Goal: Task Accomplishment & Management: Manage account settings

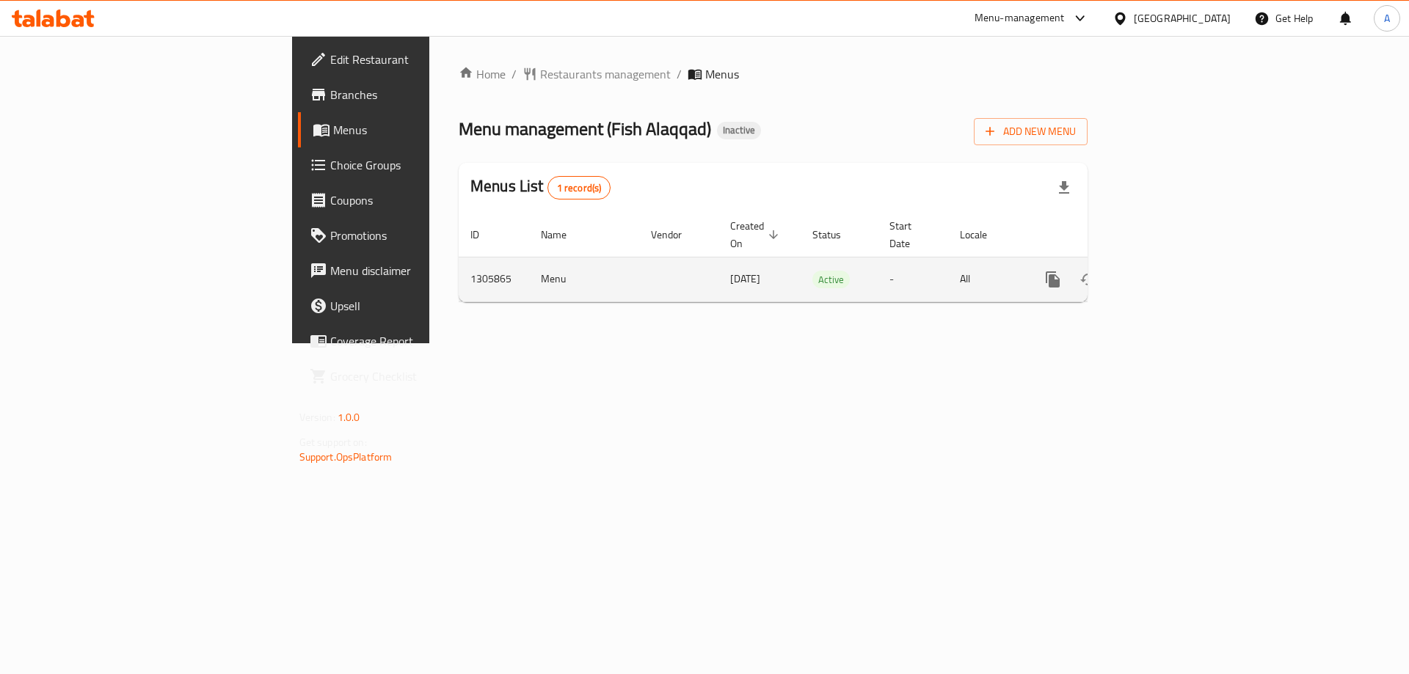
click at [1167, 271] on icon "enhanced table" at bounding box center [1159, 280] width 18 height 18
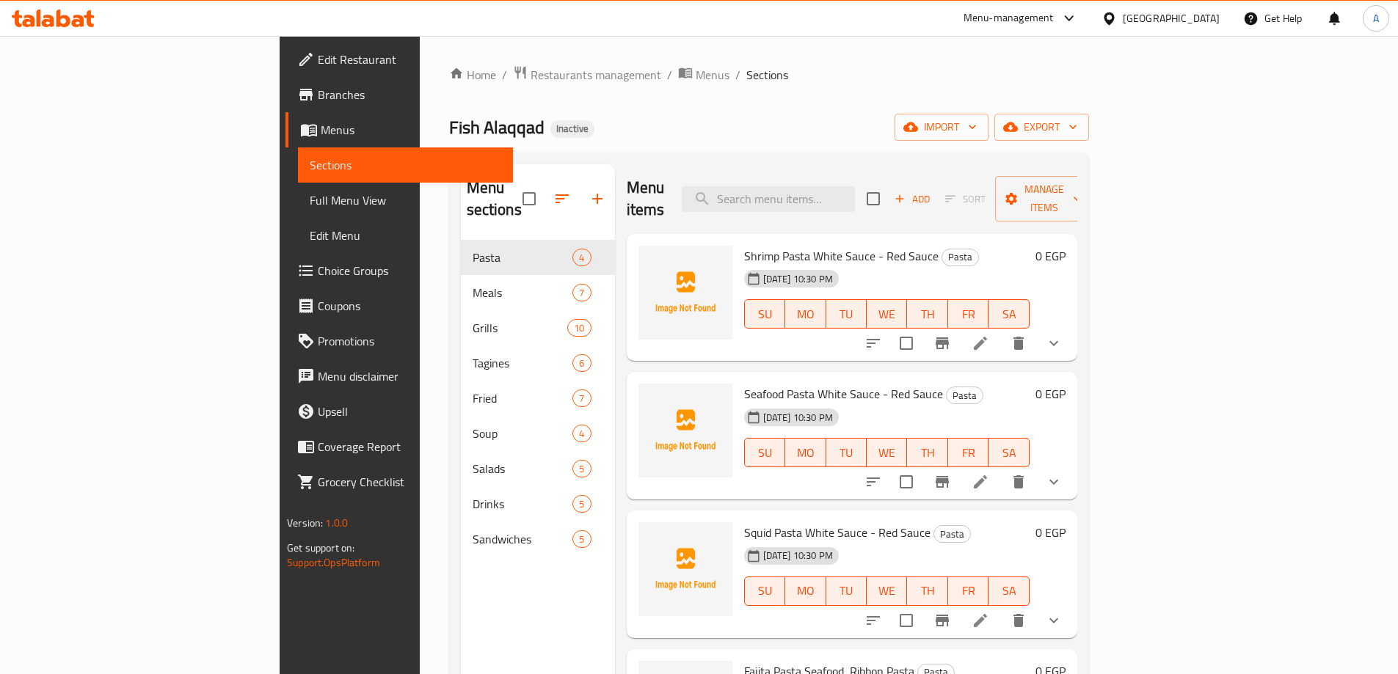
click at [310, 203] on span "Full Menu View" at bounding box center [406, 201] width 192 height 18
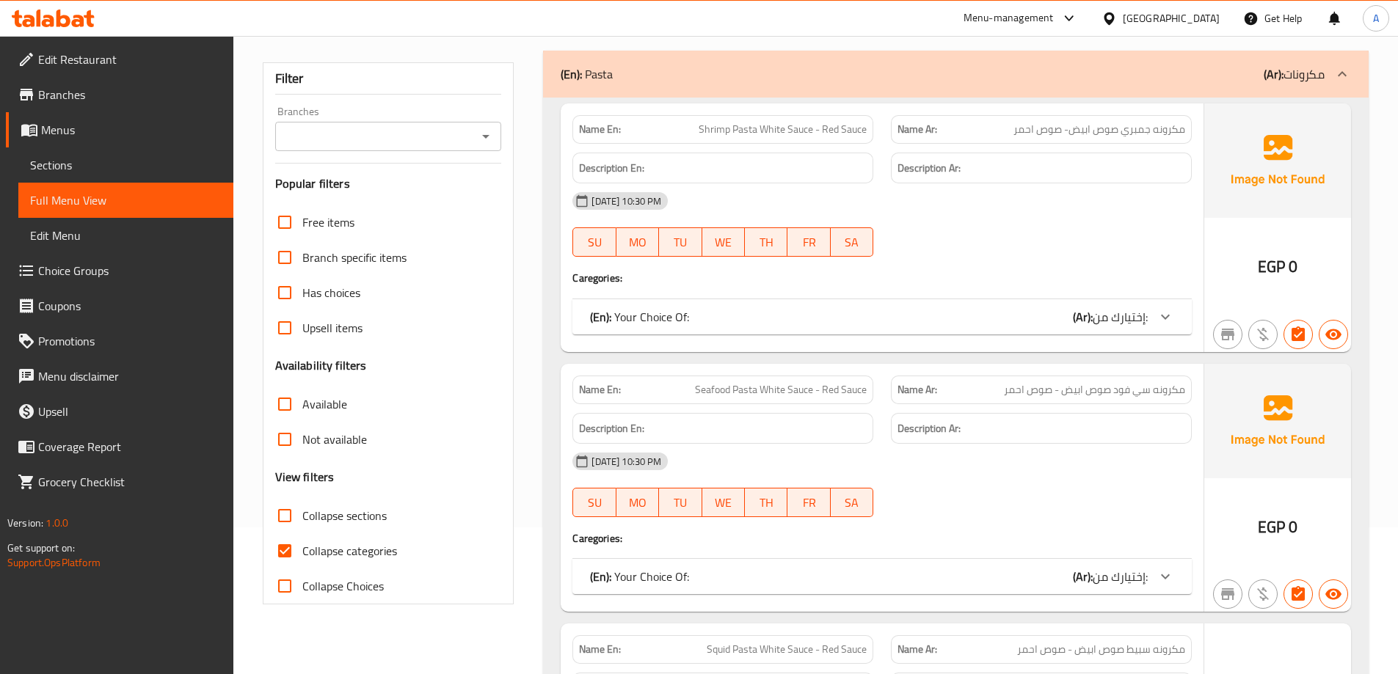
scroll to position [220, 0]
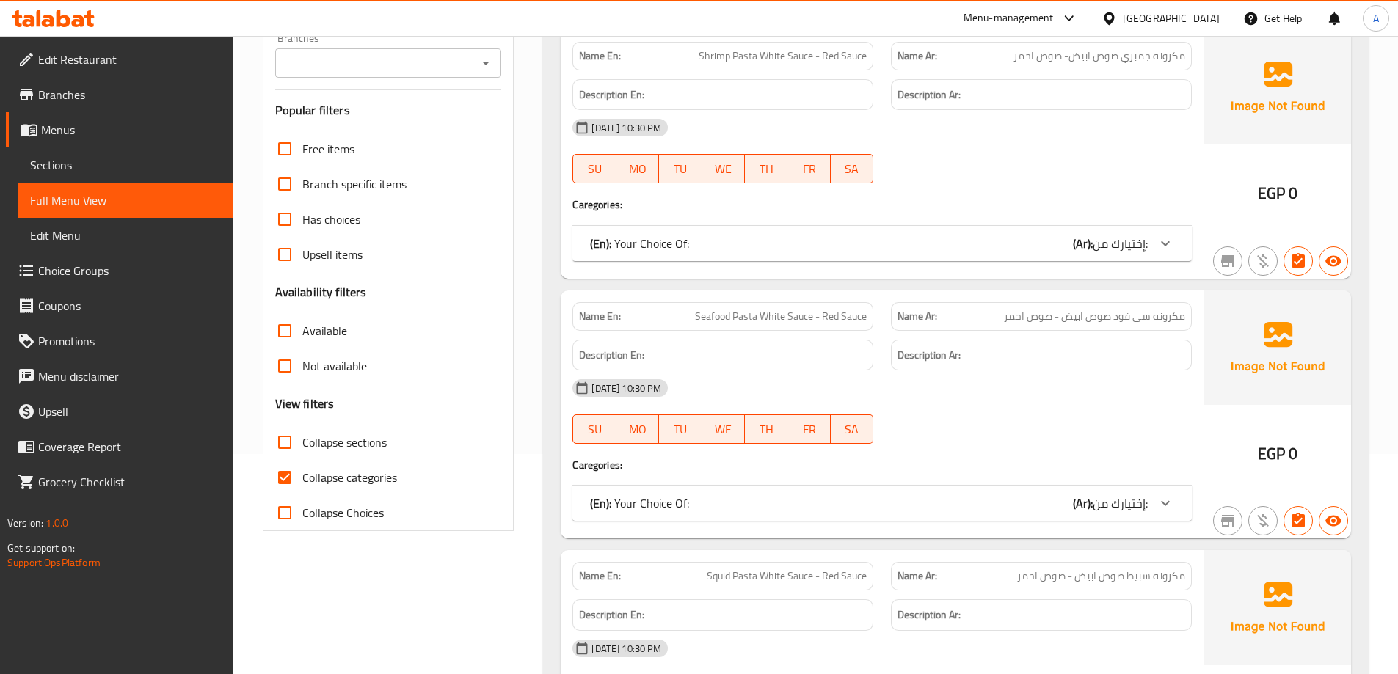
click at [293, 484] on input "Collapse categories" at bounding box center [284, 477] width 35 height 35
checkbox input "false"
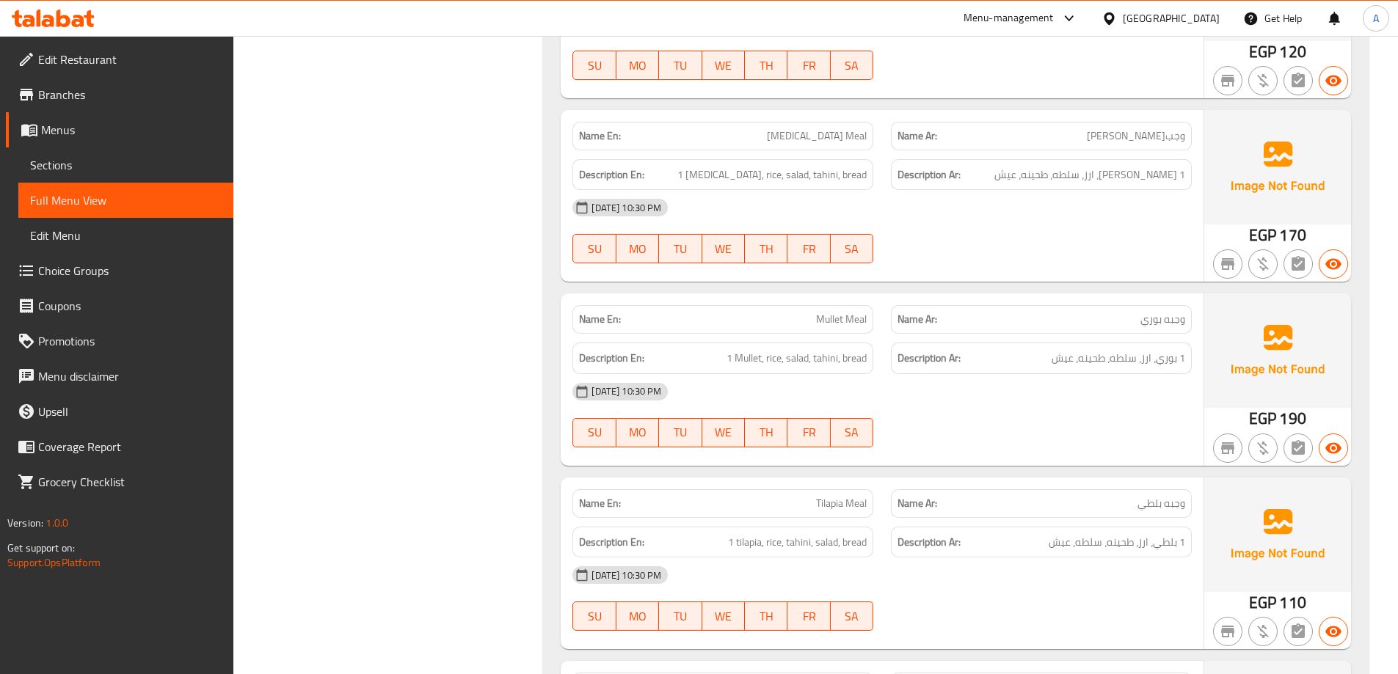
scroll to position [2495, 0]
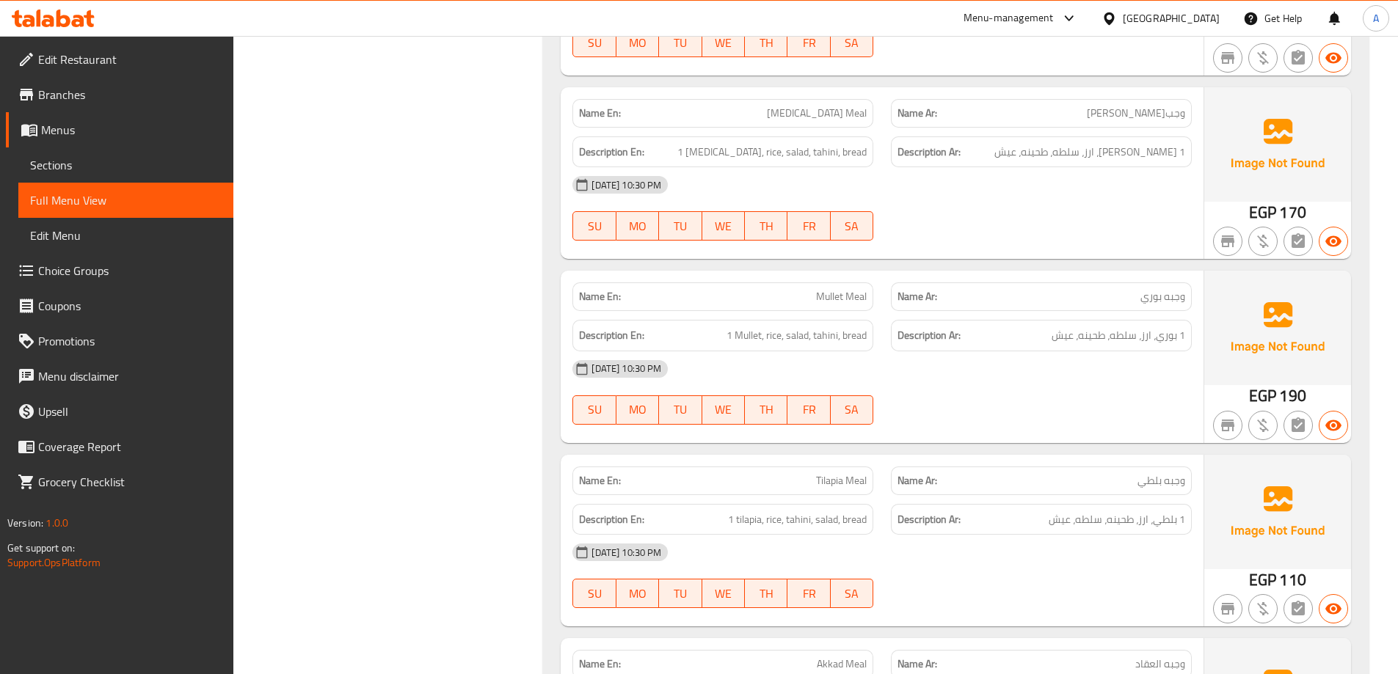
click at [1160, 300] on span "وجبه بوري" at bounding box center [1162, 296] width 45 height 15
click at [1162, 299] on span "وجبه بوري" at bounding box center [1162, 296] width 45 height 15
click at [1152, 302] on span "وجبه بوري" at bounding box center [1162, 296] width 45 height 15
copy span "بوري"
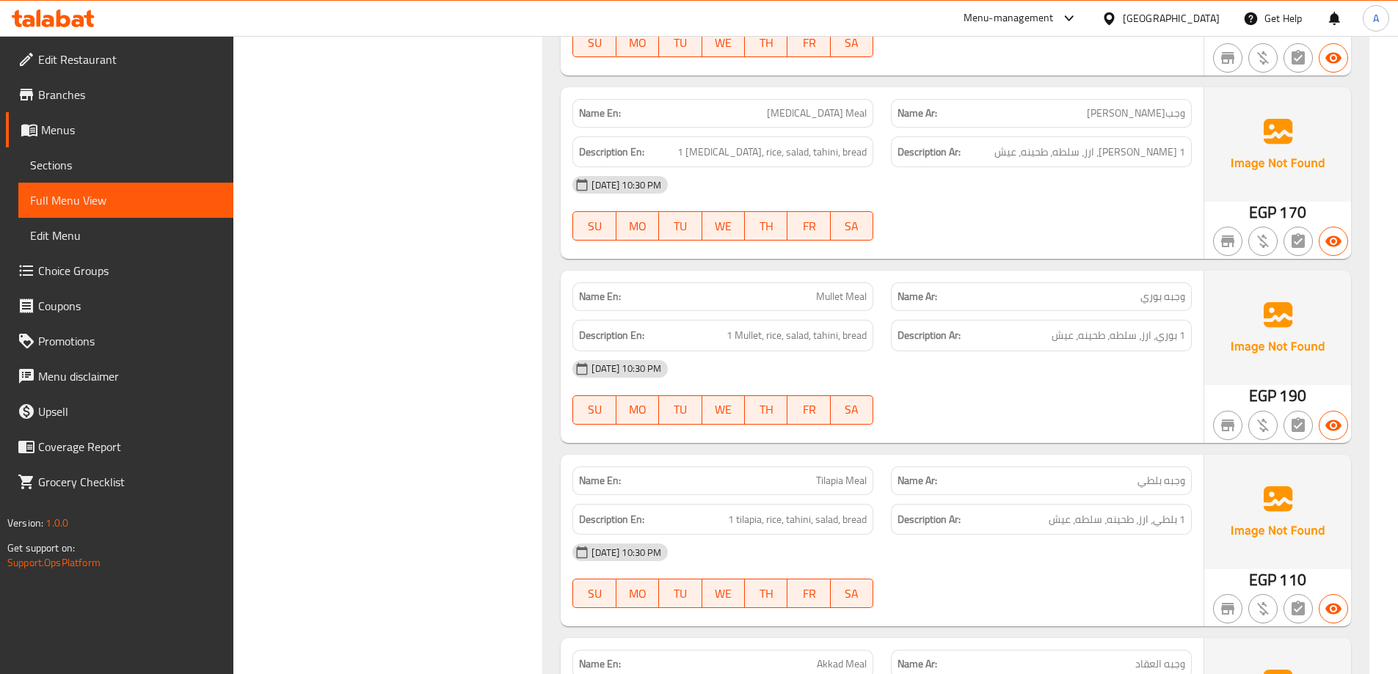
click at [836, 296] on span "Mullet Meal" at bounding box center [841, 296] width 51 height 15
click at [827, 299] on span "Mullet Meal" at bounding box center [841, 296] width 51 height 15
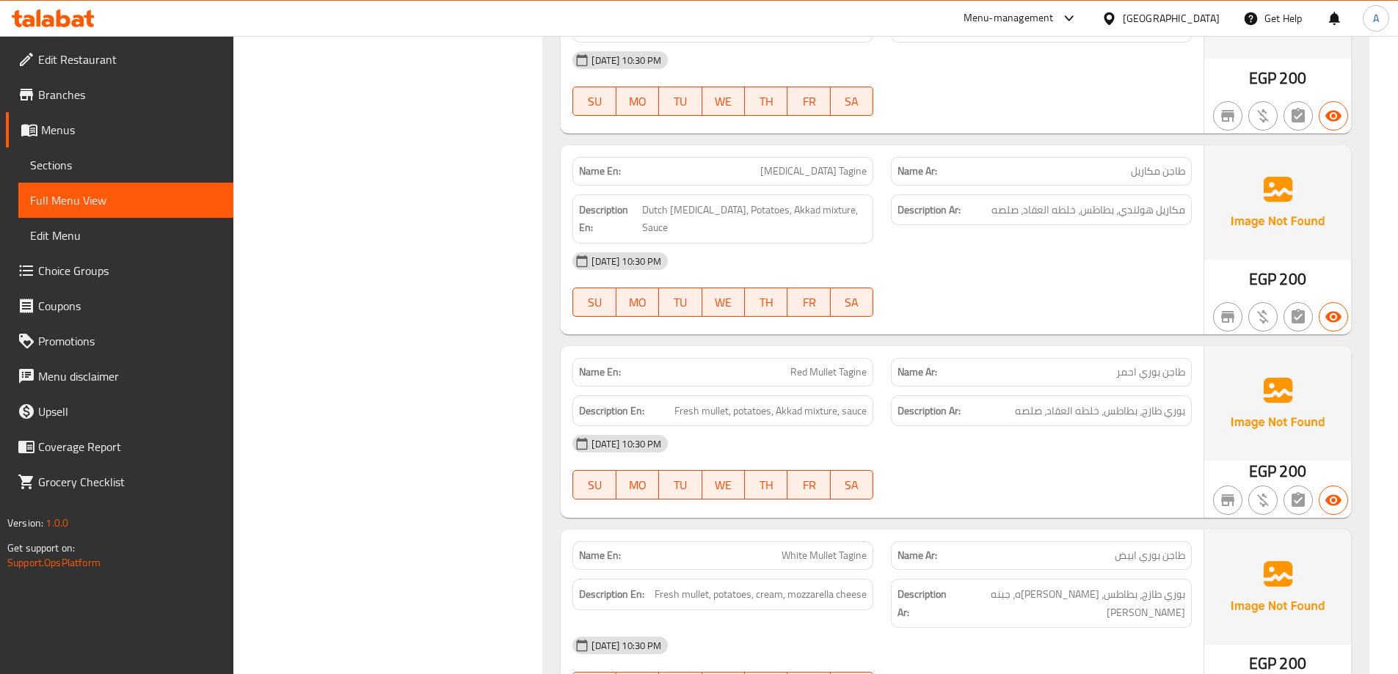
scroll to position [6424, 0]
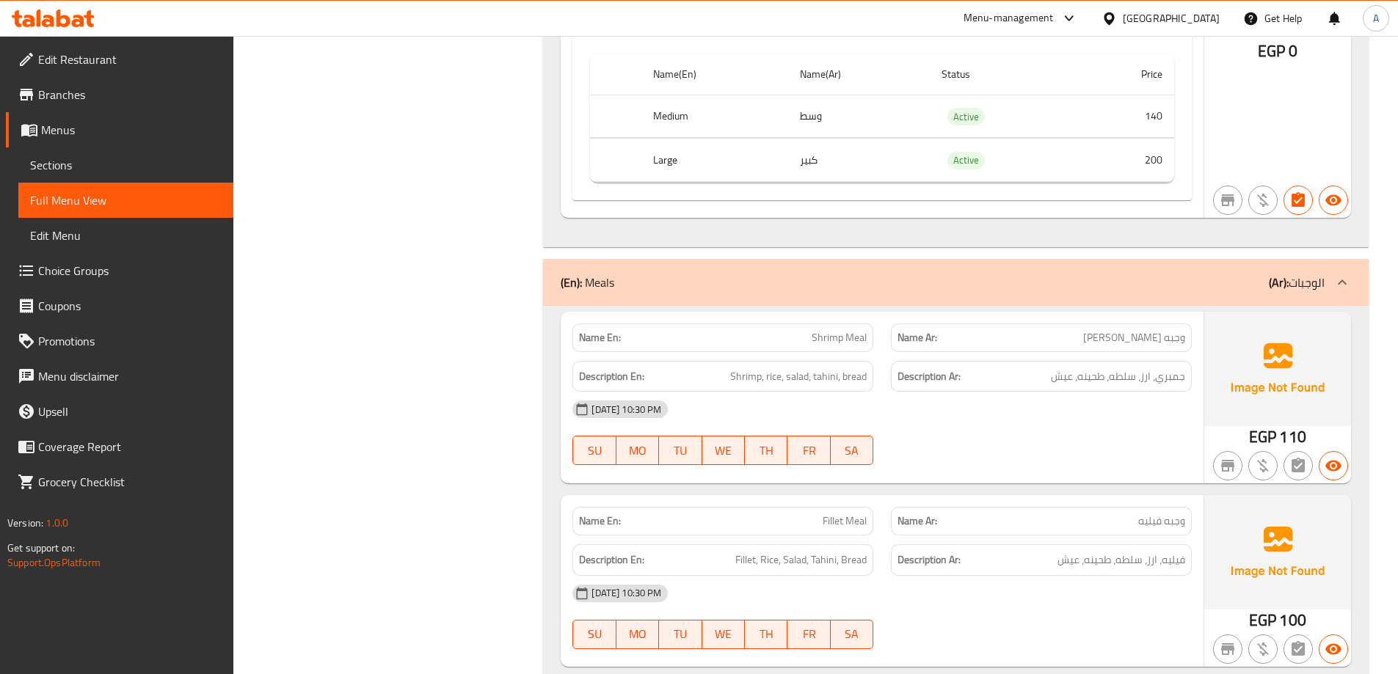
scroll to position [2454, 0]
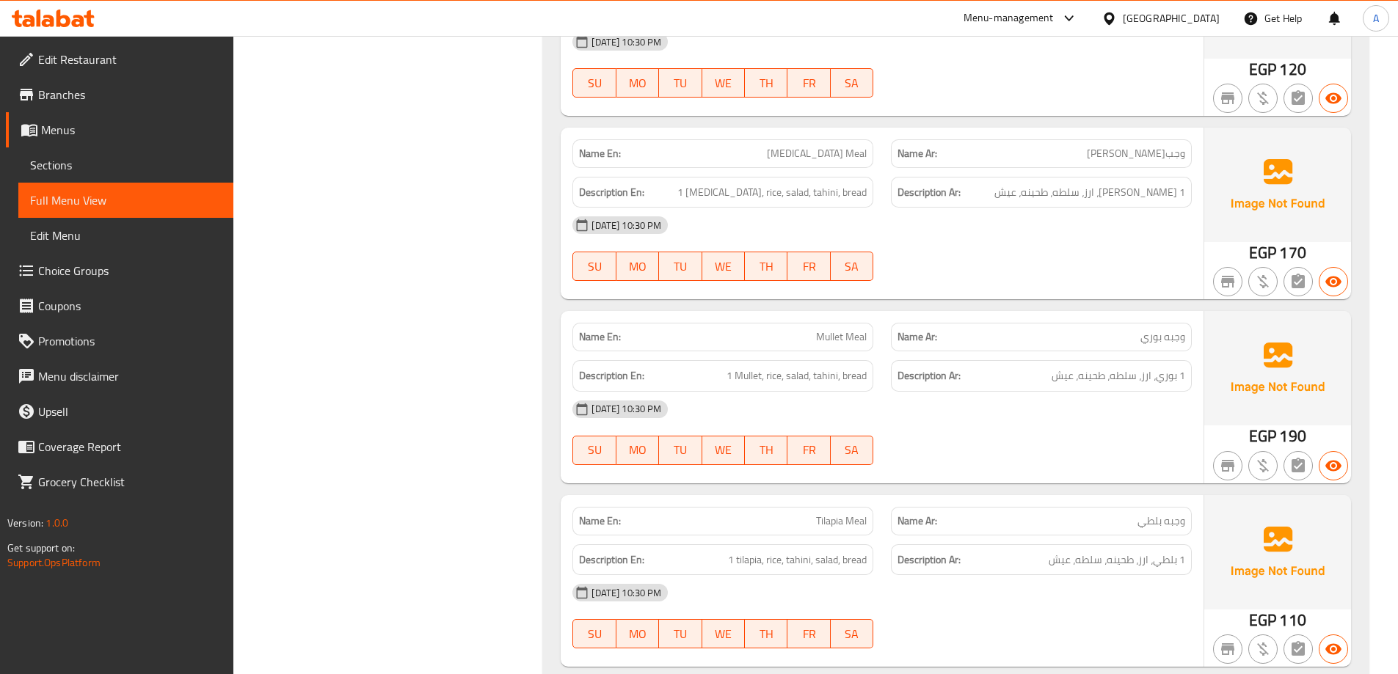
click at [1098, 401] on div "[DATE] 10:30 PM" at bounding box center [882, 409] width 637 height 35
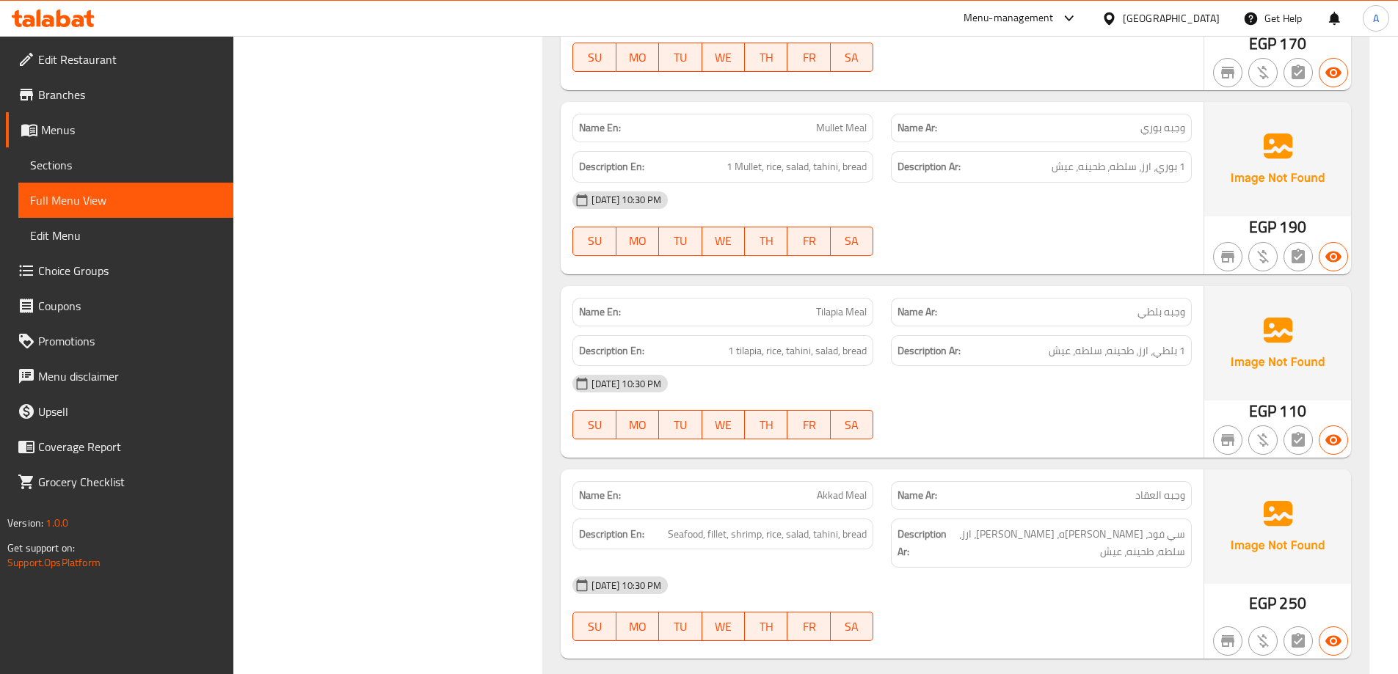
scroll to position [2675, 0]
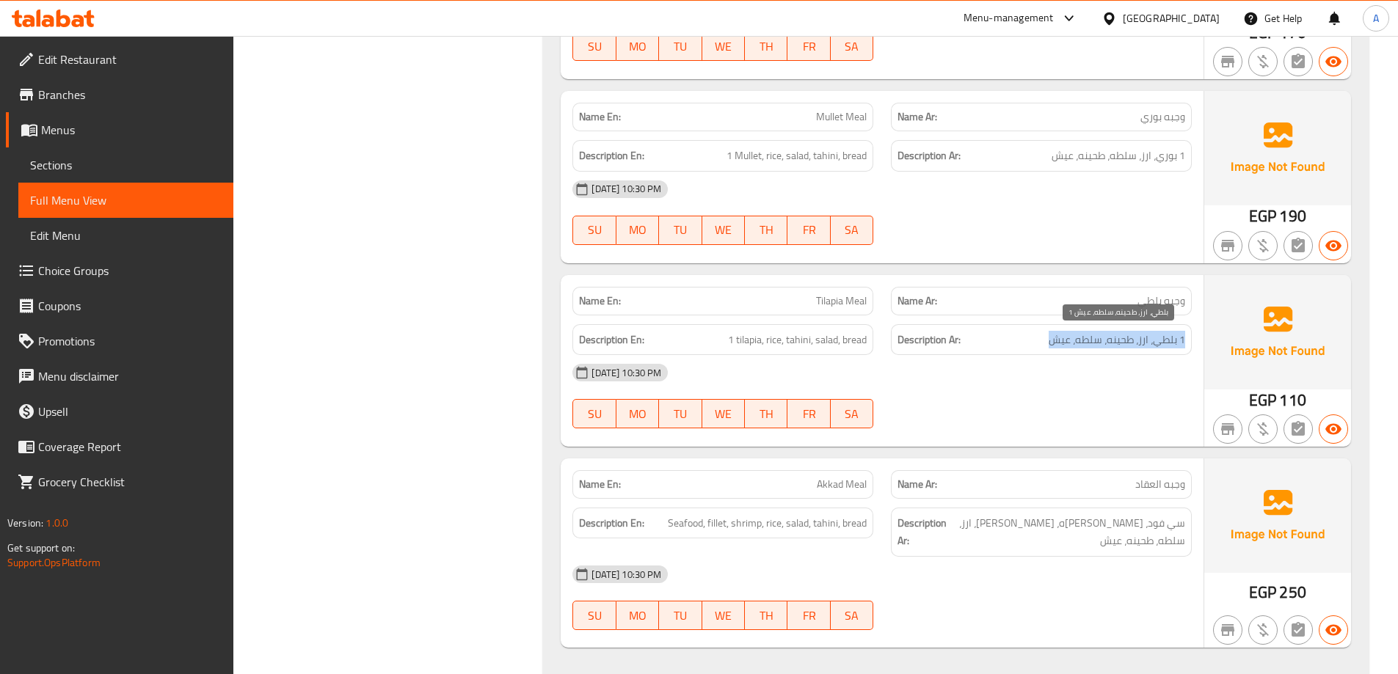
drag, startPoint x: 1184, startPoint y: 338, endPoint x: 1020, endPoint y: 338, distance: 164.4
click at [1020, 338] on h6 "Description Ar: 1 بلطي، ارز، طحينه، سلطه، عيش" at bounding box center [1041, 340] width 288 height 18
click at [1084, 392] on div "[DATE] 10:30 PM SU MO TU WE TH FR SA" at bounding box center [882, 396] width 637 height 82
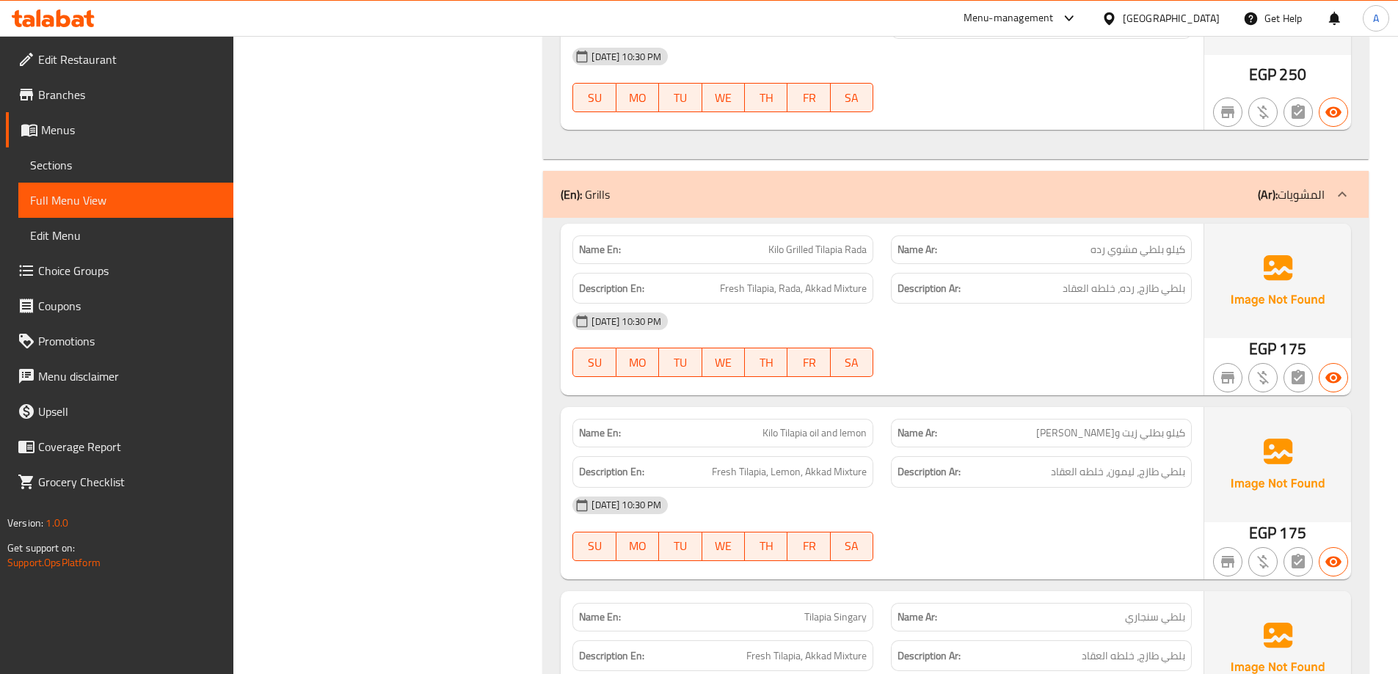
scroll to position [3262, 0]
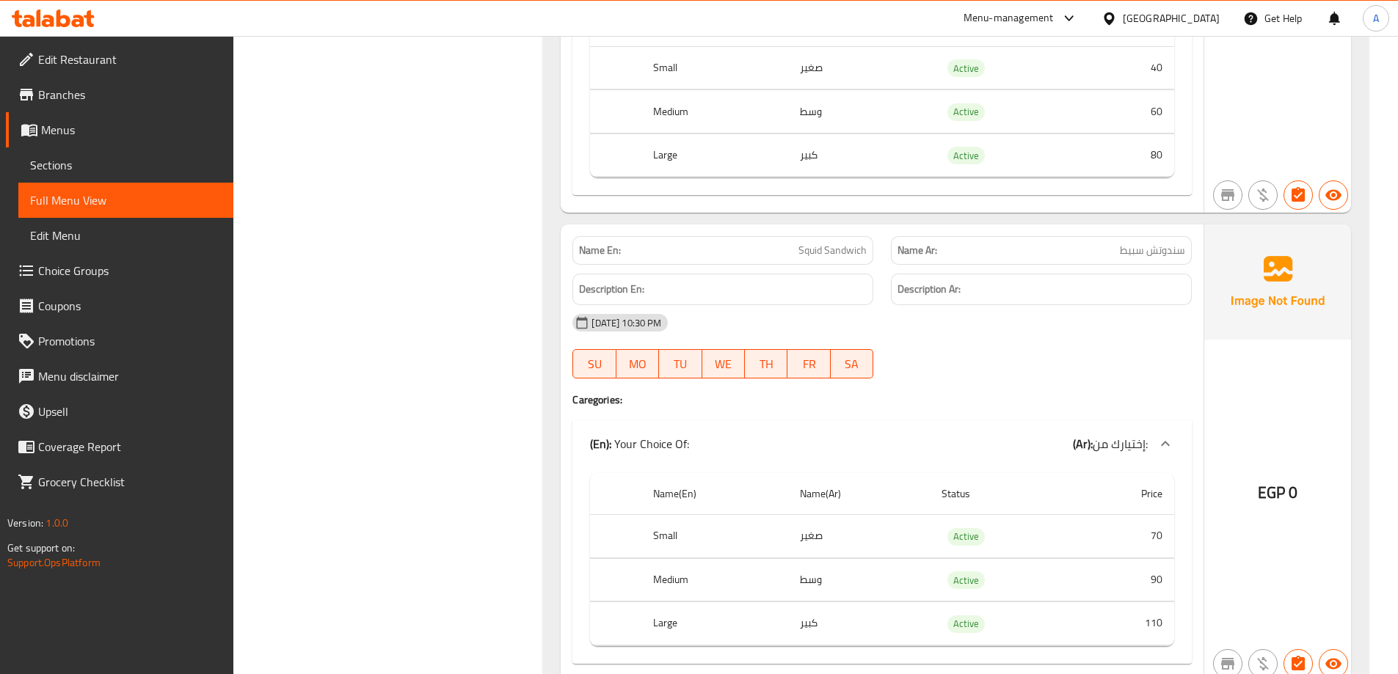
scroll to position [12472, 0]
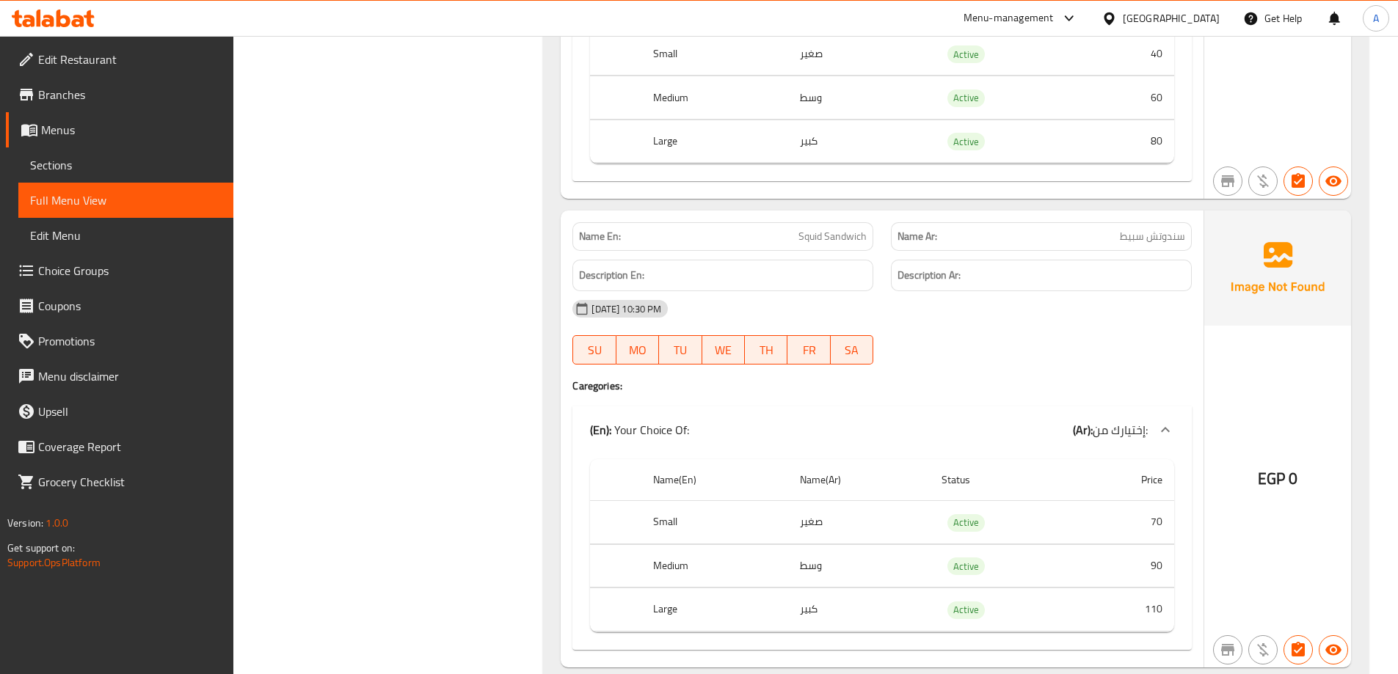
drag, startPoint x: 1026, startPoint y: 565, endPoint x: 1036, endPoint y: 566, distance: 10.3
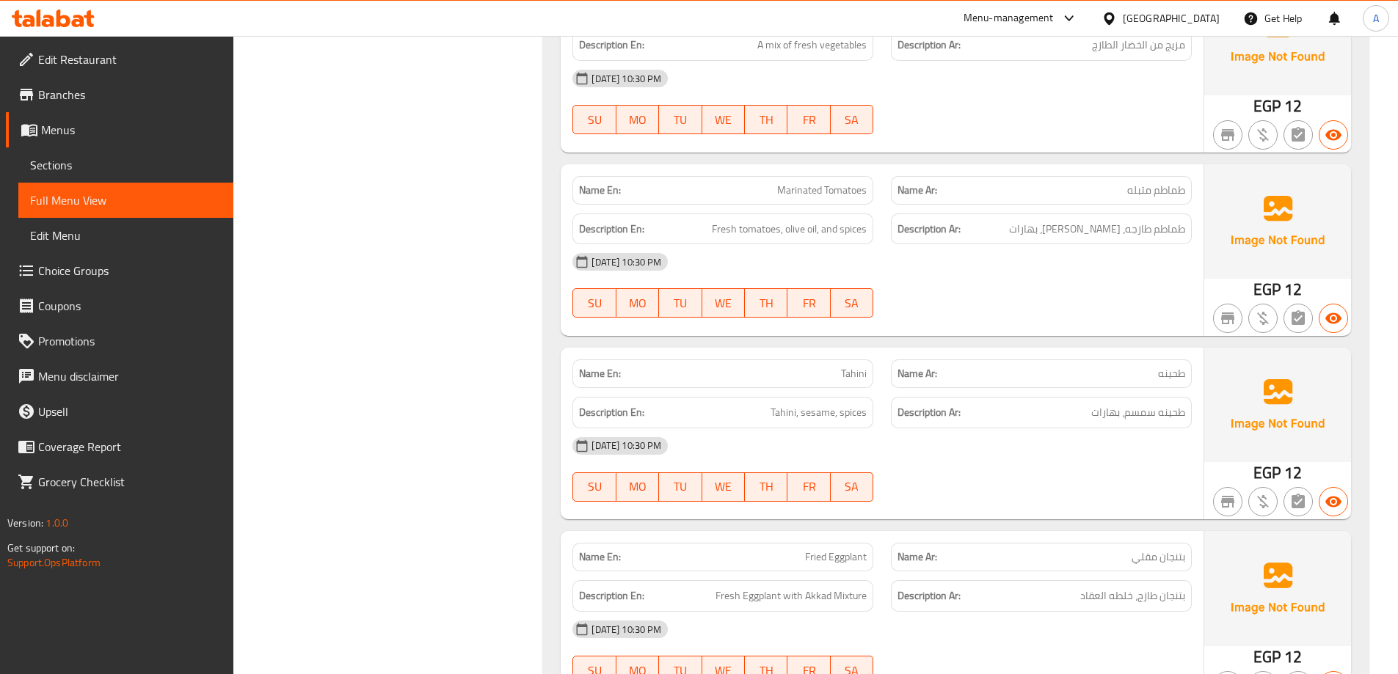
scroll to position [0, 0]
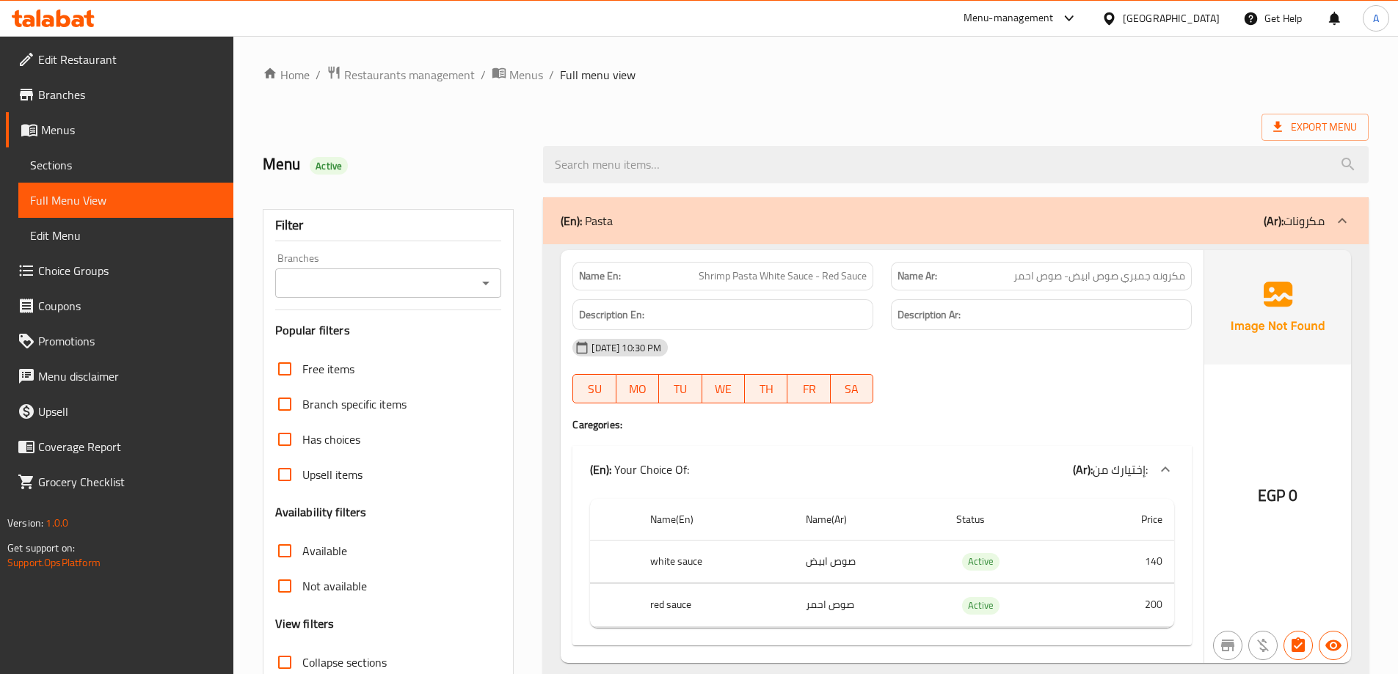
click at [60, 266] on span "Choice Groups" at bounding box center [129, 271] width 183 height 18
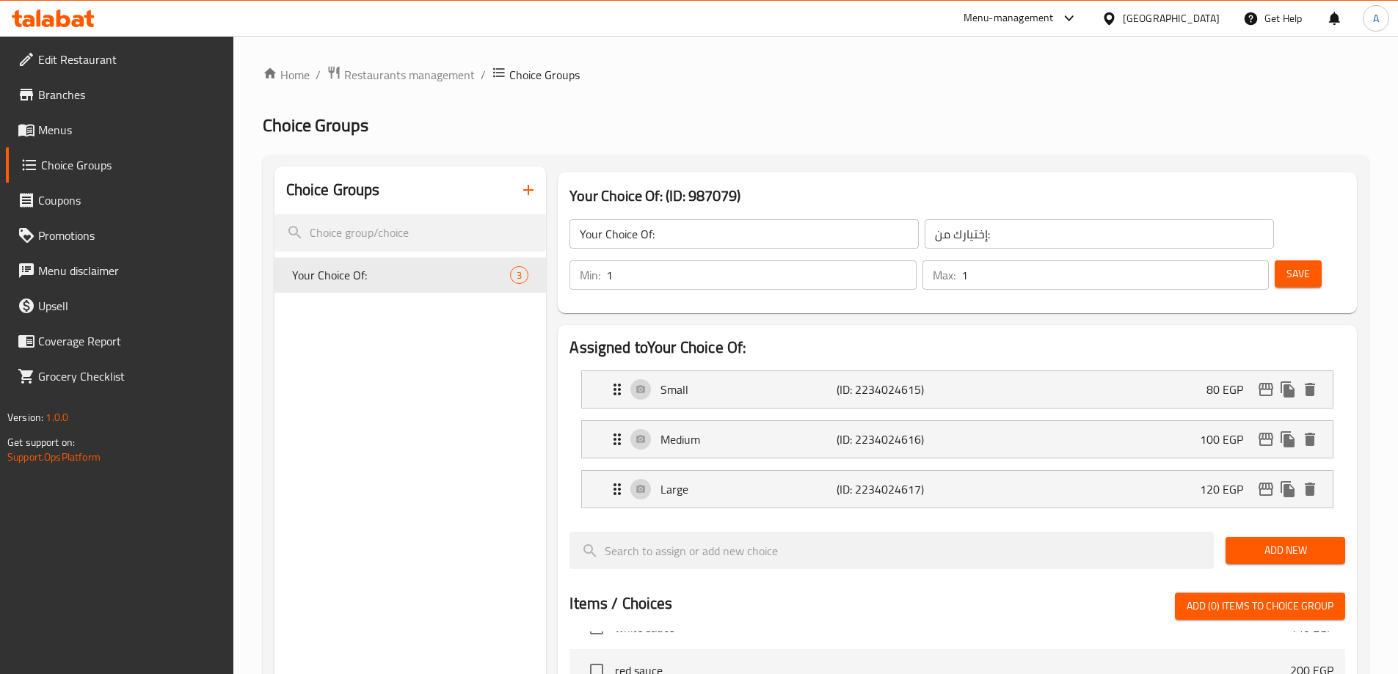
click at [523, 191] on icon "button" at bounding box center [528, 190] width 18 height 18
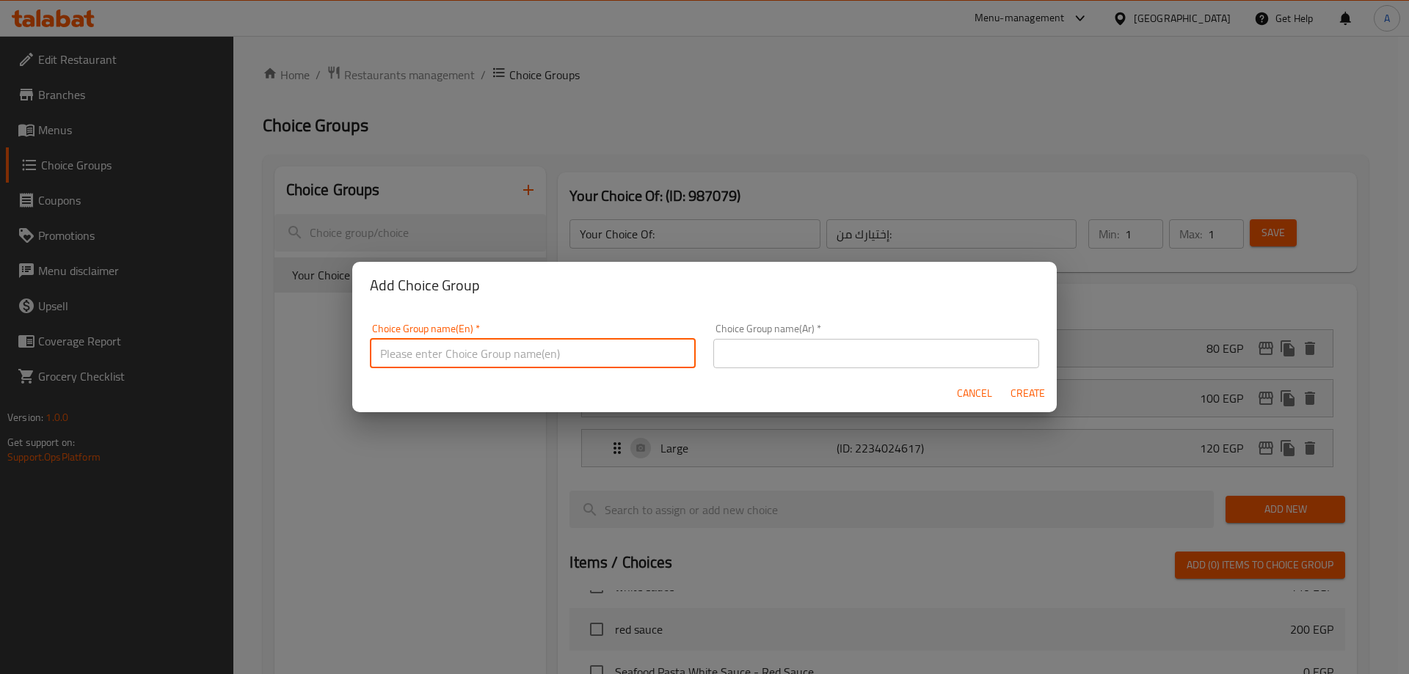
click at [550, 351] on input "text" at bounding box center [533, 353] width 326 height 29
type input "Your Choice Of Size:"
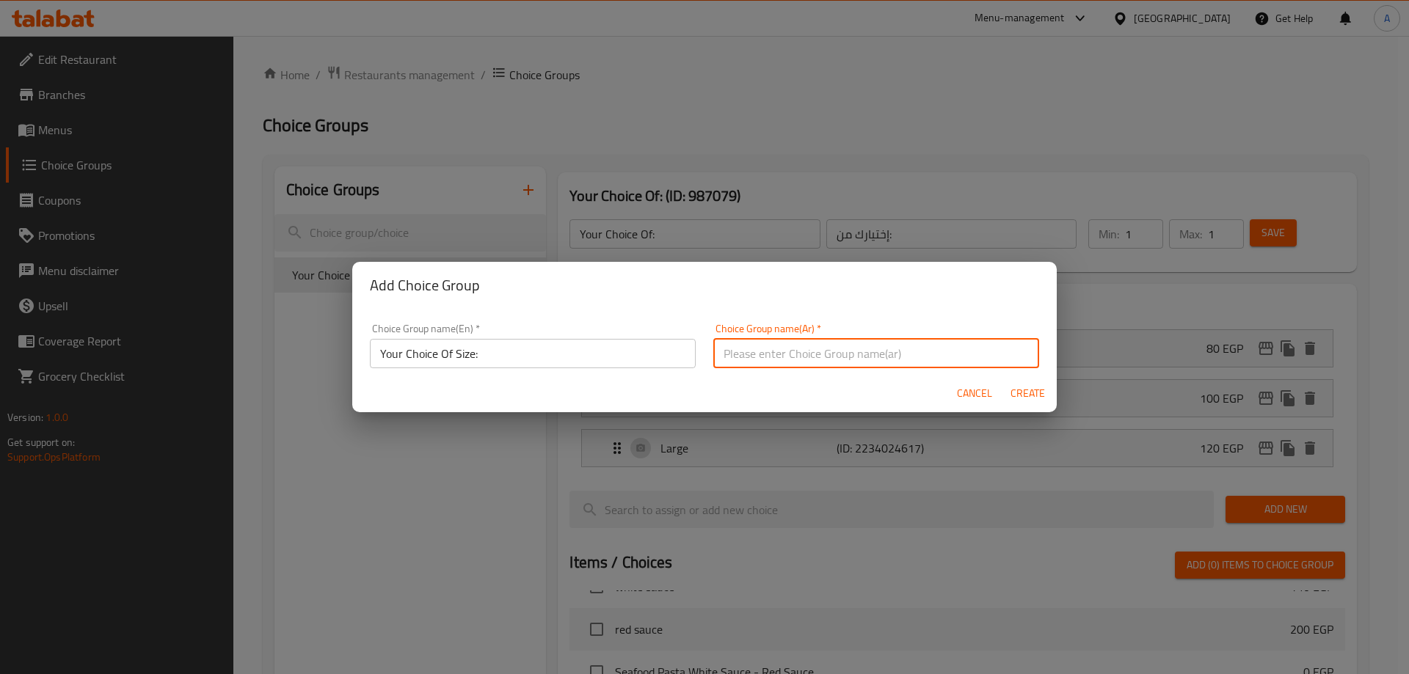
click at [779, 362] on input "text" at bounding box center [876, 353] width 326 height 29
type input "إختيارك من الحجم:"
click at [1036, 393] on span "Create" at bounding box center [1027, 393] width 35 height 18
type input "Your Choice Of Size:"
type input "إختيارك من الحجم:"
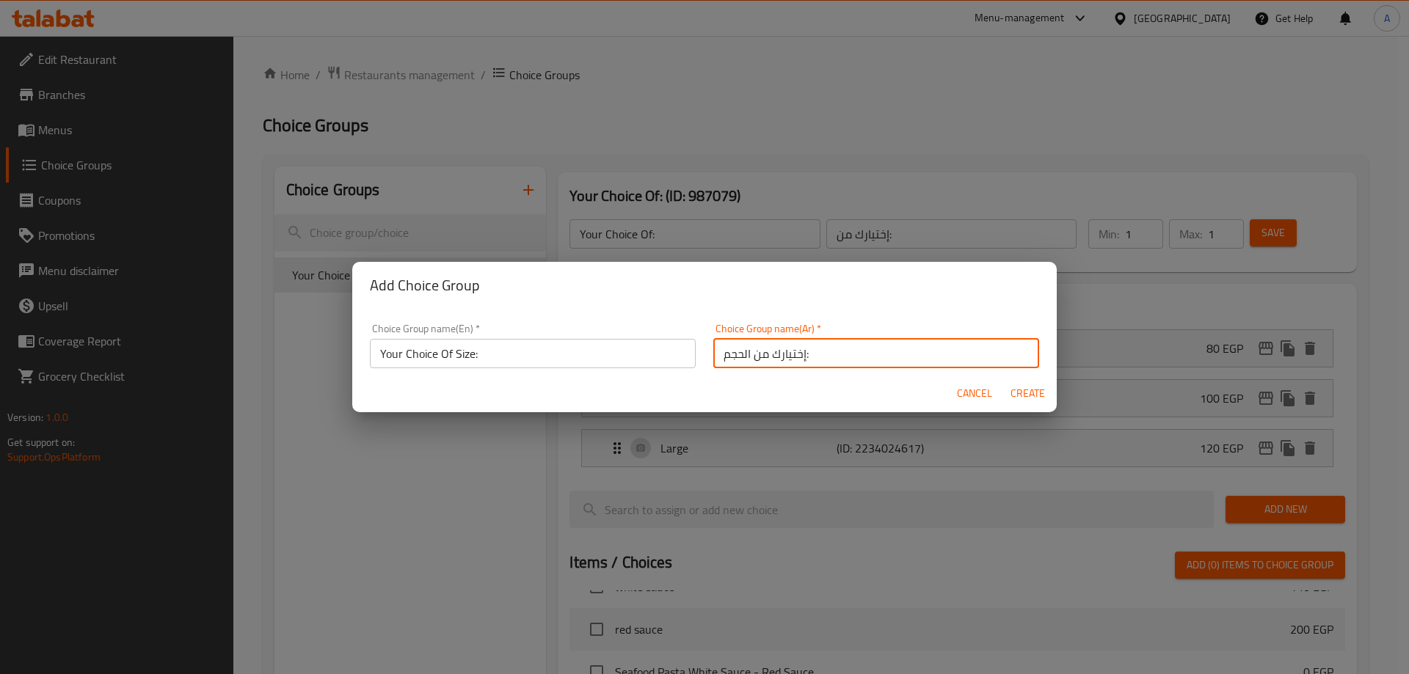
type input "0"
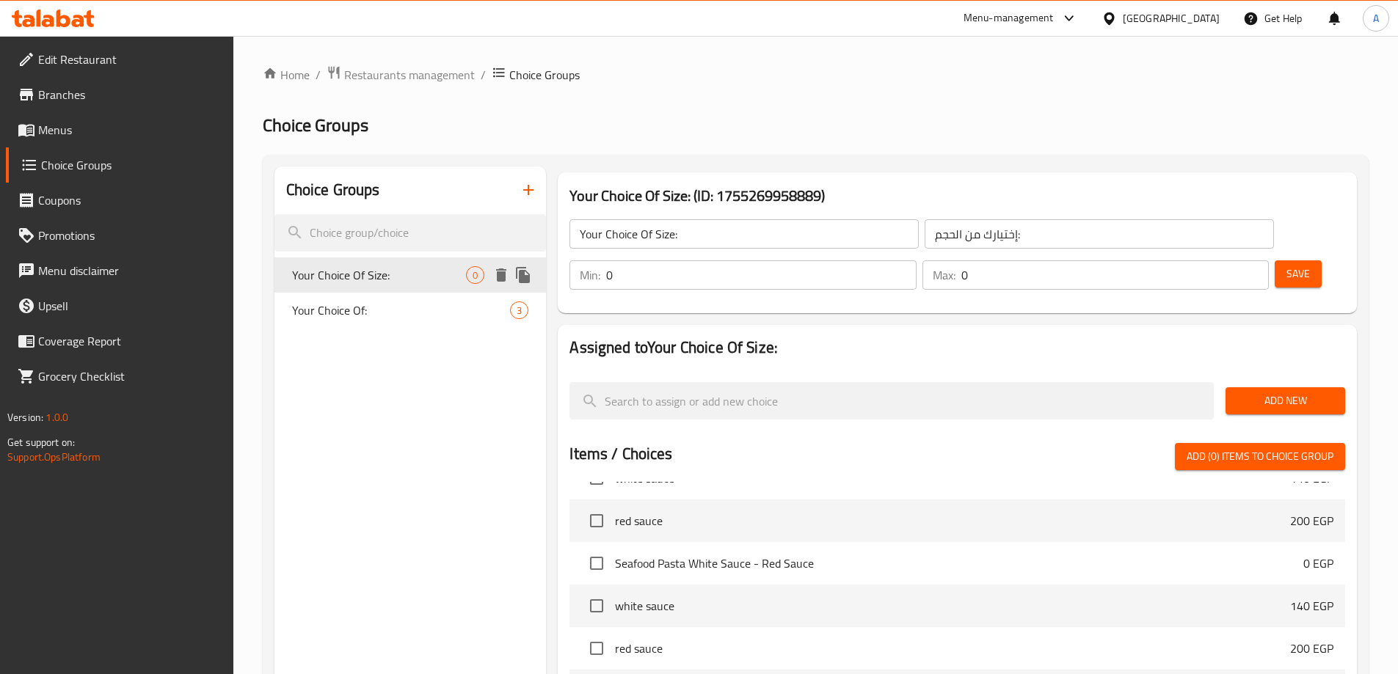
click at [368, 269] on span "Your Choice Of Size:" at bounding box center [379, 275] width 175 height 18
click at [916, 260] on input "0" at bounding box center [761, 274] width 310 height 29
type input "1"
click at [1215, 260] on input "0" at bounding box center [1114, 274] width 307 height 29
type input "1"
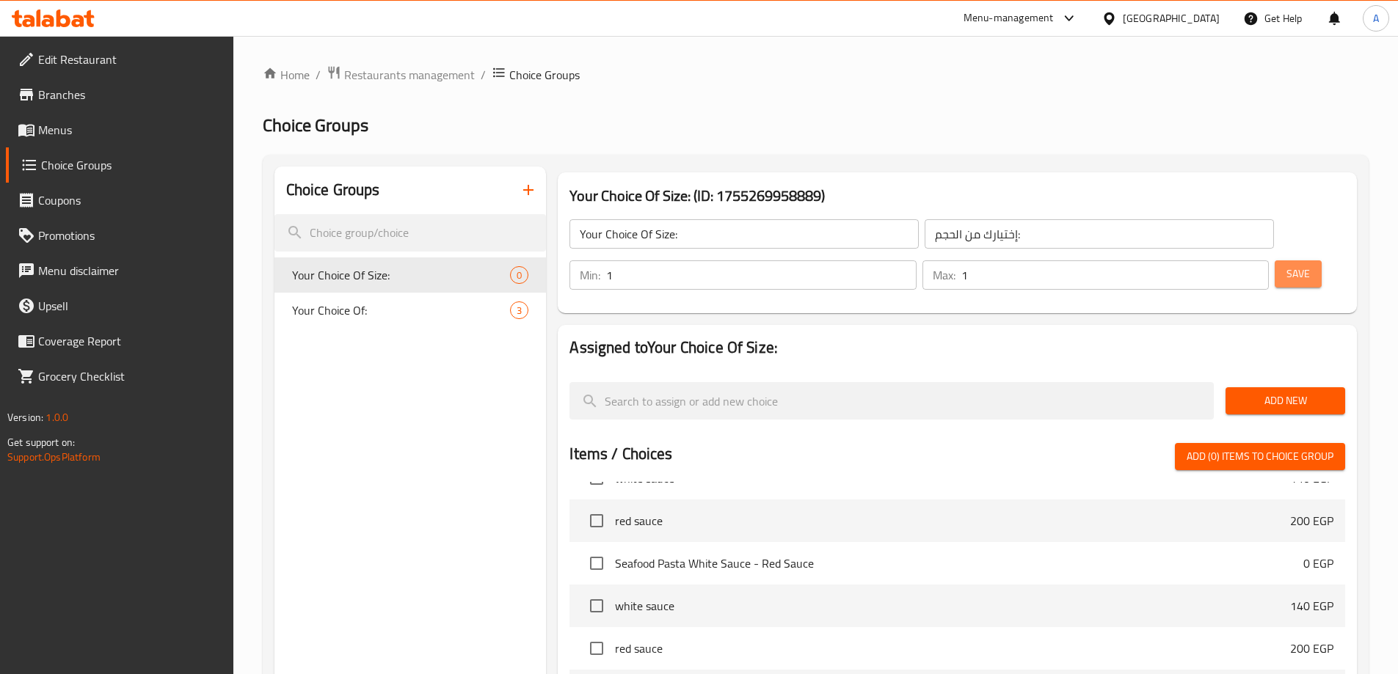
click at [1286, 265] on span "Save" at bounding box center [1297, 274] width 23 height 18
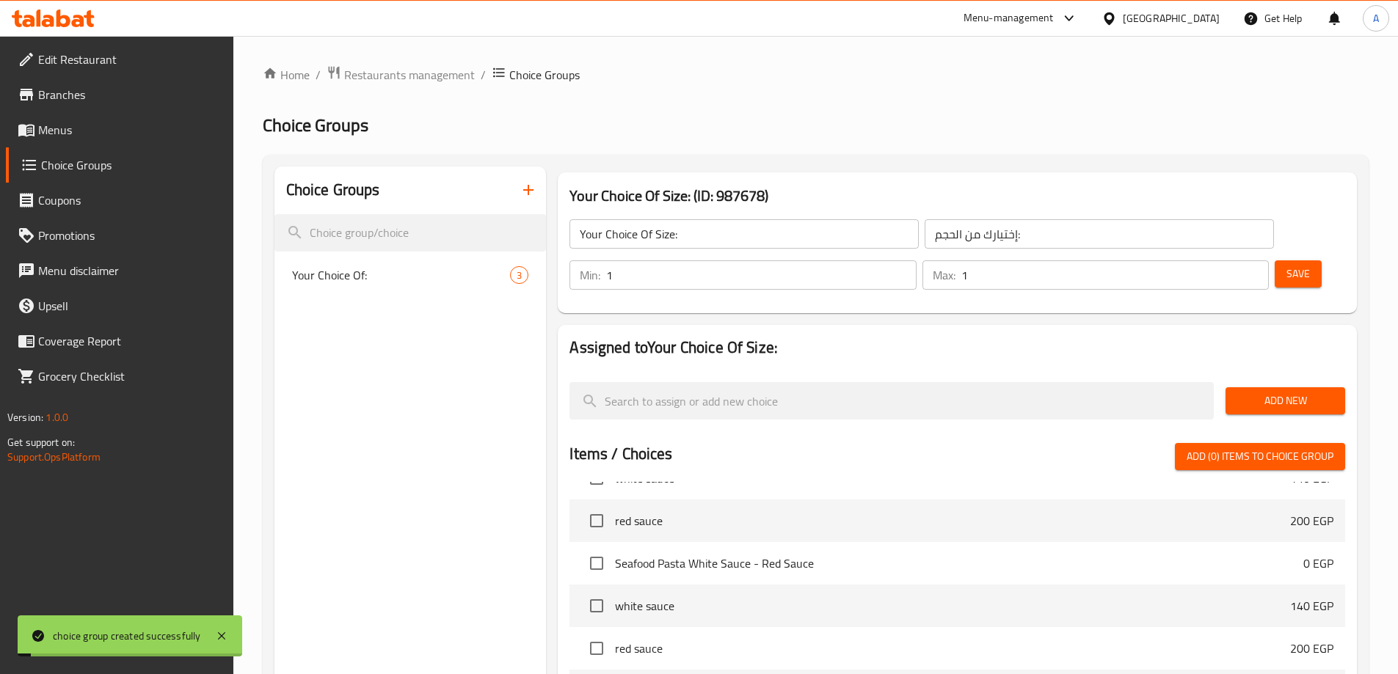
click at [1285, 392] on span "Add New" at bounding box center [1285, 401] width 96 height 18
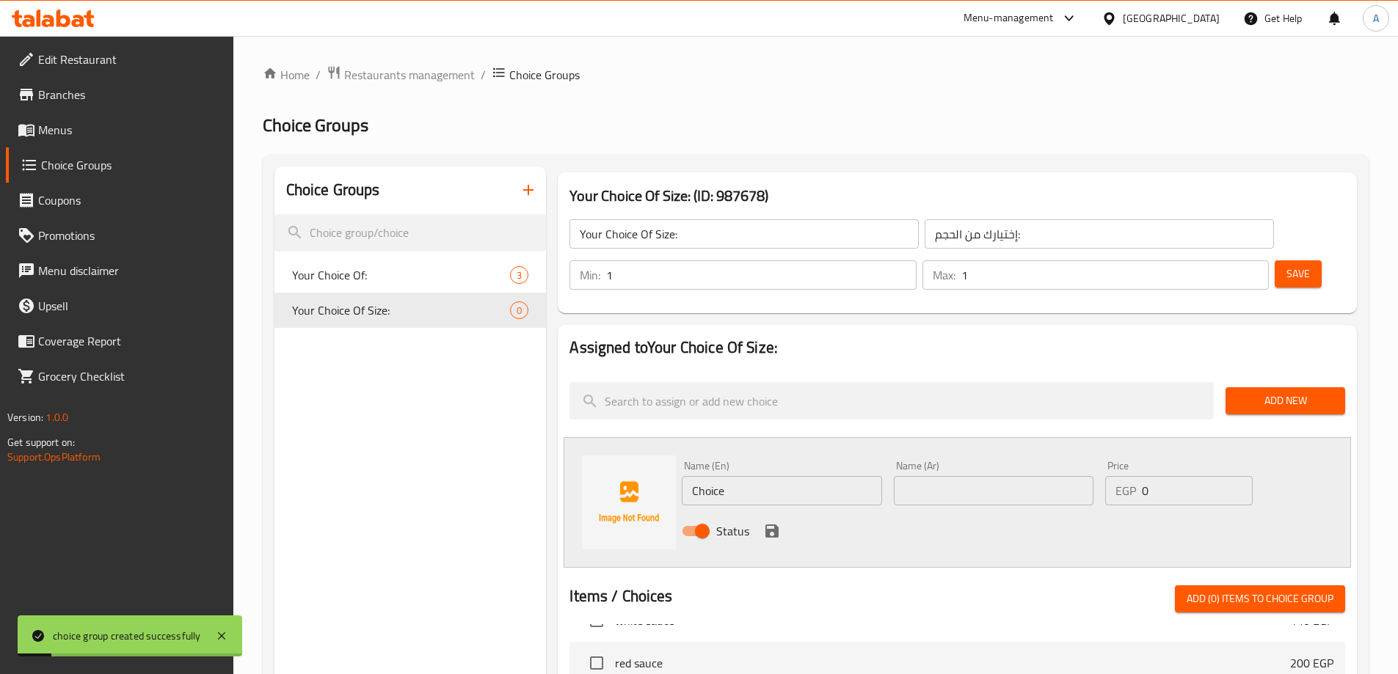
click at [801, 476] on input "Choice" at bounding box center [782, 490] width 200 height 29
type input "ٍةشمم"
type input "Small"
type input "L"
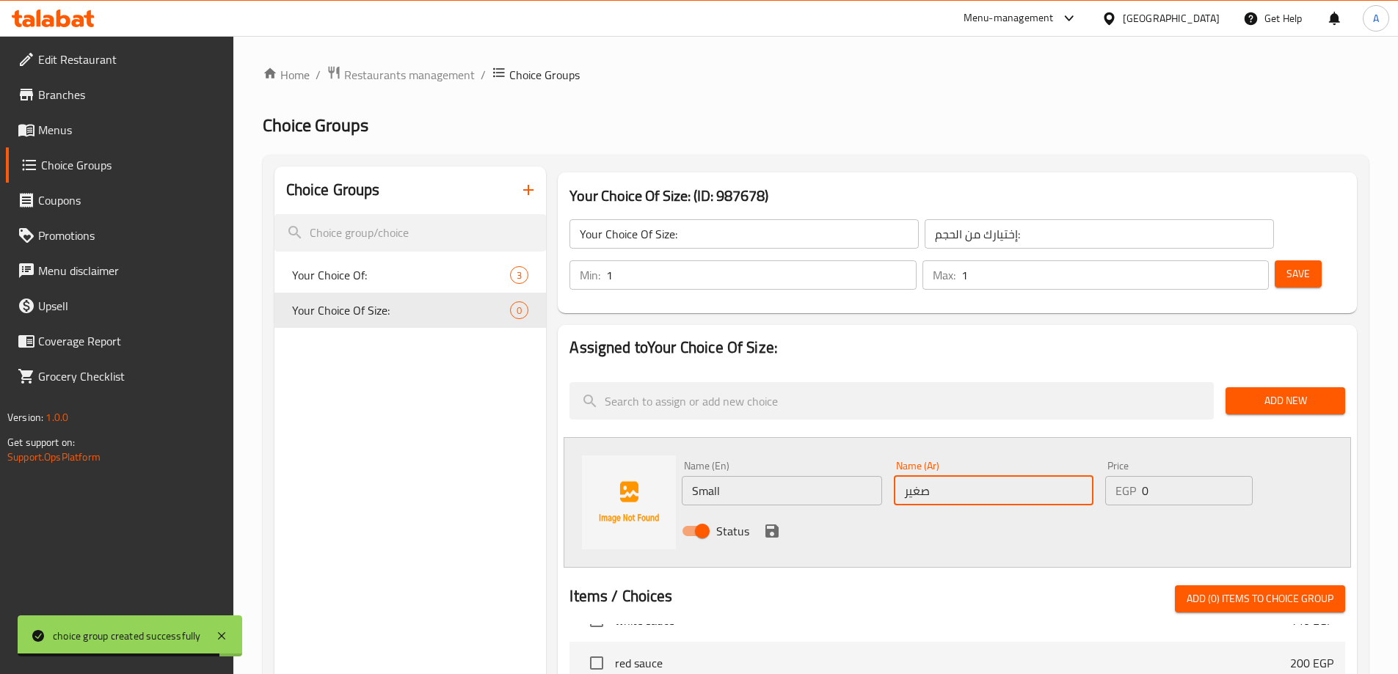
type input "صغير"
click at [768, 525] on icon "save" at bounding box center [771, 531] width 13 height 13
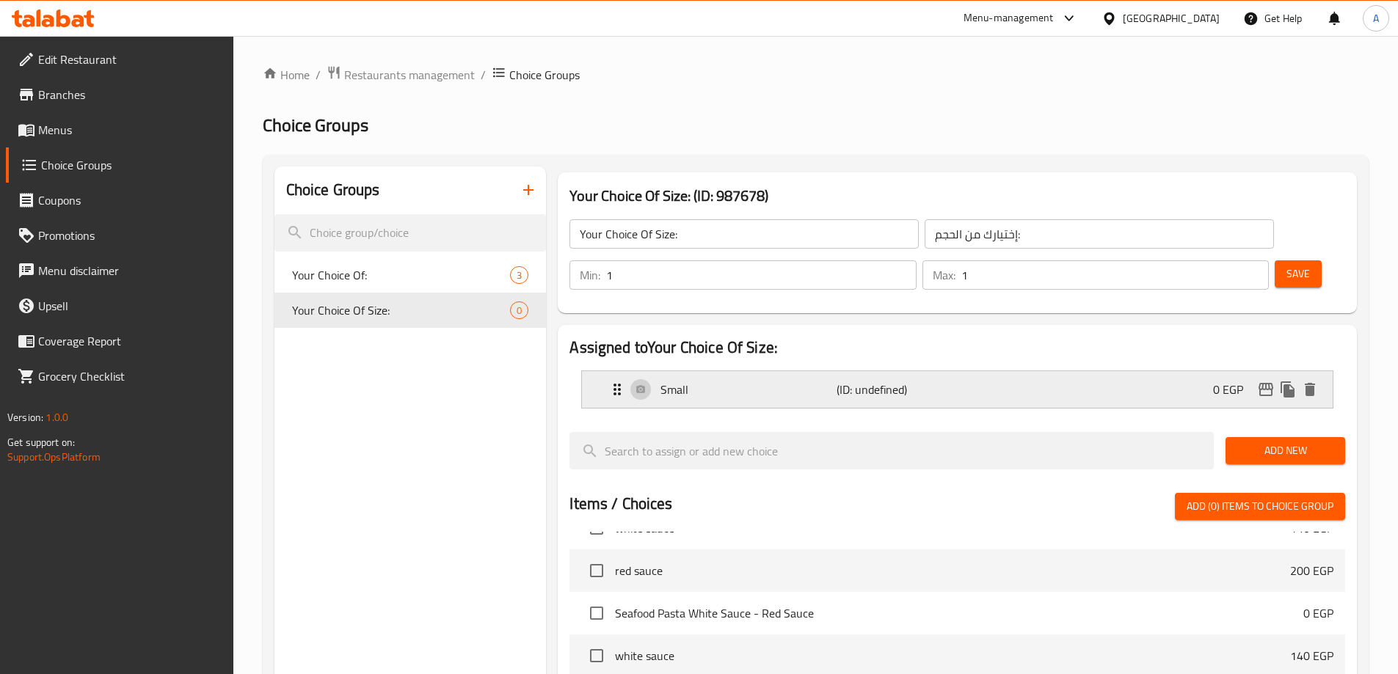
click at [752, 381] on p "Small" at bounding box center [747, 390] width 175 height 18
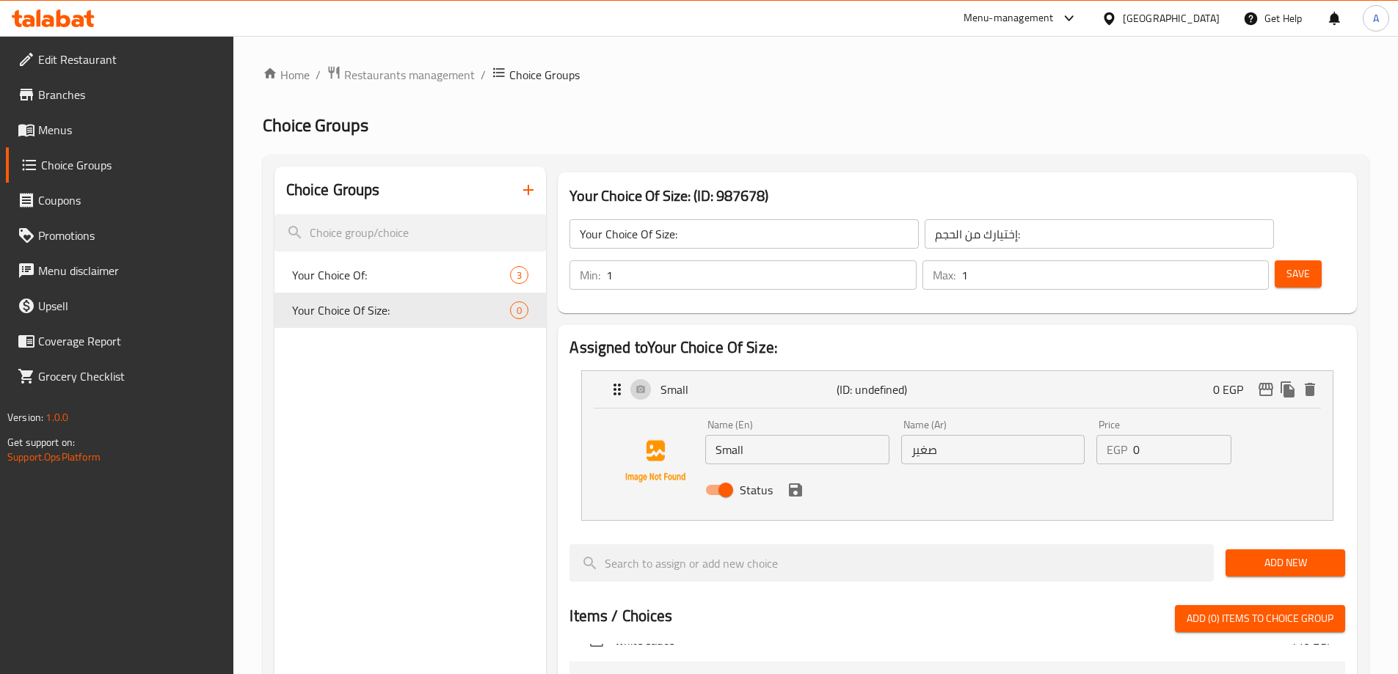
click at [1164, 435] on input "0" at bounding box center [1182, 449] width 98 height 29
click at [800, 484] on icon "save" at bounding box center [795, 490] width 13 height 13
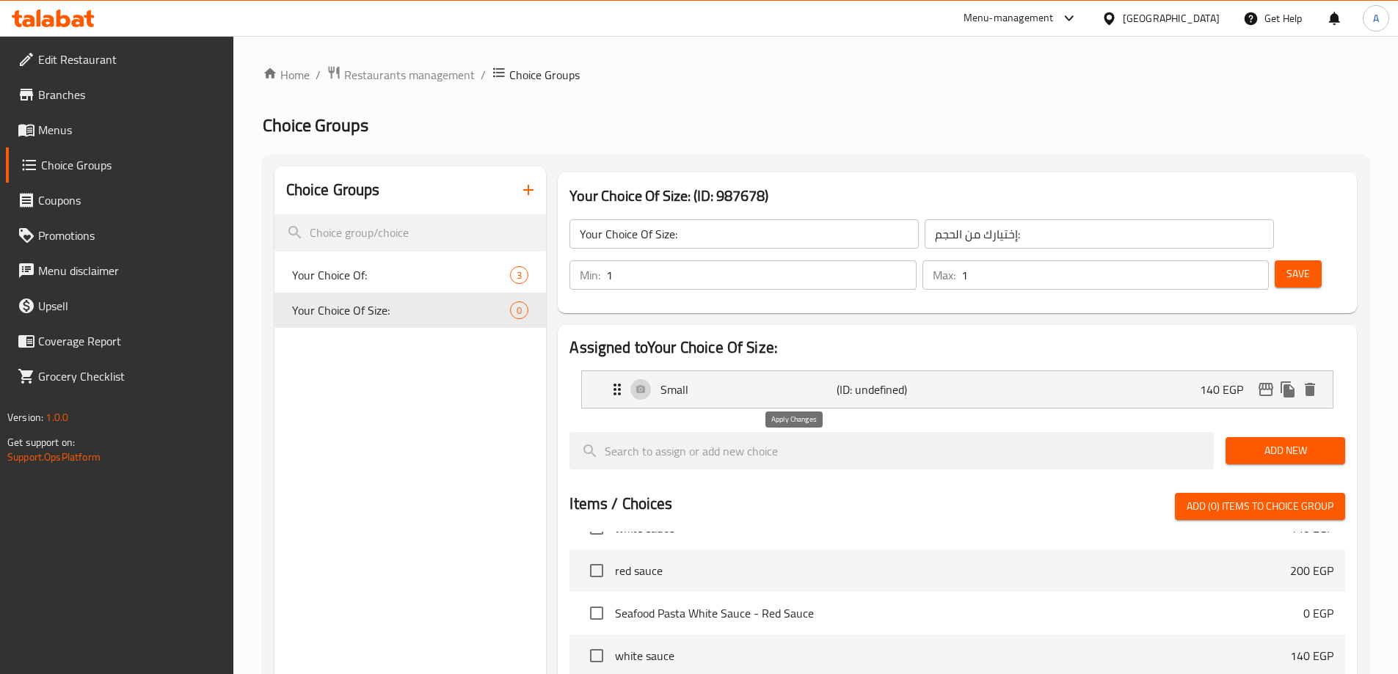
type input "140"
click at [1266, 442] on span "Add New" at bounding box center [1285, 451] width 96 height 18
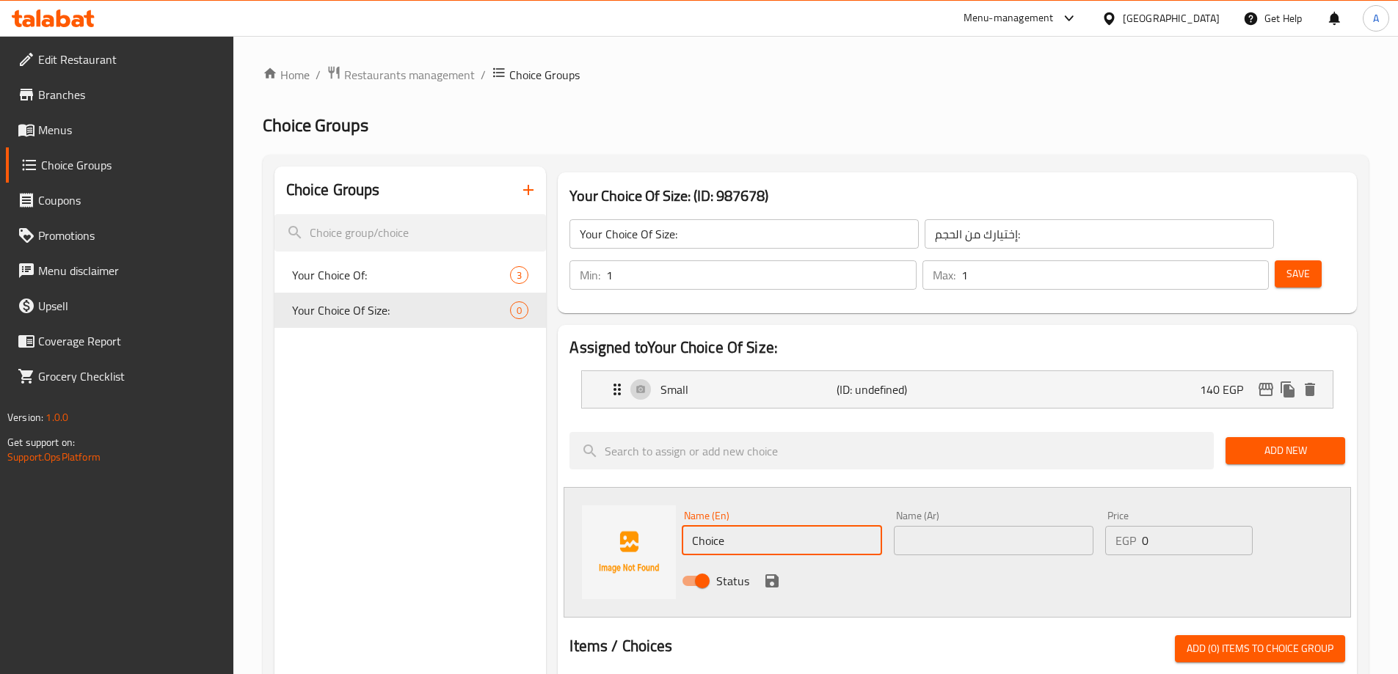
click at [729, 526] on input "Choice" at bounding box center [782, 540] width 200 height 29
type input "Large"
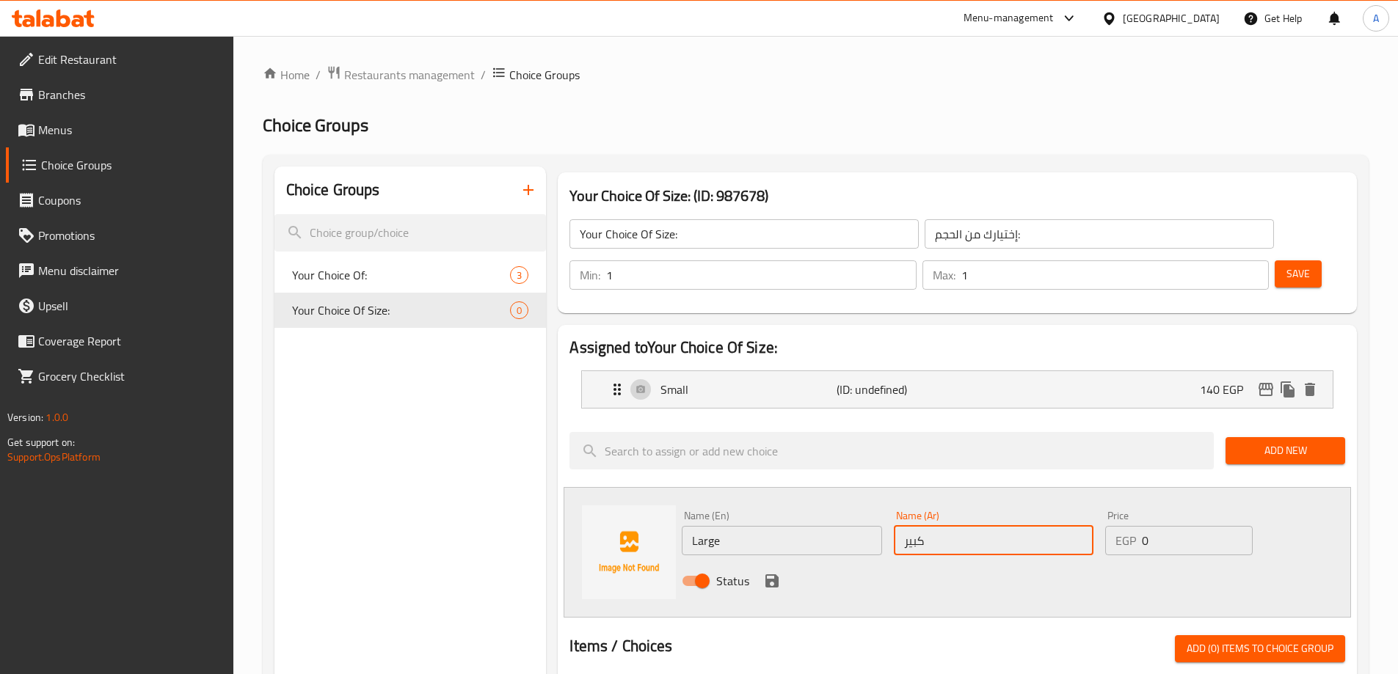
type input "كبير"
click at [1178, 526] on input "0" at bounding box center [1197, 540] width 110 height 29
type input "200"
click at [773, 575] on icon "save" at bounding box center [771, 581] width 13 height 13
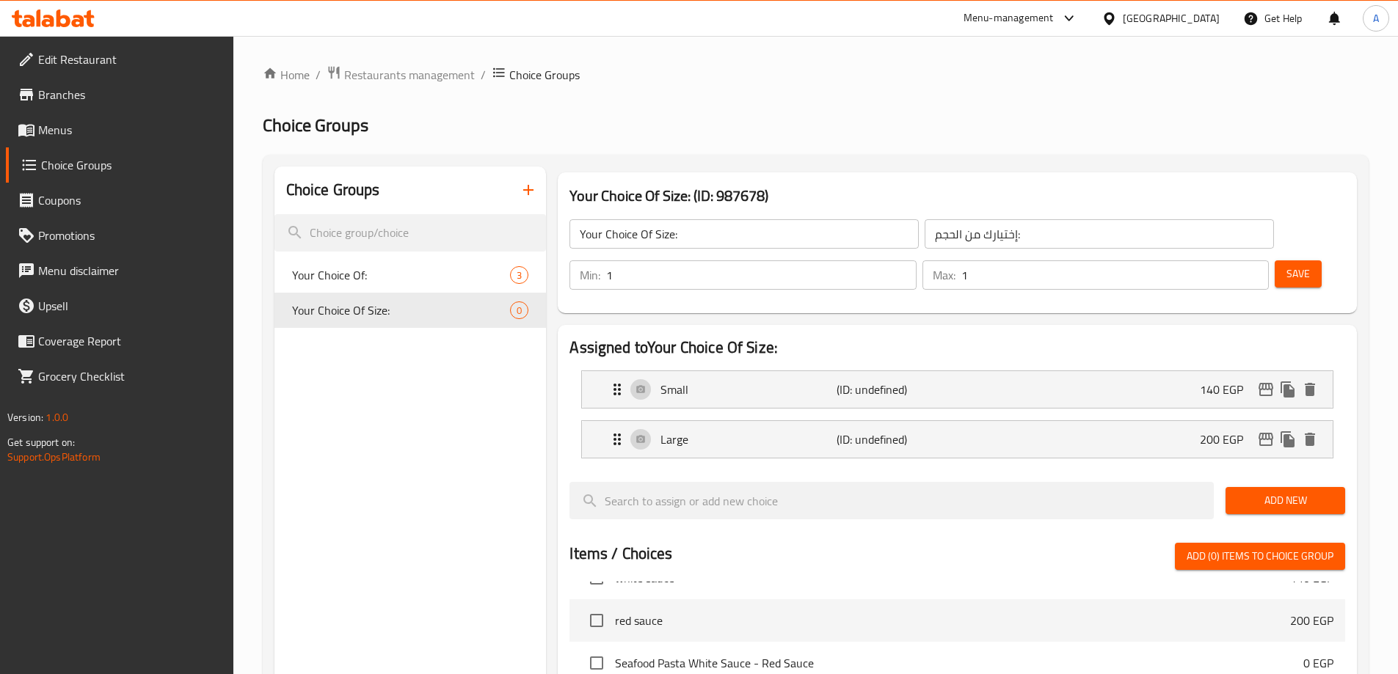
click at [1286, 265] on span "Save" at bounding box center [1297, 274] width 23 height 18
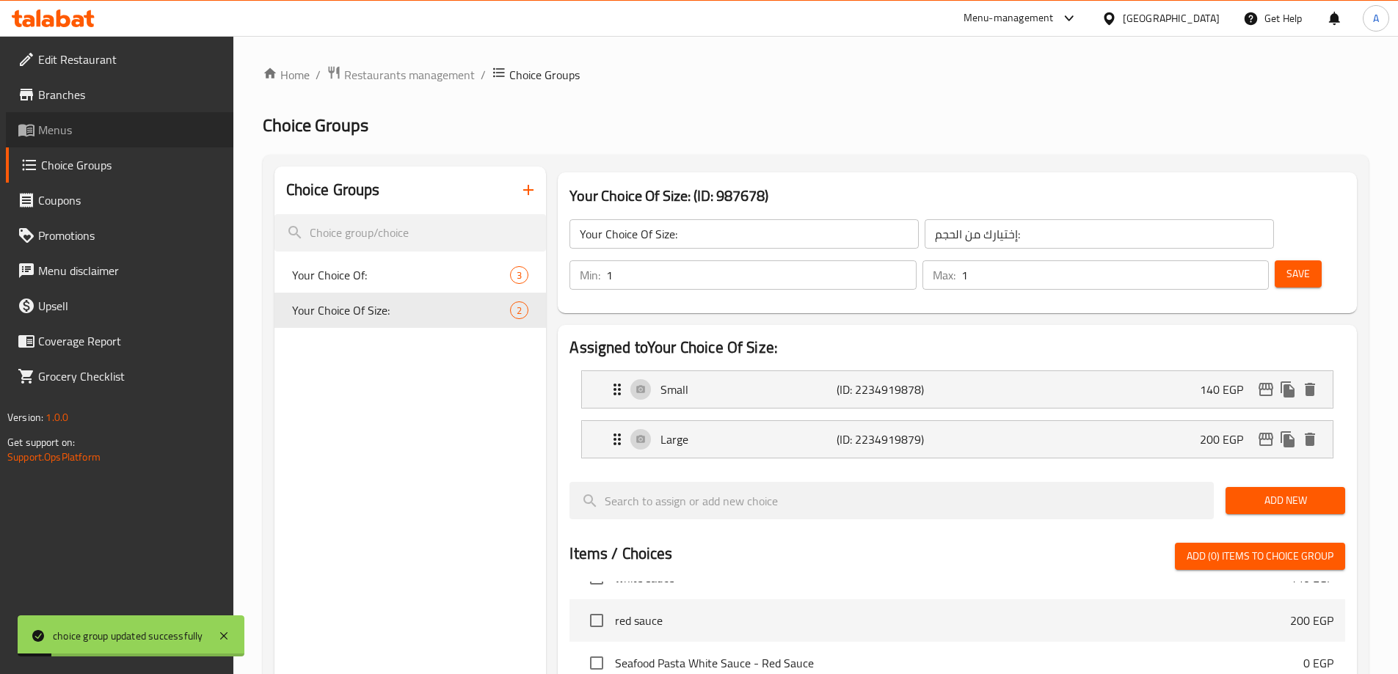
click at [121, 136] on span "Menus" at bounding box center [129, 130] width 183 height 18
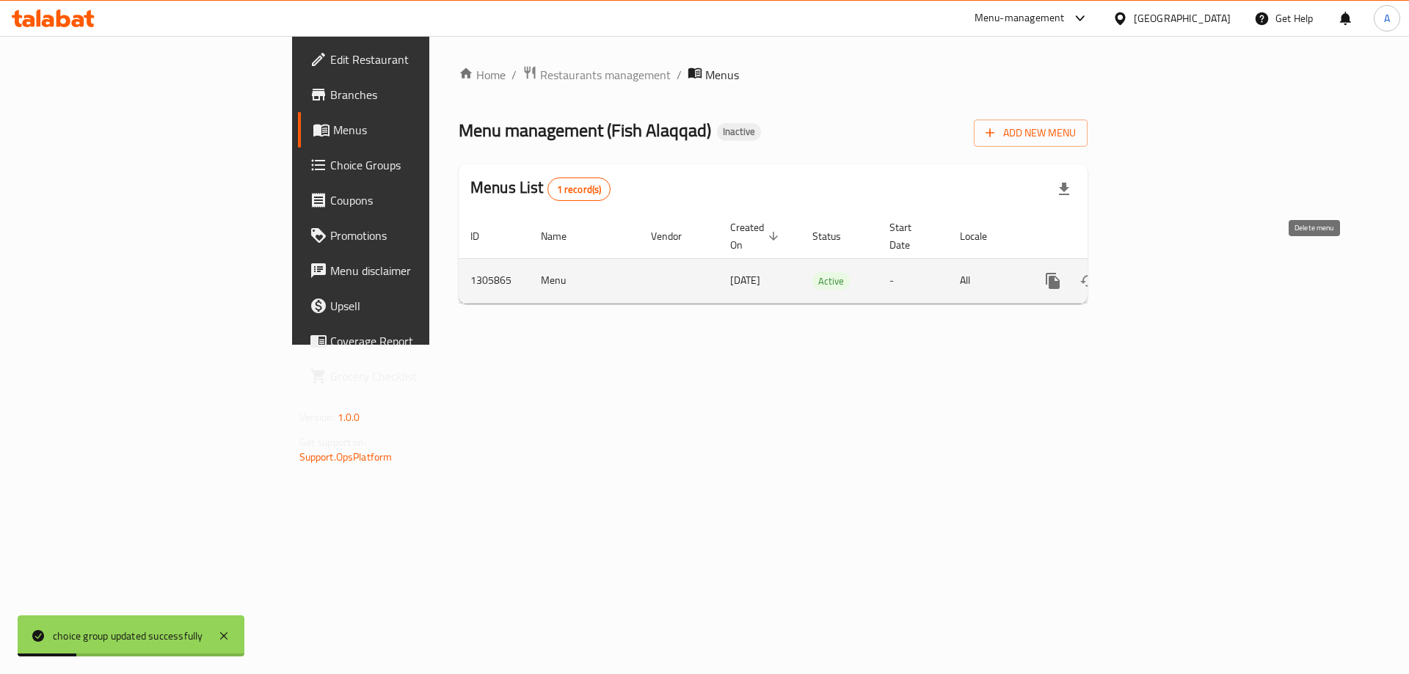
click at [1141, 263] on button "enhanced table" at bounding box center [1123, 280] width 35 height 35
click at [1165, 274] on icon "enhanced table" at bounding box center [1158, 280] width 13 height 13
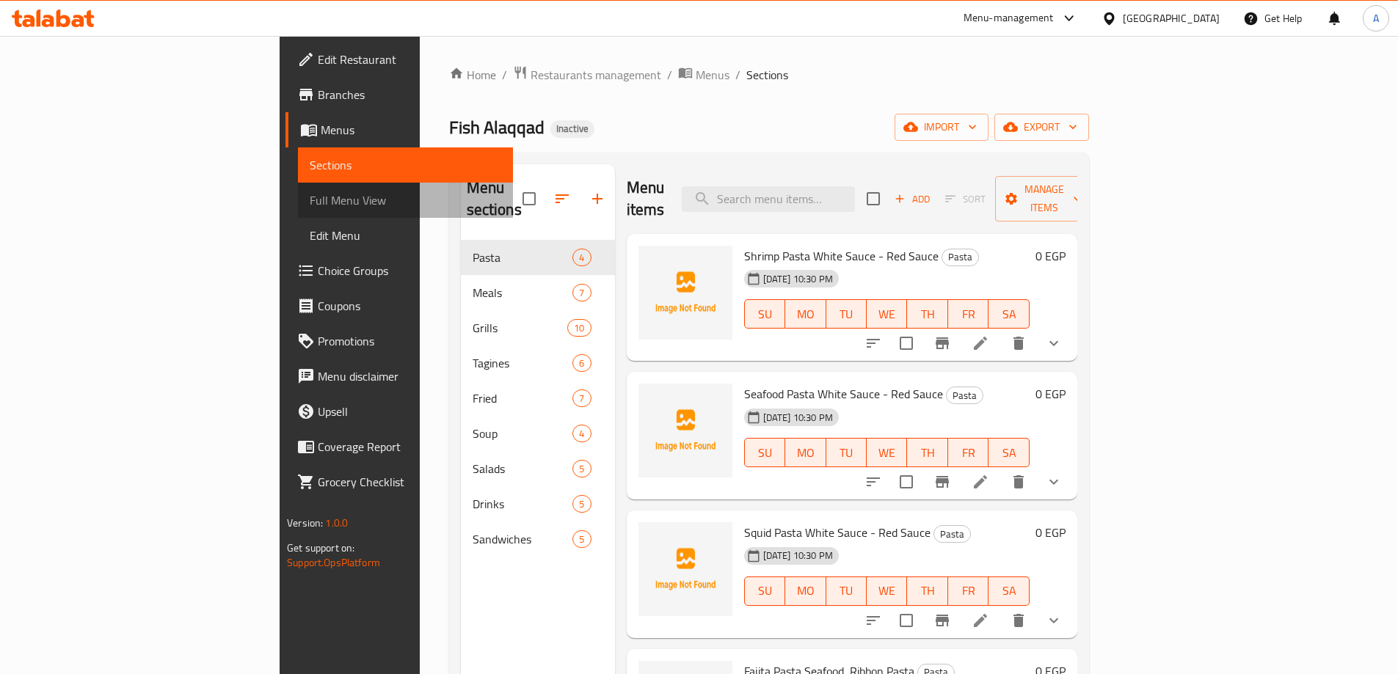
click at [310, 197] on span "Full Menu View" at bounding box center [406, 201] width 192 height 18
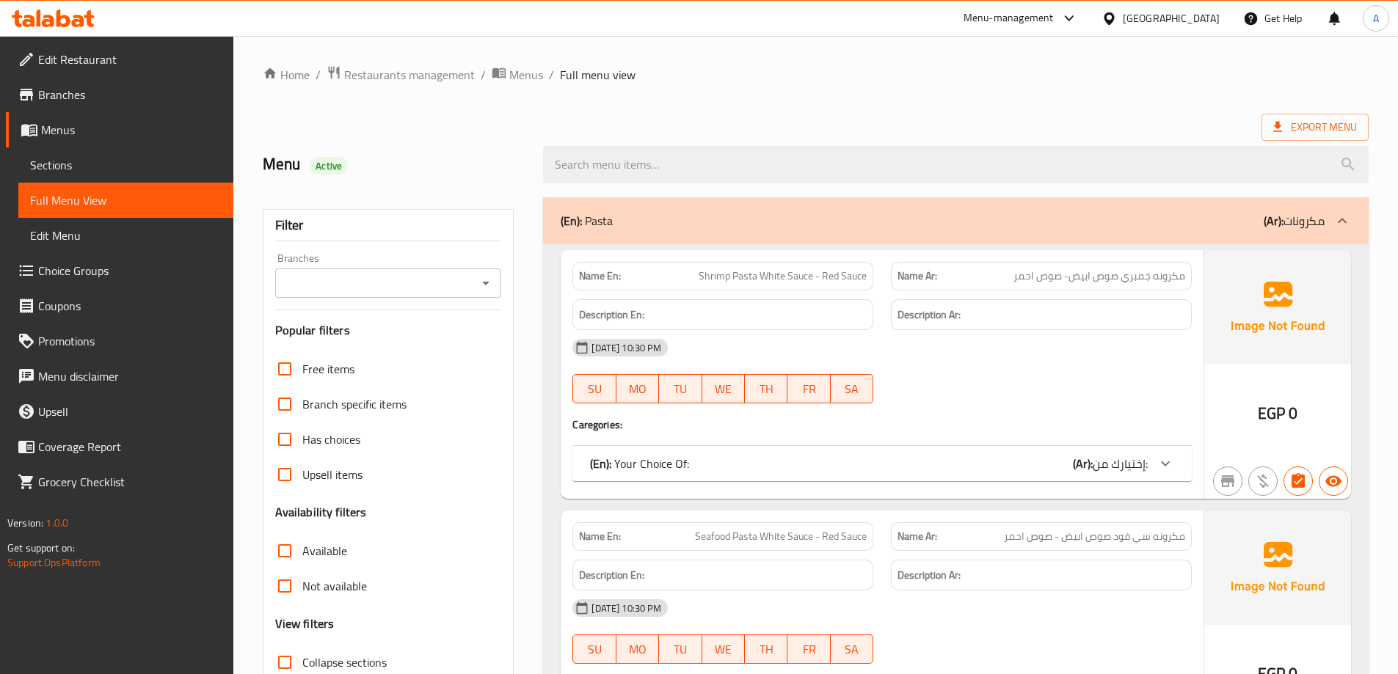
scroll to position [367, 0]
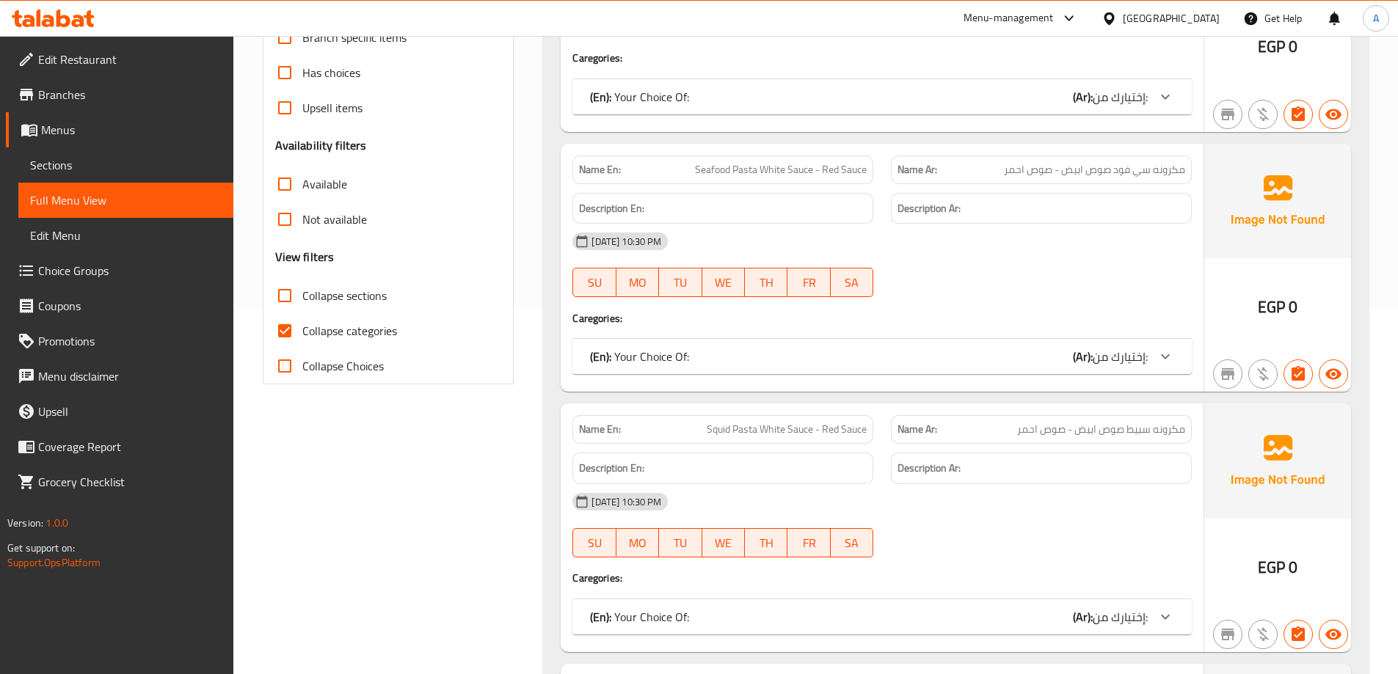
click at [307, 329] on span "Collapse categories" at bounding box center [349, 331] width 95 height 18
click at [302, 329] on input "Collapse categories" at bounding box center [284, 330] width 35 height 35
checkbox input "false"
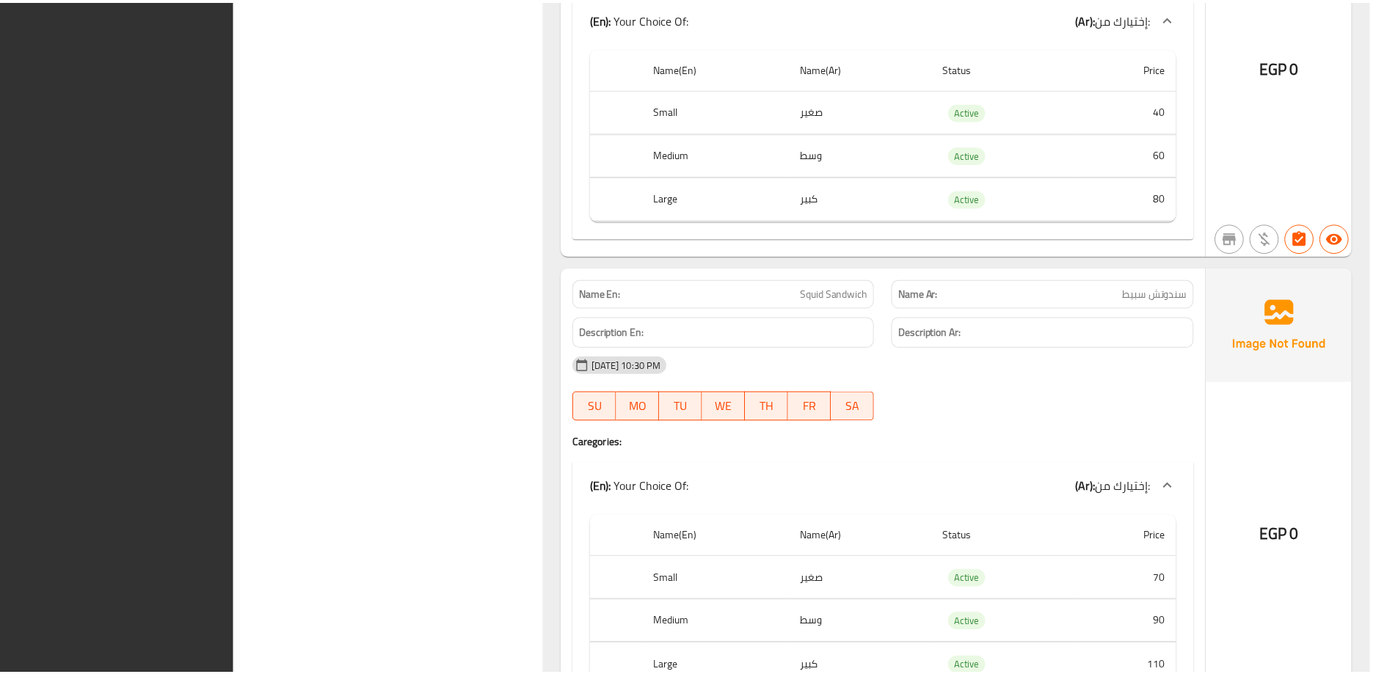
scroll to position [13227, 0]
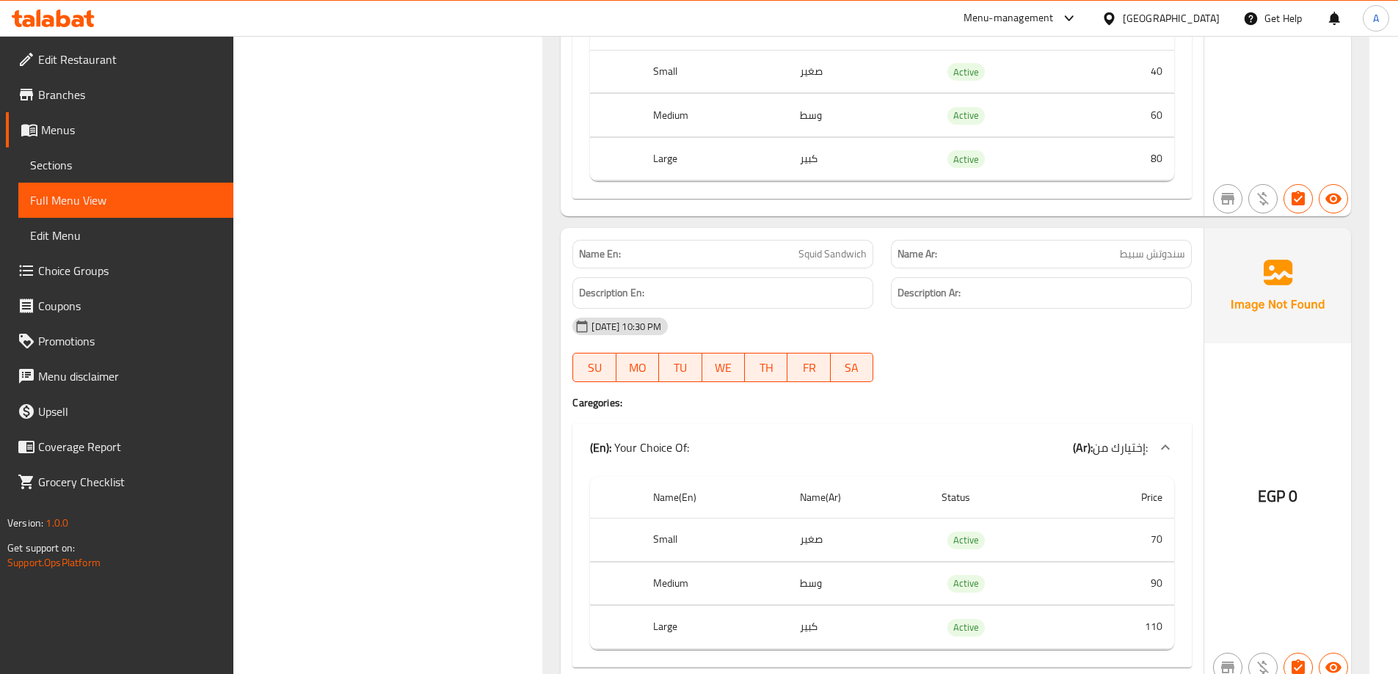
click at [128, 67] on span "Edit Restaurant" at bounding box center [129, 60] width 183 height 18
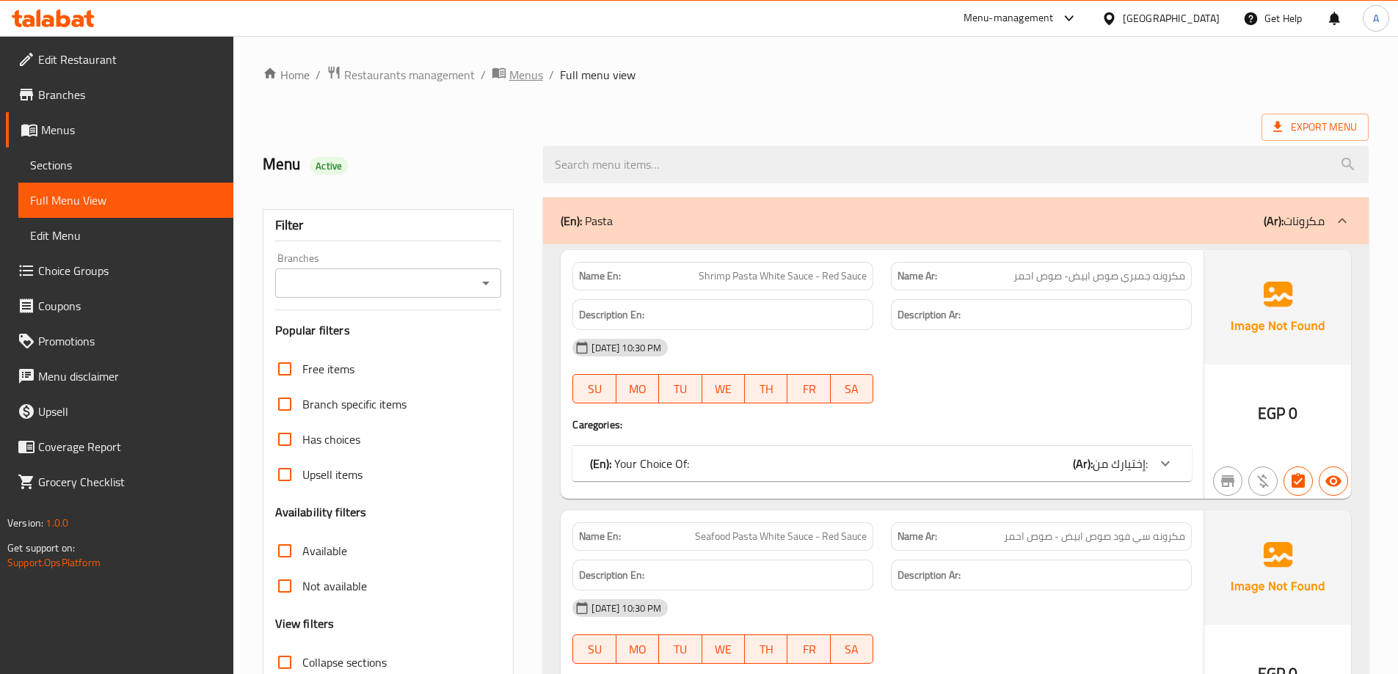
click at [522, 74] on span "Menus" at bounding box center [526, 75] width 34 height 18
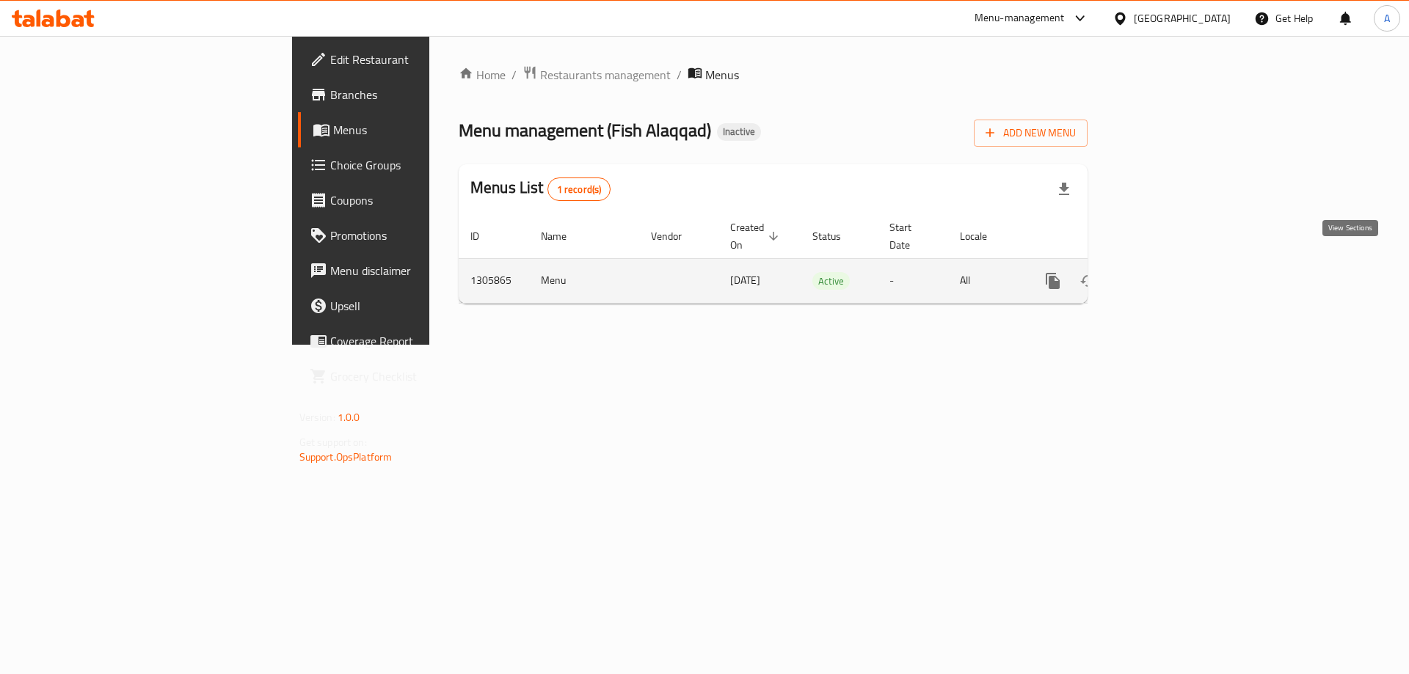
click at [1165, 274] on icon "enhanced table" at bounding box center [1158, 280] width 13 height 13
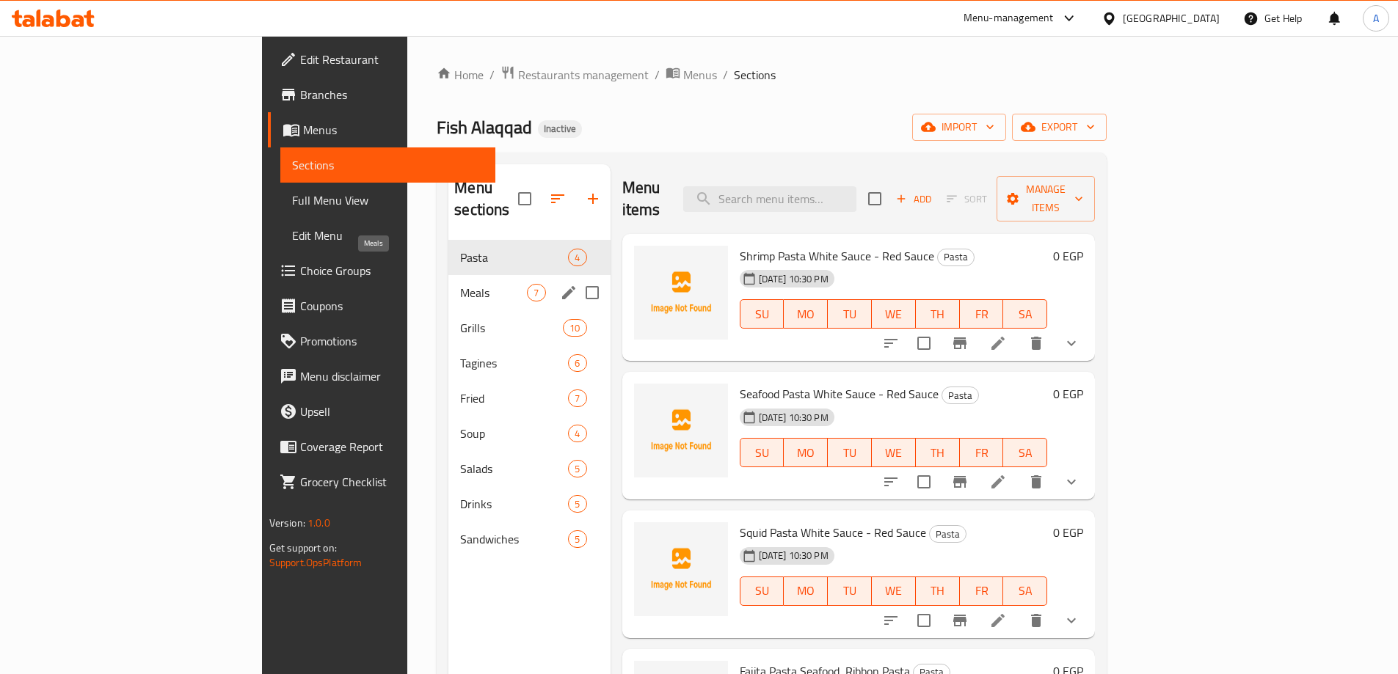
click at [448, 275] on div "Meals 7" at bounding box center [528, 292] width 161 height 35
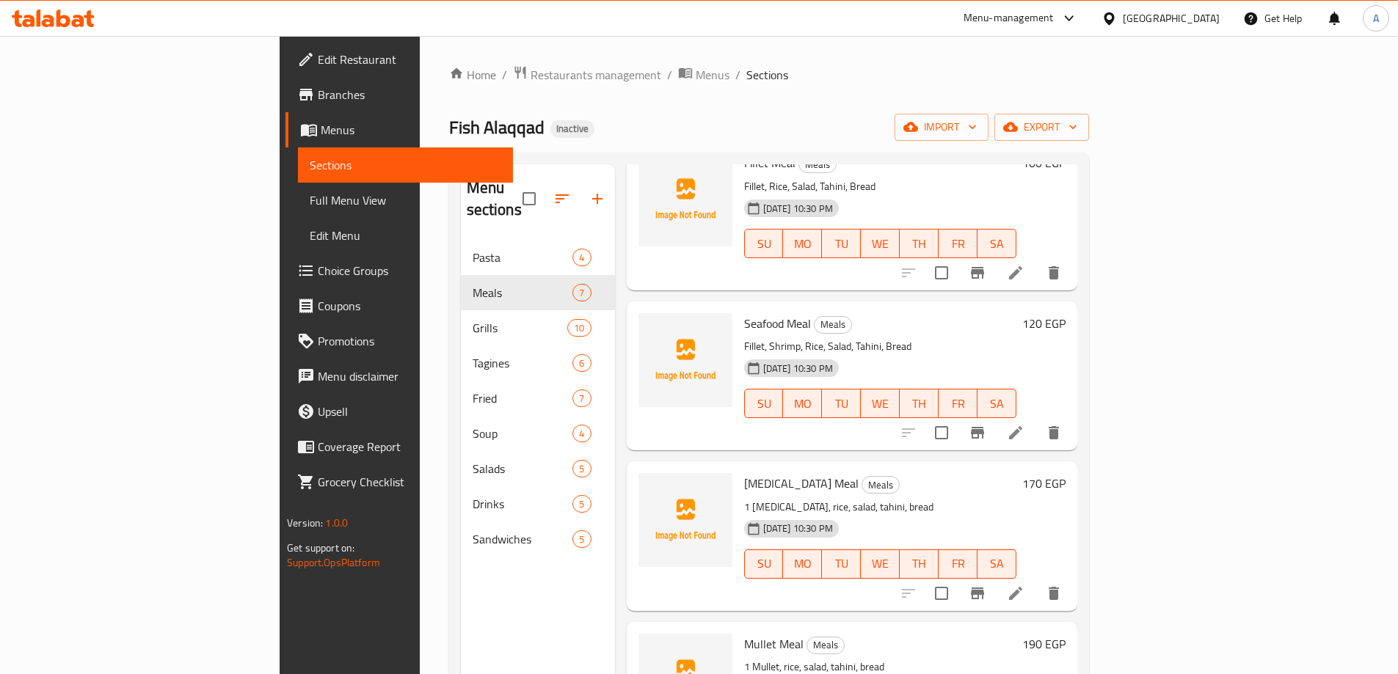
scroll to position [367, 0]
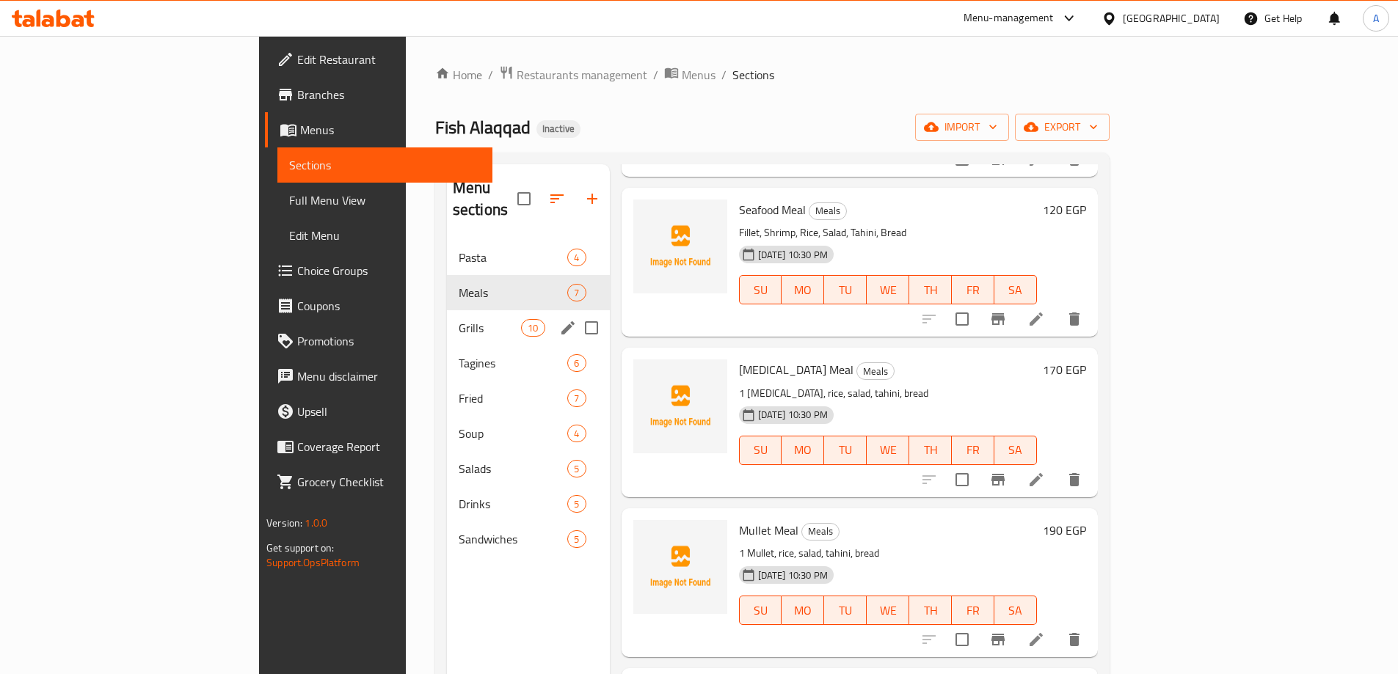
click at [459, 319] on span "Grills" at bounding box center [490, 328] width 62 height 18
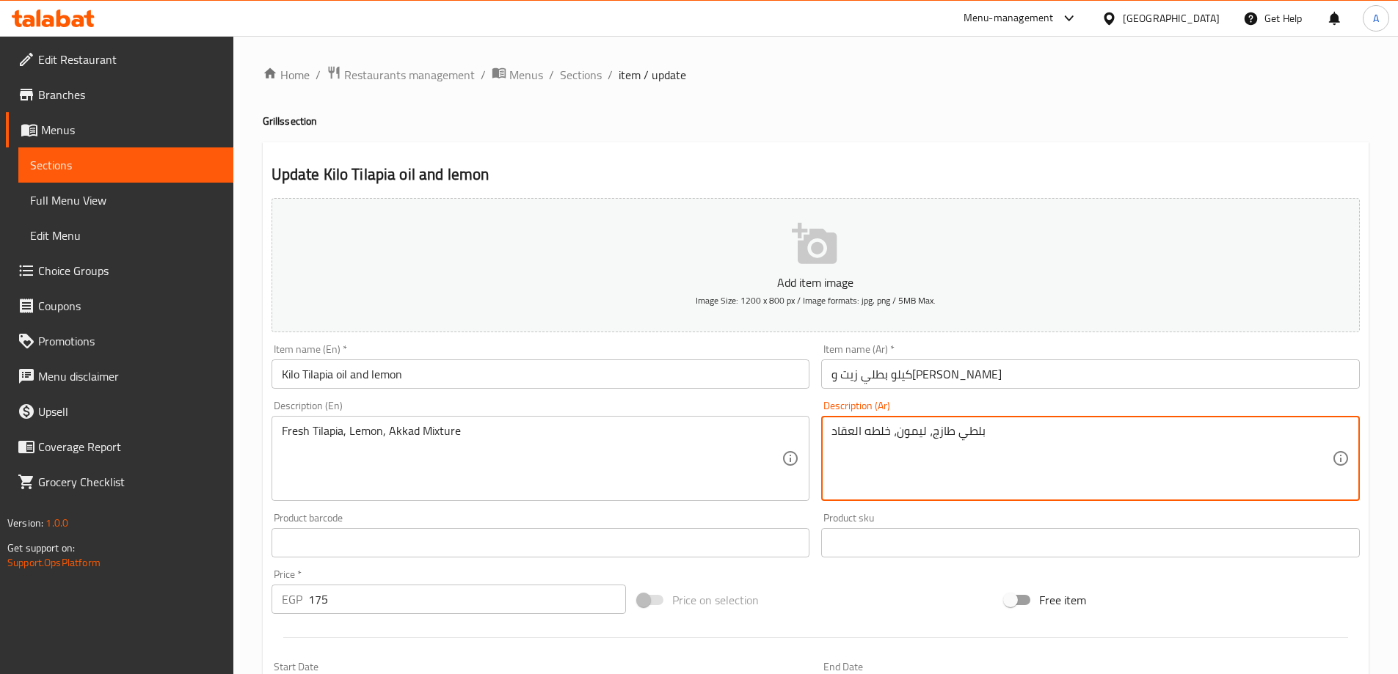
click at [969, 432] on textarea "بلطي طازج، ليمون، خلطه العقاد" at bounding box center [1081, 459] width 500 height 70
click at [897, 371] on input "كيلو بطلي زيت وليمون" at bounding box center [1090, 374] width 539 height 29
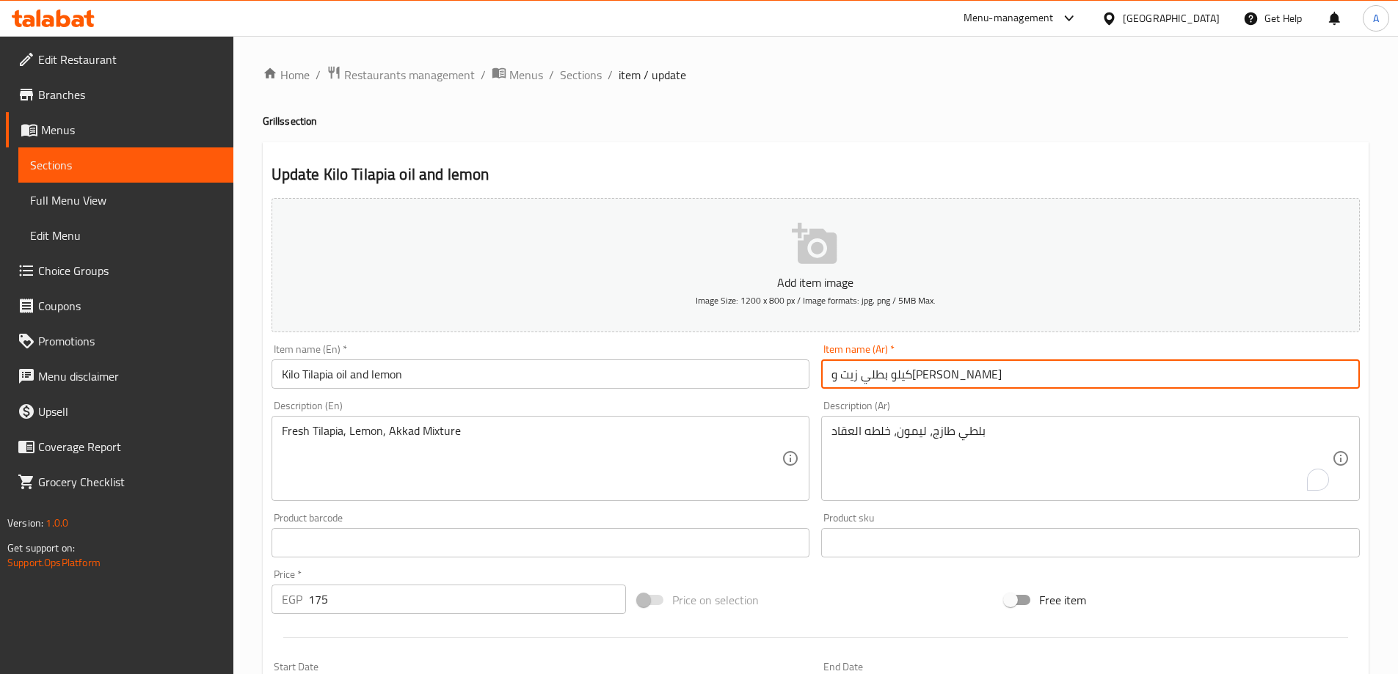
click at [897, 371] on input "كيلو بطلي زيت وليمون" at bounding box center [1090, 374] width 539 height 29
paste input "لط"
type input "كيلو بلطي زيت وليمون"
click at [684, 373] on input "Kilo Tilapia oil and lemon" at bounding box center [540, 374] width 539 height 29
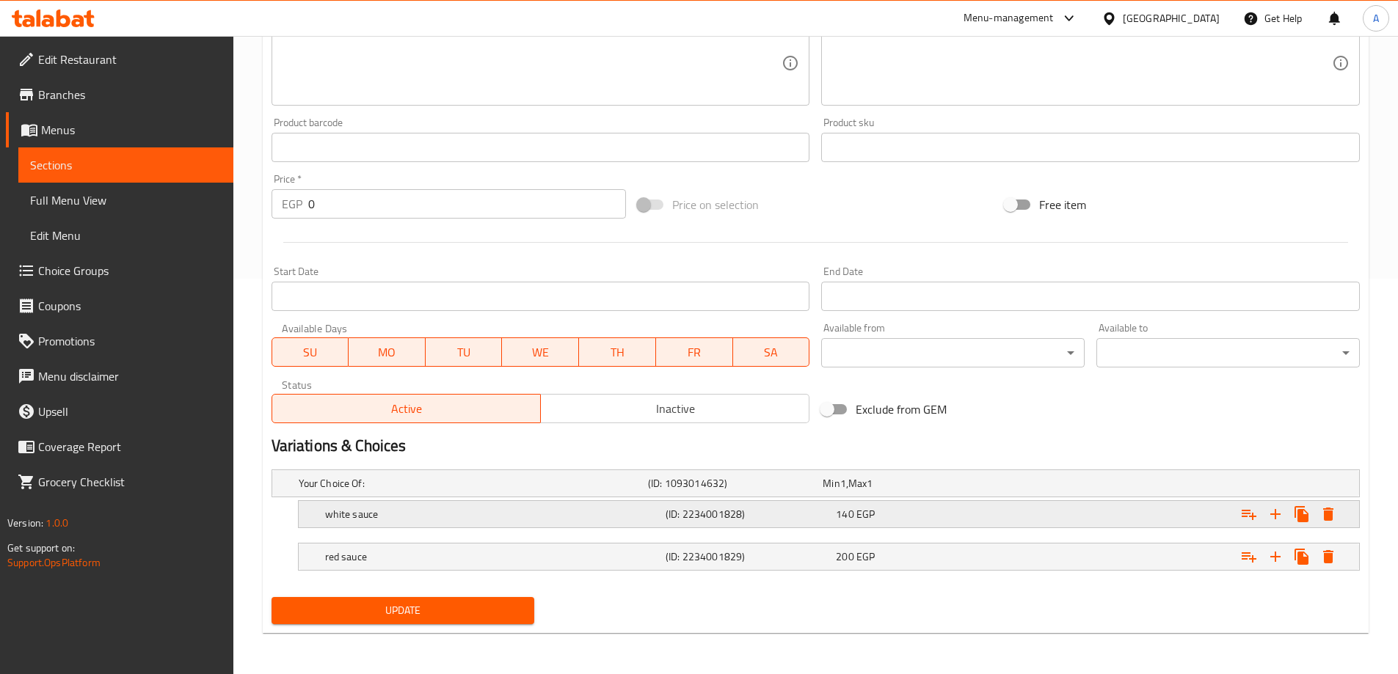
click at [470, 491] on h5 "white sauce" at bounding box center [470, 483] width 343 height 15
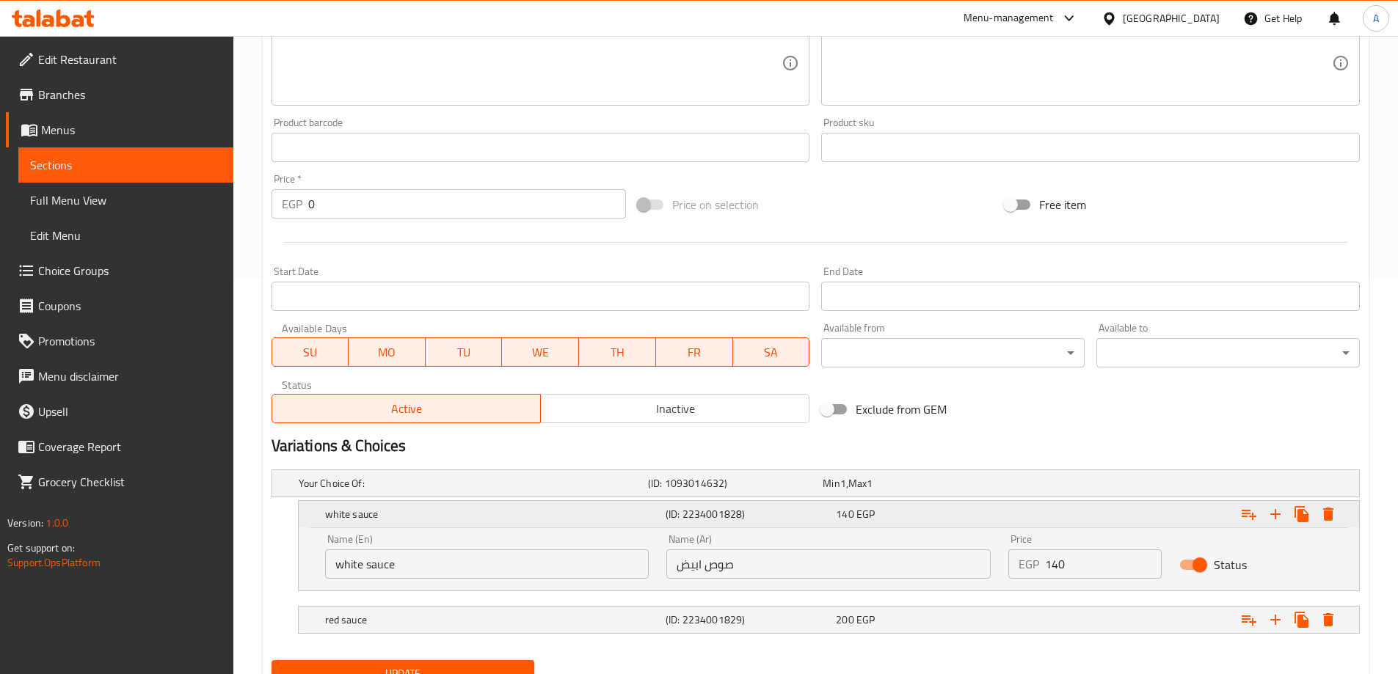
scroll to position [453, 0]
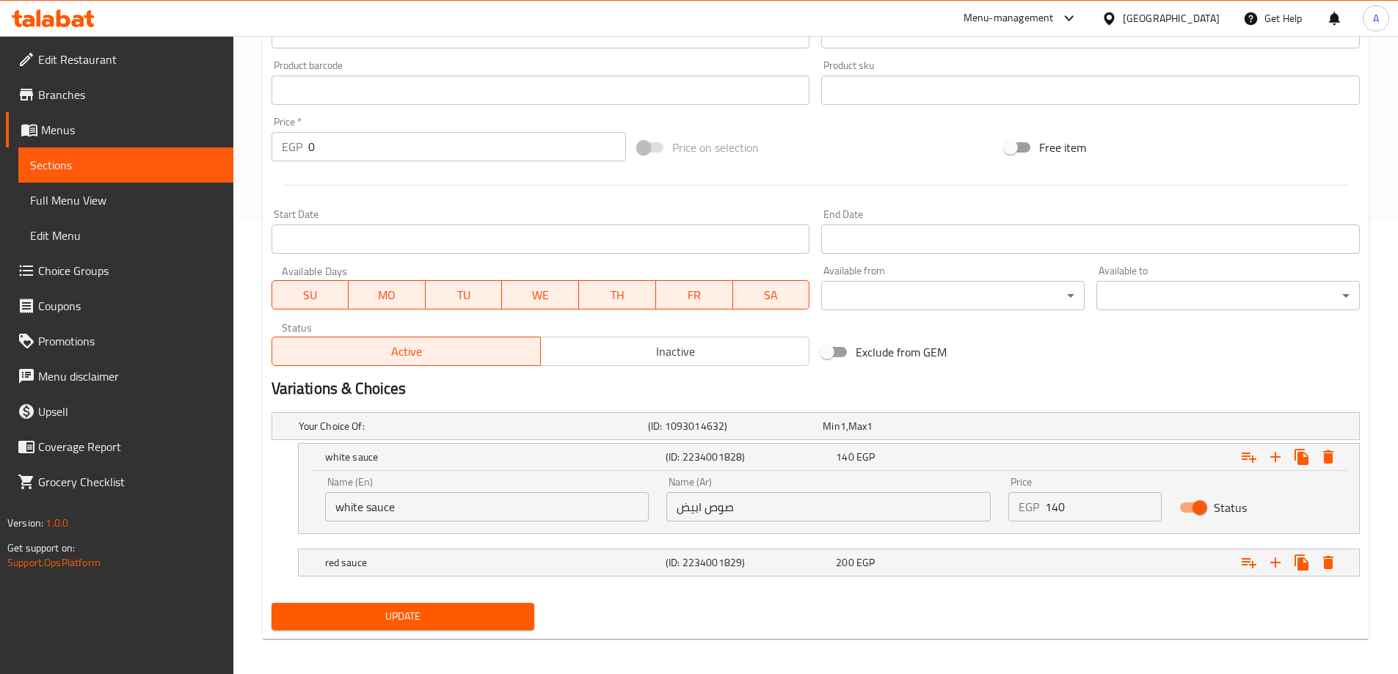
click at [423, 517] on input "white sauce" at bounding box center [487, 506] width 324 height 29
type input "ٍ"
type input "Small"
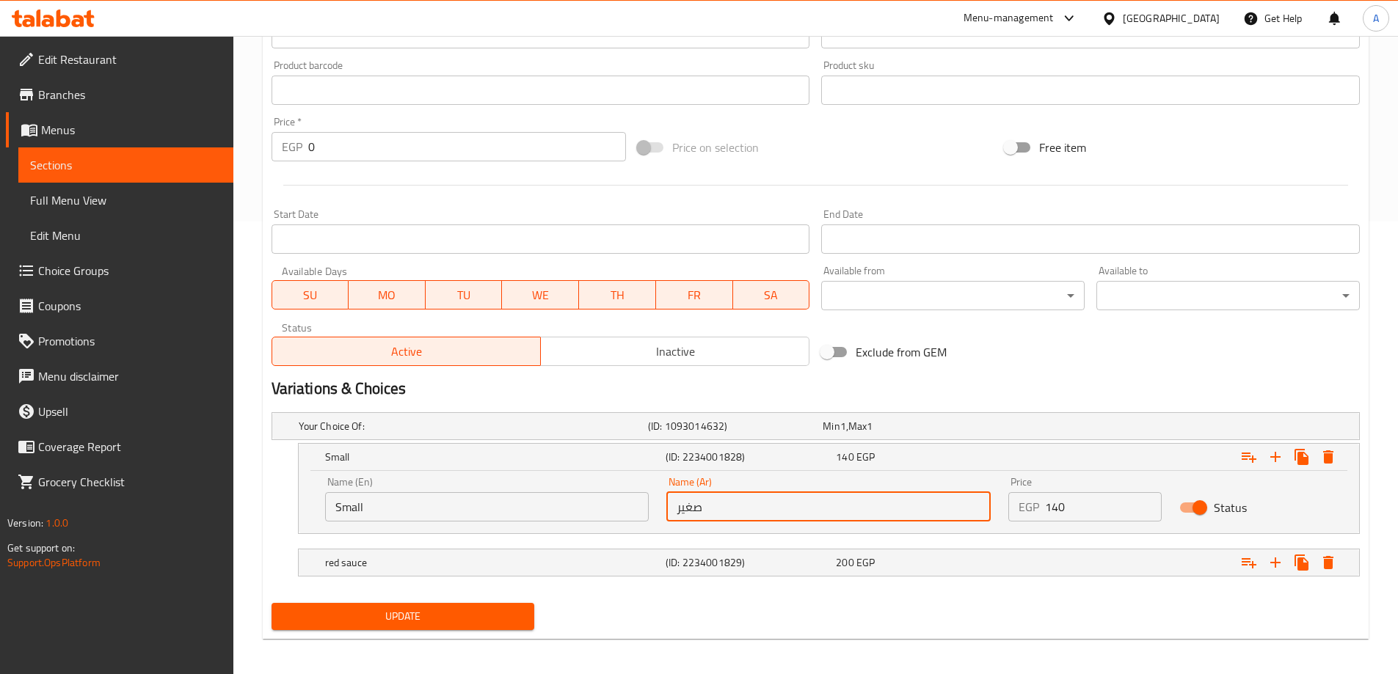
type input "صغير"
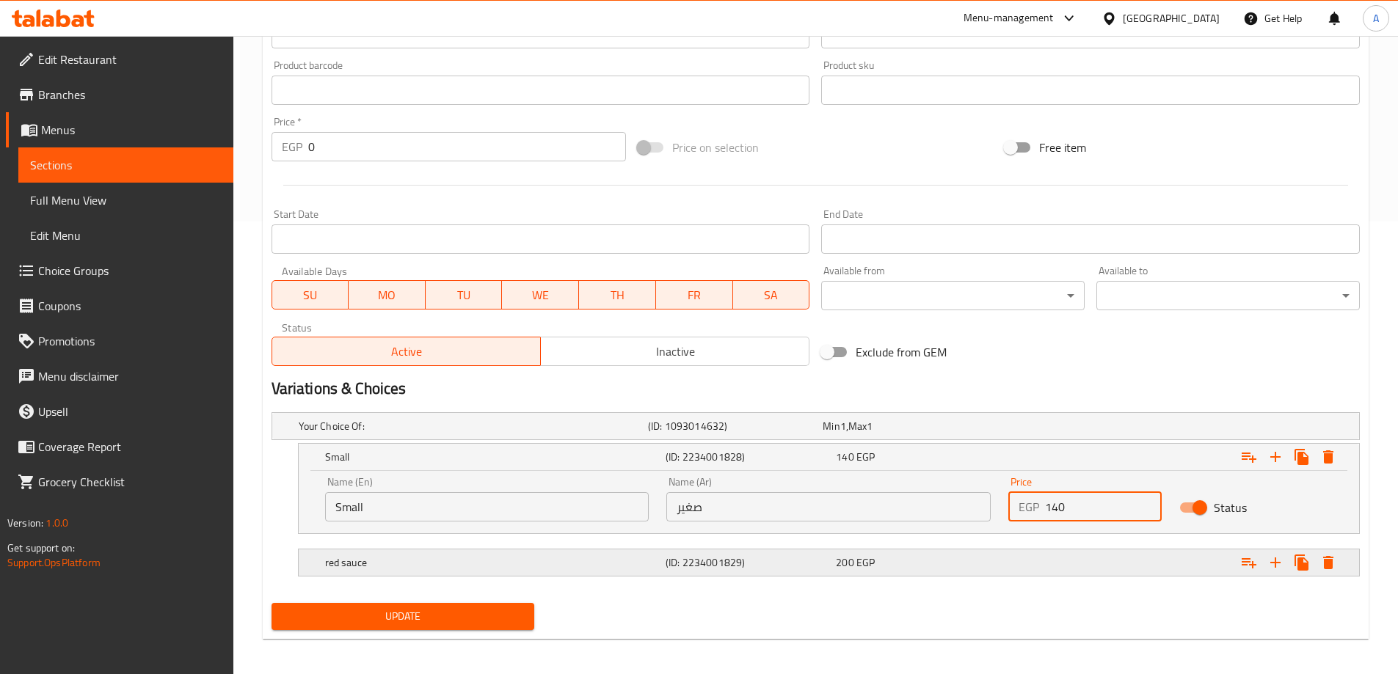
click at [558, 434] on h5 "red sauce" at bounding box center [470, 426] width 343 height 15
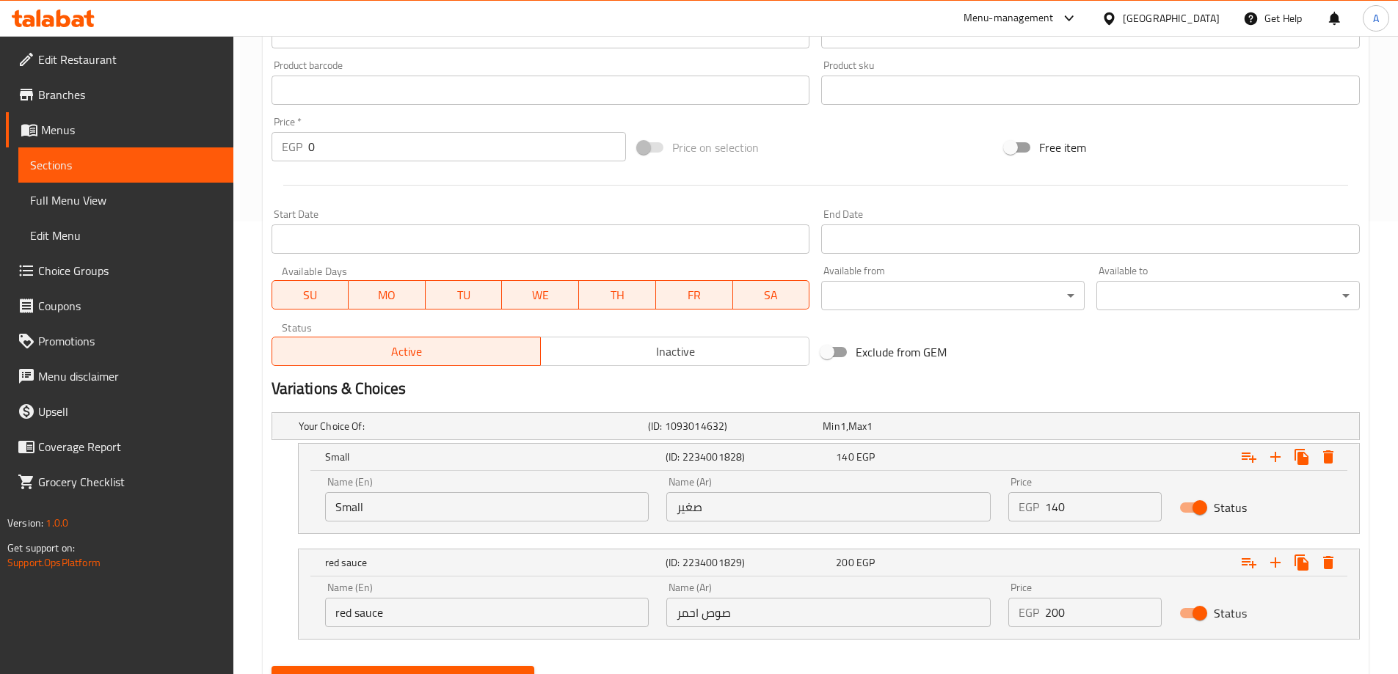
click at [472, 613] on input "red sauce" at bounding box center [487, 612] width 324 height 29
type input "/"
type input "large"
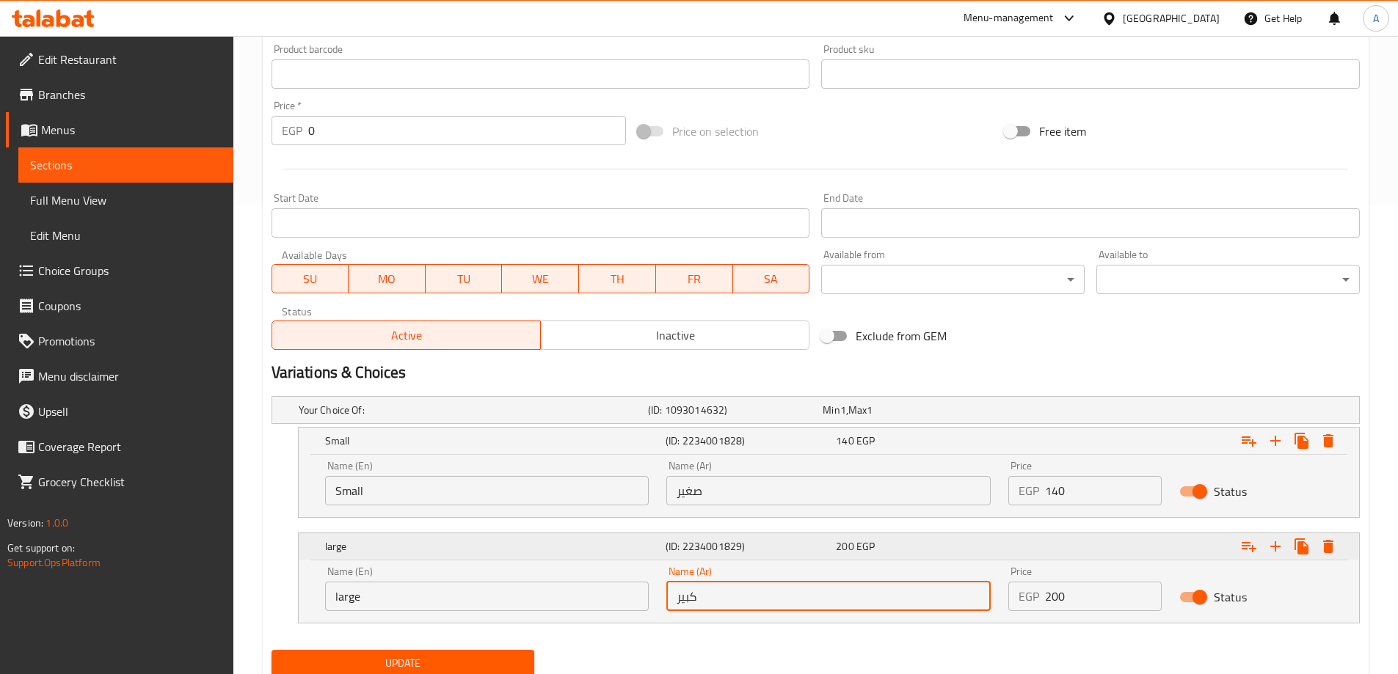
scroll to position [522, 0]
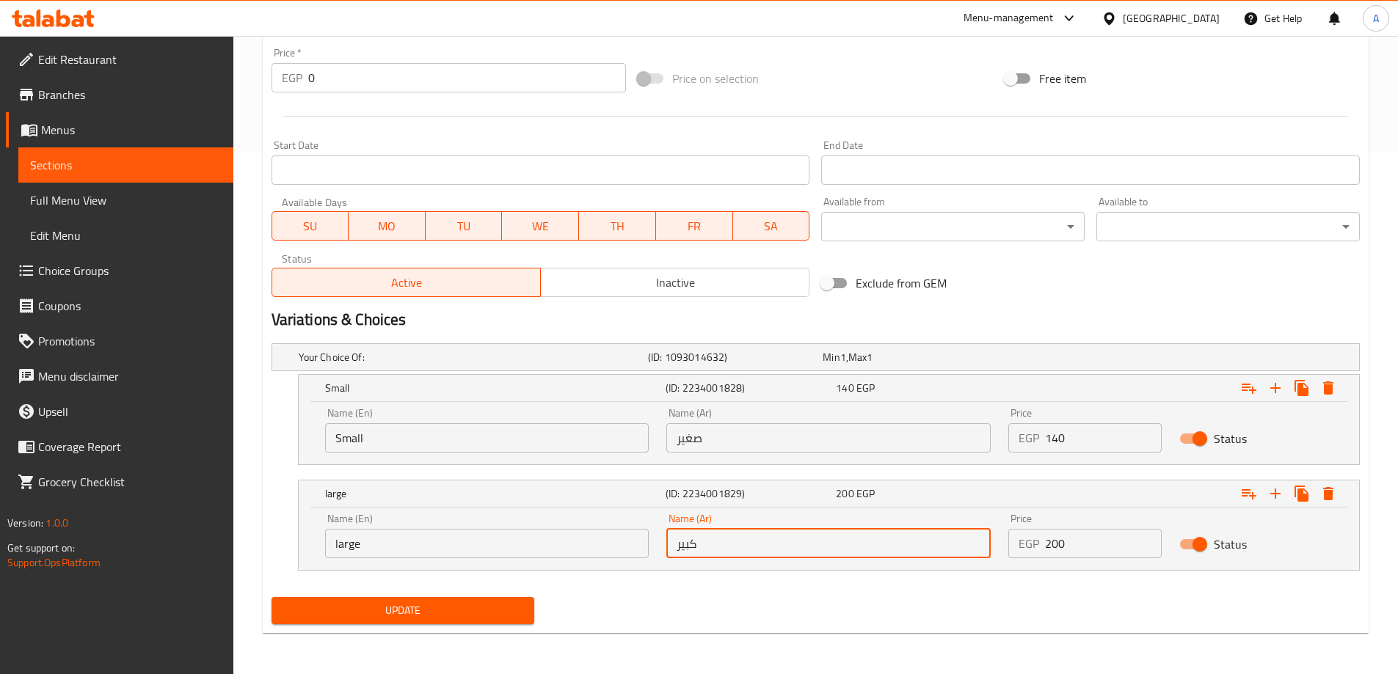
type input "كبير"
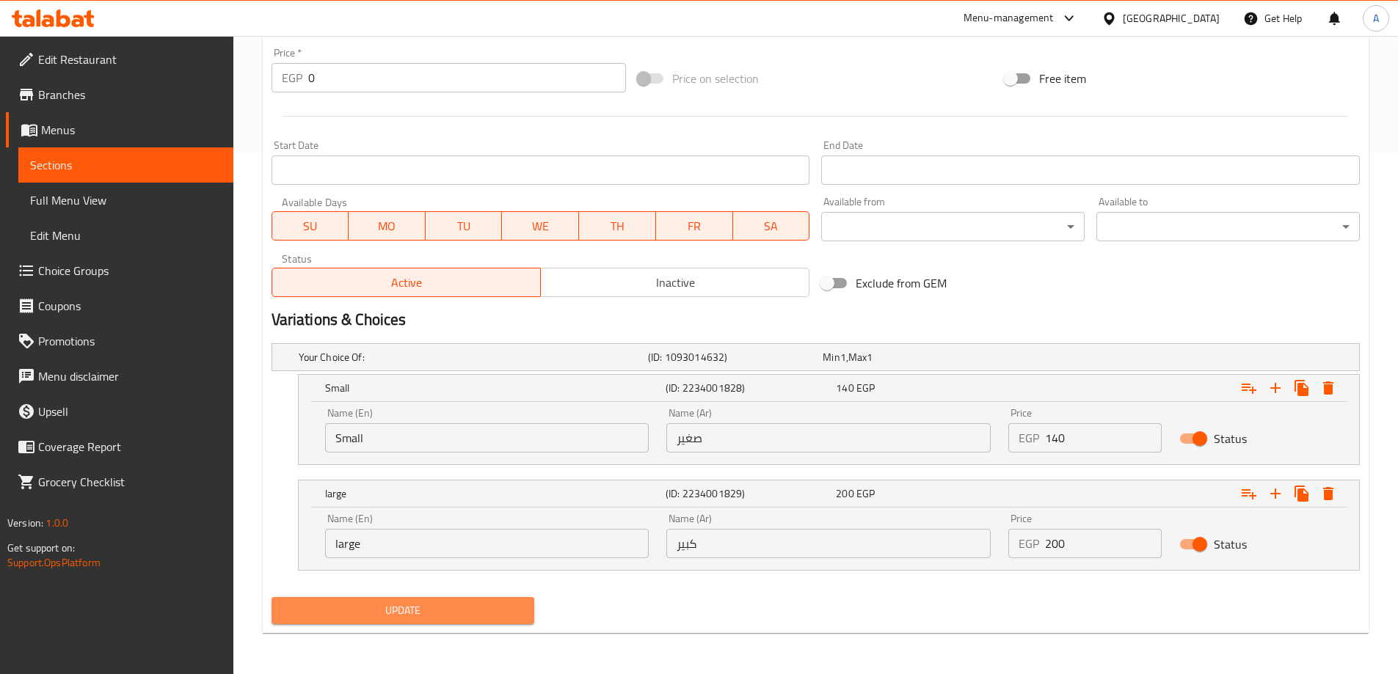
click at [368, 607] on span "Update" at bounding box center [403, 611] width 240 height 18
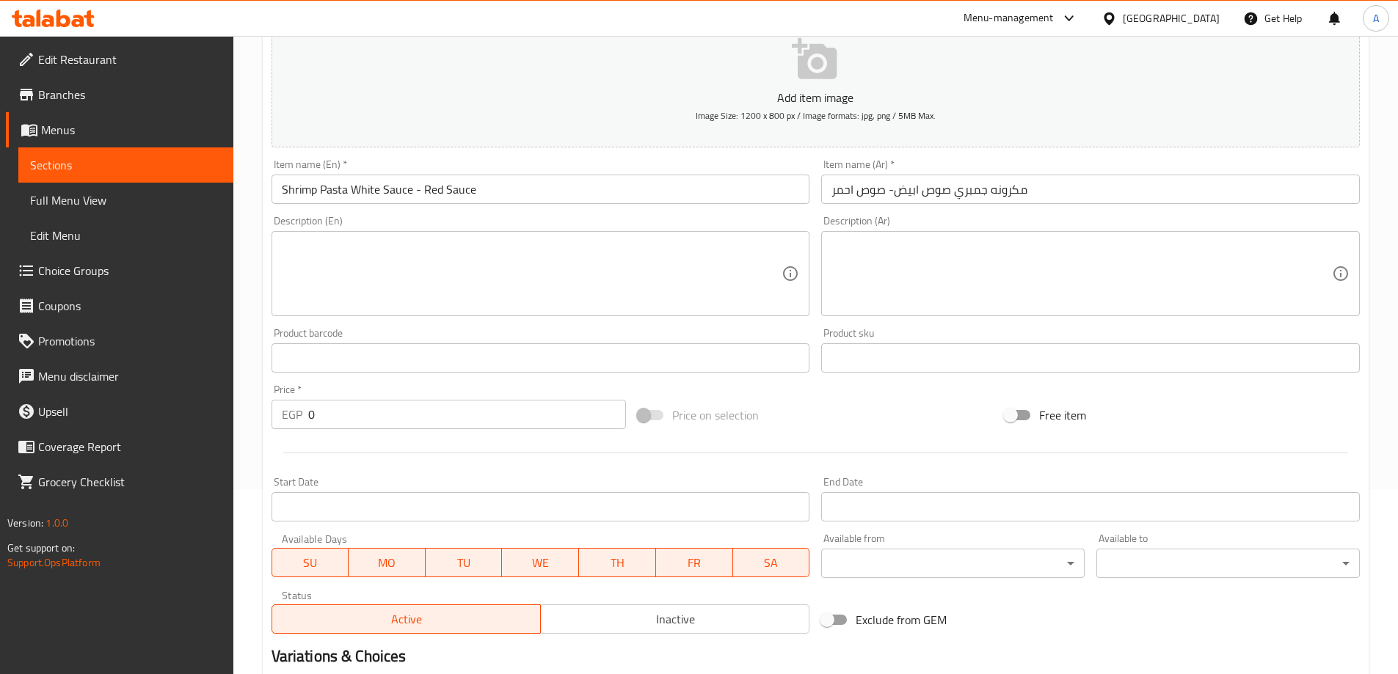
scroll to position [395, 0]
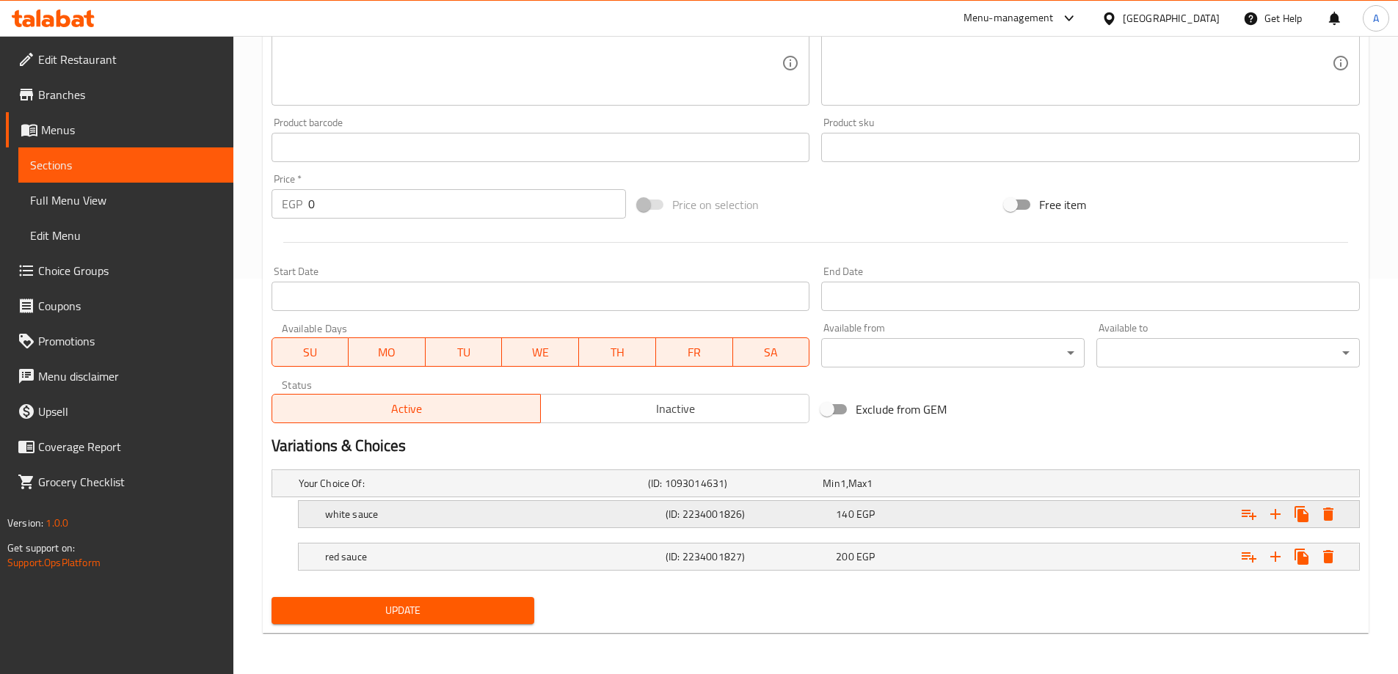
click at [889, 491] on div "140 EGP" at bounding box center [907, 483] width 169 height 15
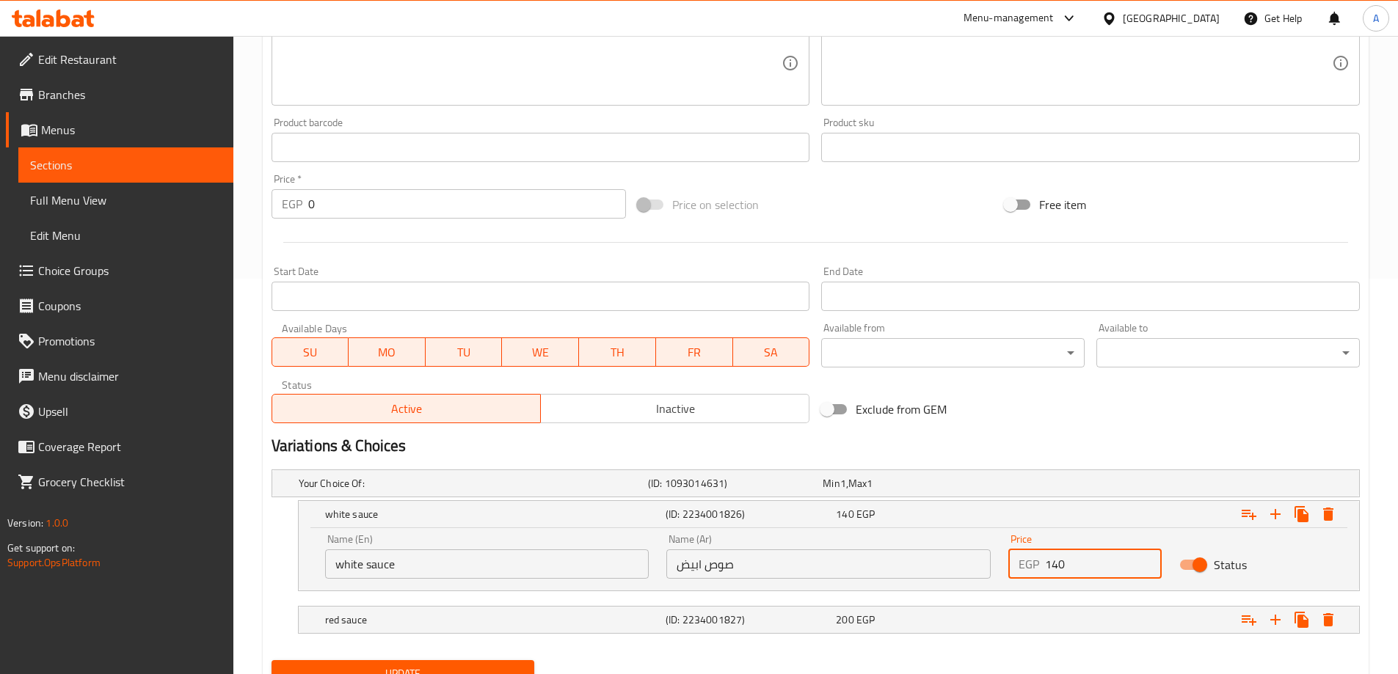
drag, startPoint x: 1090, startPoint y: 562, endPoint x: 988, endPoint y: 570, distance: 103.0
click at [988, 570] on div "Name (En) white sauce Name (En) Name (Ar) صوص ابيض Name (Ar) Price EGP 140 Pric…" at bounding box center [828, 556] width 1025 height 62
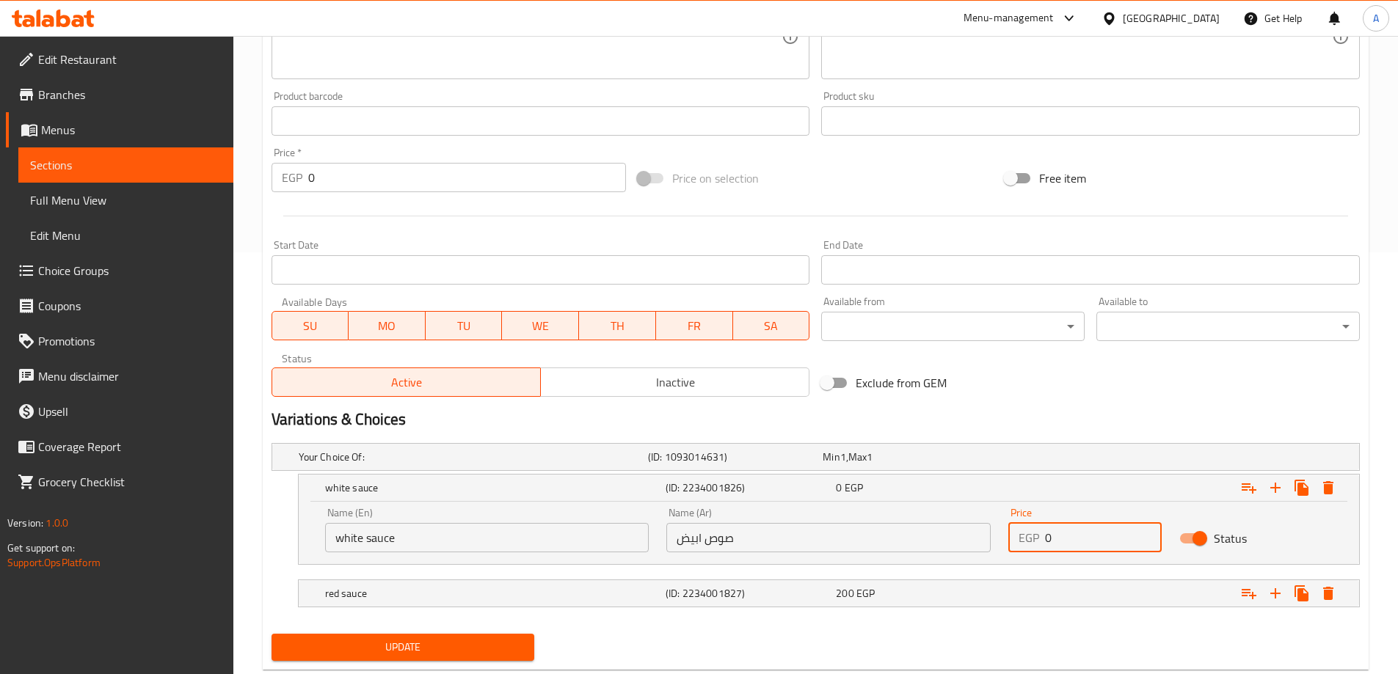
scroll to position [459, 0]
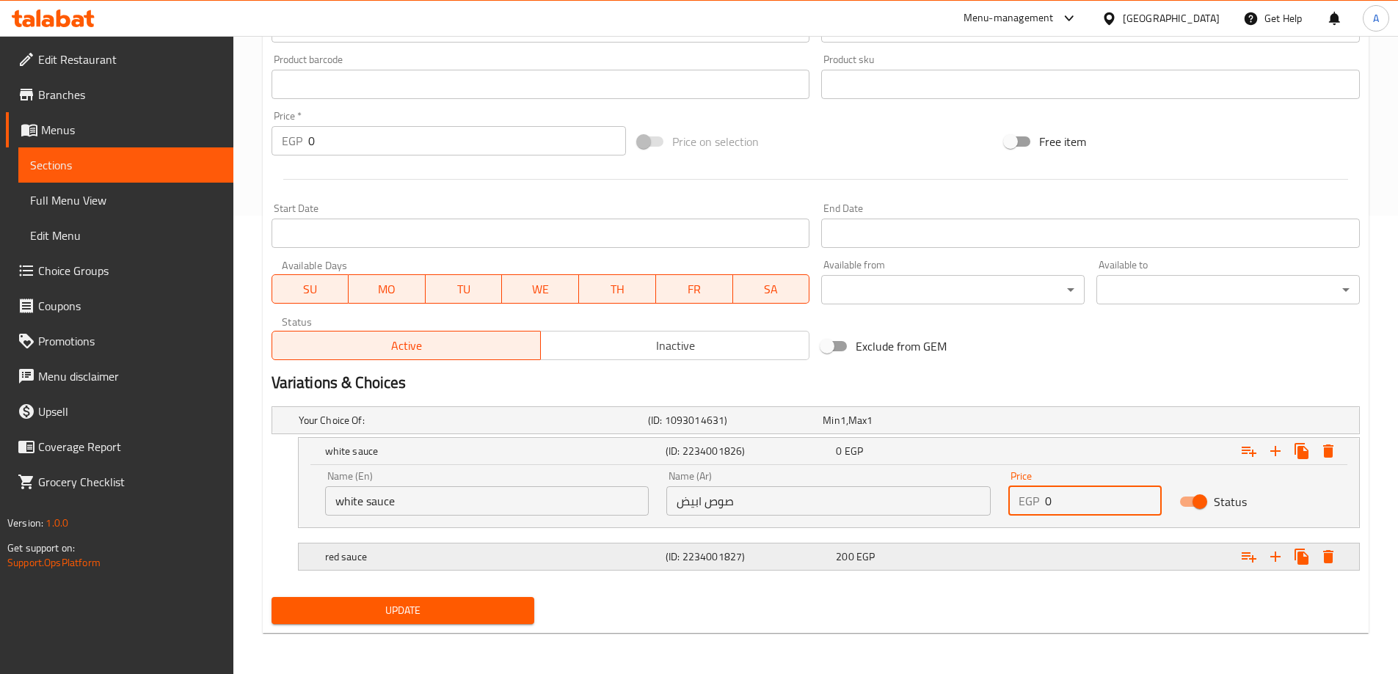
type input "0"
click at [958, 428] on div "200 EGP" at bounding box center [907, 420] width 169 height 15
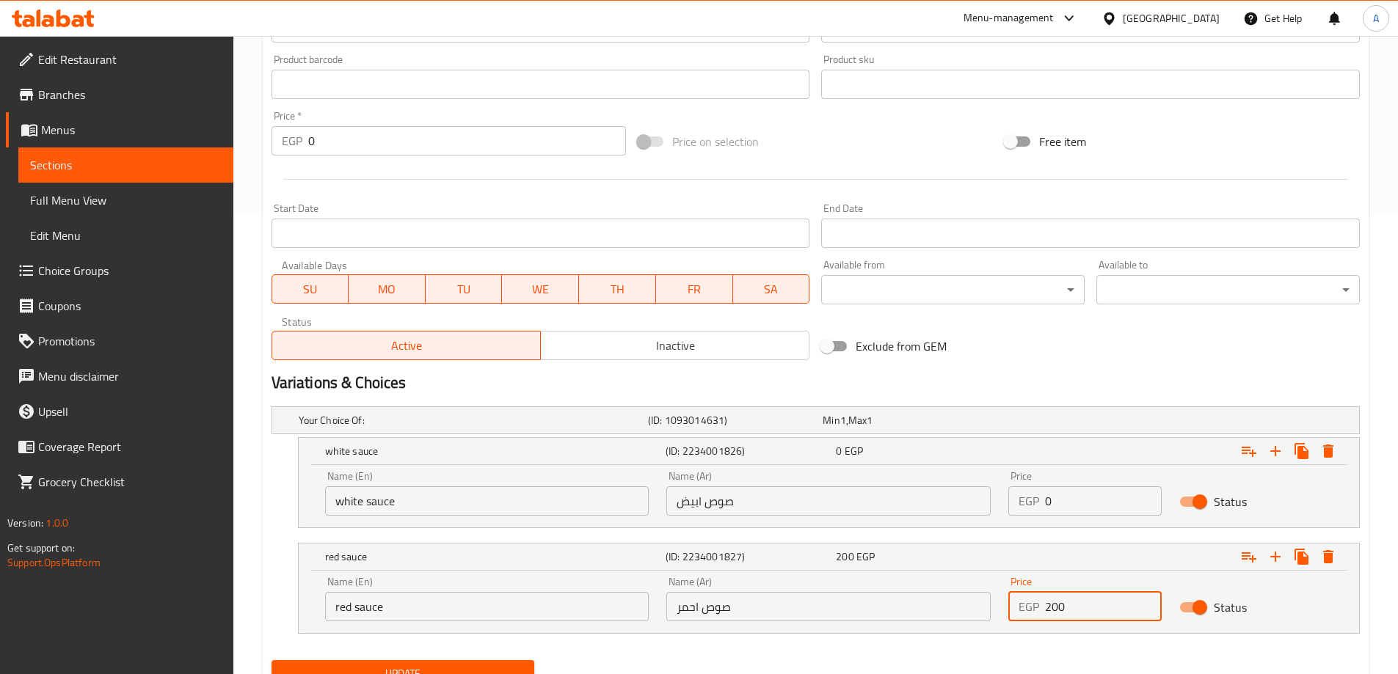
drag, startPoint x: 1076, startPoint y: 601, endPoint x: 966, endPoint y: 607, distance: 110.2
click at [966, 607] on div "Name (En) red sauce Name (En) Name (Ar) صوص احمر Name (Ar) Price EGP 200 Price …" at bounding box center [828, 599] width 1025 height 62
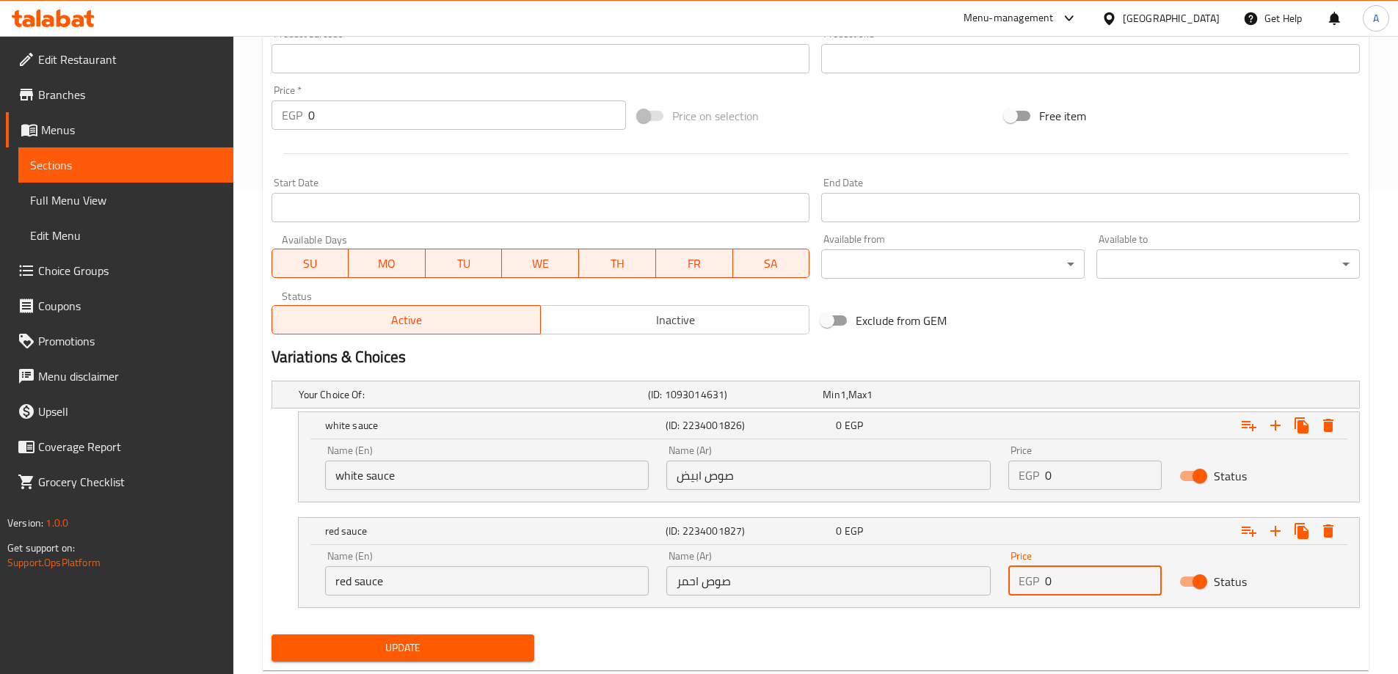
scroll to position [522, 0]
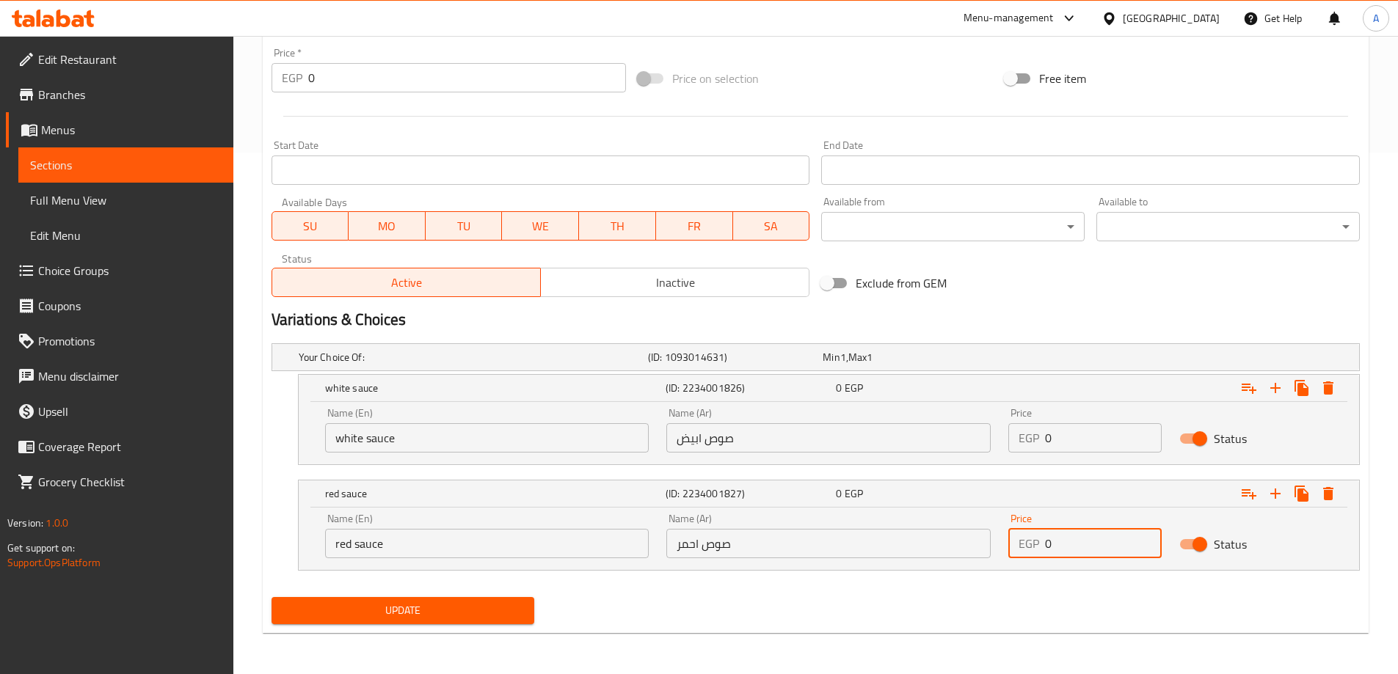
type input "0"
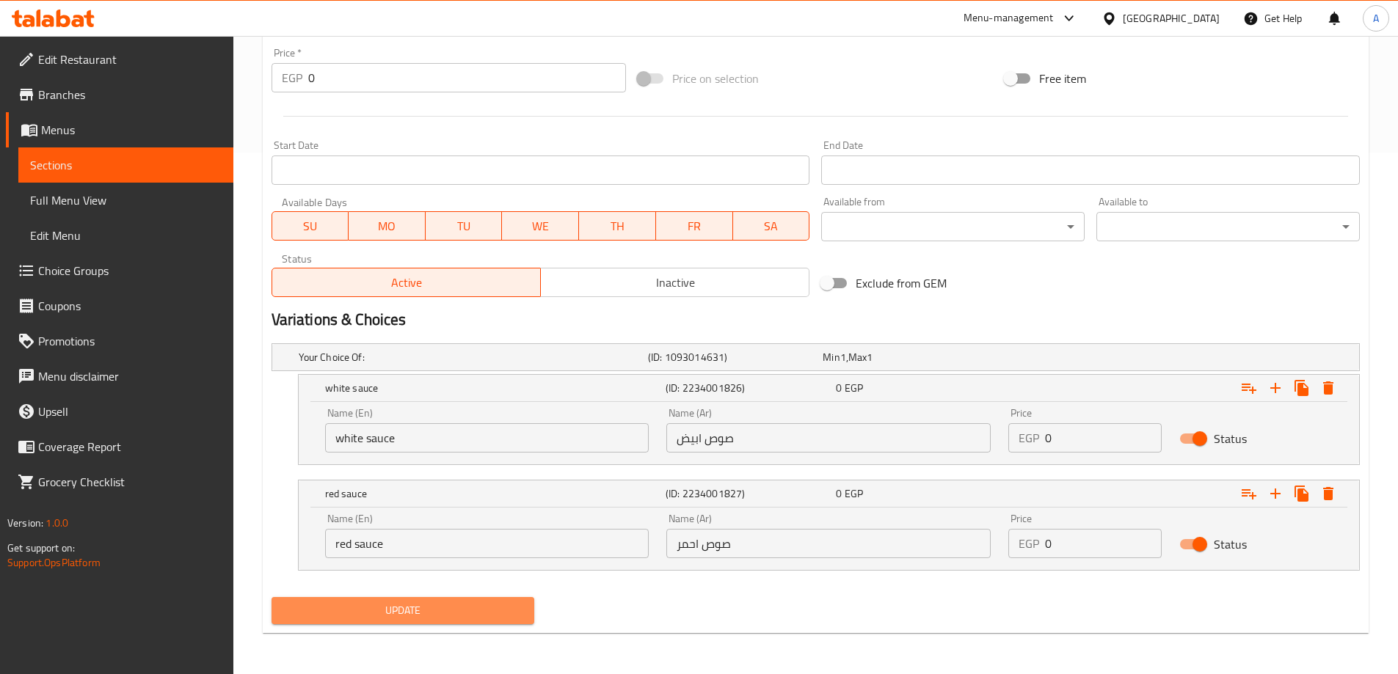
click at [441, 619] on span "Update" at bounding box center [403, 611] width 240 height 18
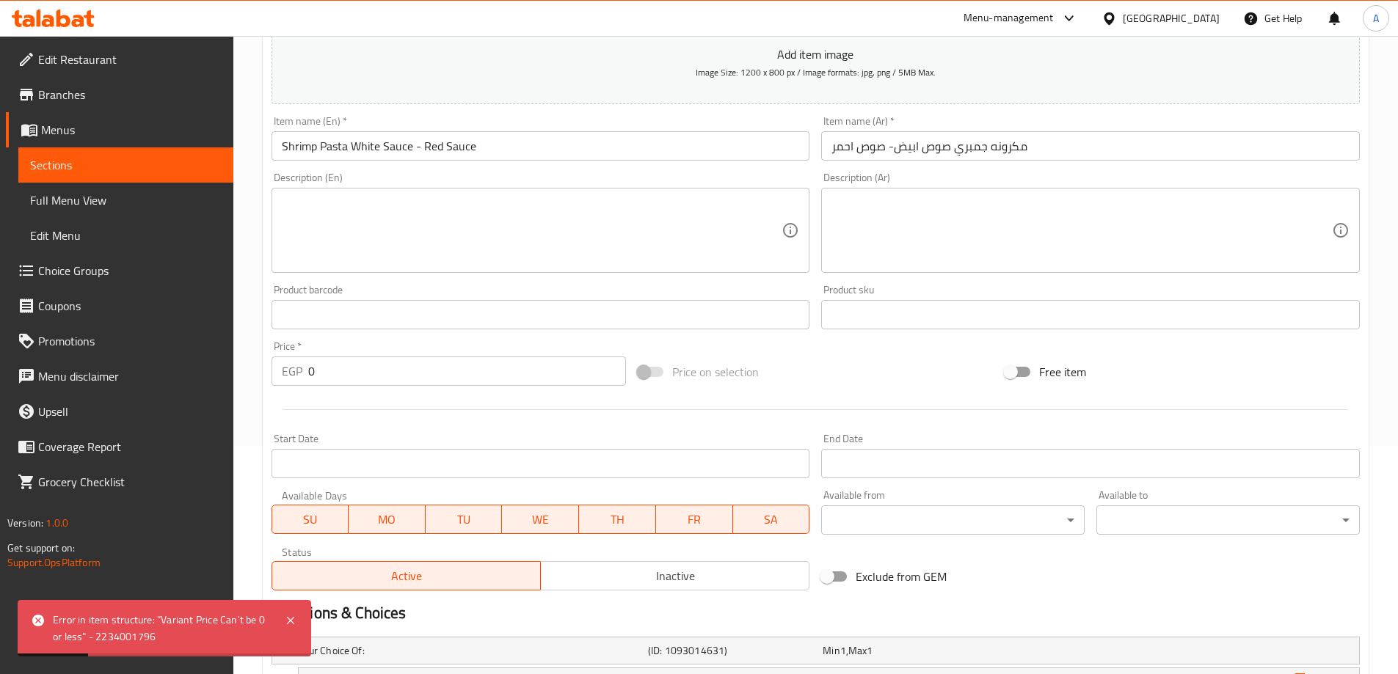
scroll to position [81, 0]
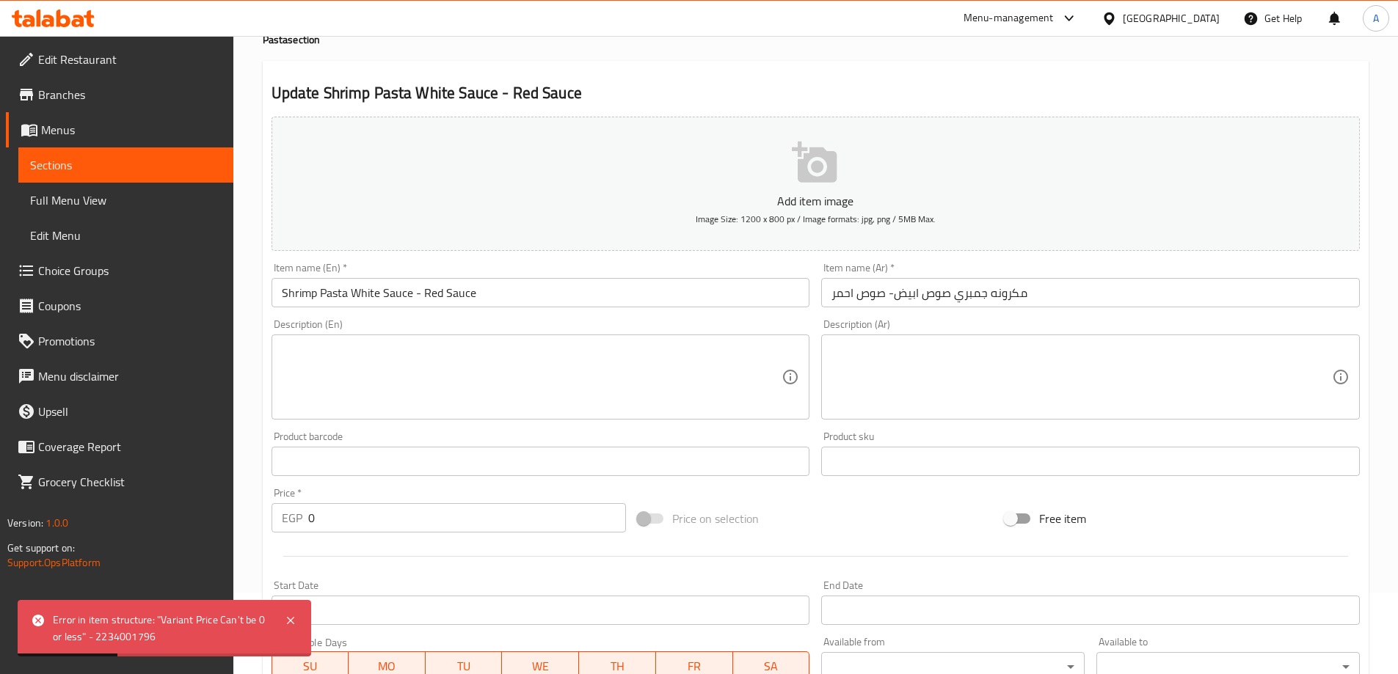
click at [383, 517] on input "0" at bounding box center [467, 517] width 318 height 29
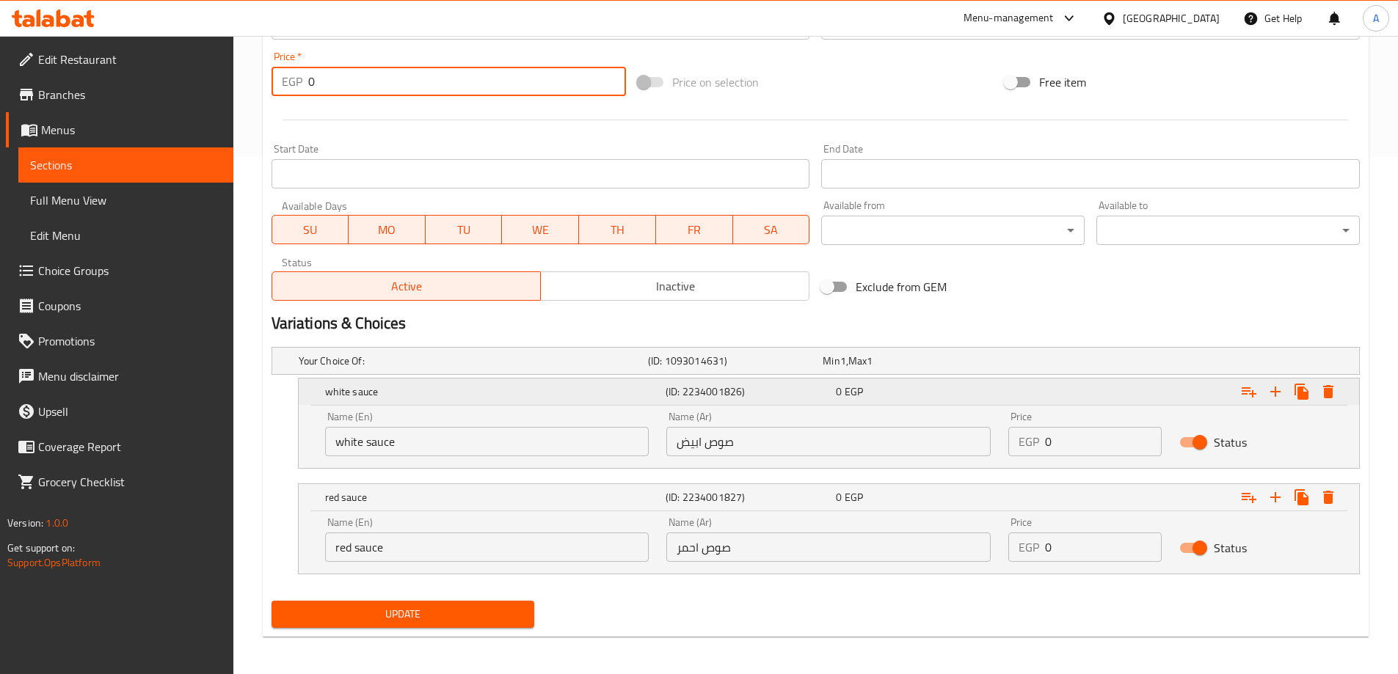
scroll to position [522, 0]
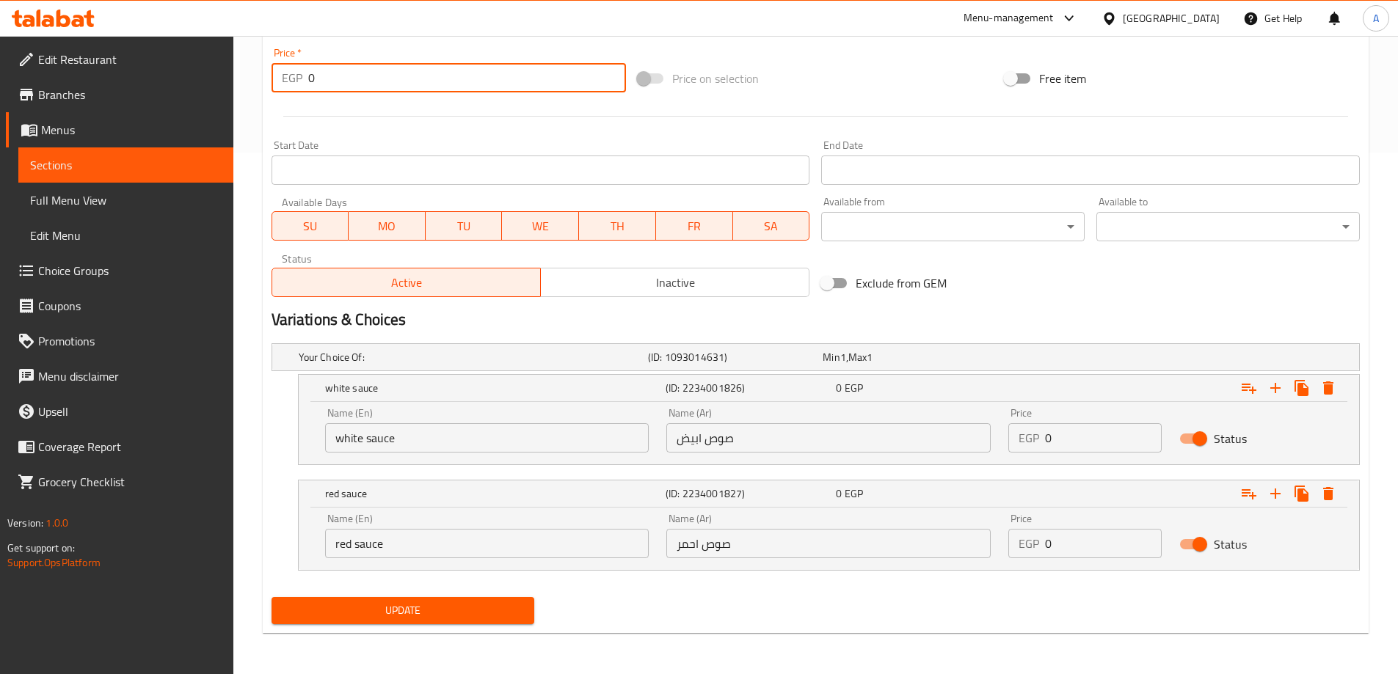
click at [726, 443] on input "صوص ابيض" at bounding box center [828, 437] width 324 height 29
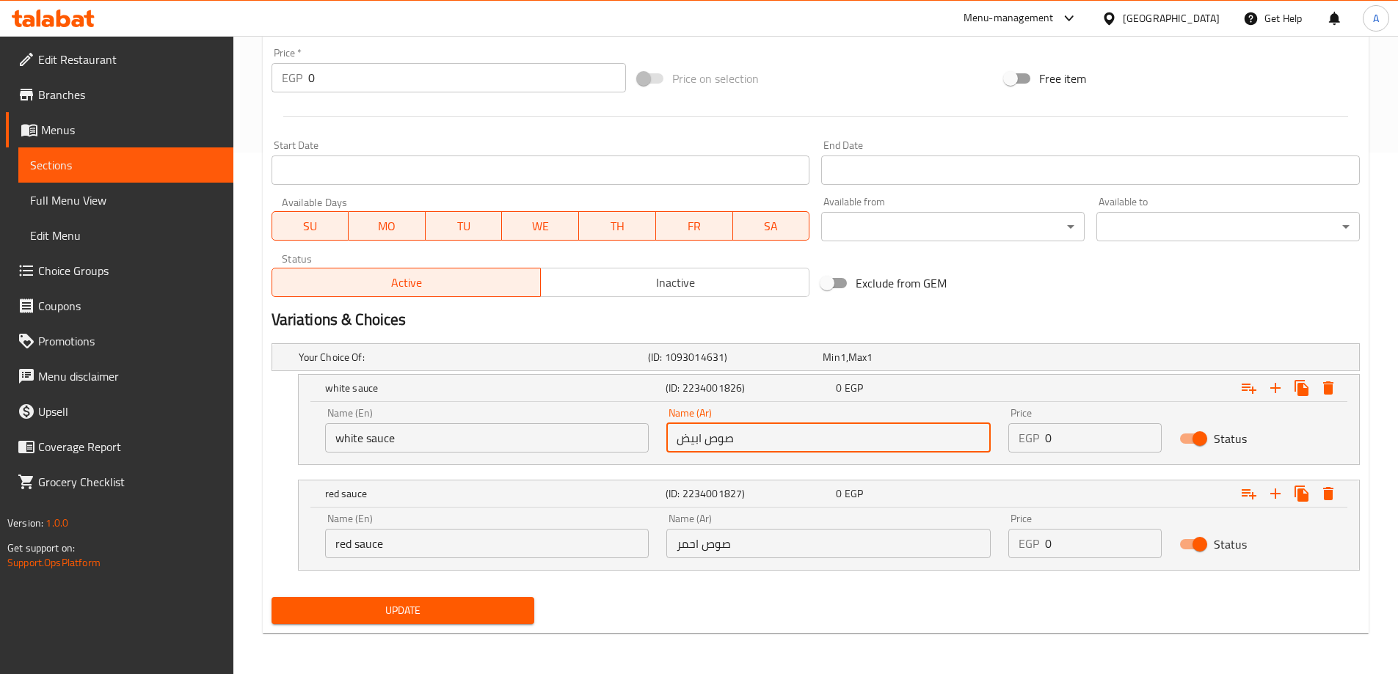
click at [726, 443] on input "صوص ابيض" at bounding box center [828, 437] width 324 height 29
type input "صوص ابيض"
click at [567, 440] on input "white sauce" at bounding box center [487, 437] width 324 height 29
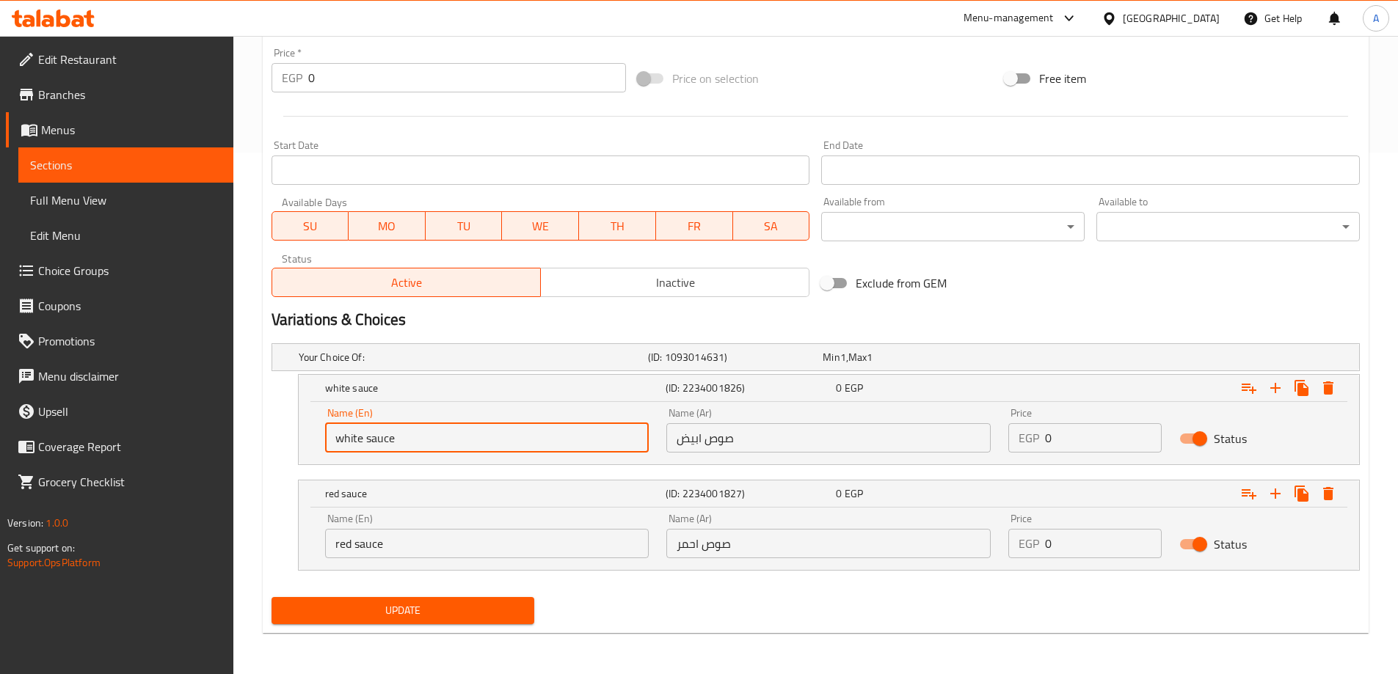
click at [567, 440] on input "white sauce" at bounding box center [487, 437] width 324 height 29
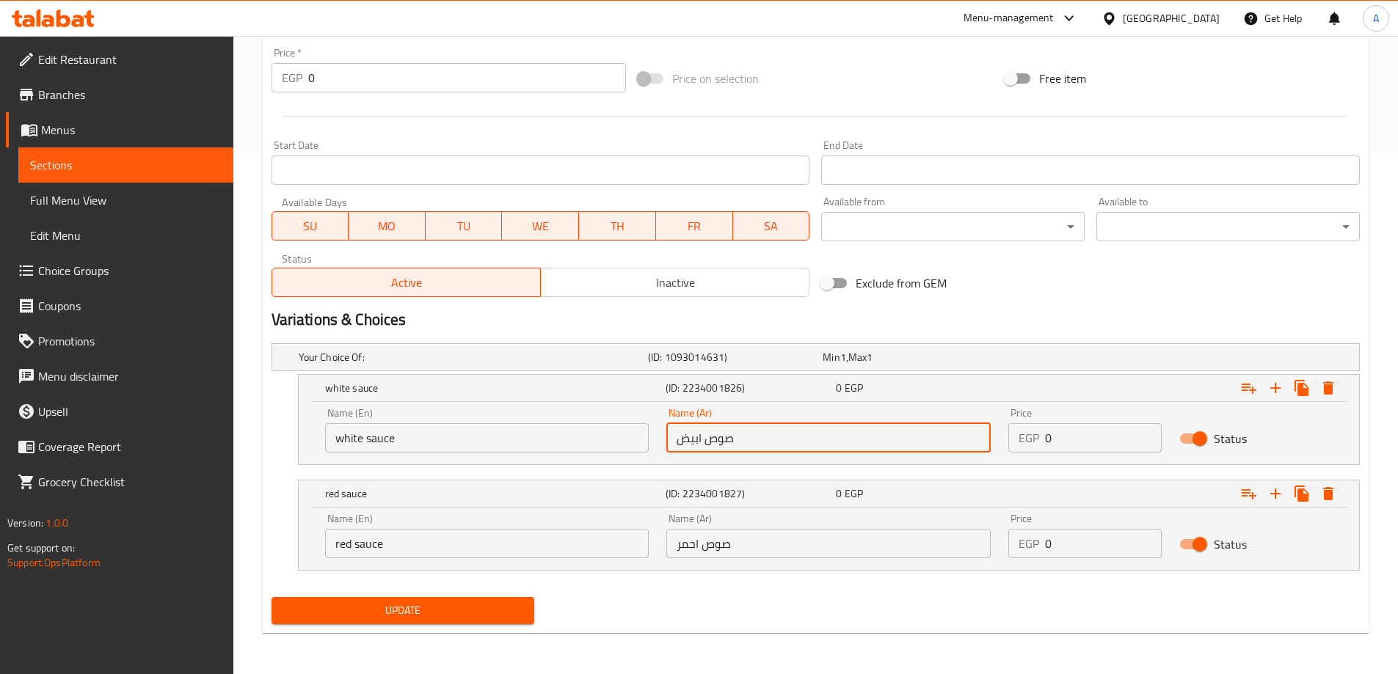
click at [748, 438] on input "صوص ابيض" at bounding box center [828, 437] width 324 height 29
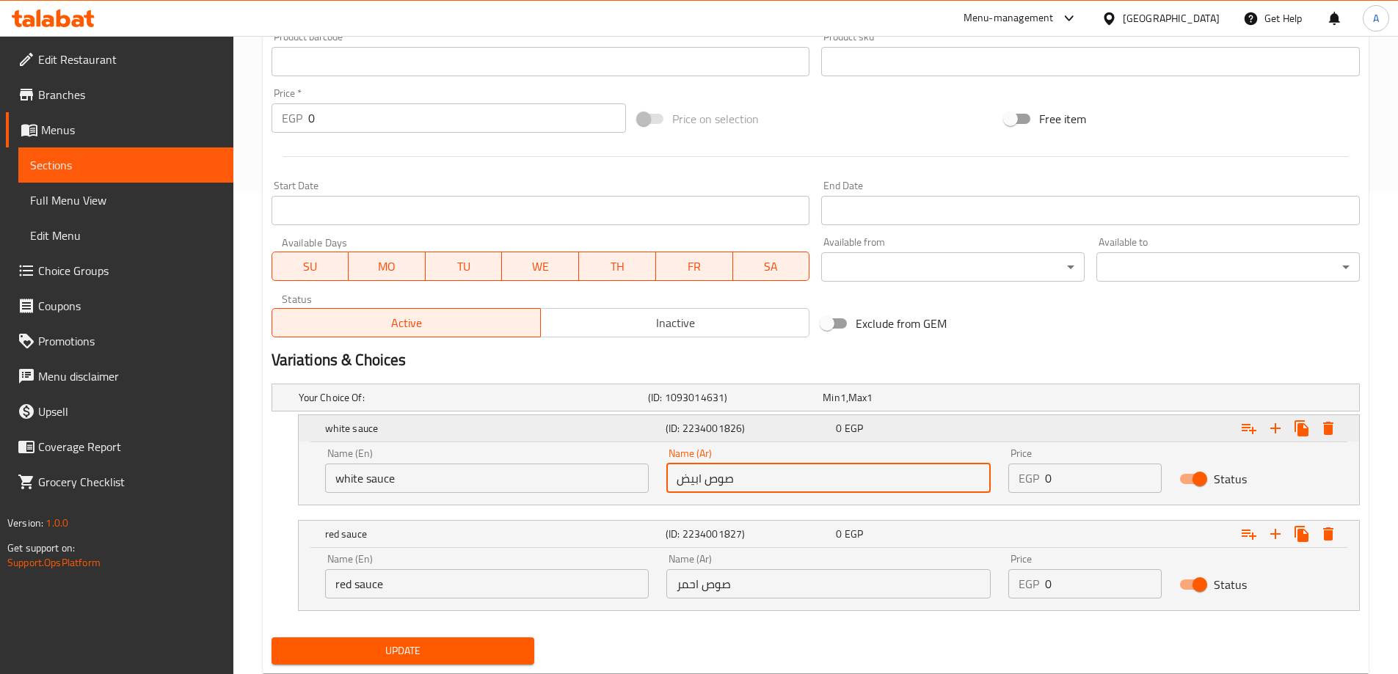
scroll to position [448, 0]
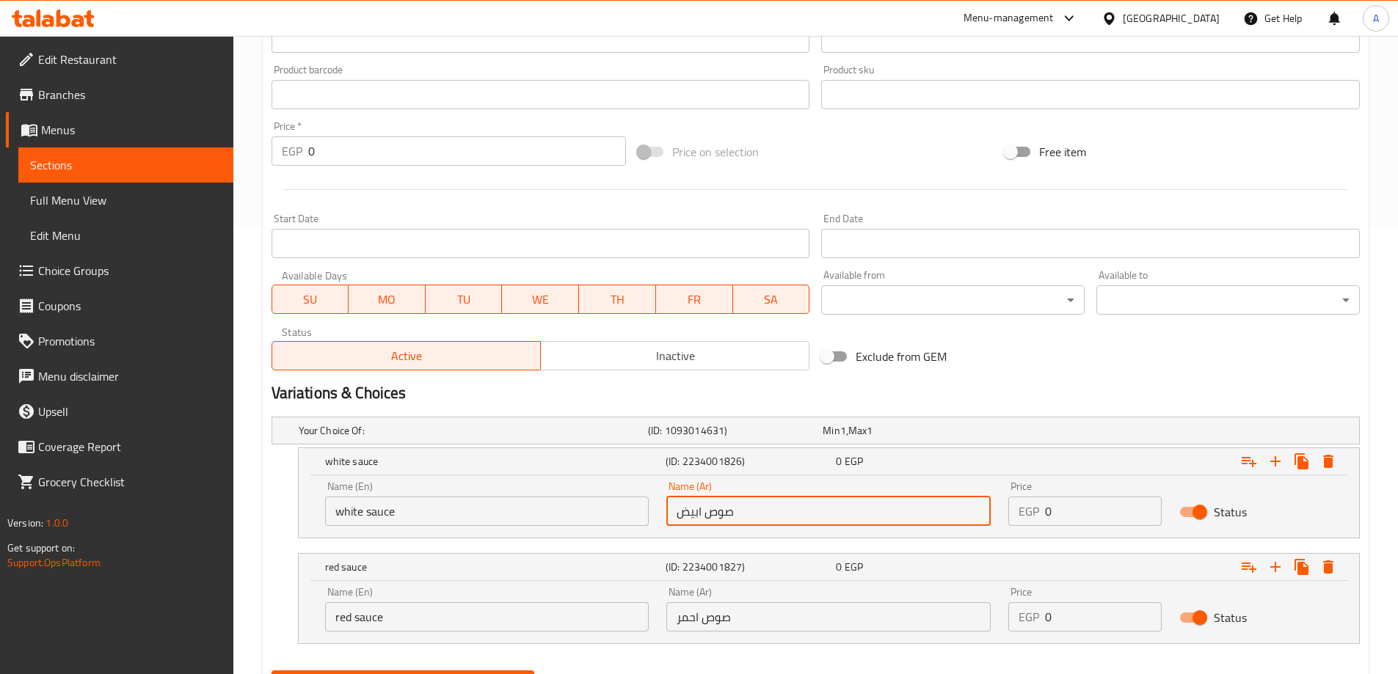
click at [412, 511] on input "white sauce" at bounding box center [487, 511] width 324 height 29
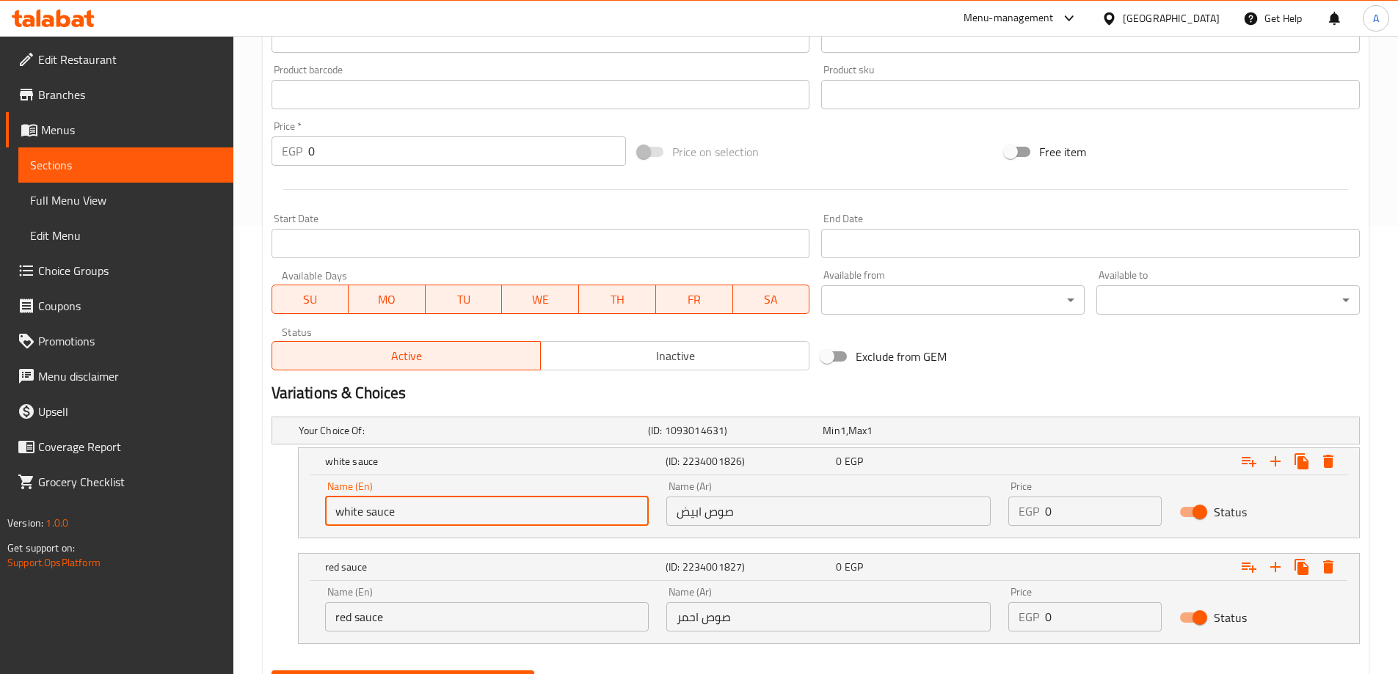
click at [412, 511] on input "white sauce" at bounding box center [487, 511] width 324 height 29
type input "Small"
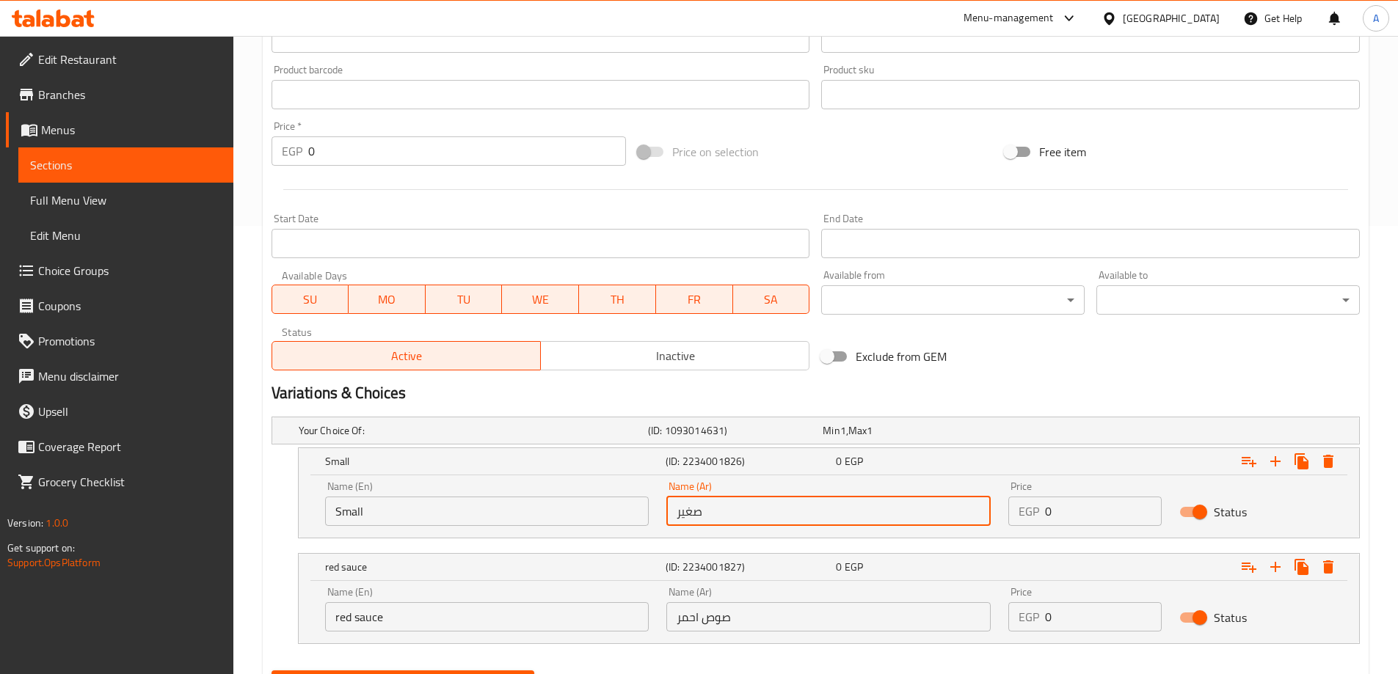
type input "صغير"
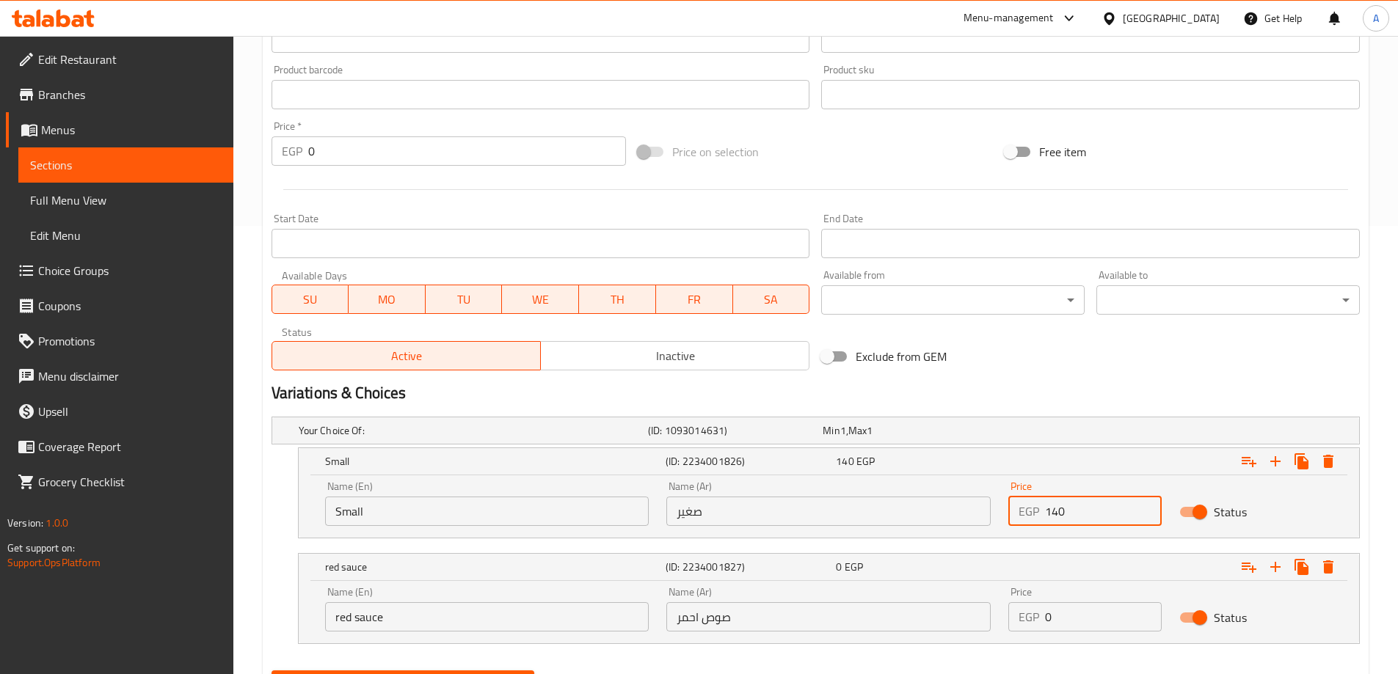
type input "140"
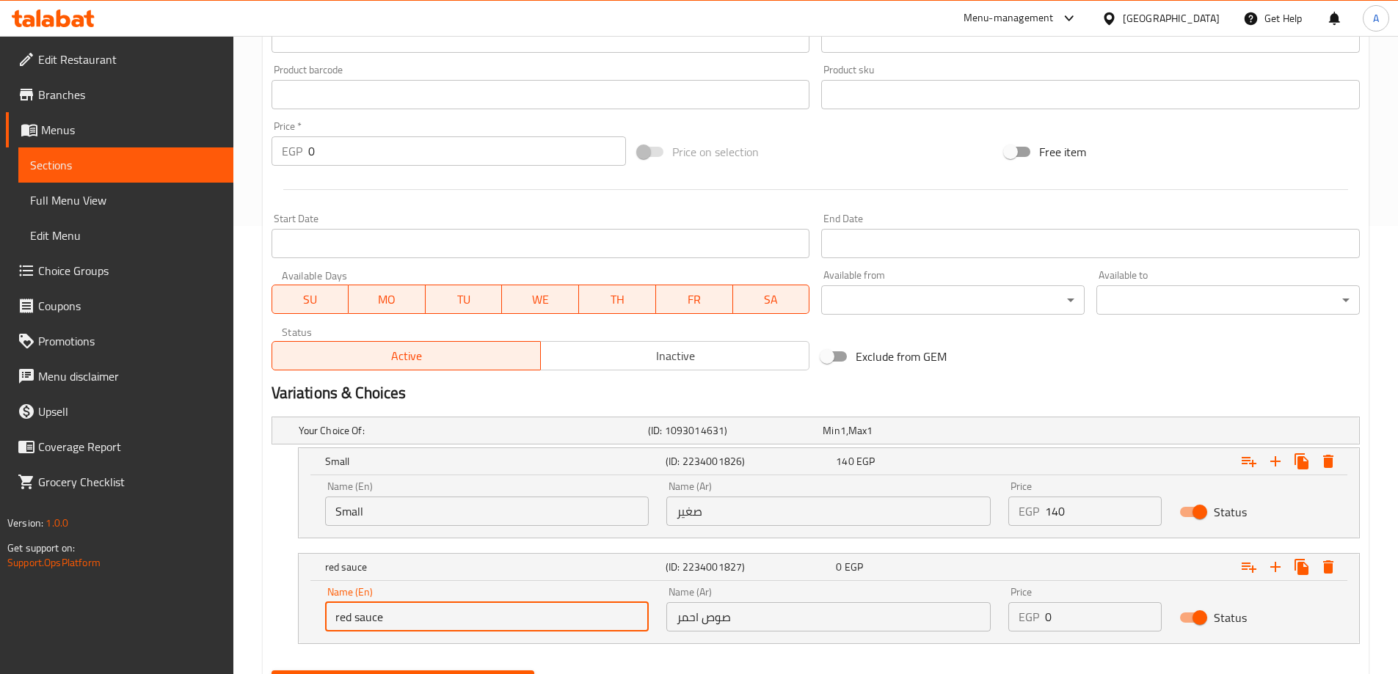
click at [445, 626] on input "red sauce" at bounding box center [487, 616] width 324 height 29
type input "Large"
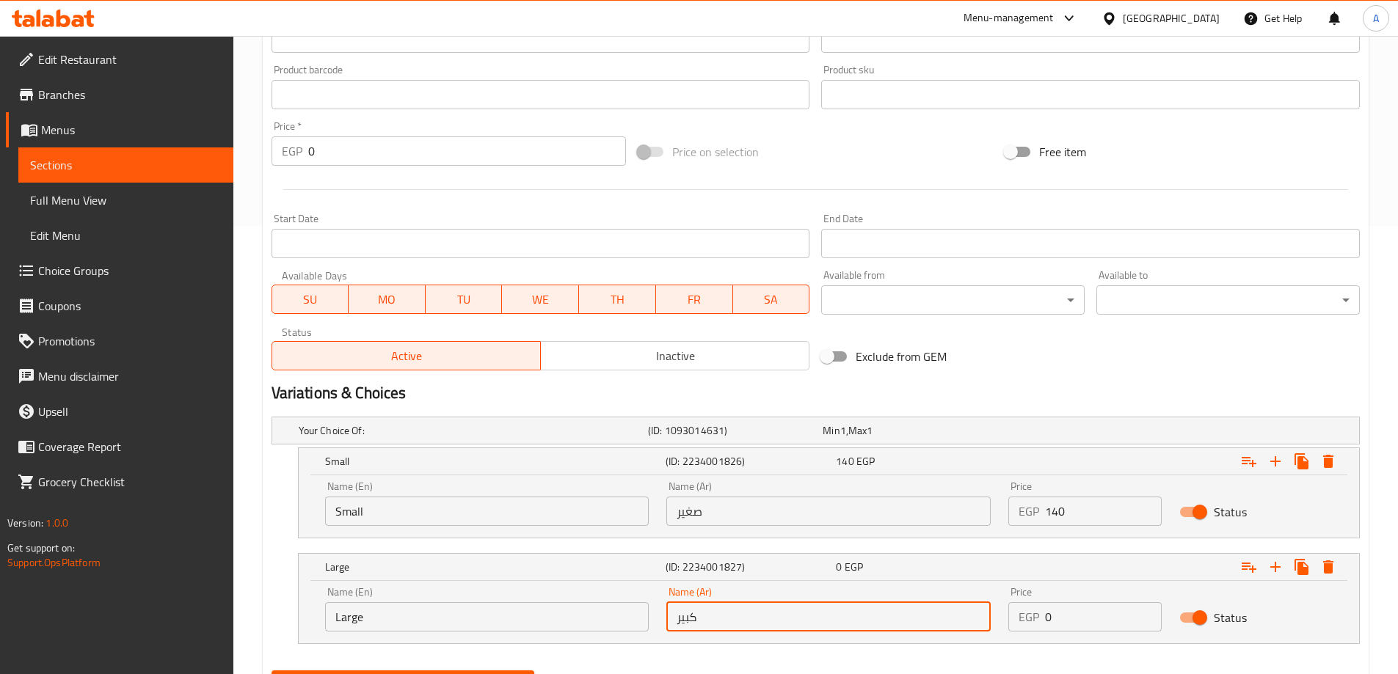
type input "كبير"
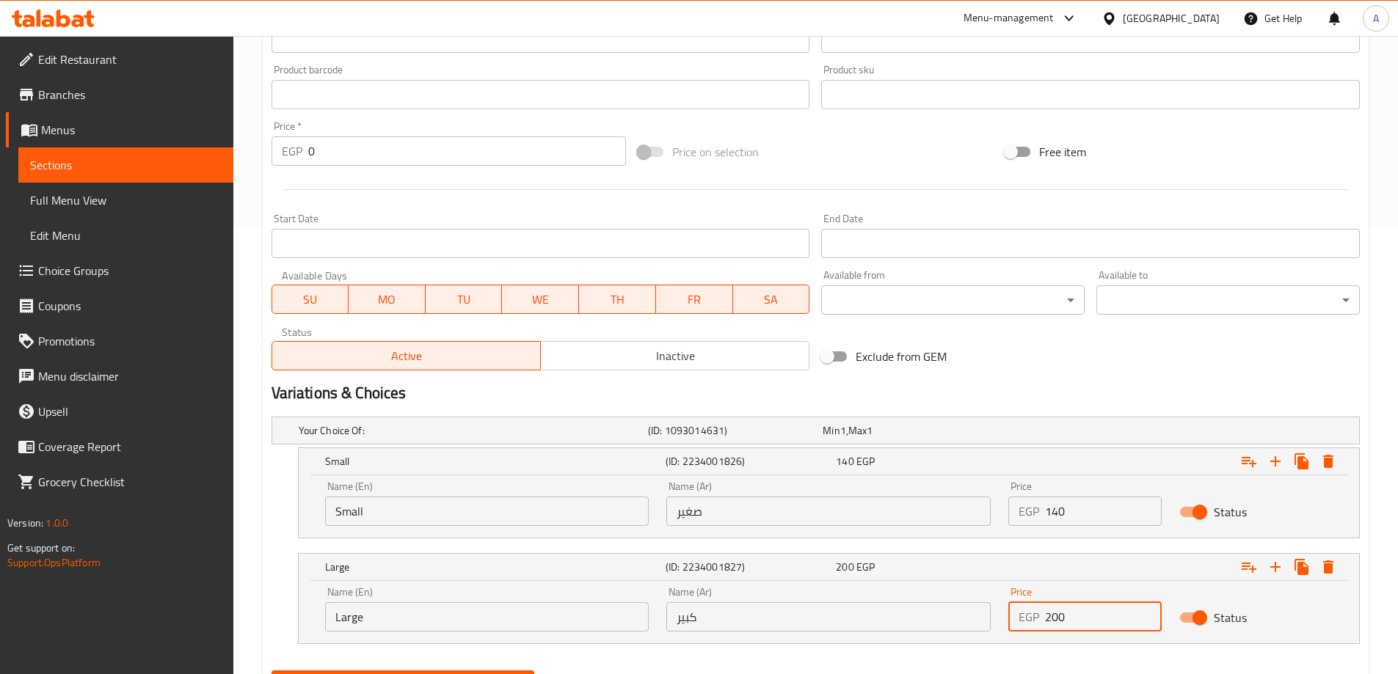
type input "200"
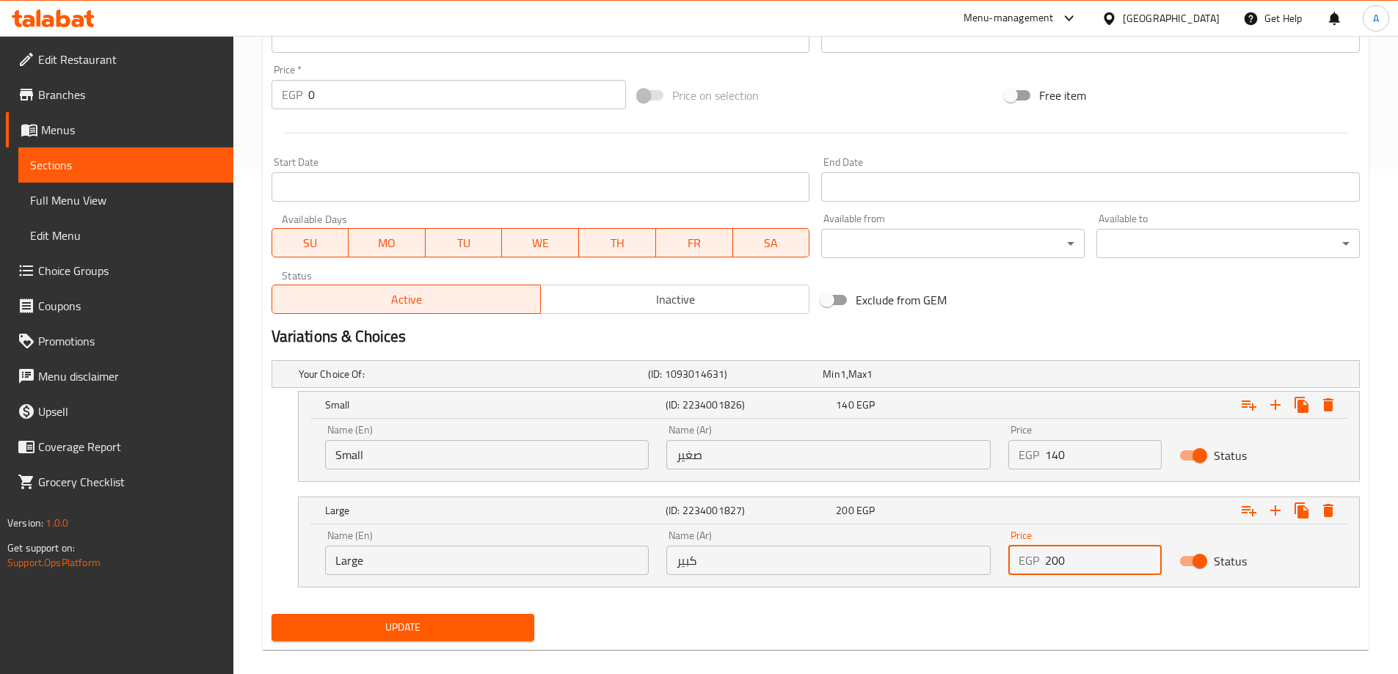
scroll to position [522, 0]
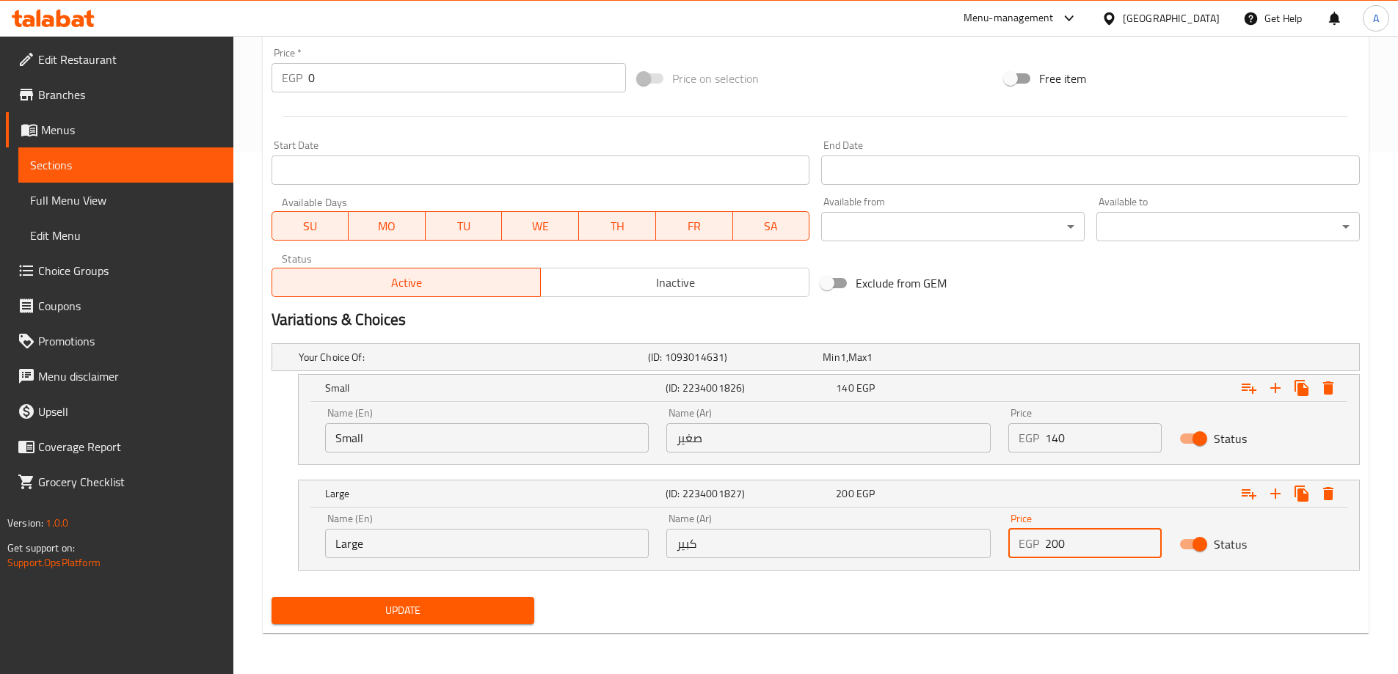
click at [472, 604] on span "Update" at bounding box center [403, 611] width 240 height 18
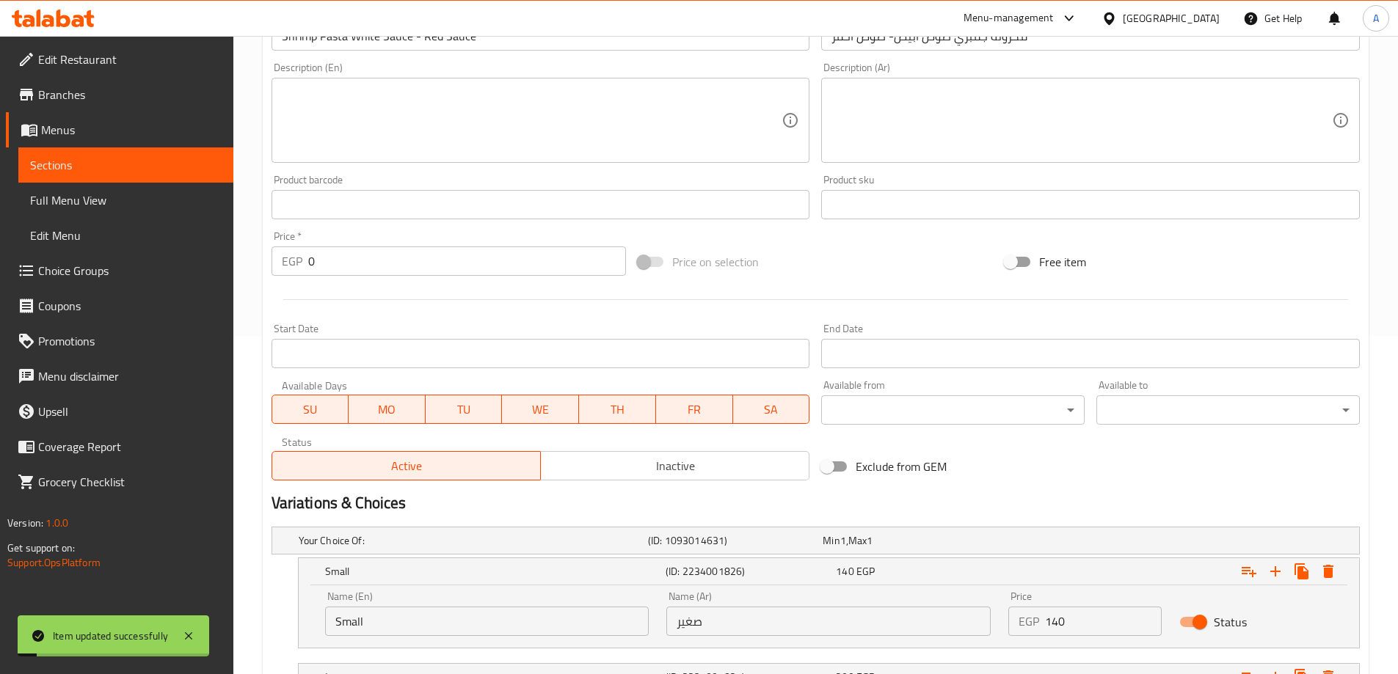
scroll to position [302, 0]
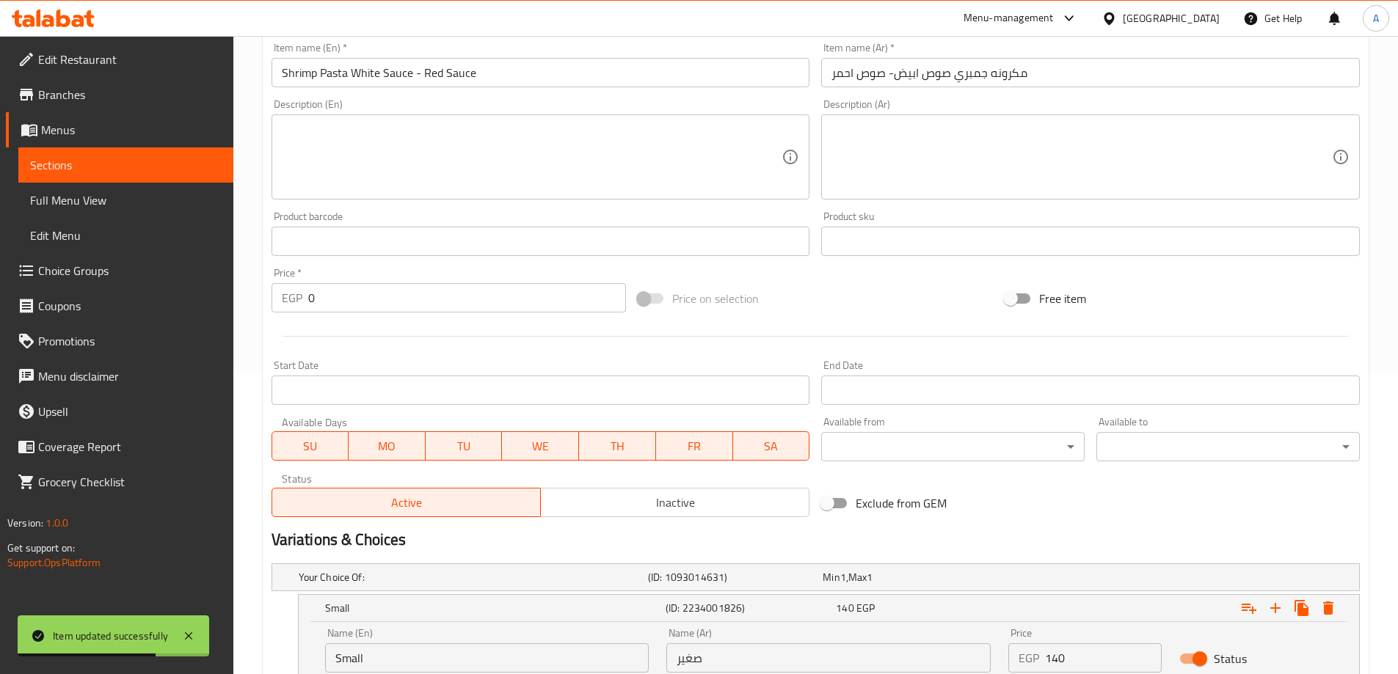
click at [71, 268] on span "Choice Groups" at bounding box center [129, 271] width 183 height 18
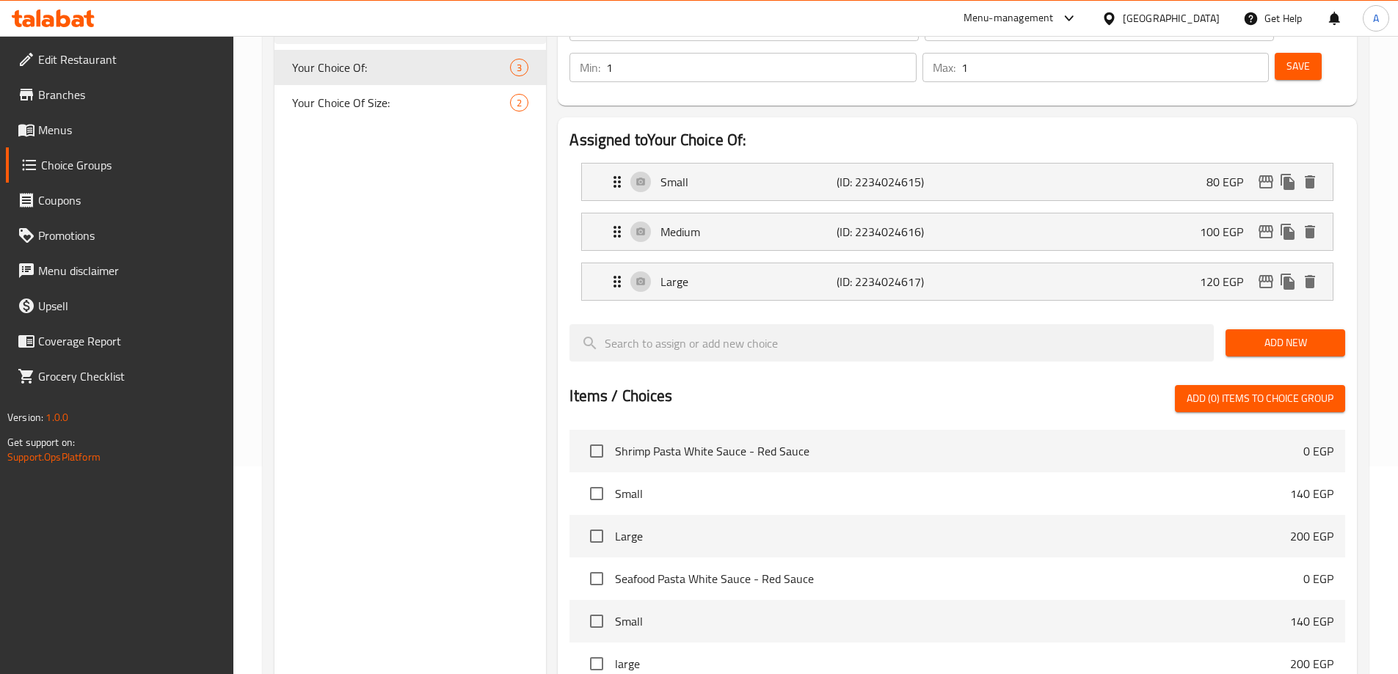
scroll to position [134, 0]
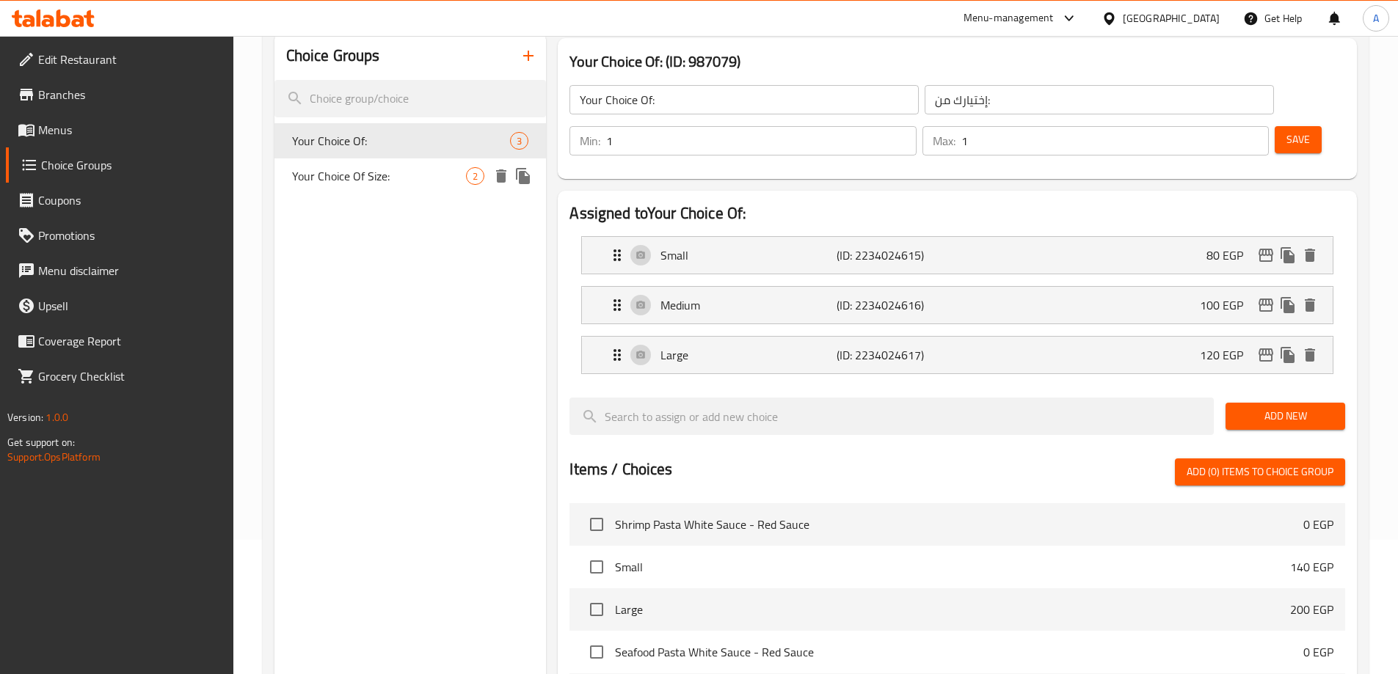
click at [390, 178] on span "Your Choice Of Size:" at bounding box center [379, 176] width 175 height 18
type input "Your Choice Of Size:"
type input "إختيارك من الحجم:"
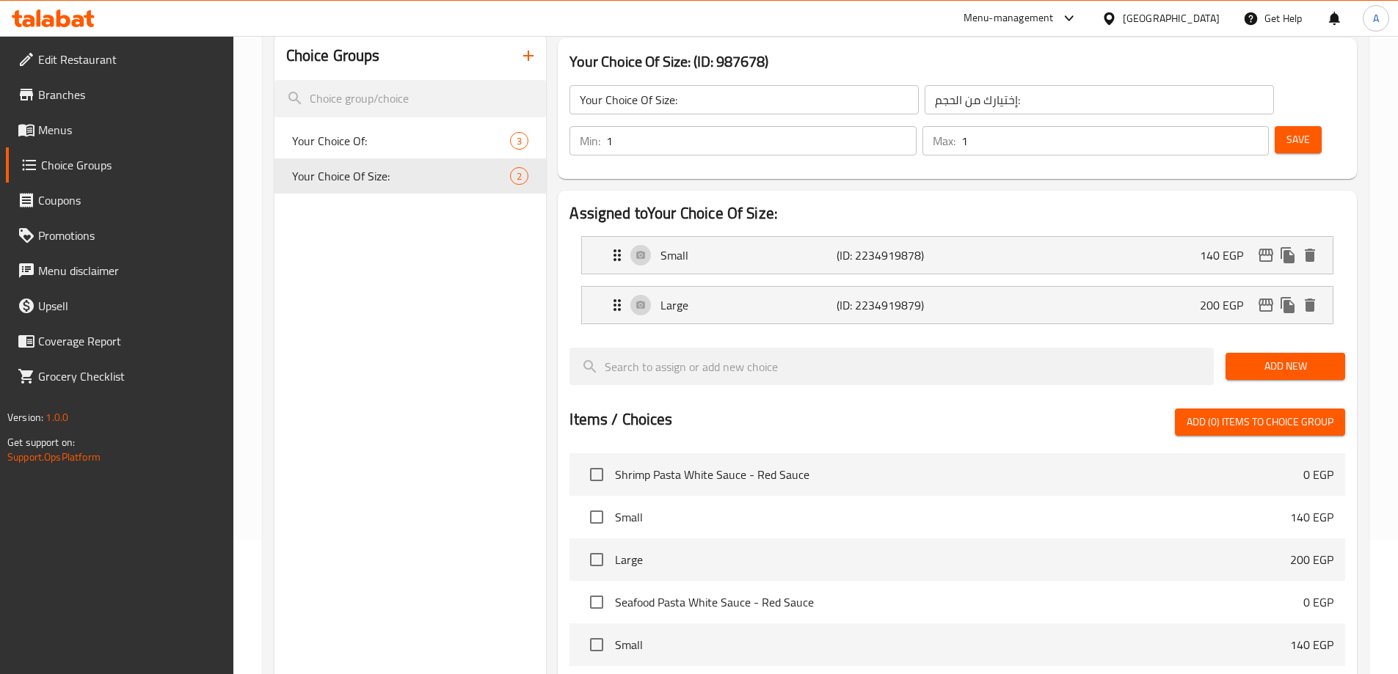
click at [663, 98] on input "Your Choice Of Size:" at bounding box center [743, 99] width 349 height 29
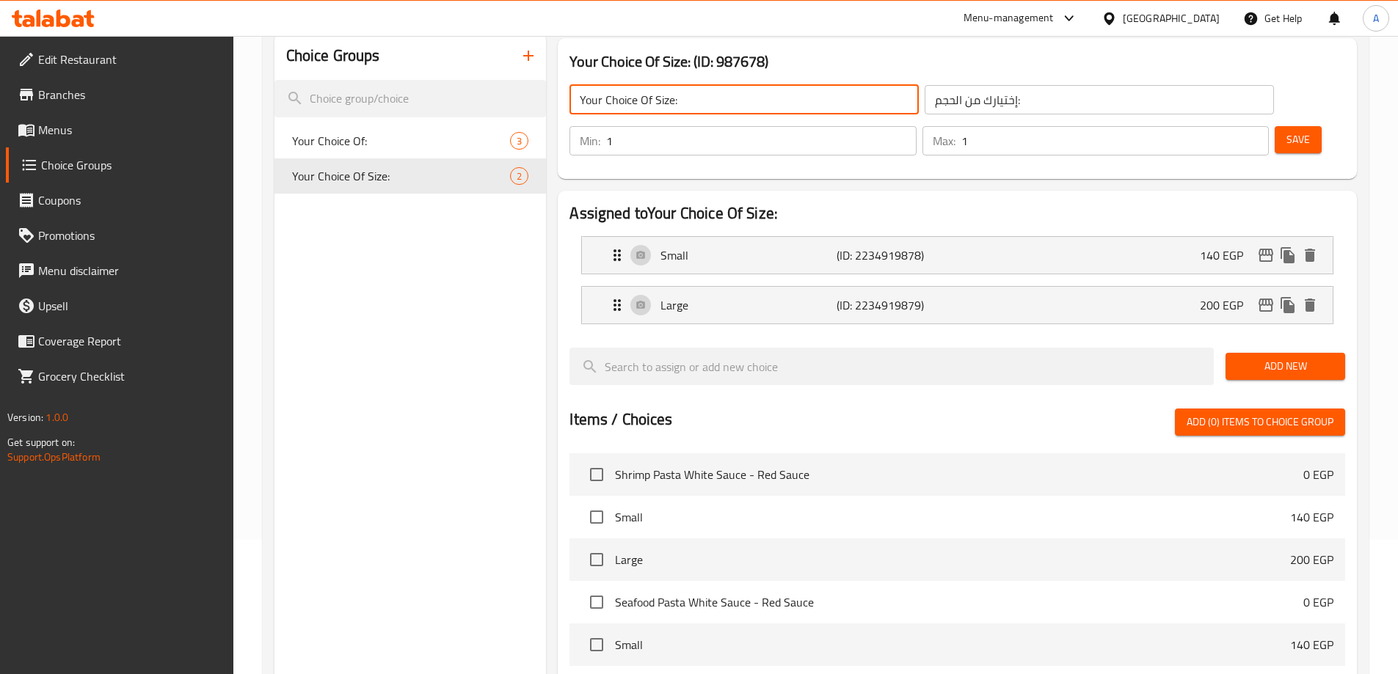
click at [663, 98] on input "Your Choice Of Size:" at bounding box center [743, 99] width 349 height 29
type input "Your Choice Of Sauce:"
click at [925, 100] on input "إختيارك من الحجم:" at bounding box center [1099, 99] width 349 height 29
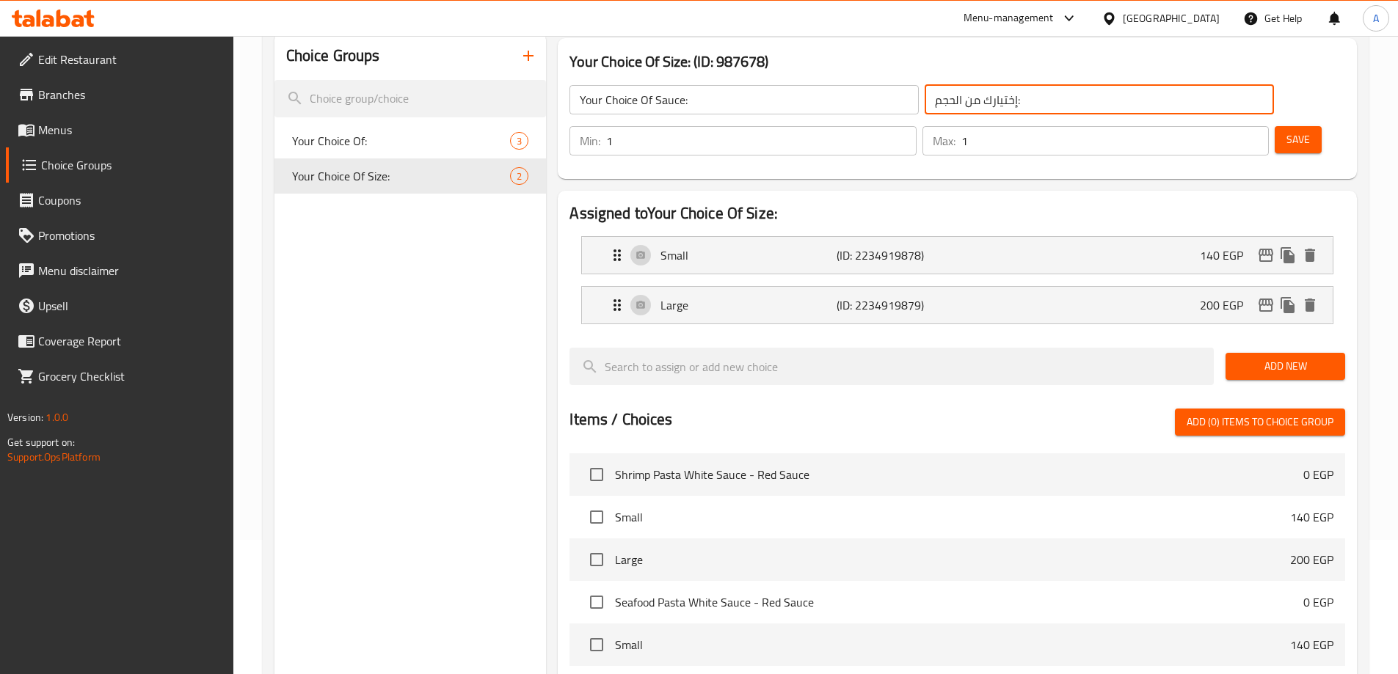
click at [925, 100] on input "إختيارك من الحجم:" at bounding box center [1099, 99] width 349 height 29
click at [800, 247] on p "Small" at bounding box center [747, 256] width 175 height 18
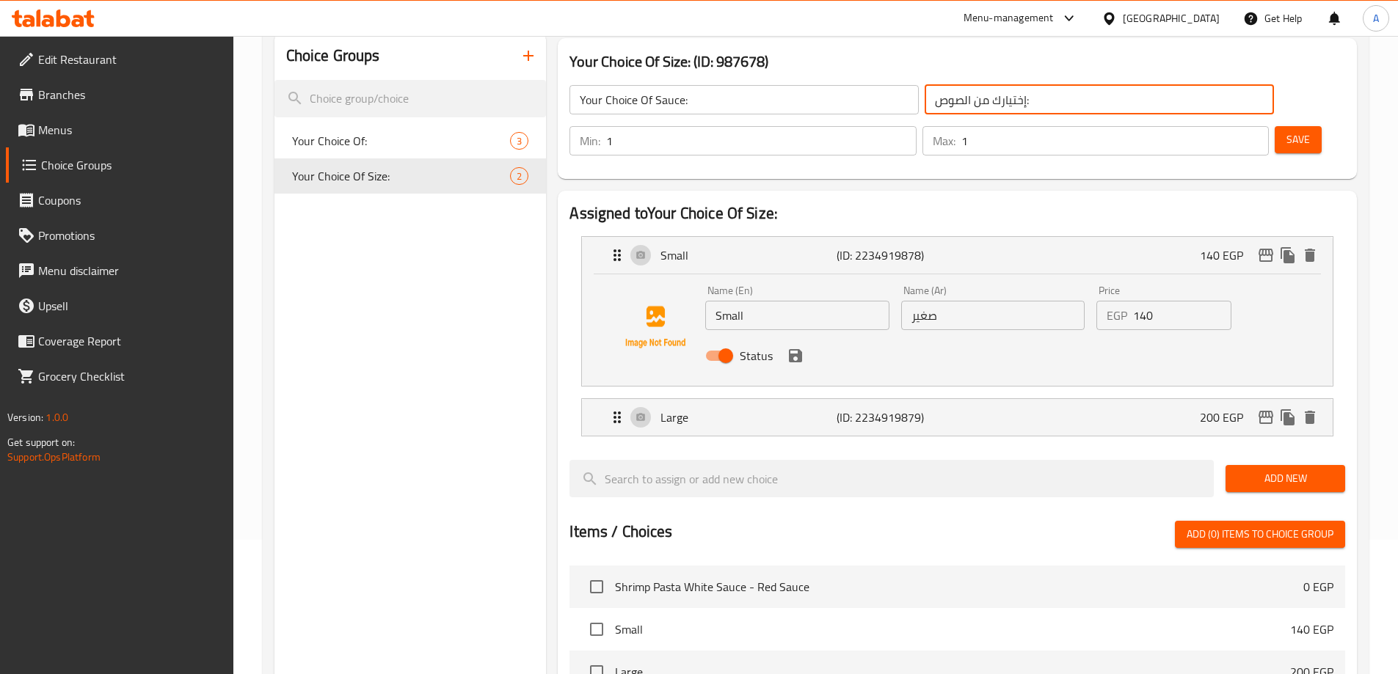
type input "إختيارك من الصوص:"
click at [813, 301] on input "Small" at bounding box center [796, 315] width 183 height 29
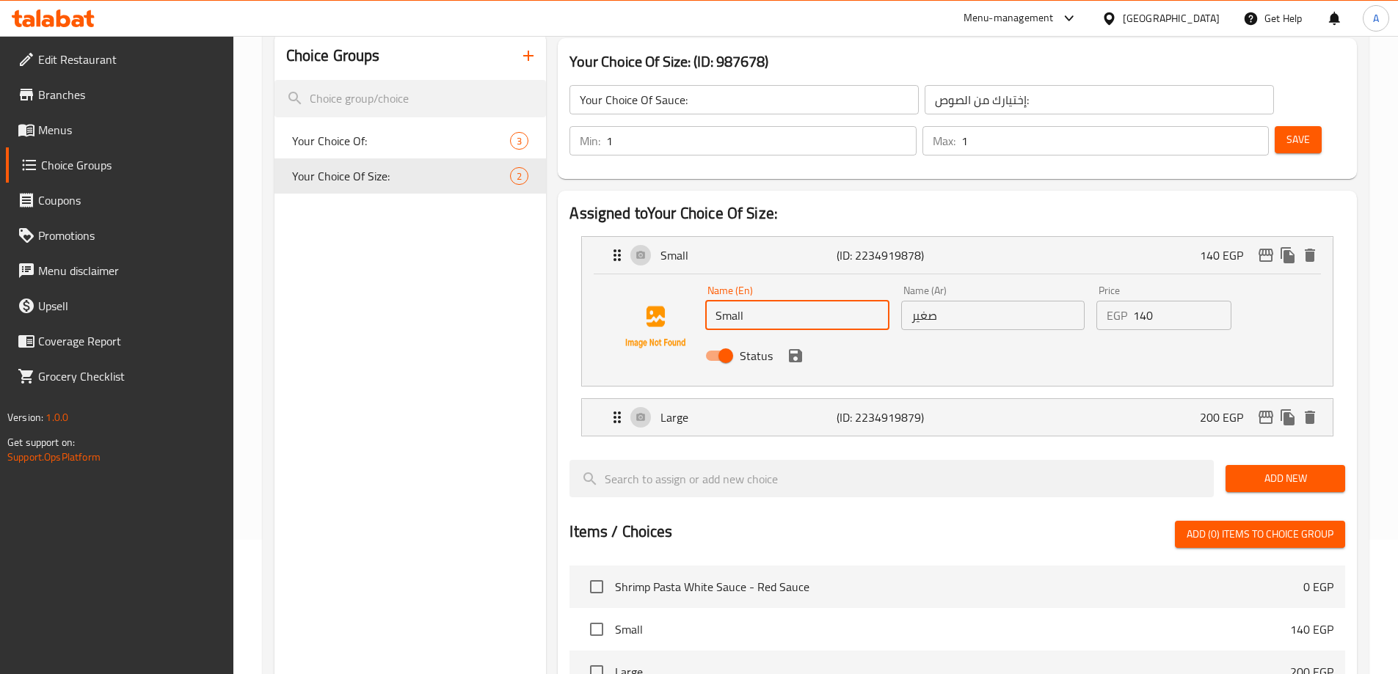
click at [813, 301] on input "Small" at bounding box center [796, 315] width 183 height 29
type input "White Sauce"
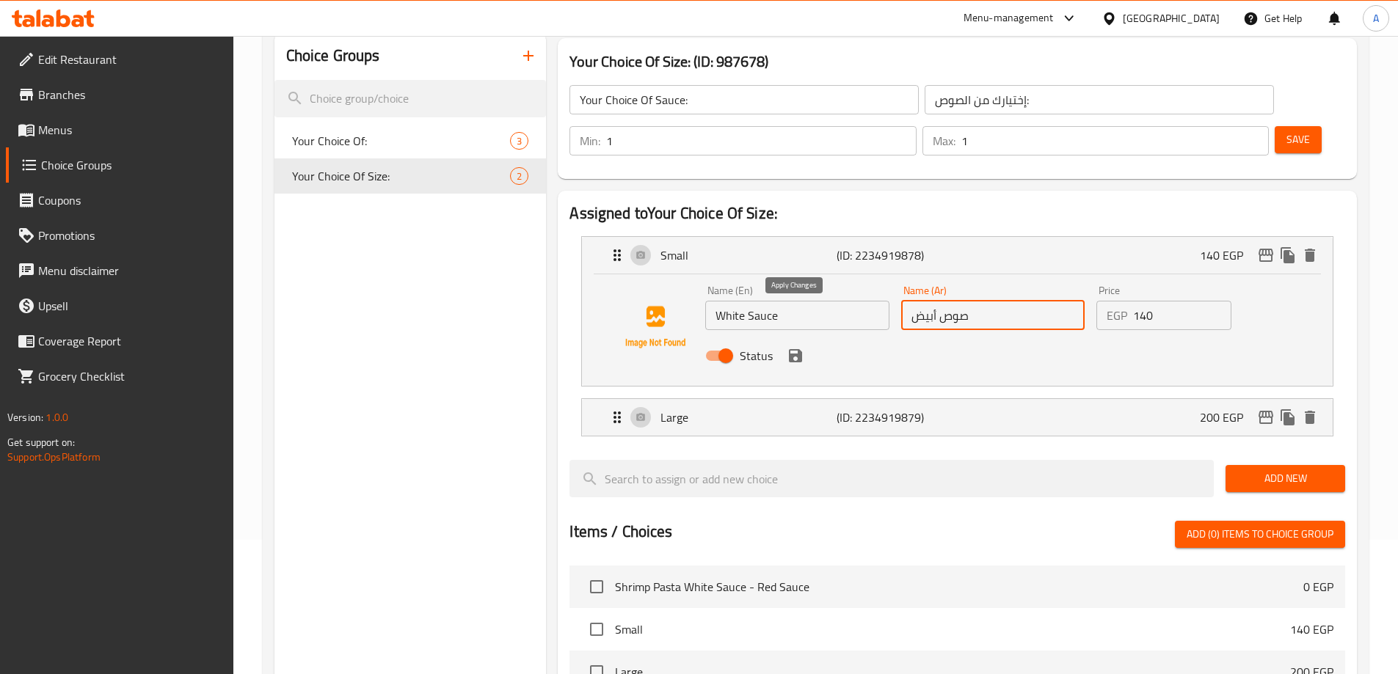
click at [797, 347] on icon "save" at bounding box center [796, 356] width 18 height 18
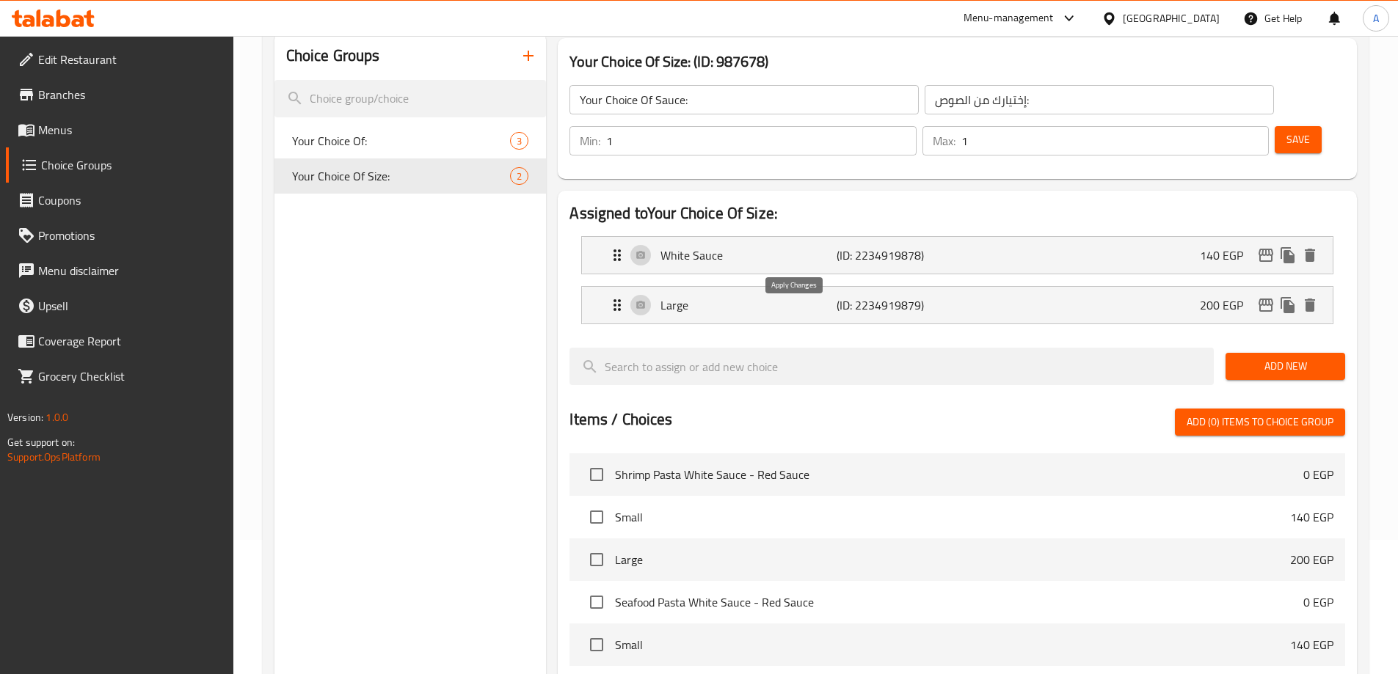
type input "صوص أبيض"
click at [810, 296] on p "Large" at bounding box center [747, 305] width 175 height 18
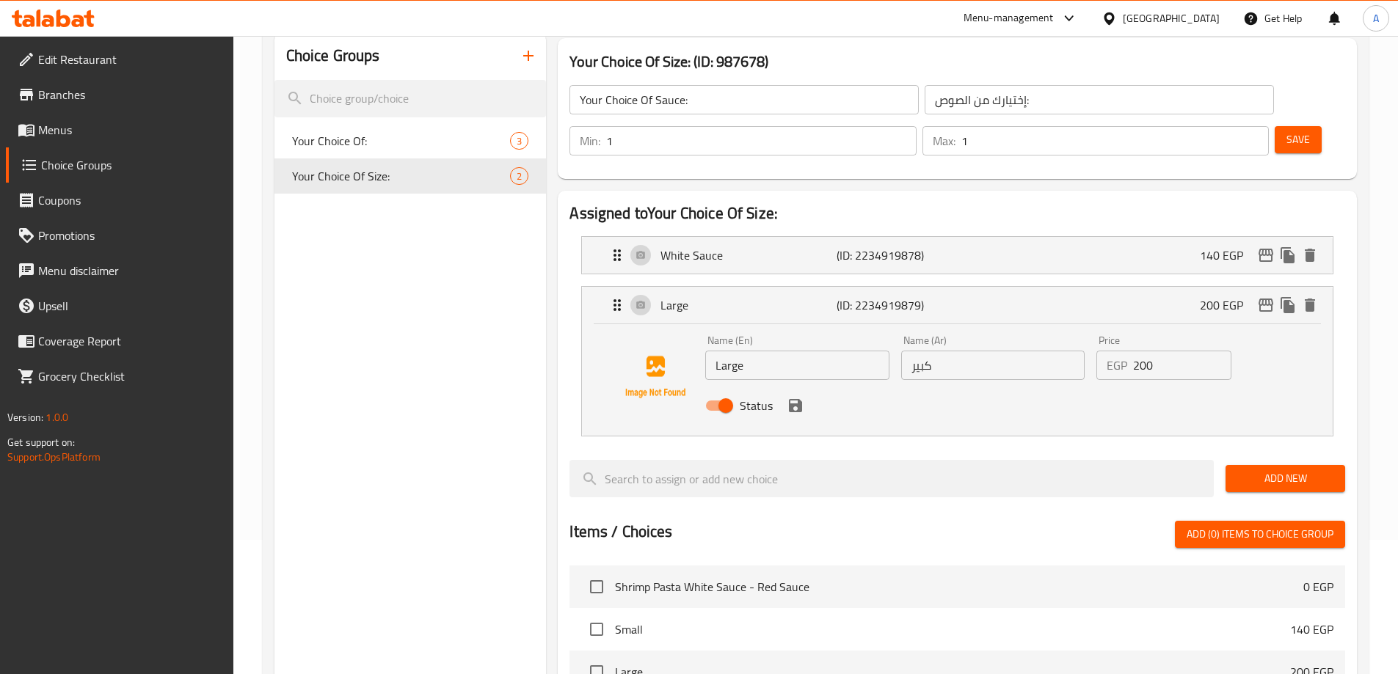
click at [806, 351] on input "Large" at bounding box center [796, 365] width 183 height 29
type input "Red Sauce"
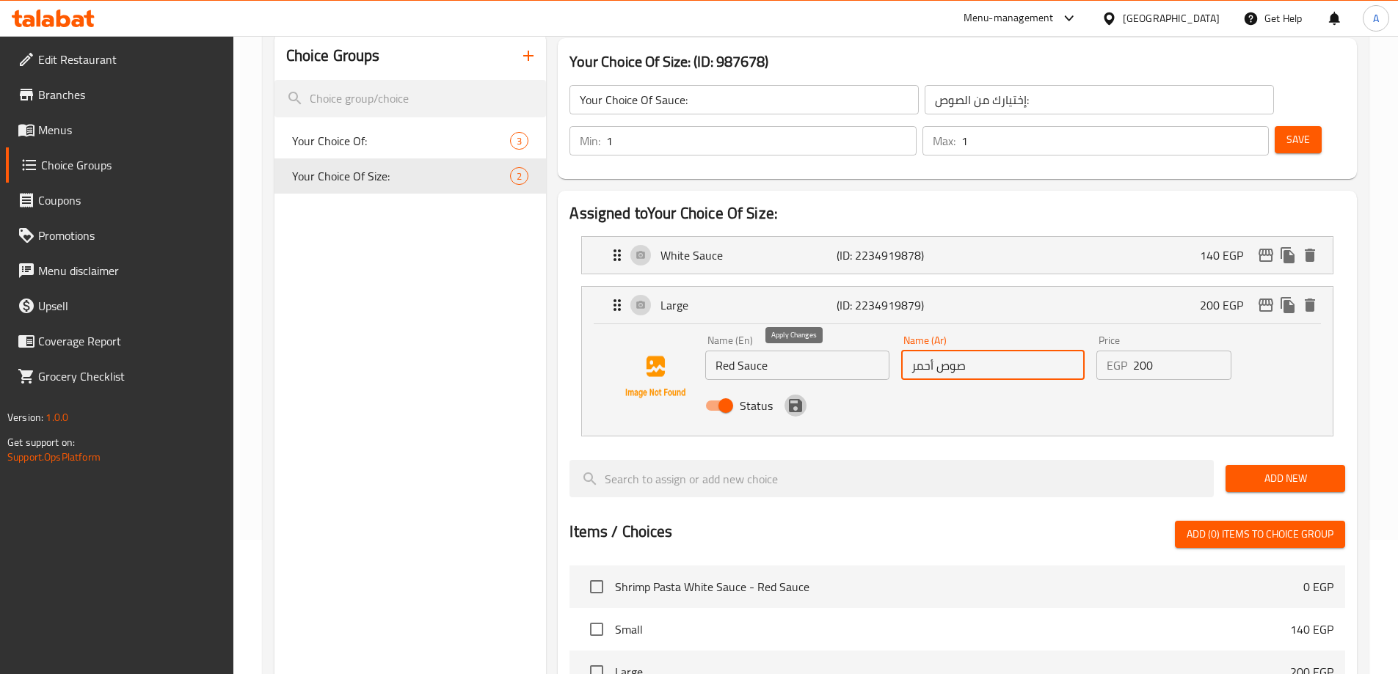
click at [791, 397] on icon "save" at bounding box center [796, 406] width 18 height 18
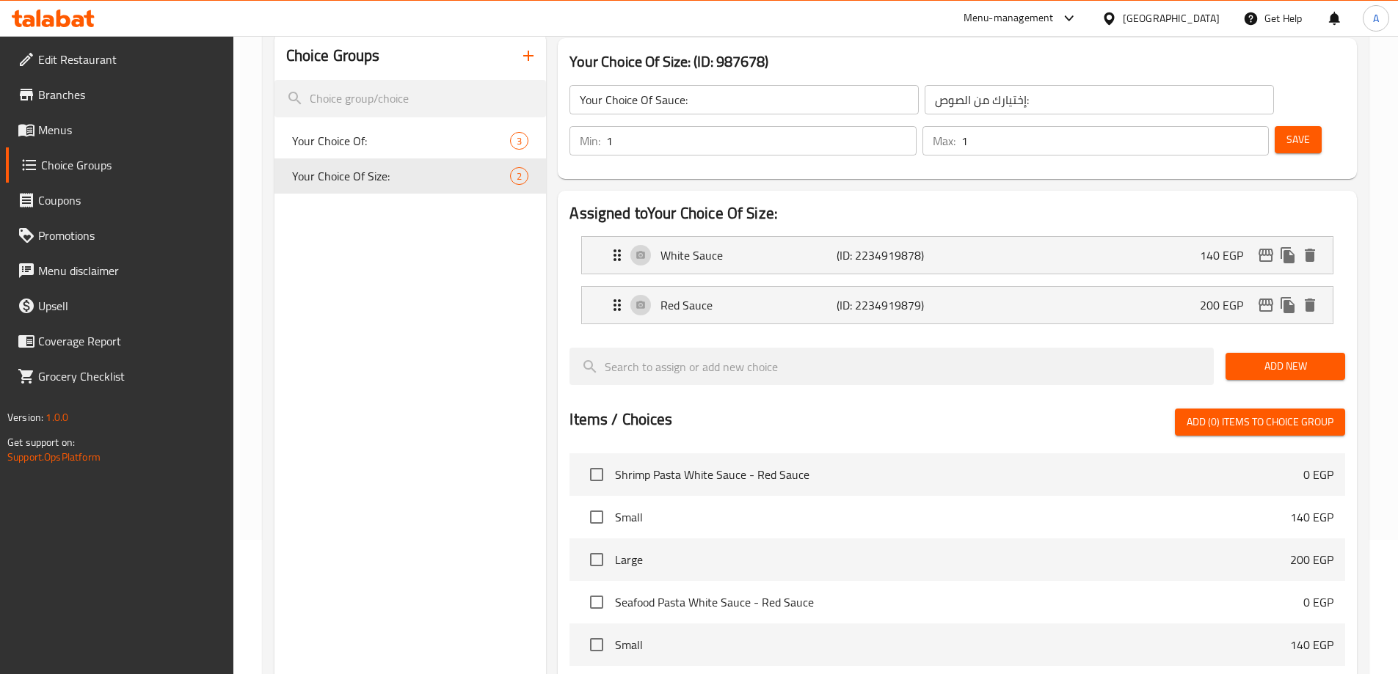
type input "صوص أحمر"
click at [998, 237] on div "White Sauce (ID: 2234919878) 140 EGP" at bounding box center [961, 255] width 707 height 37
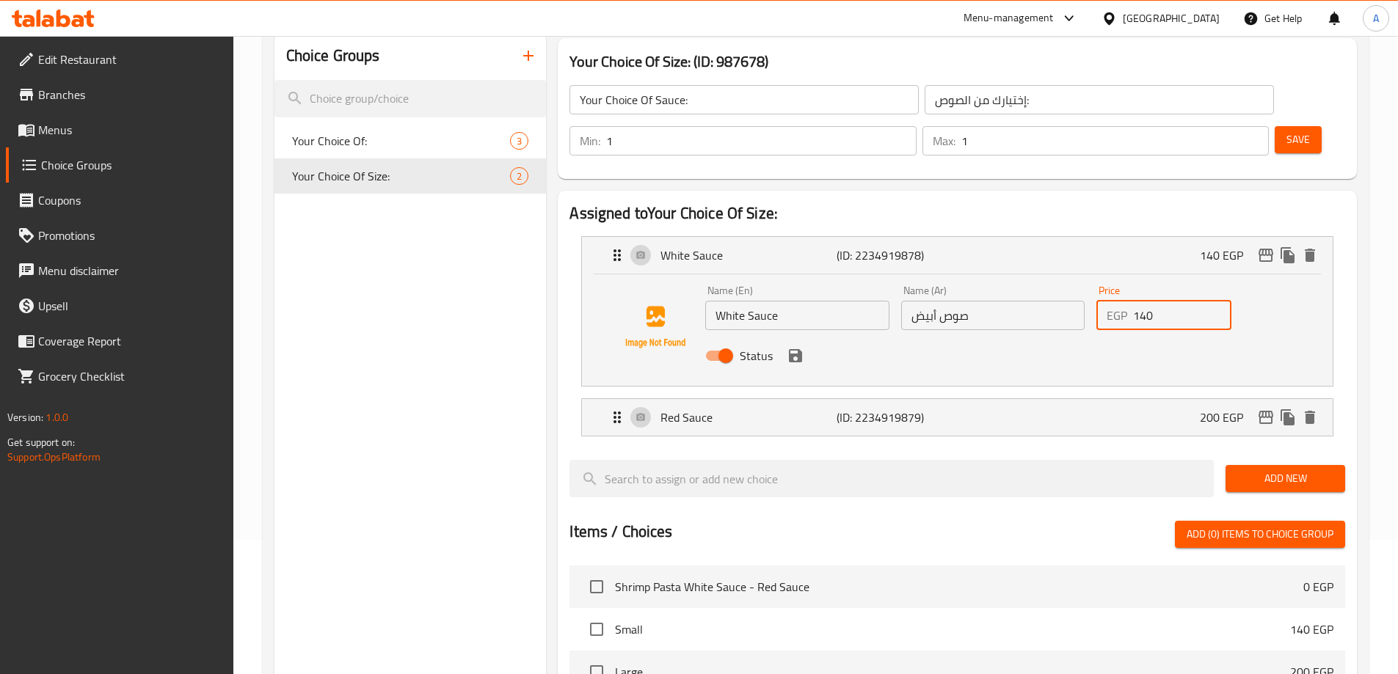
drag, startPoint x: 1165, startPoint y: 284, endPoint x: 1104, endPoint y: 275, distance: 62.3
click at [1104, 301] on div "EGP 140 Price" at bounding box center [1163, 315] width 135 height 29
click at [1145, 399] on div "Red Sauce (ID: 2234919879) 200 EGP" at bounding box center [961, 417] width 707 height 37
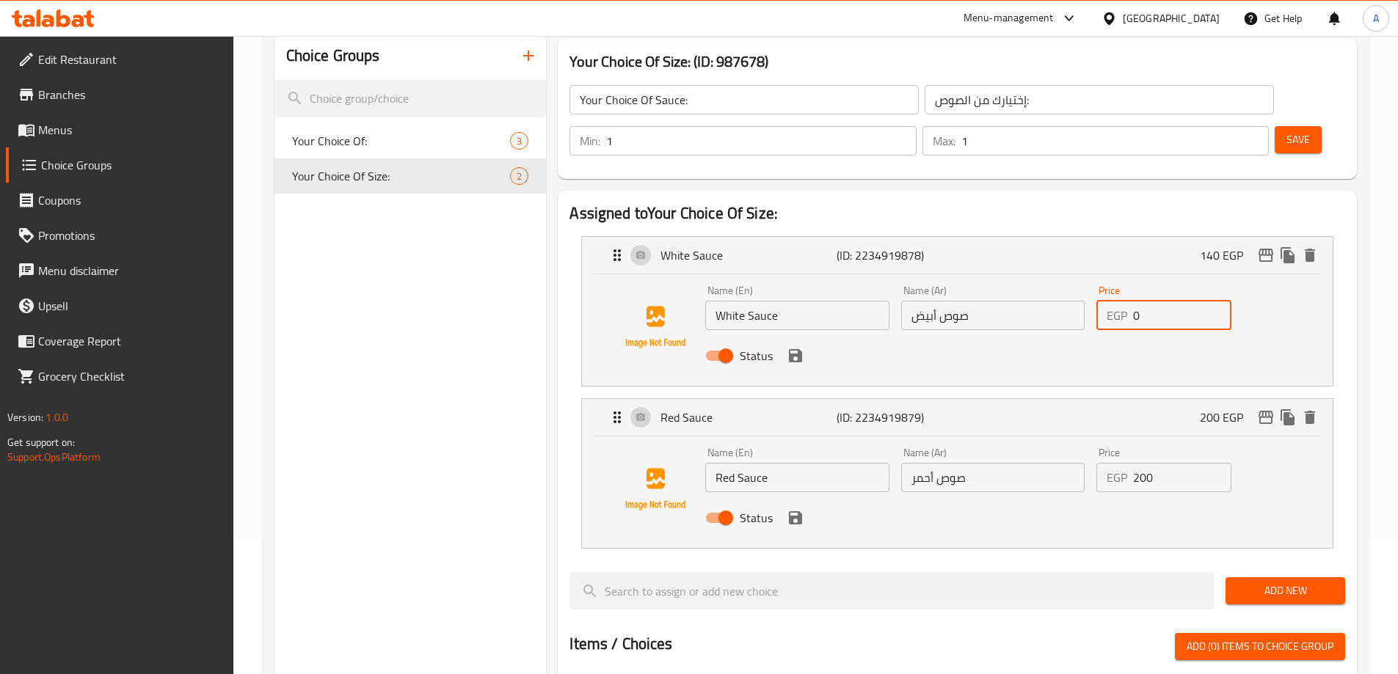
type input "0"
drag, startPoint x: 1166, startPoint y: 431, endPoint x: 1111, endPoint y: 439, distance: 55.6
click at [1111, 463] on div "EGP 200 Price" at bounding box center [1163, 477] width 135 height 29
click at [795, 509] on icon "save" at bounding box center [796, 518] width 18 height 18
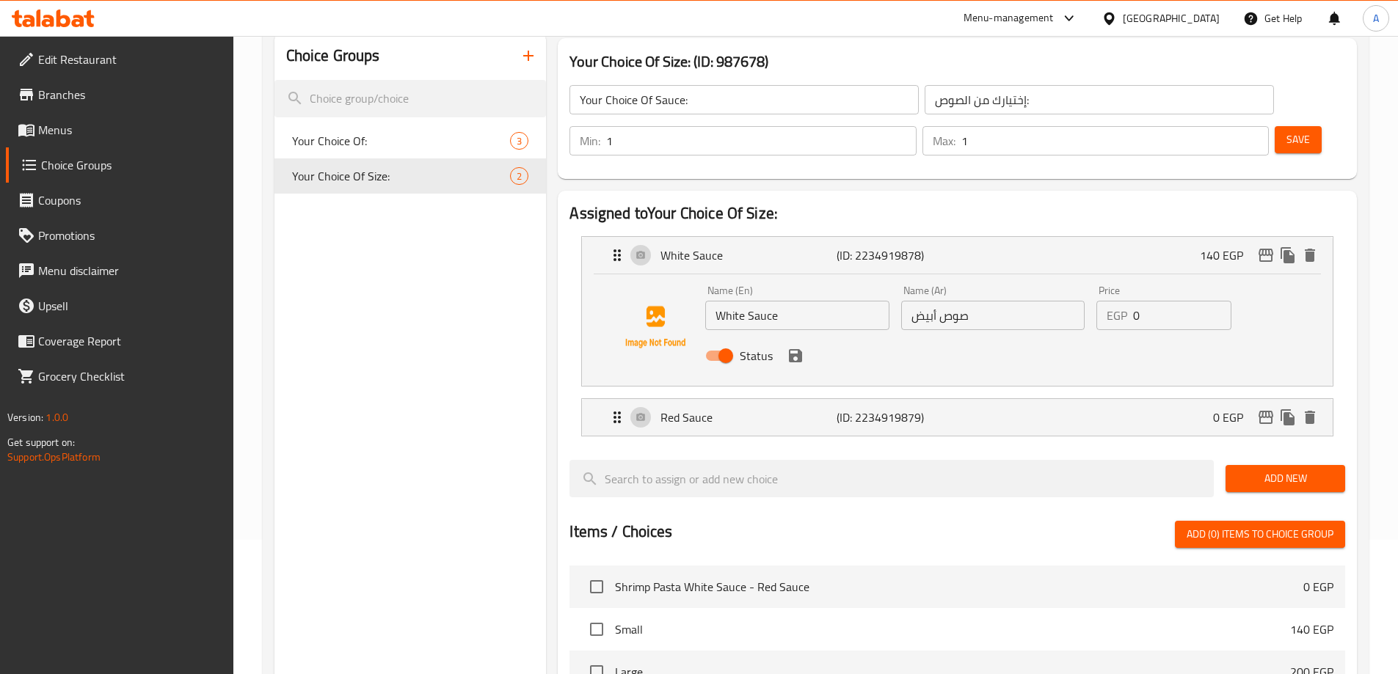
type input "0"
click at [792, 349] on icon "save" at bounding box center [795, 355] width 13 height 13
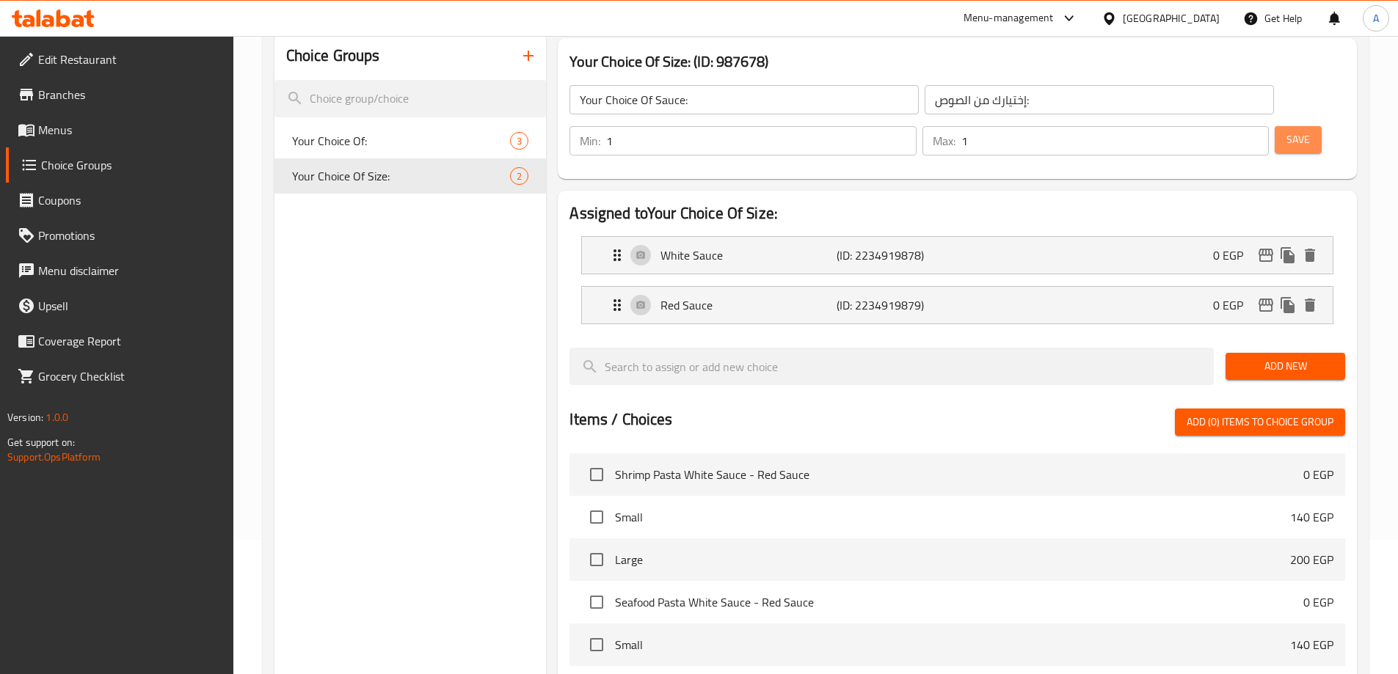
click at [1286, 131] on span "Save" at bounding box center [1297, 140] width 23 height 18
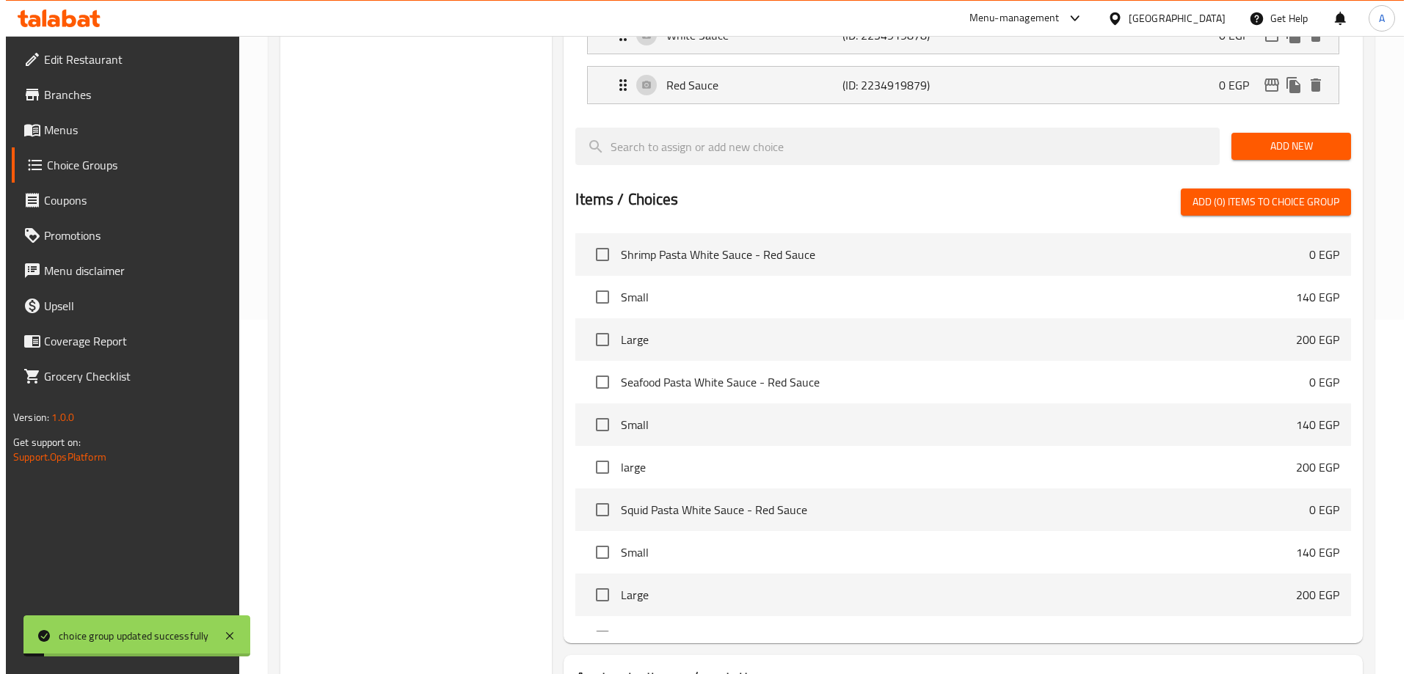
scroll to position [432, 0]
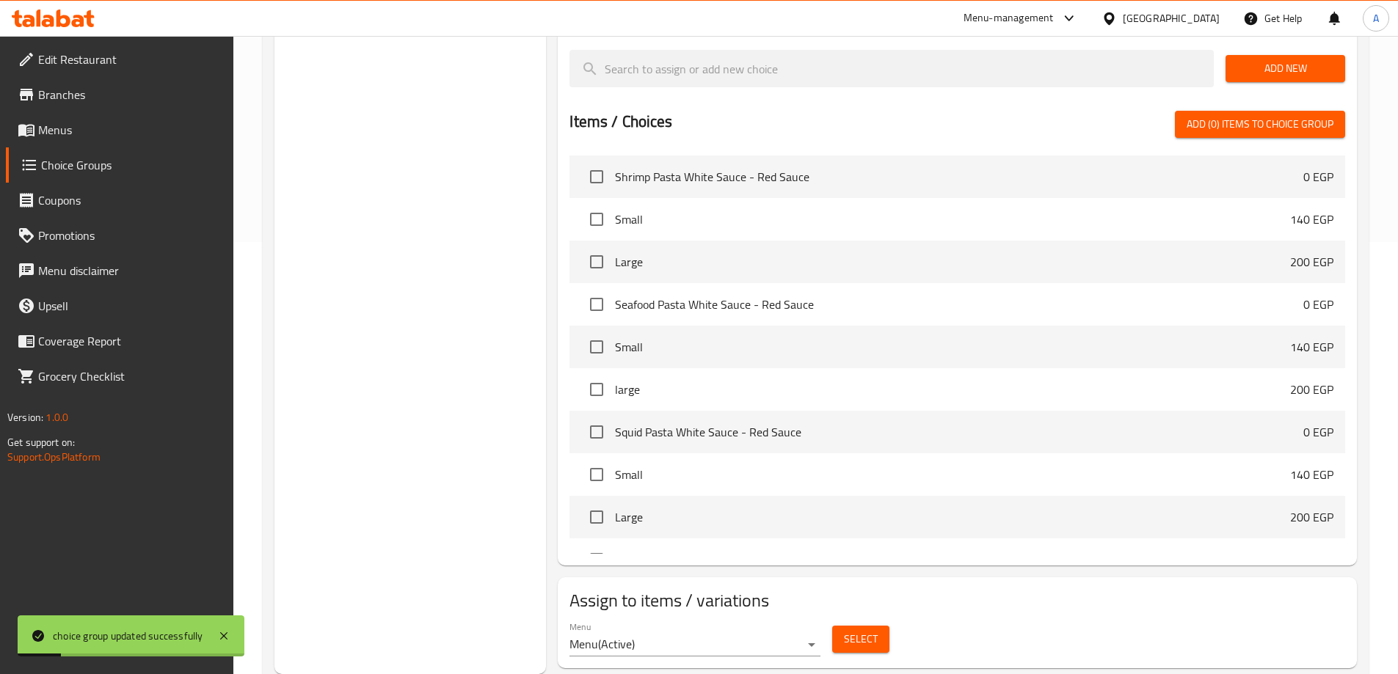
click at [847, 630] on span "Select" at bounding box center [861, 639] width 34 height 18
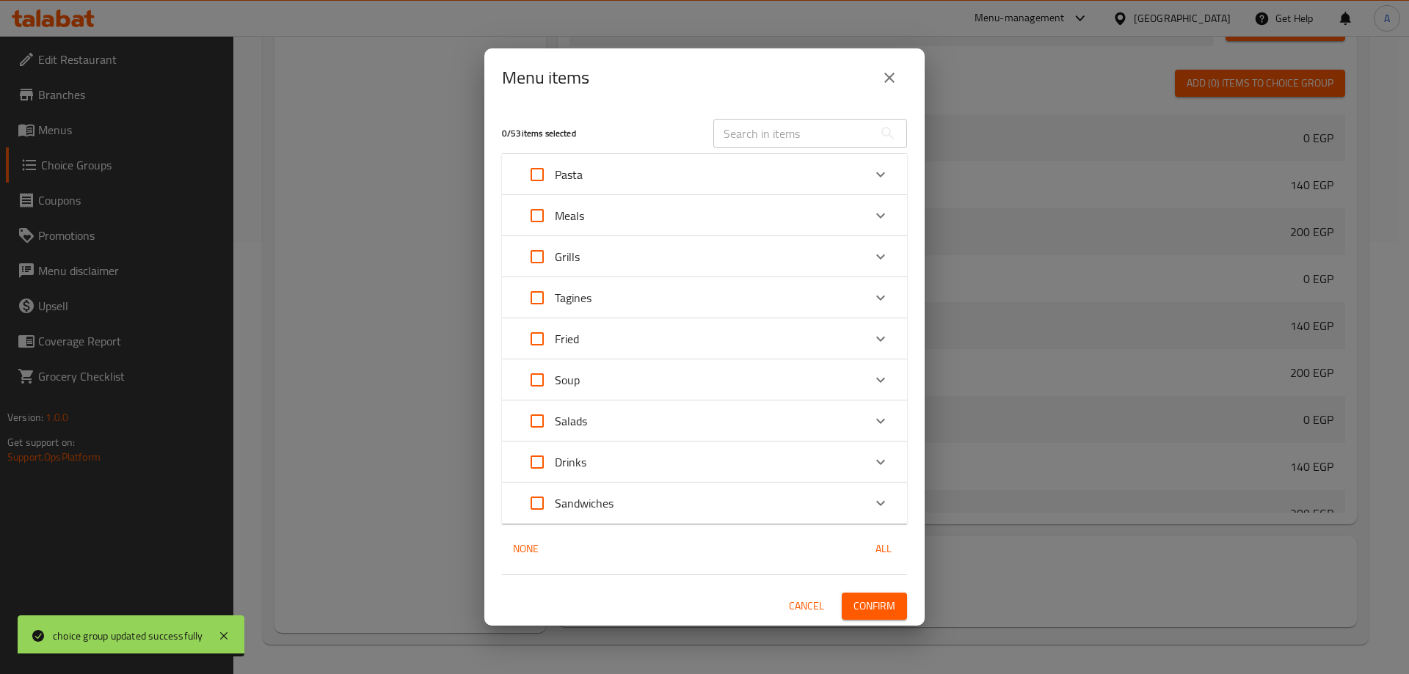
click at [845, 173] on div "Pasta" at bounding box center [690, 174] width 343 height 35
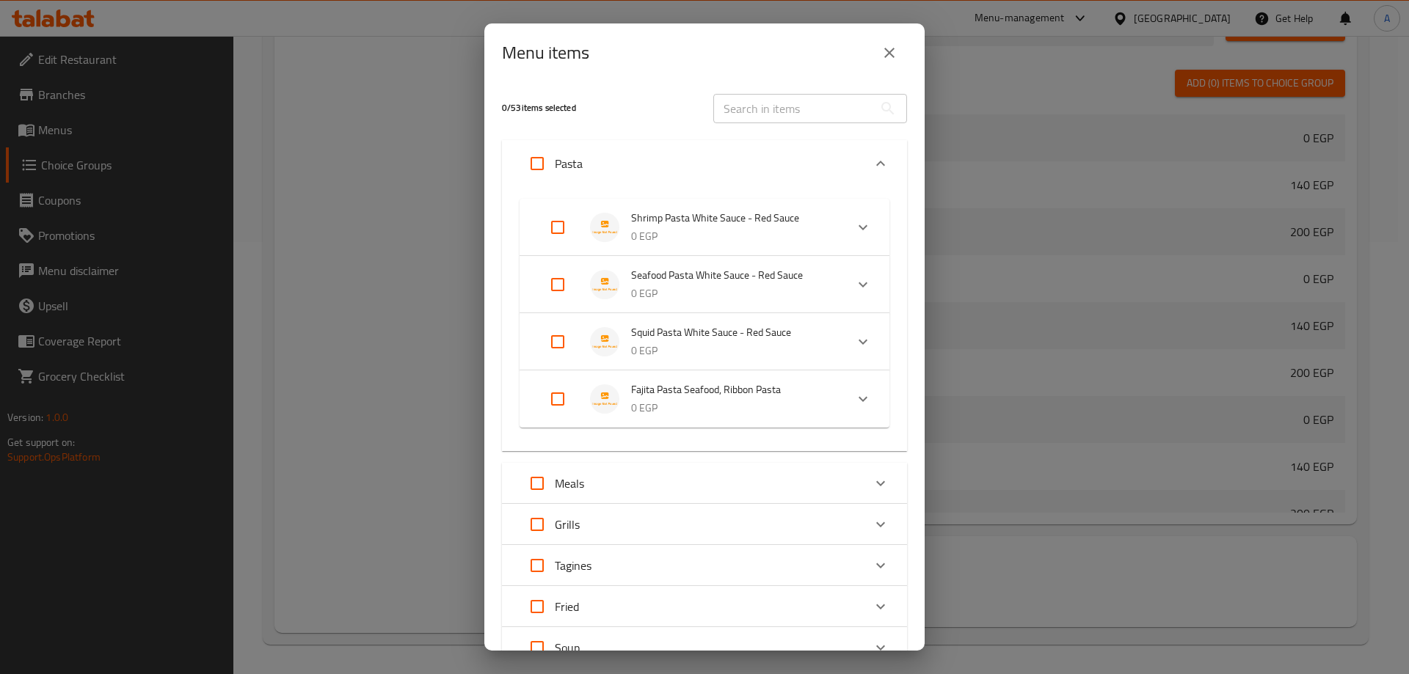
click at [555, 224] on input "Expand" at bounding box center [557, 227] width 35 height 35
checkbox input "true"
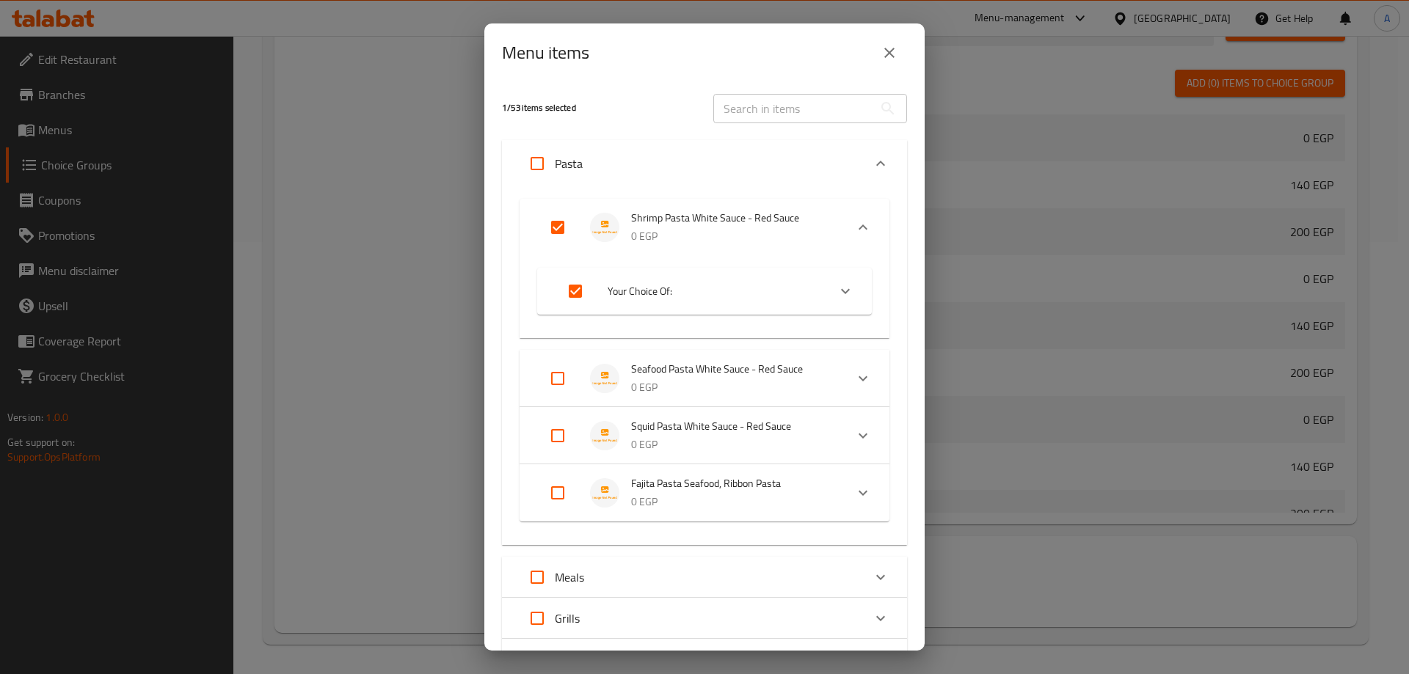
click at [556, 379] on input "Expand" at bounding box center [557, 378] width 35 height 35
checkbox input "true"
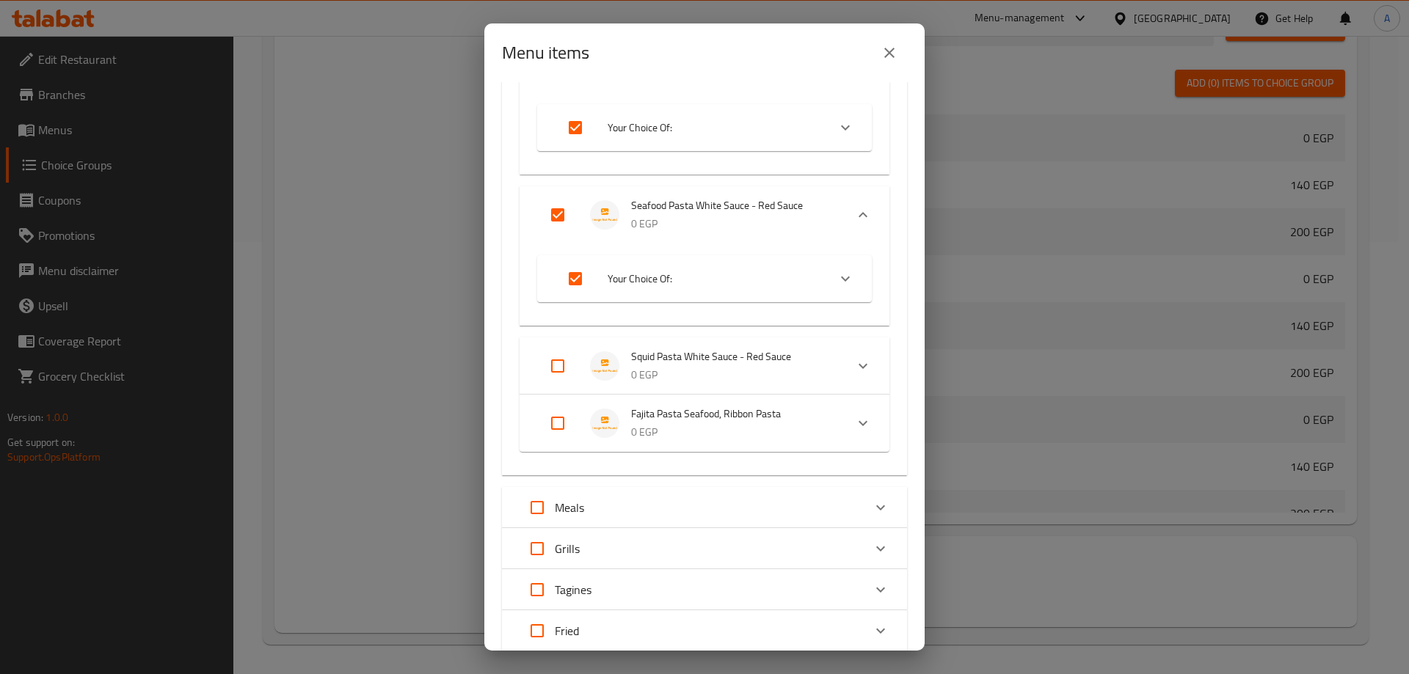
scroll to position [220, 0]
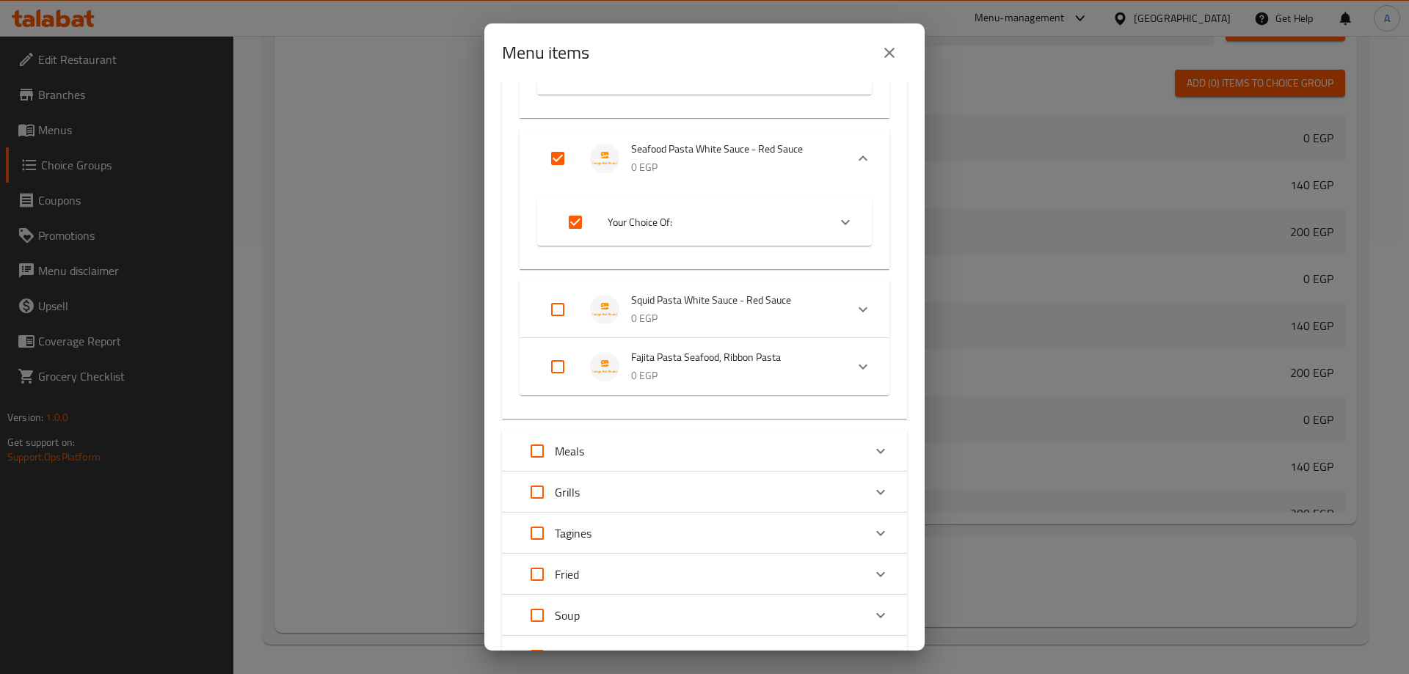
click at [562, 310] on input "Expand" at bounding box center [557, 309] width 35 height 35
checkbox input "true"
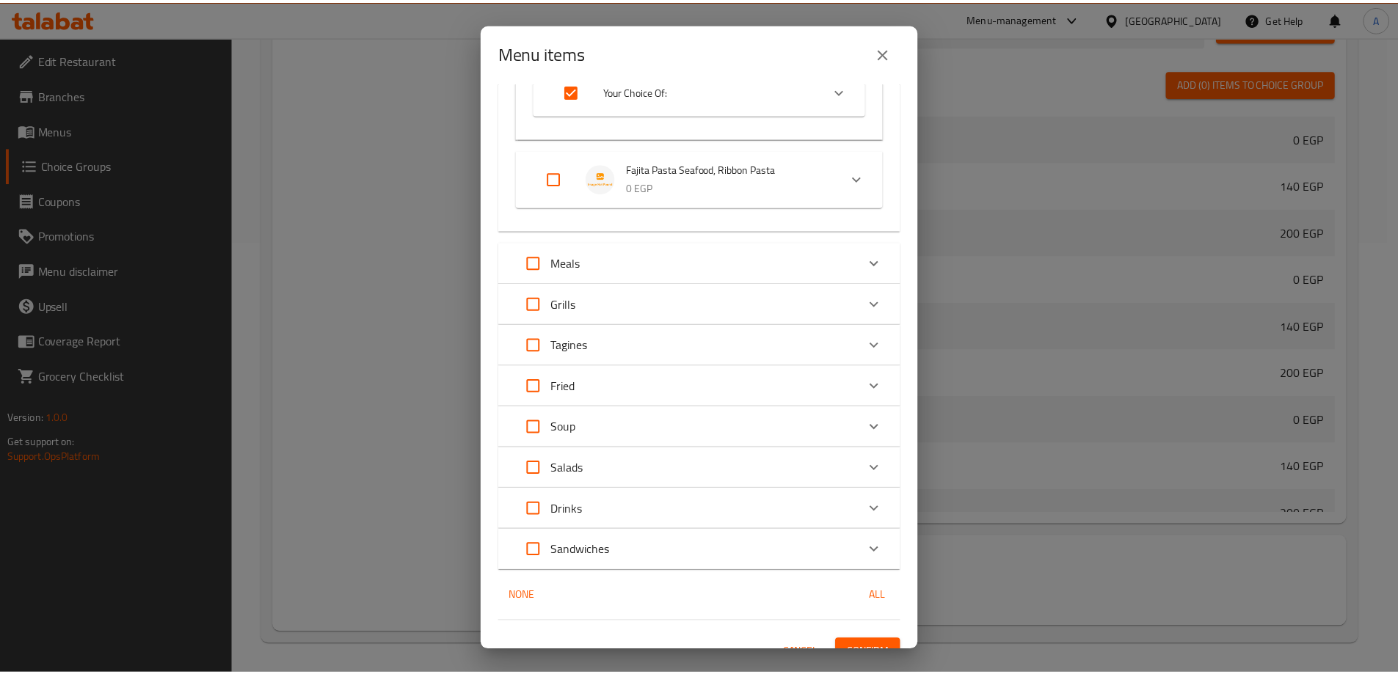
scroll to position [525, 0]
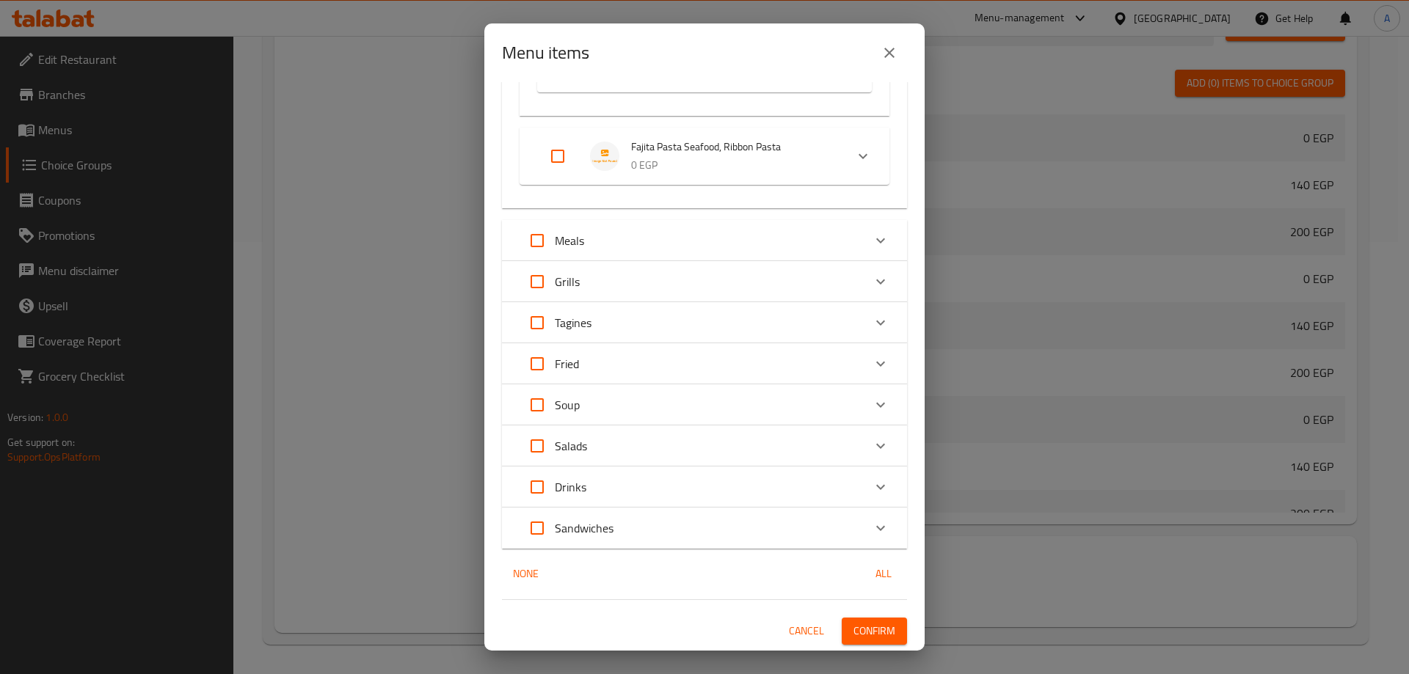
click at [869, 629] on span "Confirm" at bounding box center [874, 631] width 42 height 18
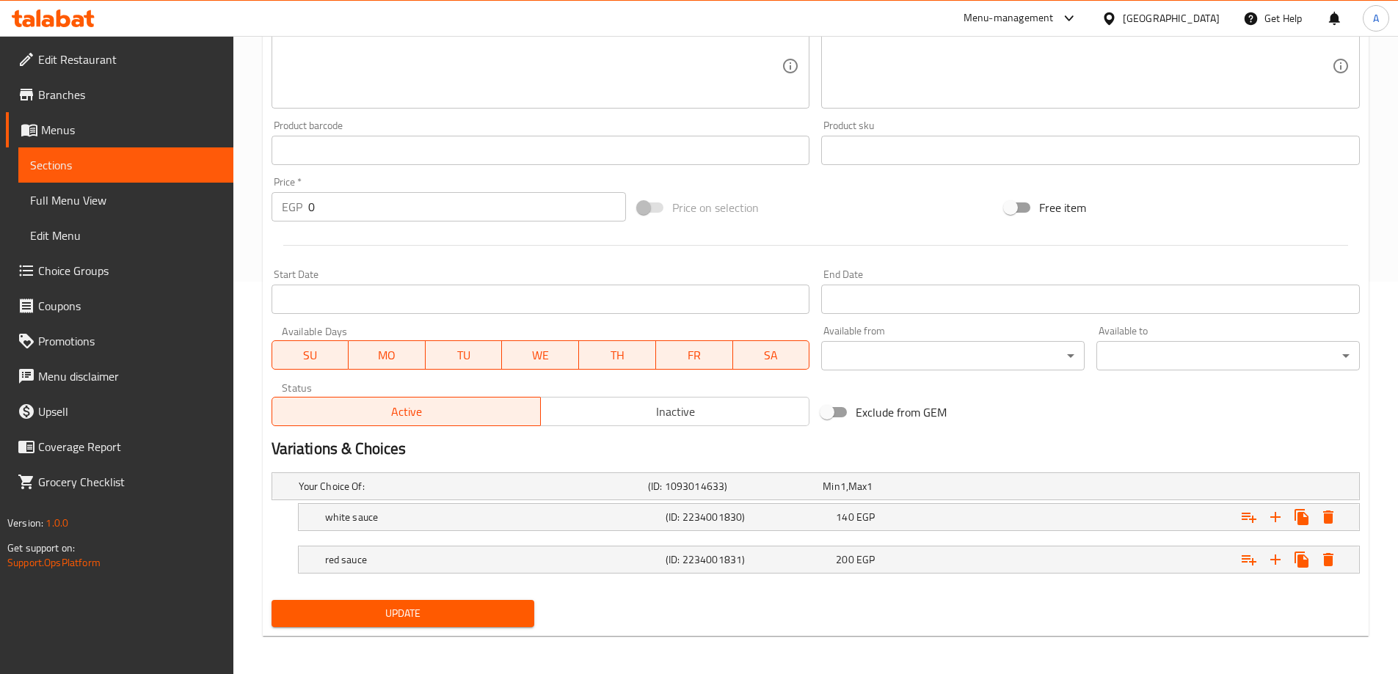
scroll to position [395, 0]
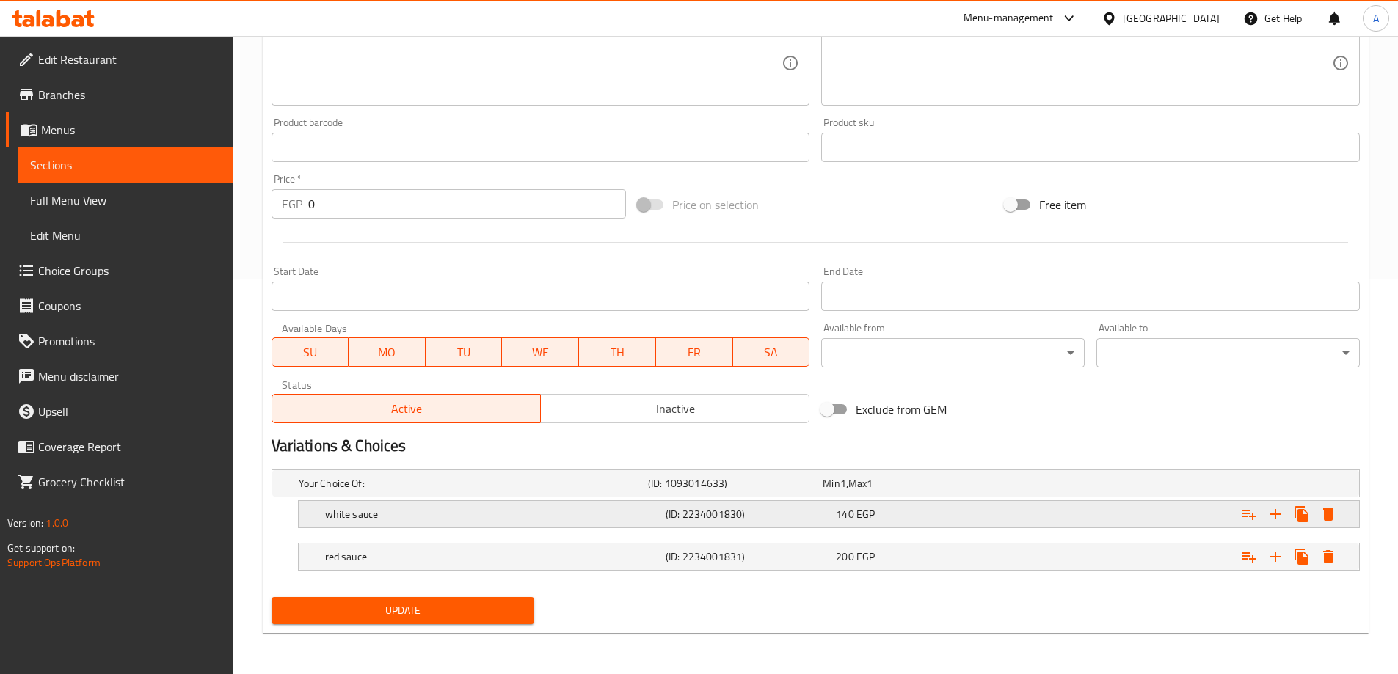
click at [392, 491] on h5 "white sauce" at bounding box center [470, 483] width 343 height 15
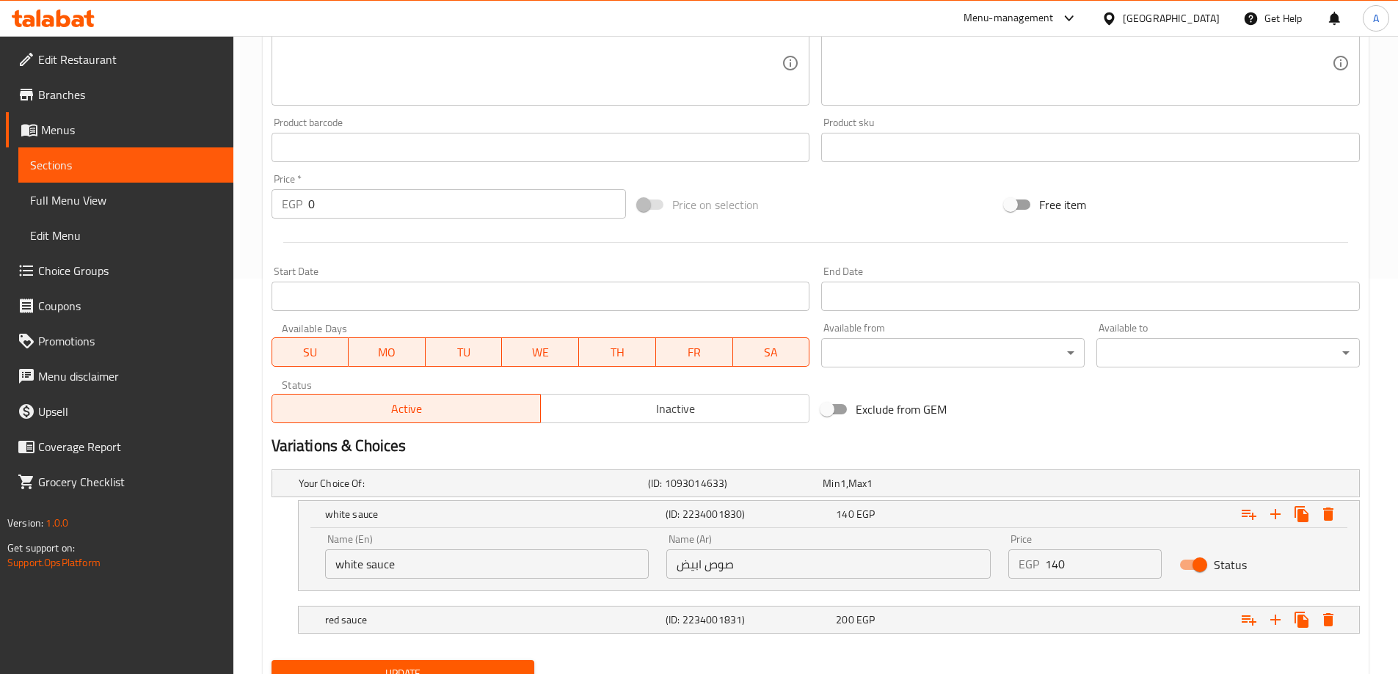
click at [390, 562] on input "white sauce" at bounding box center [487, 564] width 324 height 29
type input "Small"
type input "صغير"
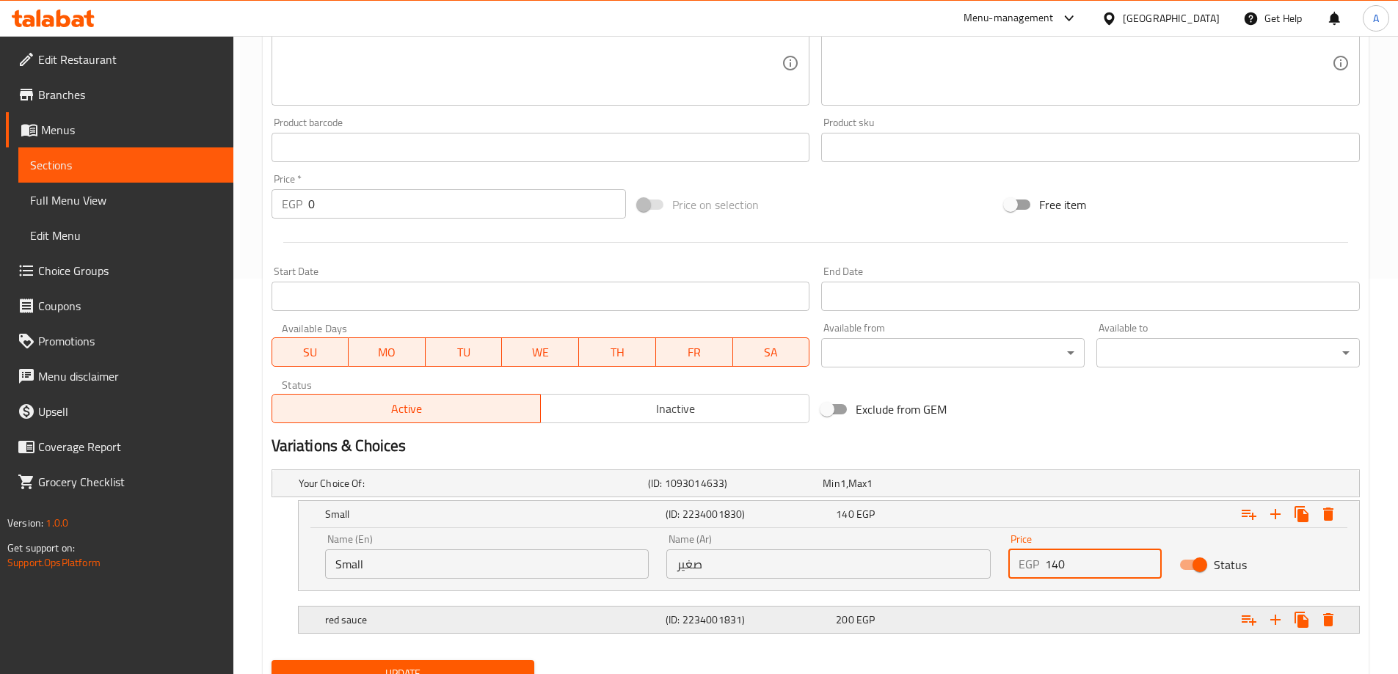
click at [429, 491] on h5 "red sauce" at bounding box center [470, 483] width 343 height 15
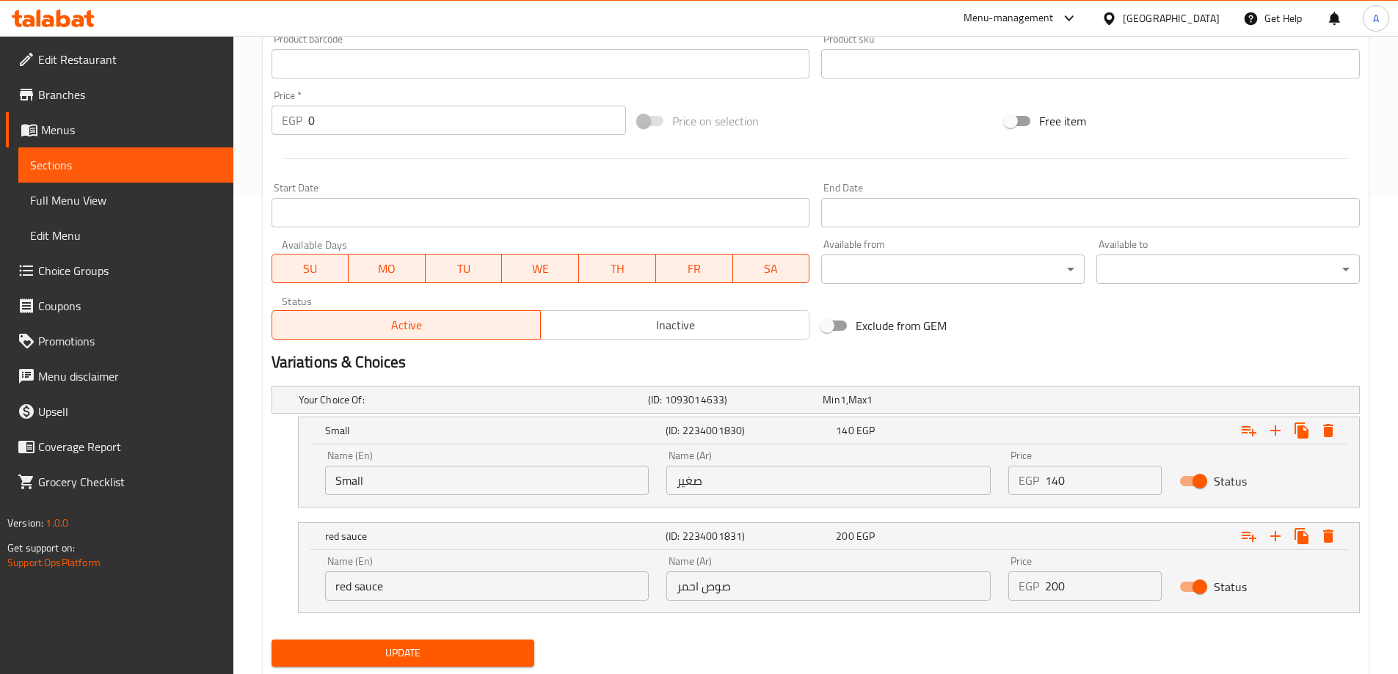
scroll to position [521, 0]
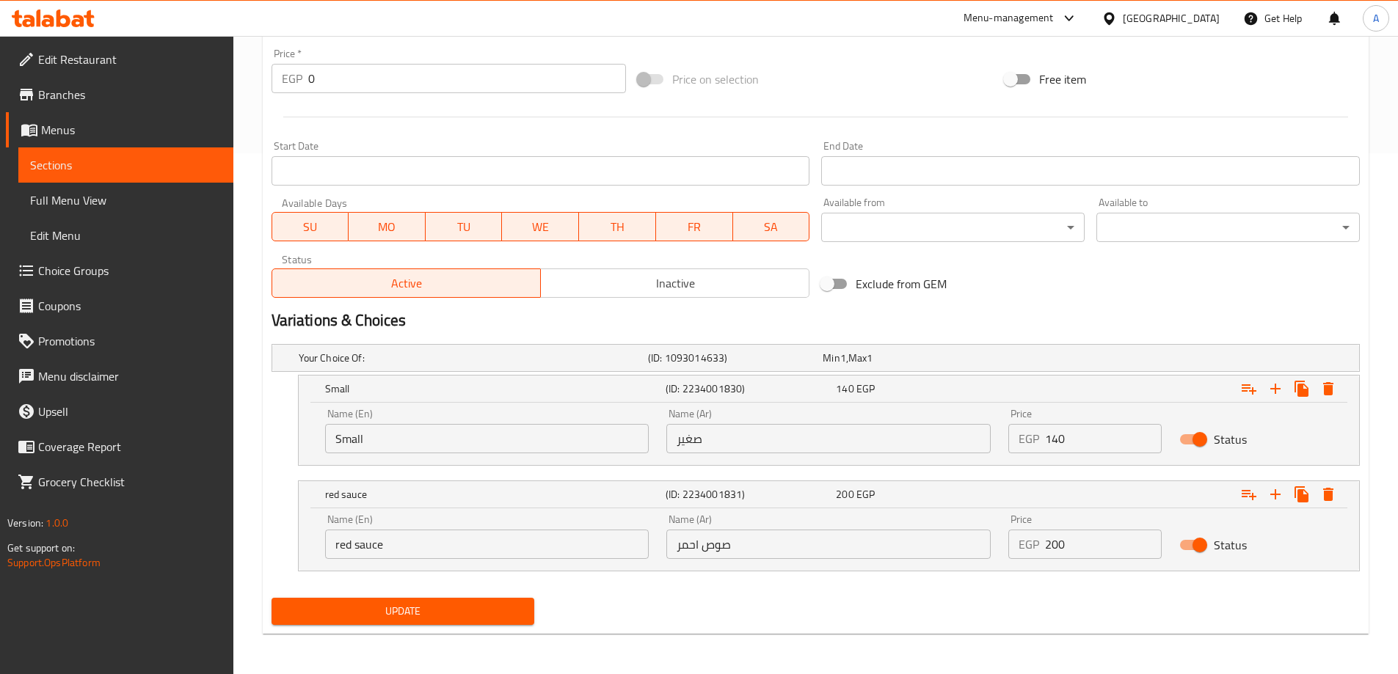
click at [397, 543] on input "red sauce" at bounding box center [487, 544] width 324 height 29
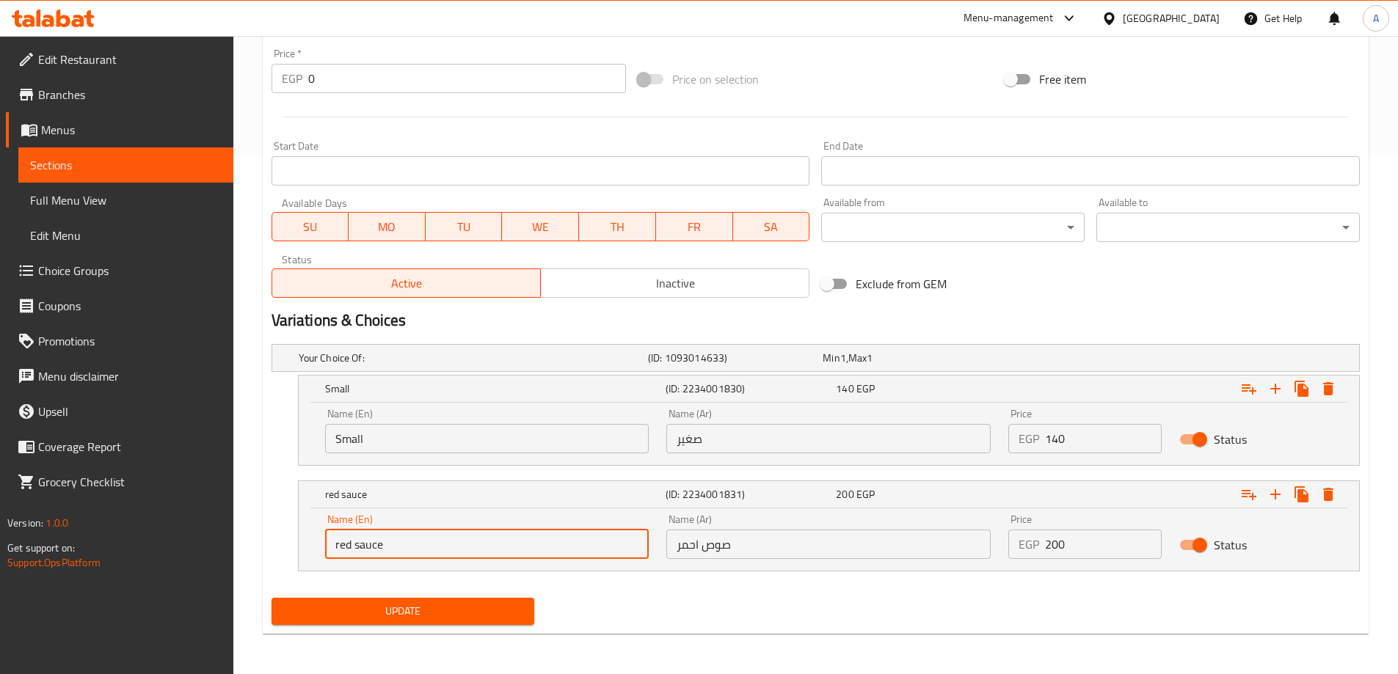
click at [397, 543] on input "red sauce" at bounding box center [487, 544] width 324 height 29
type input "Large"
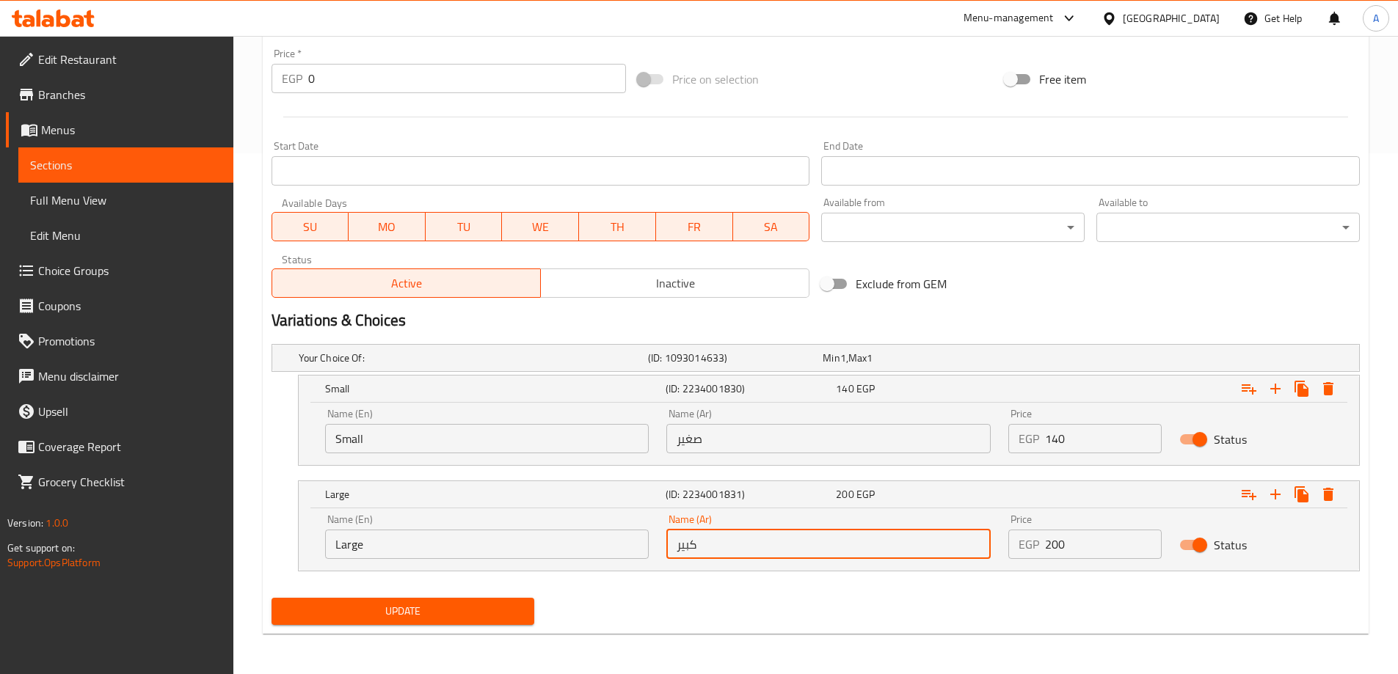
type input "كبير"
click at [371, 607] on span "Update" at bounding box center [403, 611] width 240 height 18
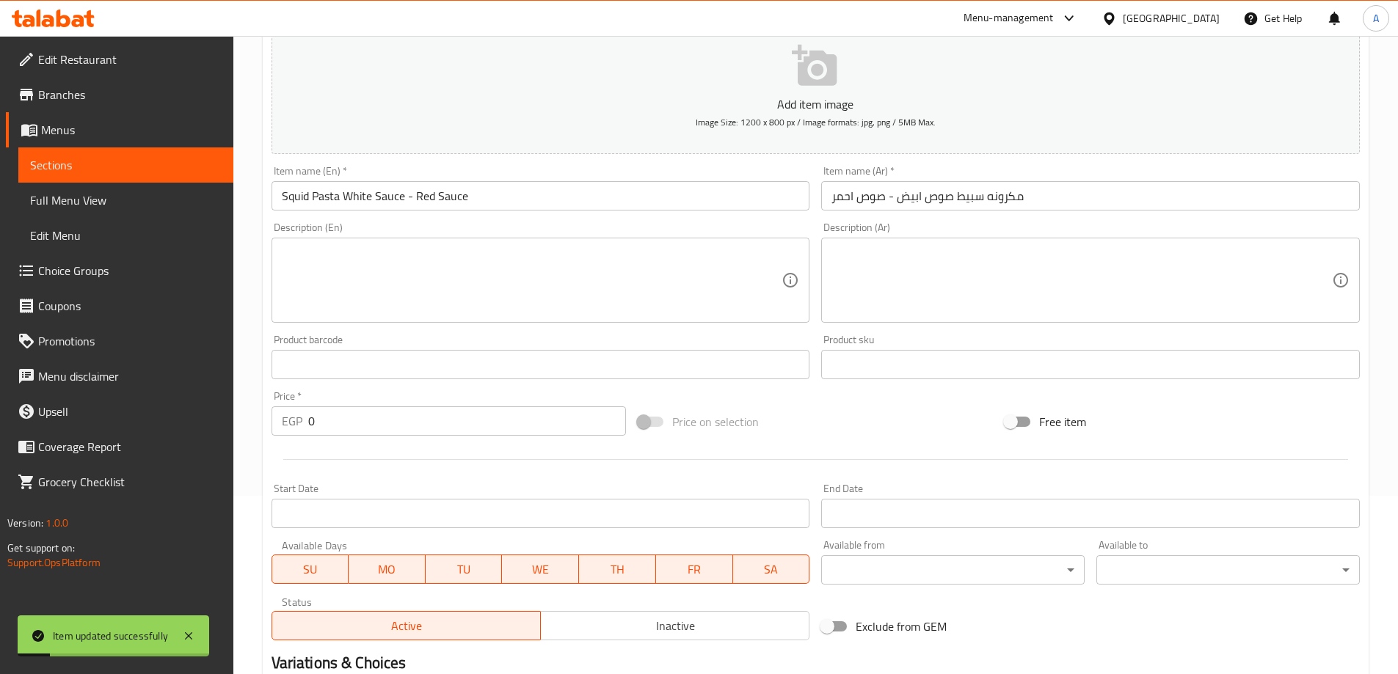
scroll to position [154, 0]
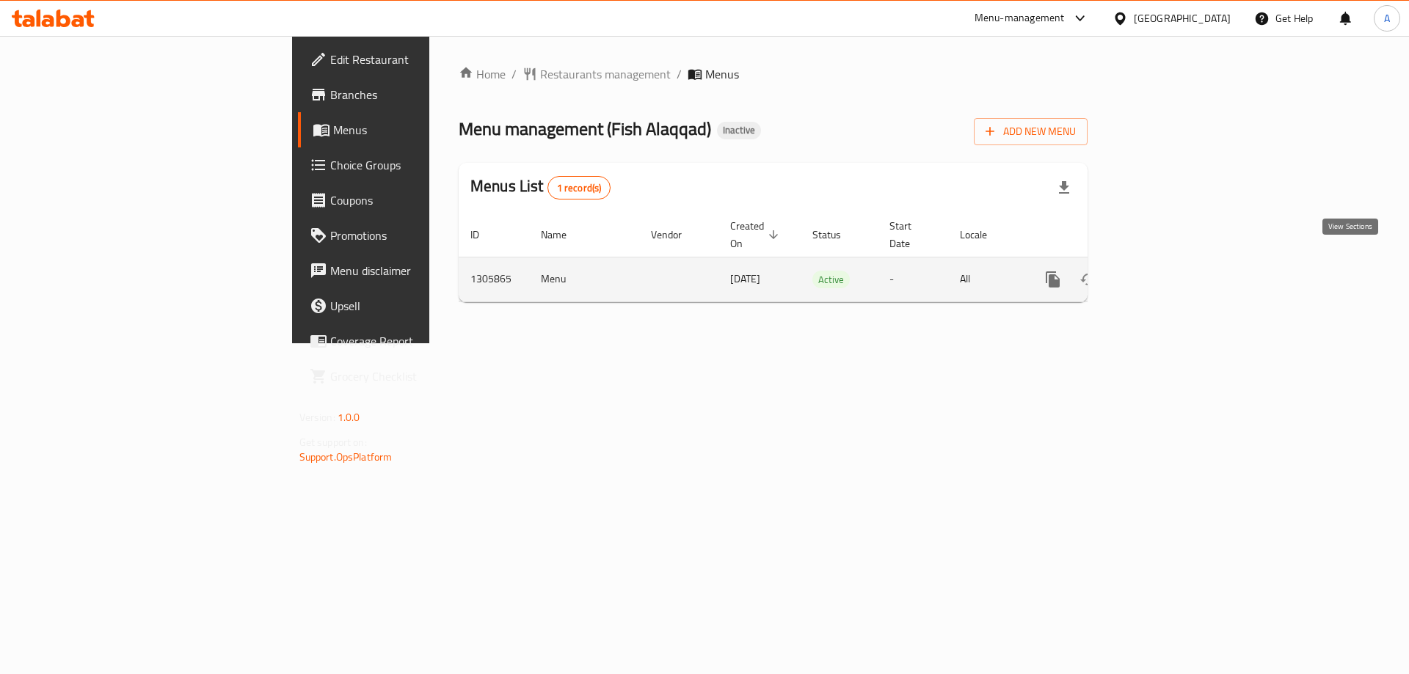
click at [1167, 271] on icon "enhanced table" at bounding box center [1159, 280] width 18 height 18
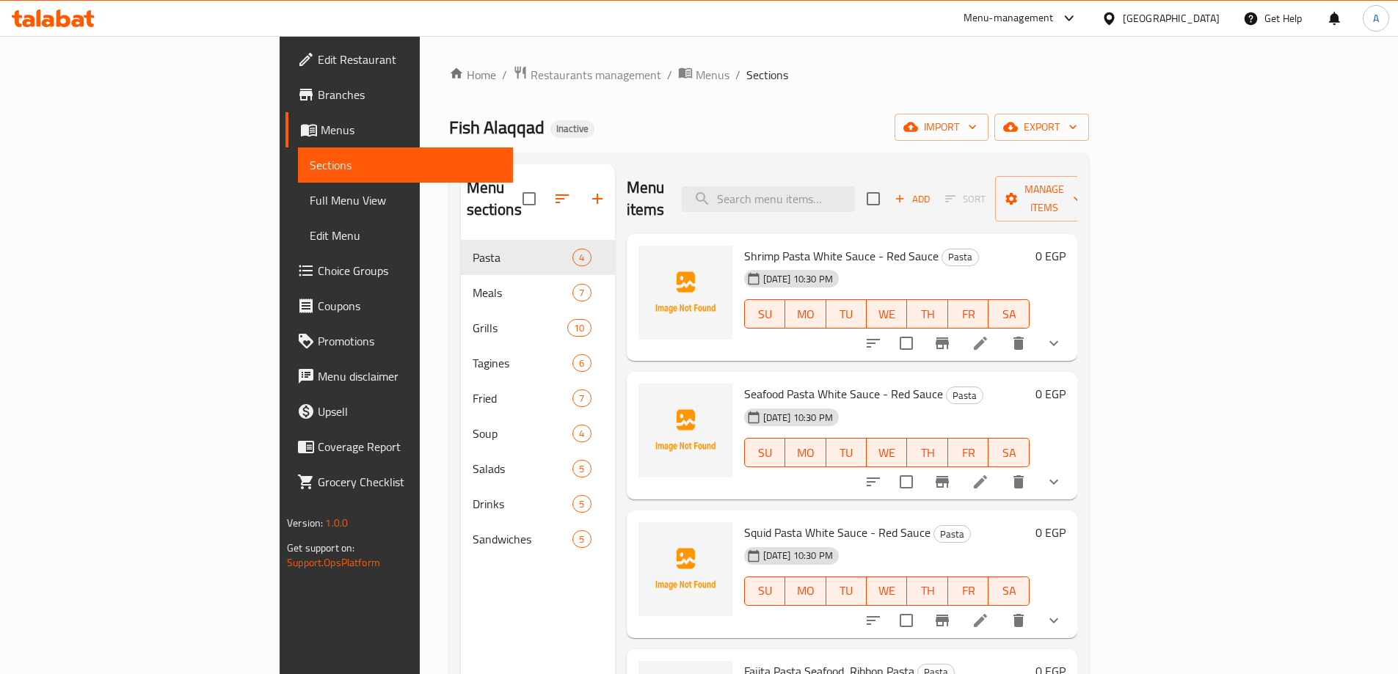
click at [744, 245] on span "Shrimp Pasta White Sauce - Red Sauce" at bounding box center [841, 256] width 194 height 22
copy h6 "Shrimp Pasta White Sauce - Red Sauce"
click at [744, 383] on span "Seafood Pasta White Sauce - Red Sauce" at bounding box center [843, 394] width 199 height 22
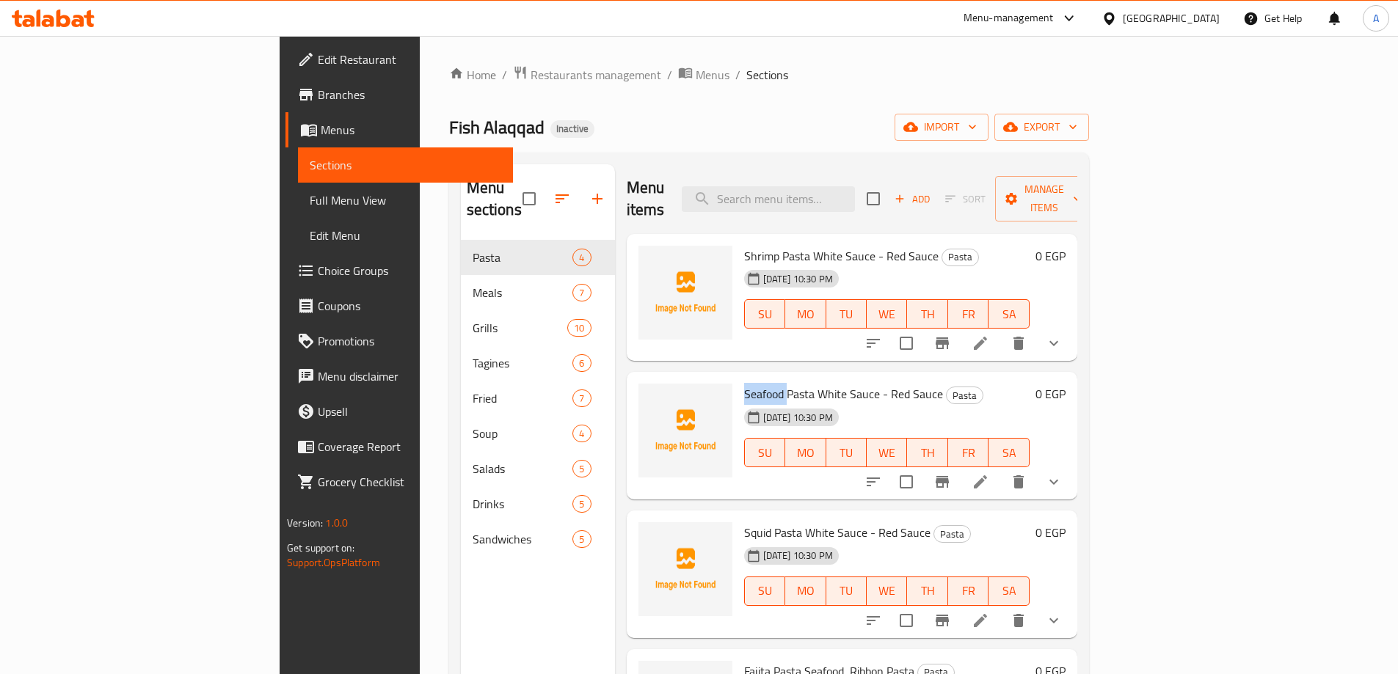
click at [744, 383] on span "Seafood Pasta White Sauce - Red Sauce" at bounding box center [843, 394] width 199 height 22
copy h6 "Seafood Pasta White Sauce - Red Sauce"
click at [744, 522] on span "Squid Pasta White Sauce - Red Sauce" at bounding box center [837, 533] width 186 height 22
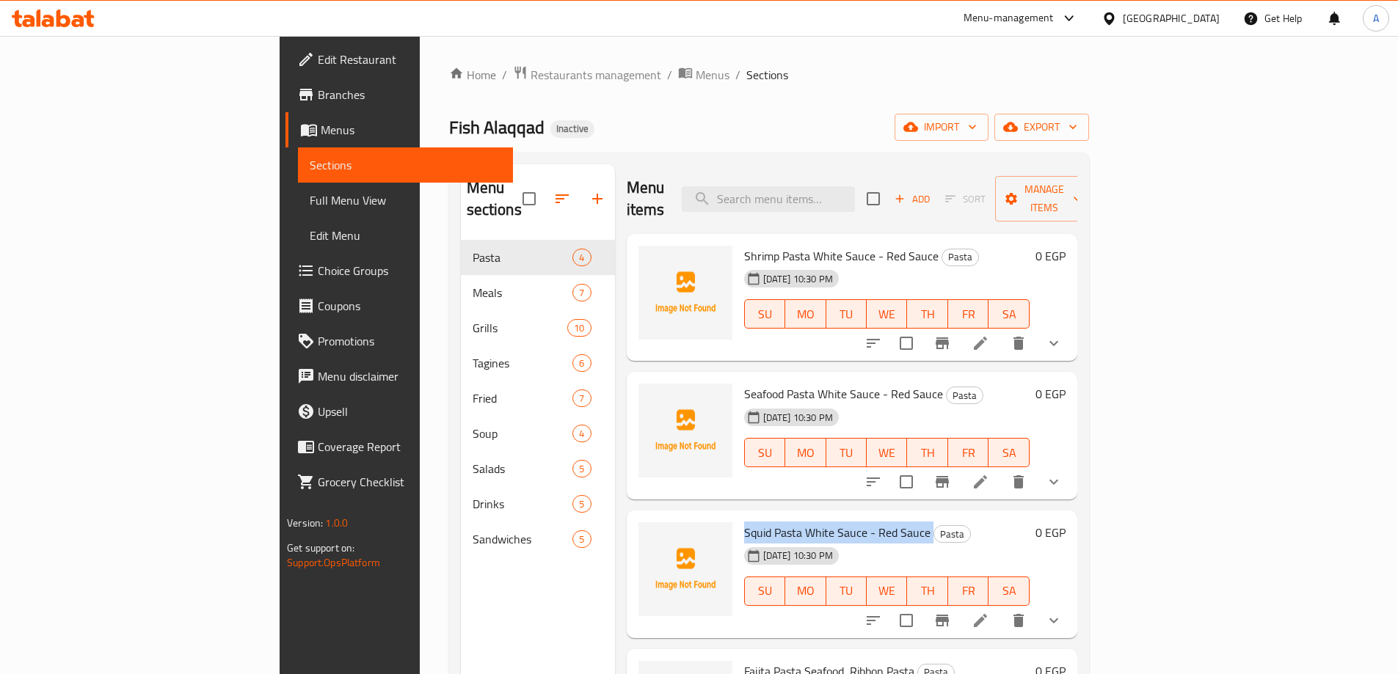
click at [744, 522] on span "Squid Pasta White Sauce - Red Sauce" at bounding box center [837, 533] width 186 height 22
copy h6 "Squid Pasta White Sauce - Red Sauce"
click at [988, 403] on div "[DATE] 10:30 PM SU MO TU WE TH FR SA" at bounding box center [886, 442] width 297 height 79
click at [1077, 128] on span "export" at bounding box center [1041, 127] width 71 height 18
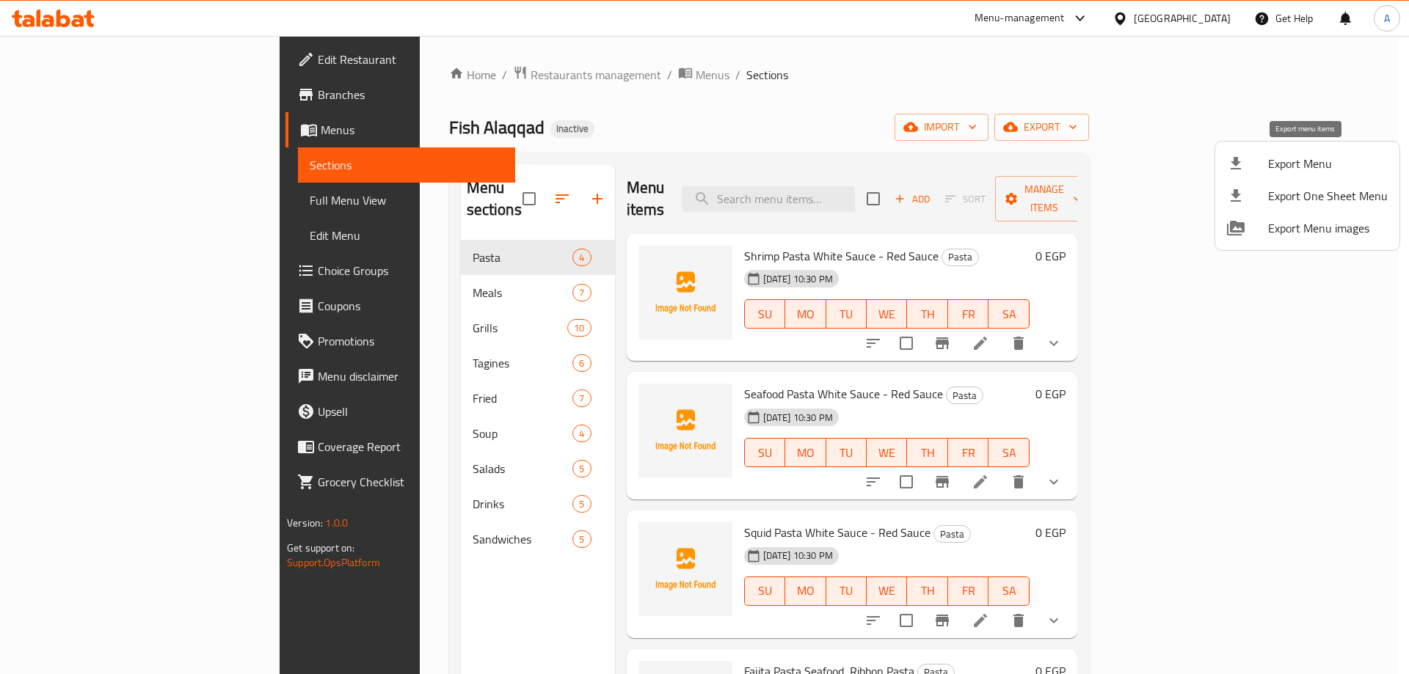
click at [1281, 164] on span "Export Menu" at bounding box center [1328, 164] width 120 height 18
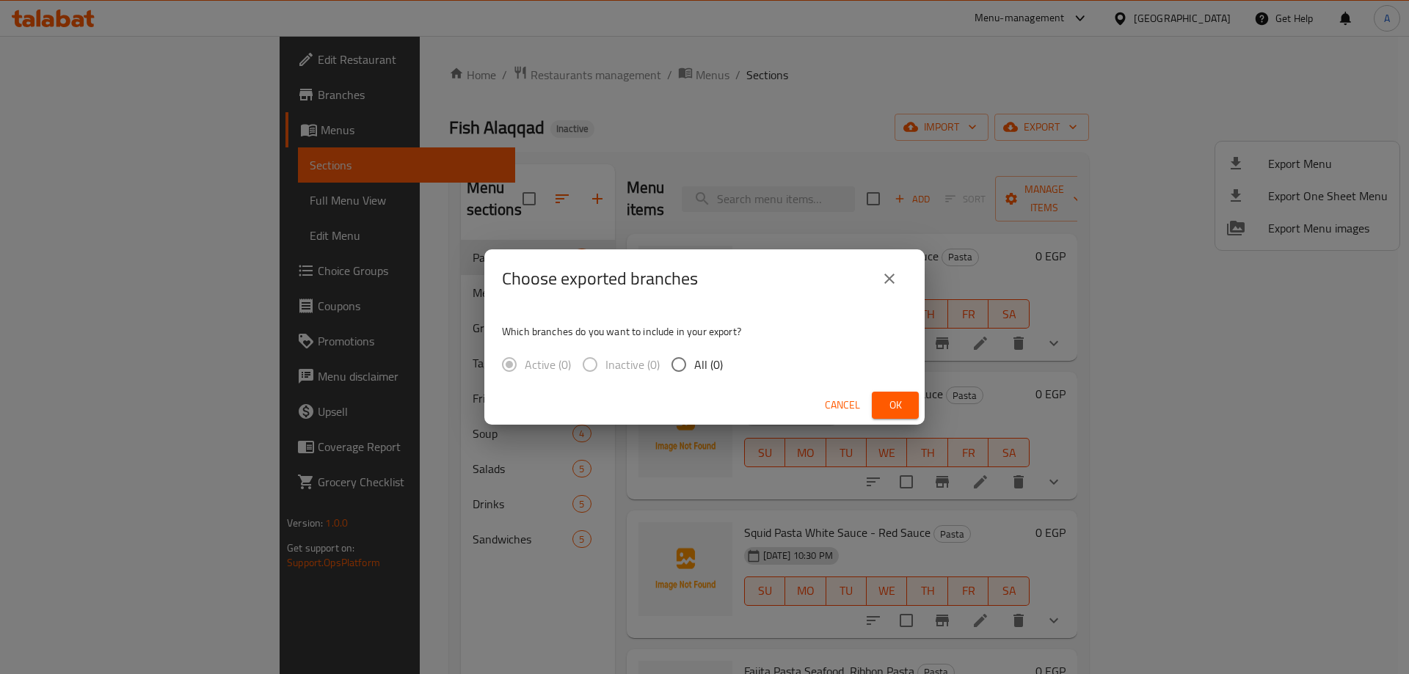
click at [690, 367] on input "All (0)" at bounding box center [678, 364] width 31 height 31
radio input "true"
click at [911, 410] on button "Ok" at bounding box center [895, 405] width 47 height 27
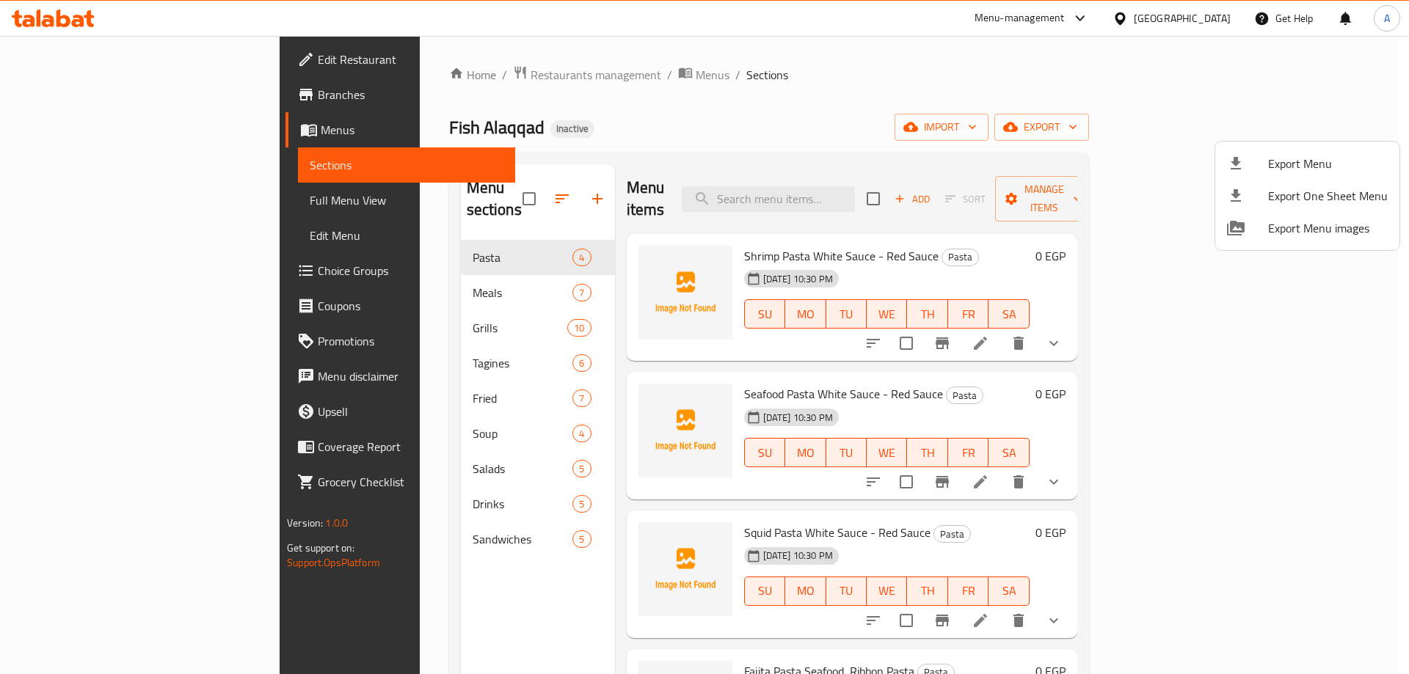
click at [145, 195] on div at bounding box center [704, 337] width 1409 height 674
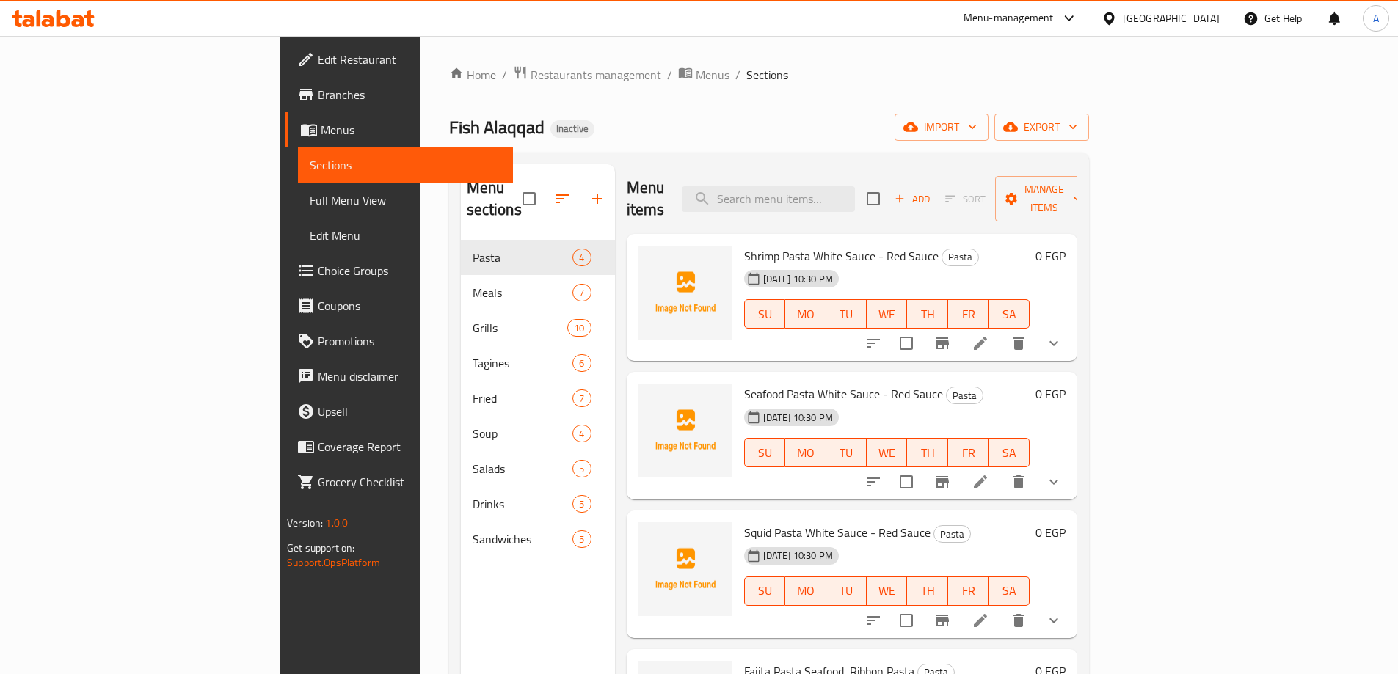
click at [310, 195] on span "Full Menu View" at bounding box center [406, 201] width 192 height 18
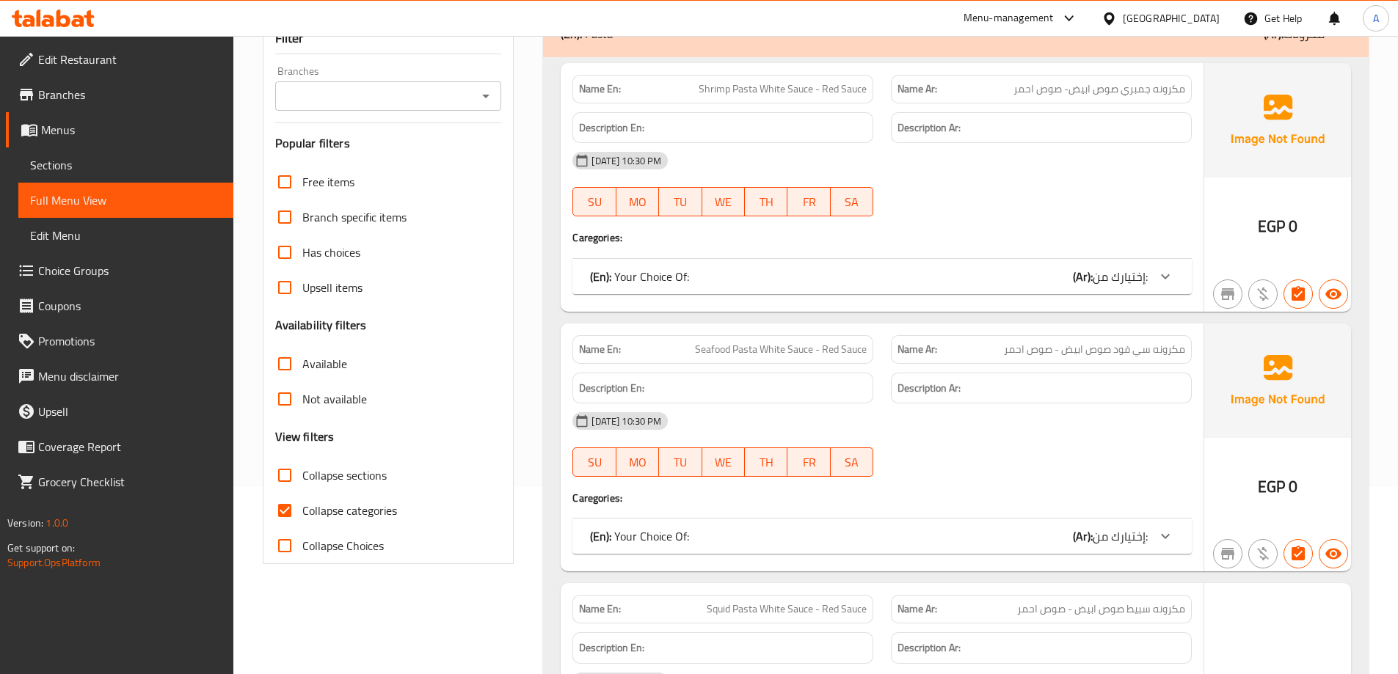
scroll to position [293, 0]
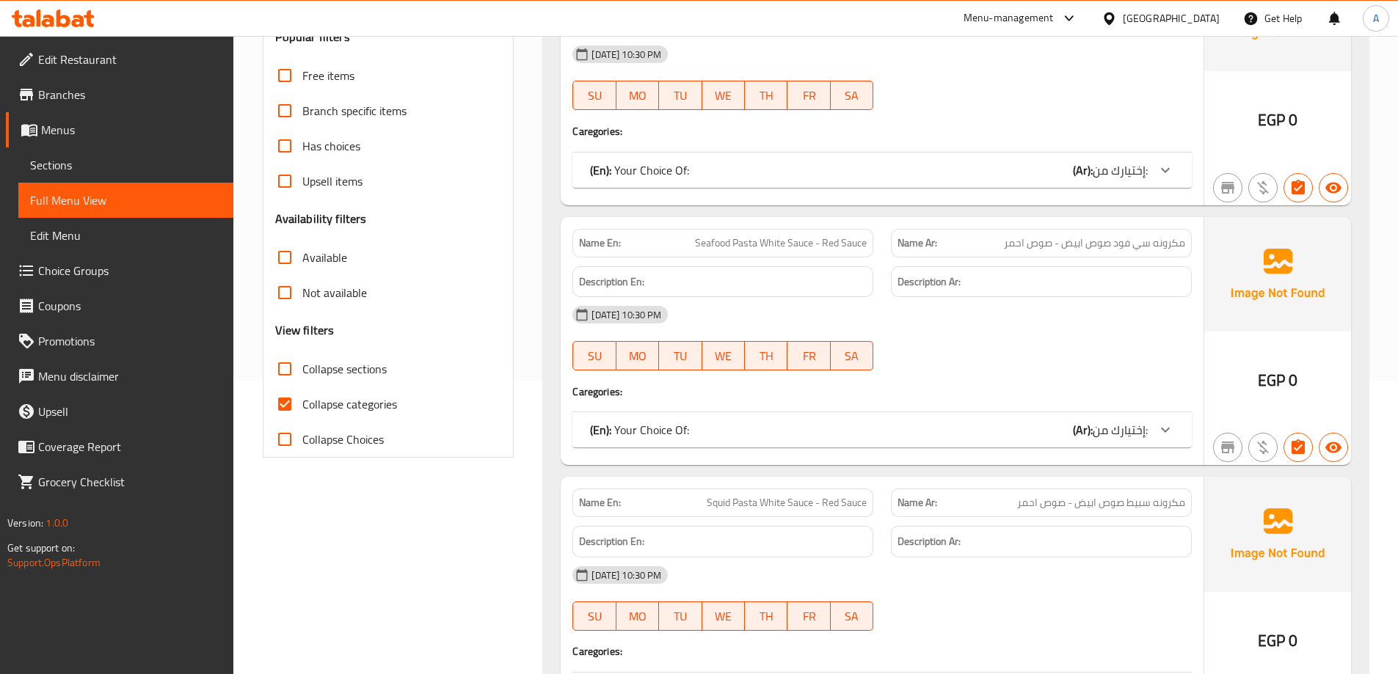
click at [285, 403] on input "Collapse categories" at bounding box center [284, 404] width 35 height 35
checkbox input "false"
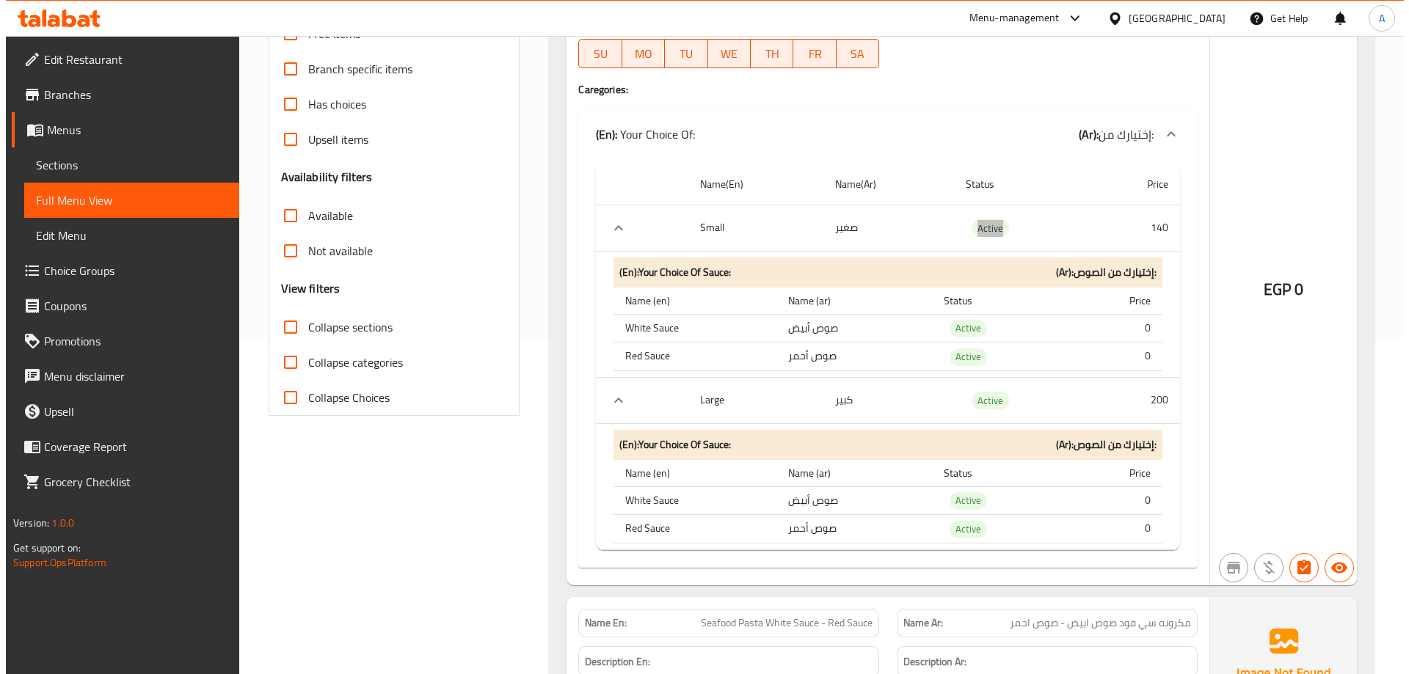
scroll to position [0, 0]
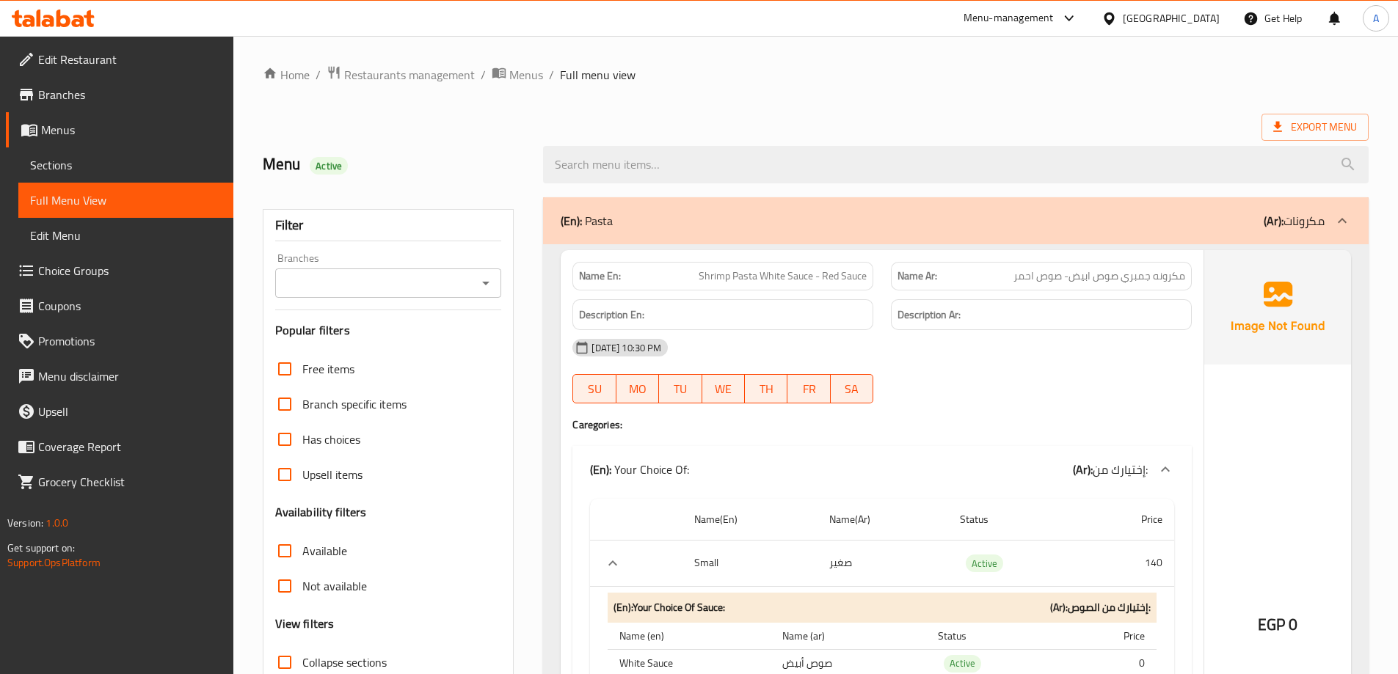
click at [944, 127] on div "Export Menu" at bounding box center [816, 127] width 1106 height 27
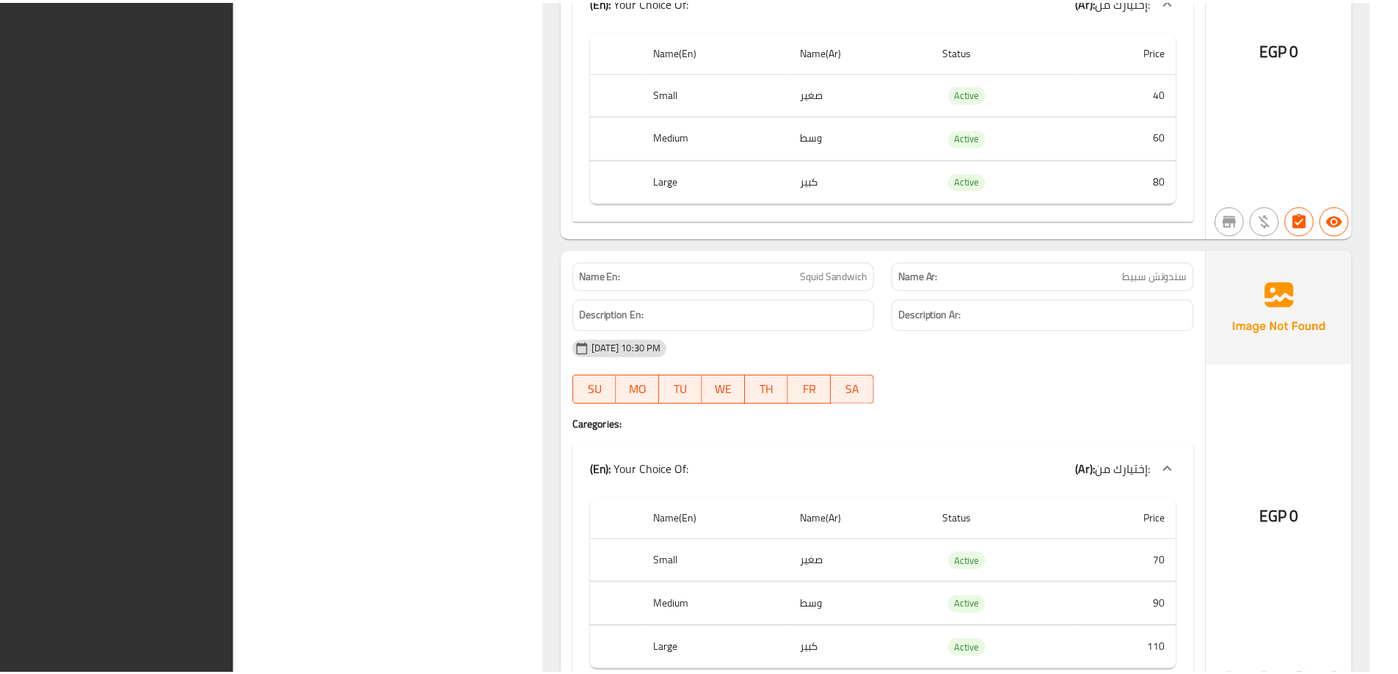
scroll to position [13227, 0]
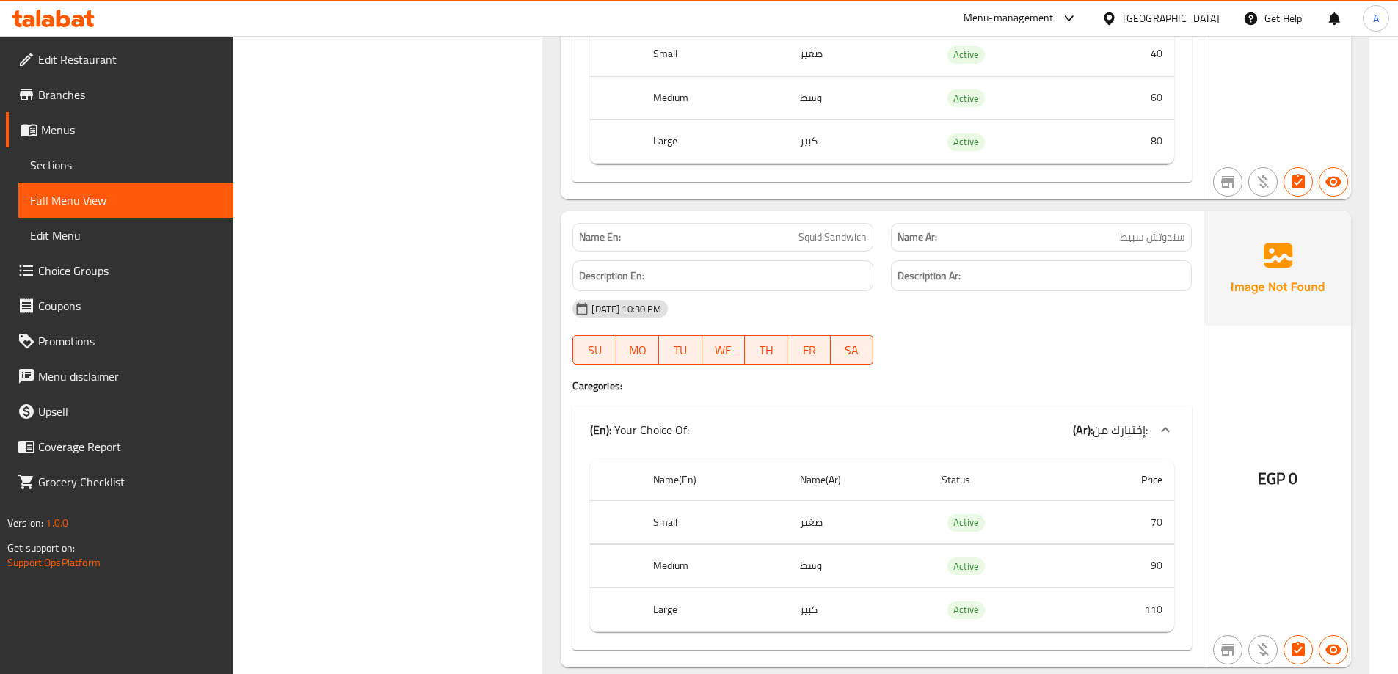
click at [75, 164] on span "Sections" at bounding box center [126, 165] width 192 height 18
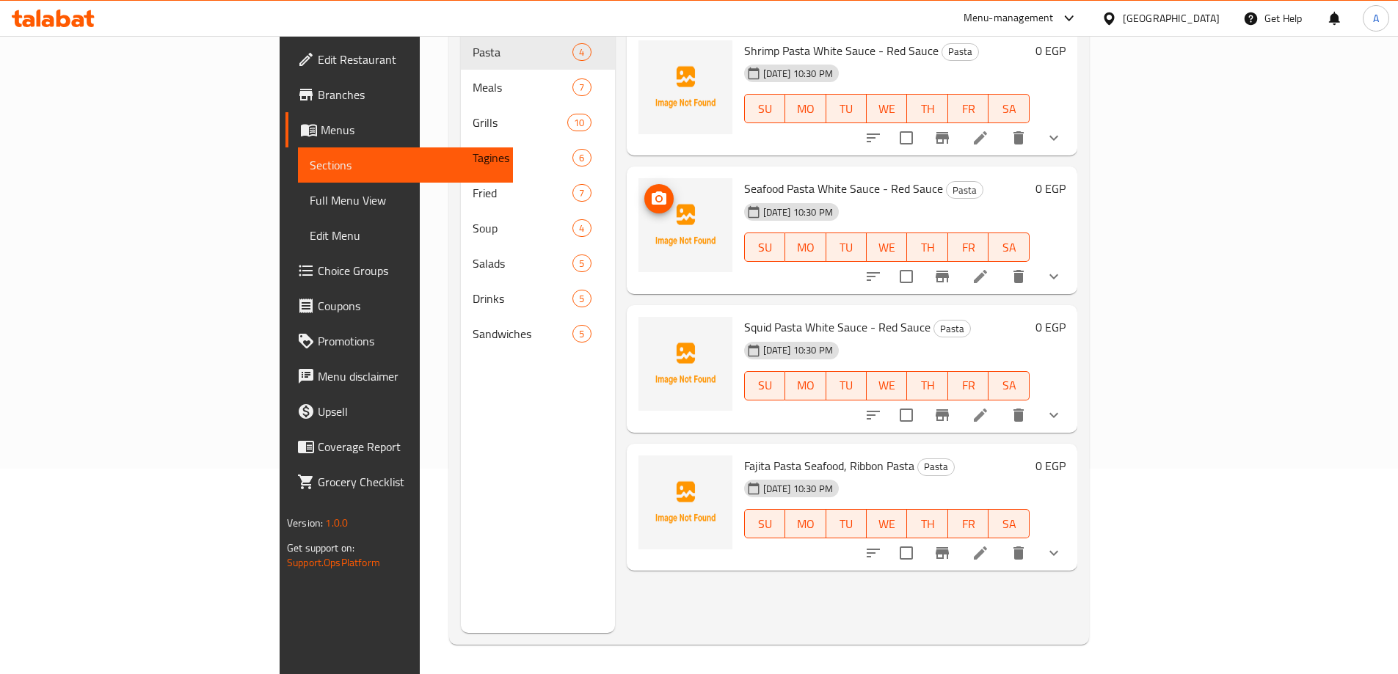
scroll to position [59, 0]
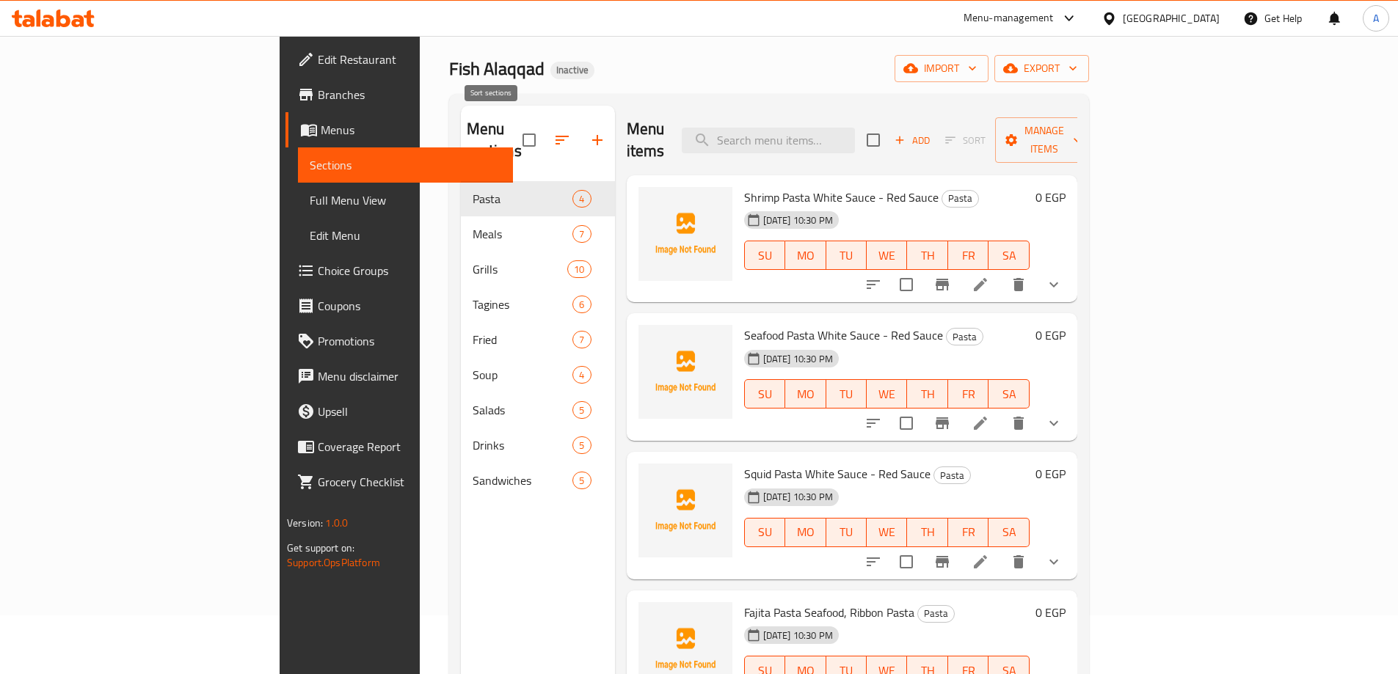
click at [544, 123] on button "button" at bounding box center [561, 140] width 35 height 35
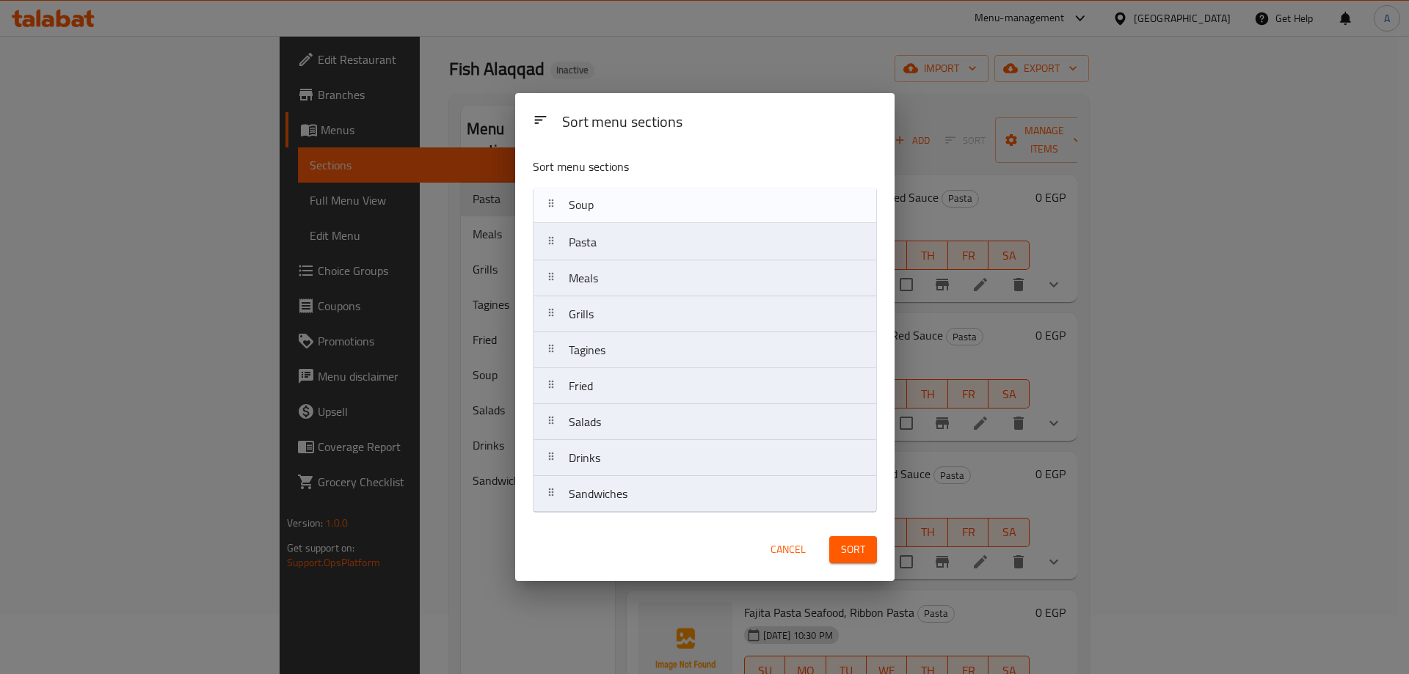
drag, startPoint x: 549, startPoint y: 321, endPoint x: 549, endPoint y: 205, distance: 115.2
click at [549, 205] on nav "Pasta Meals Grills Tagines Fried Soup Salads Drinks Sandwiches" at bounding box center [705, 350] width 344 height 325
drag, startPoint x: 554, startPoint y: 502, endPoint x: 538, endPoint y: 233, distance: 269.0
click at [538, 233] on nav "Soup Pasta Meals Grills Tagines Fried Salads Drinks Sandwiches" at bounding box center [705, 350] width 344 height 325
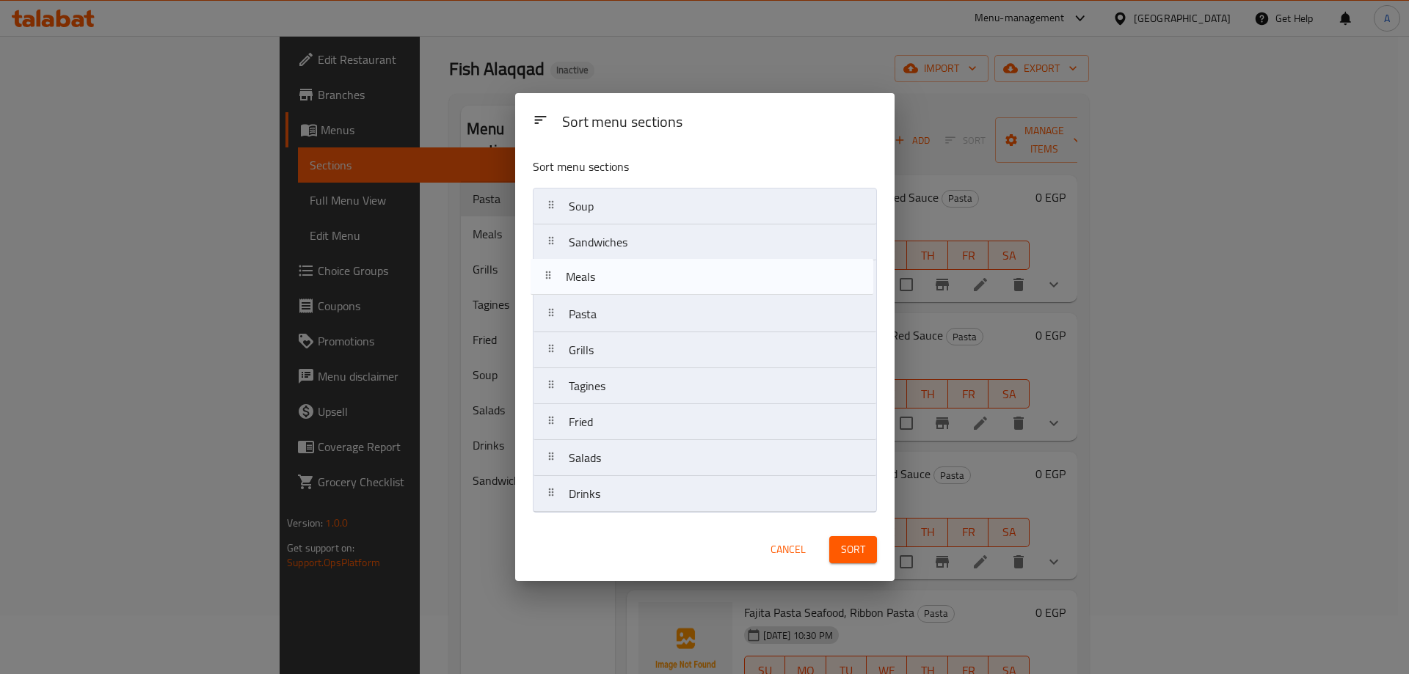
drag, startPoint x: 553, startPoint y: 320, endPoint x: 550, endPoint y: 279, distance: 41.2
click at [550, 279] on nav "Soup Sandwiches Pasta Meals Grills Tagines Fried Salads Drinks" at bounding box center [705, 350] width 344 height 325
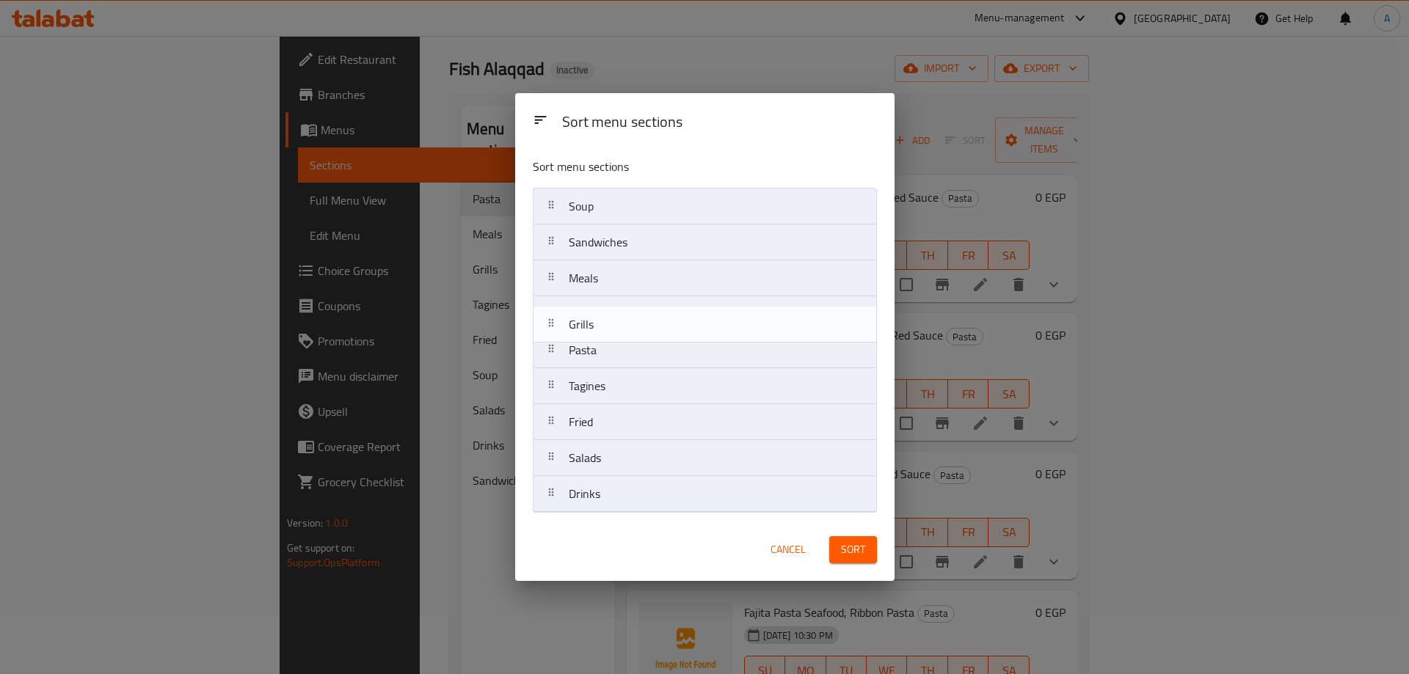
drag, startPoint x: 545, startPoint y: 349, endPoint x: 550, endPoint y: 318, distance: 30.4
click at [550, 318] on nav "Soup Sandwiches Meals Pasta Grills Tagines Fried Salads Drinks" at bounding box center [705, 350] width 344 height 325
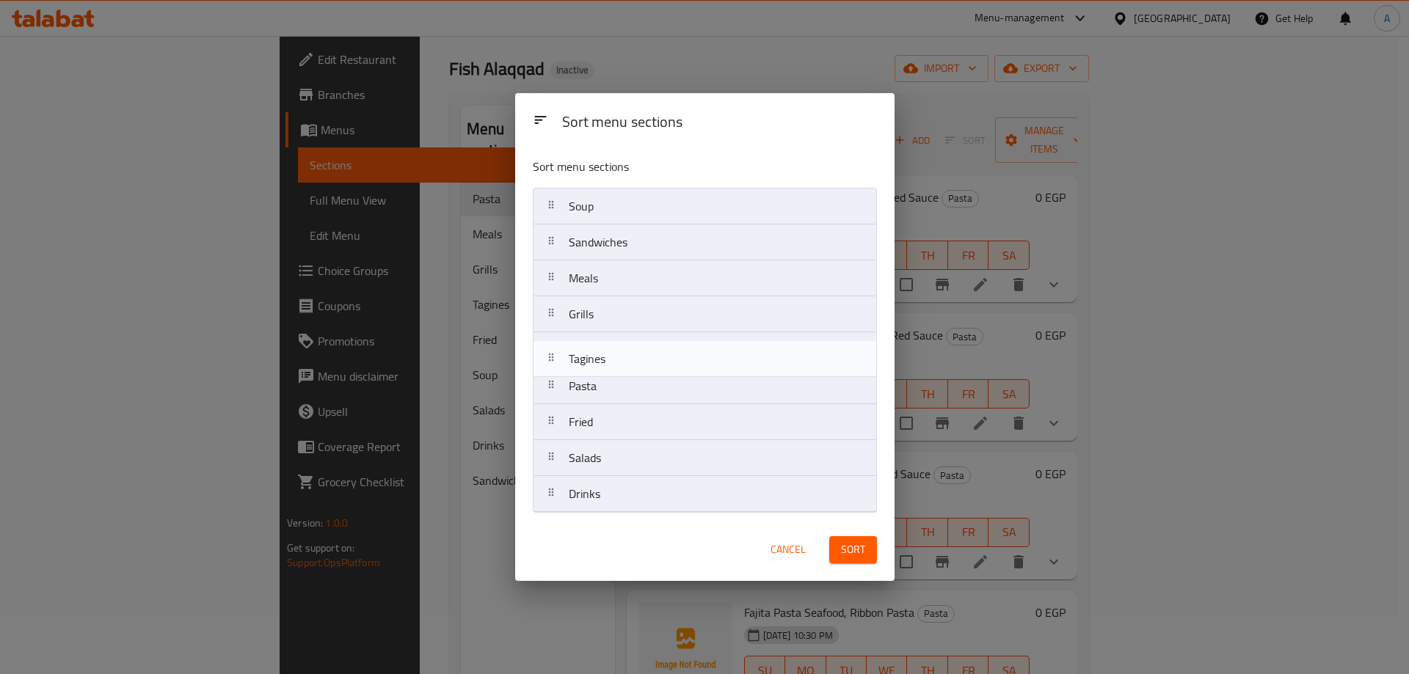
drag, startPoint x: 550, startPoint y: 390, endPoint x: 550, endPoint y: 355, distance: 35.2
click at [550, 355] on nav "Soup Sandwiches Meals Grills Pasta Tagines Fried Salads Drinks" at bounding box center [705, 350] width 344 height 325
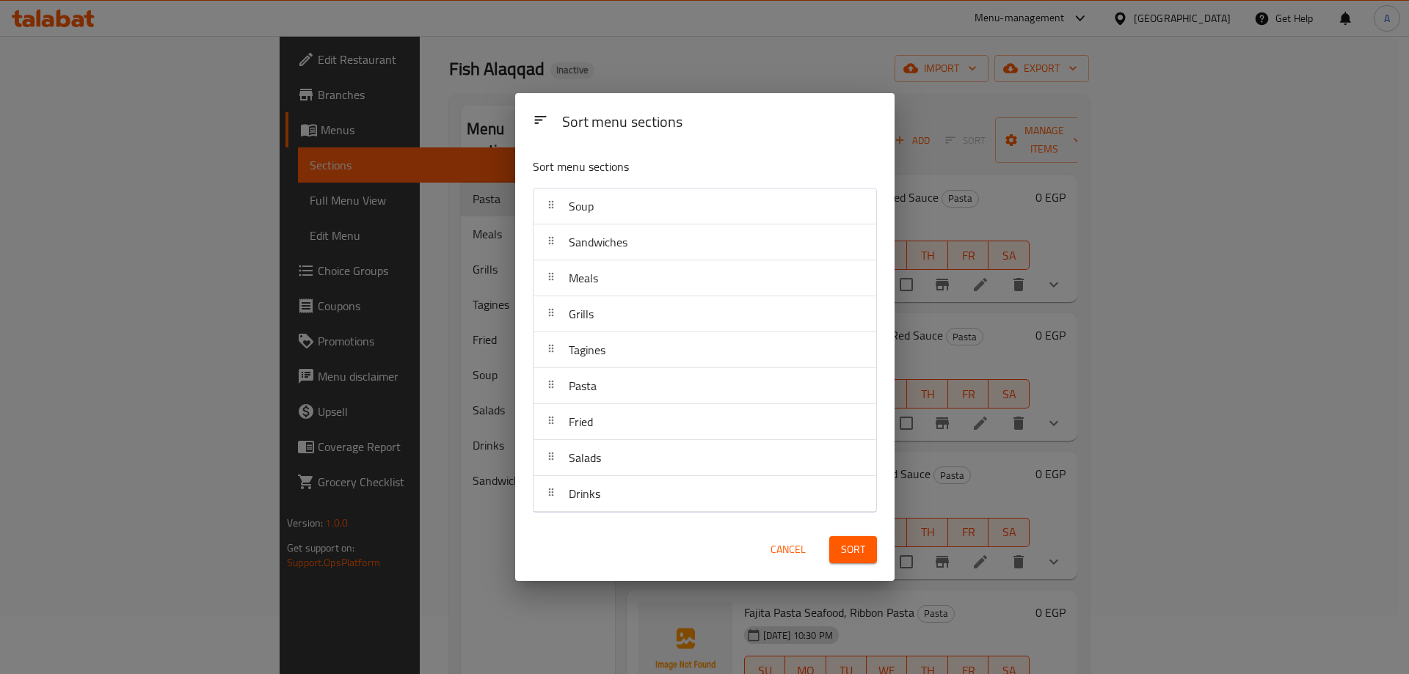
click at [856, 557] on span "Sort" at bounding box center [853, 550] width 24 height 18
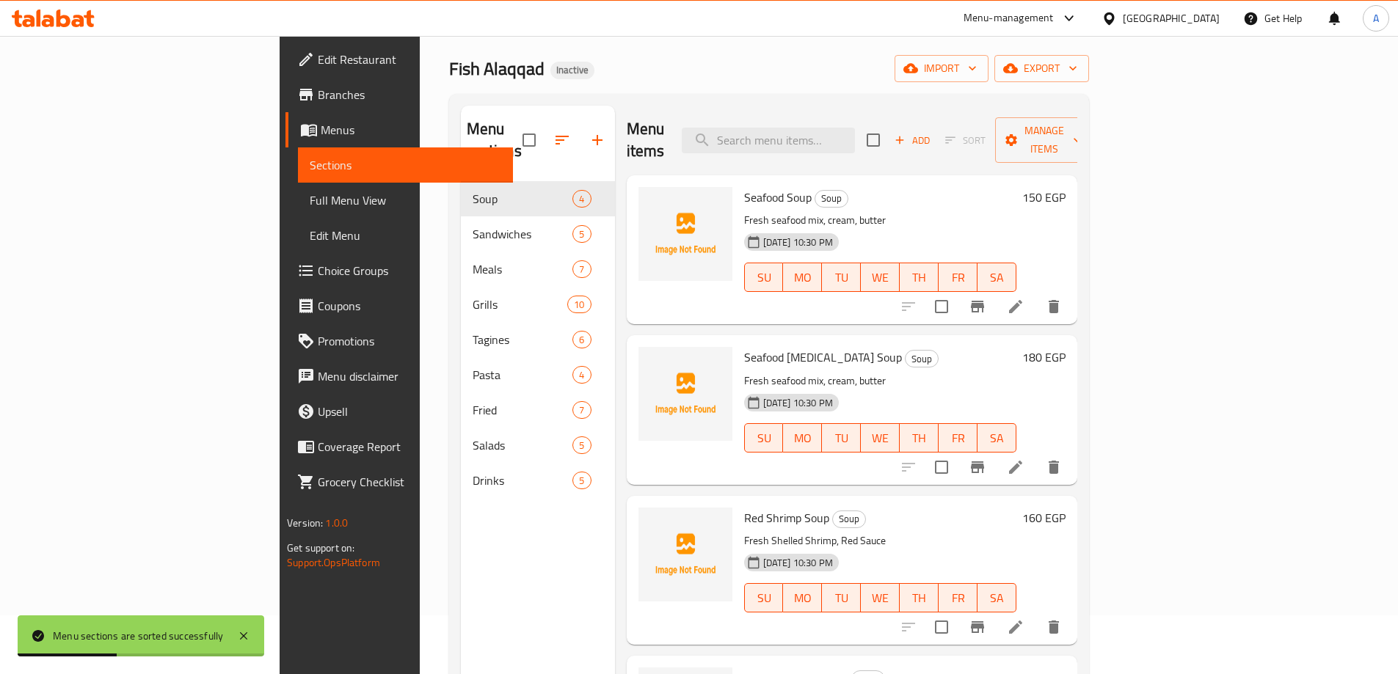
click at [473, 225] on span "Sandwiches" at bounding box center [523, 234] width 101 height 18
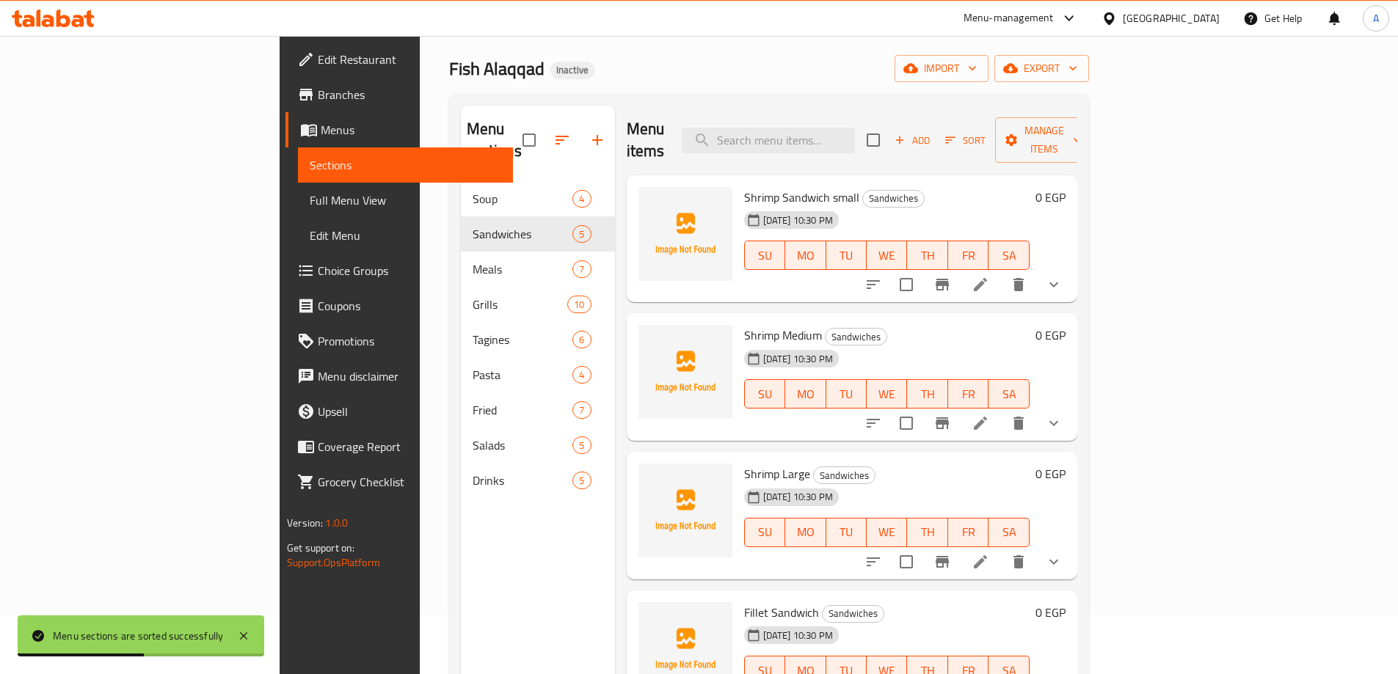
click at [298, 203] on link "Full Menu View" at bounding box center [405, 200] width 215 height 35
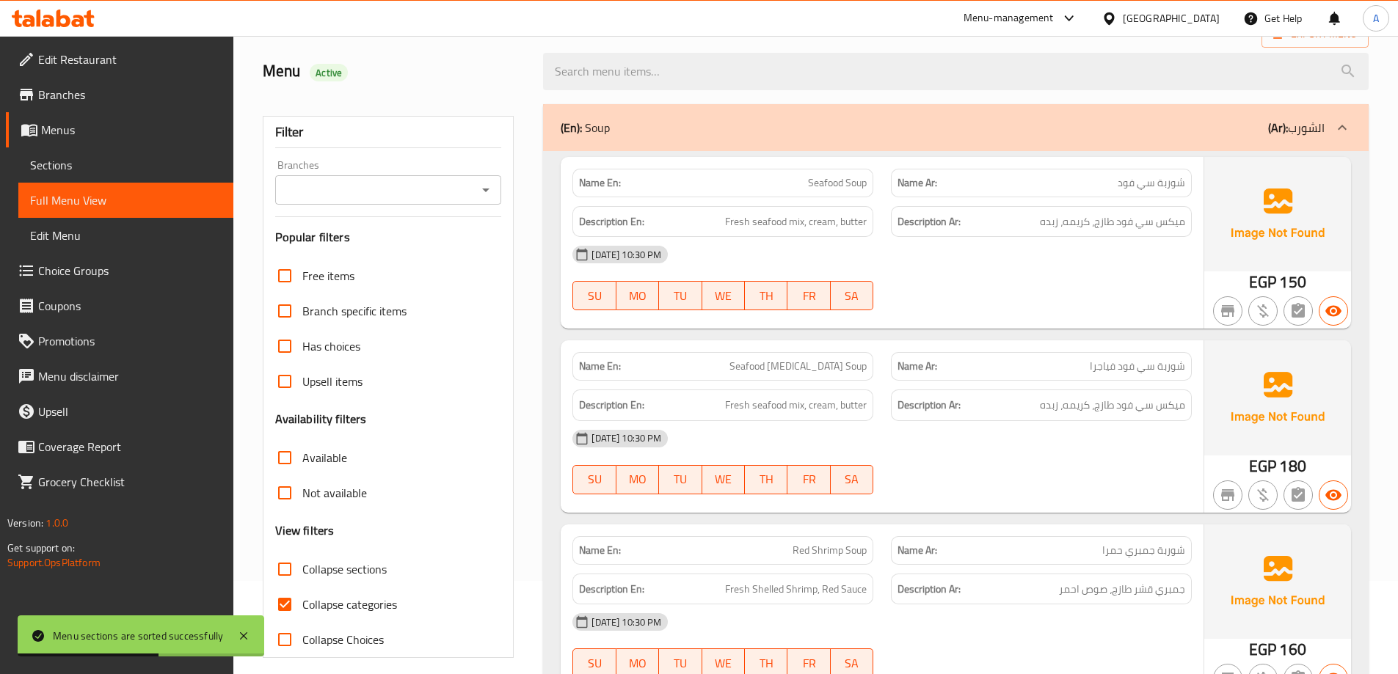
scroll to position [426, 0]
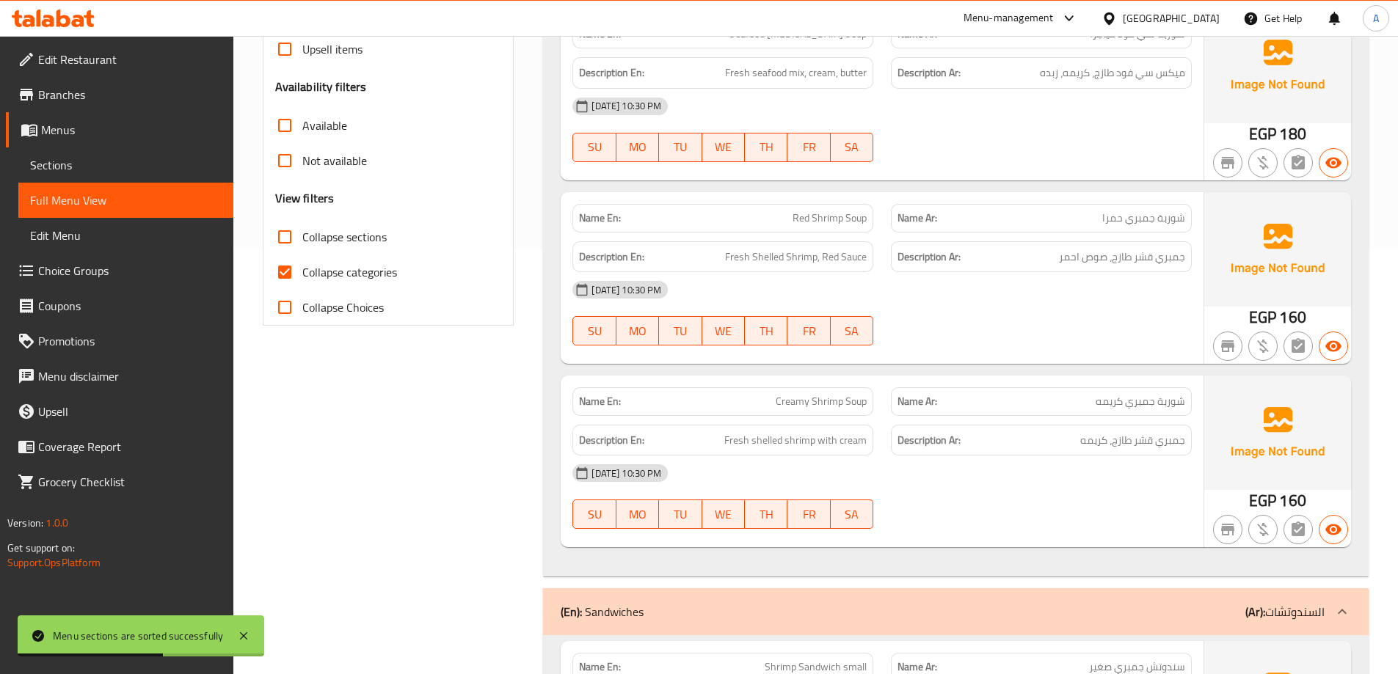
click at [279, 252] on input "Collapse sections" at bounding box center [284, 236] width 35 height 35
checkbox input "true"
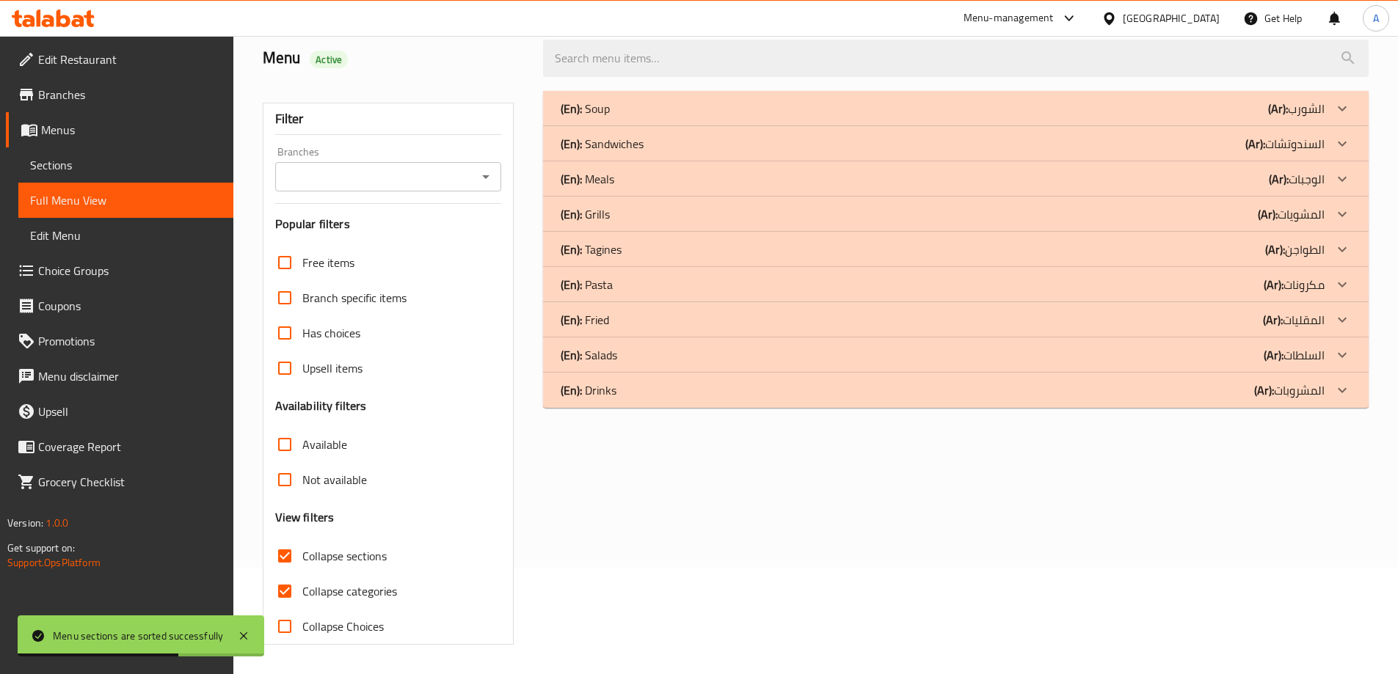
scroll to position [106, 0]
click at [282, 597] on input "Collapse categories" at bounding box center [284, 591] width 35 height 35
checkbox input "false"
click at [652, 117] on div "(En): Sandwiches (Ar): السندوتشات" at bounding box center [943, 109] width 764 height 18
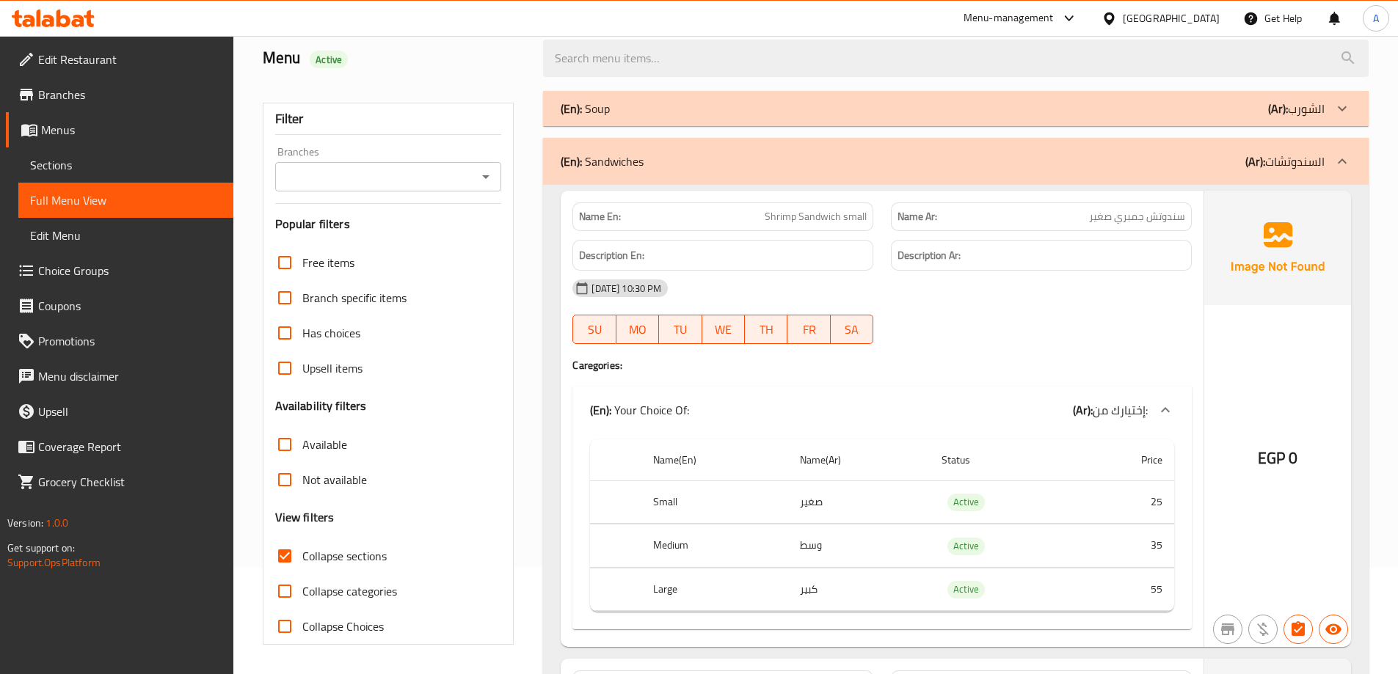
click at [695, 167] on div "(En): Sandwiches (Ar): السندوتشات" at bounding box center [943, 162] width 764 height 18
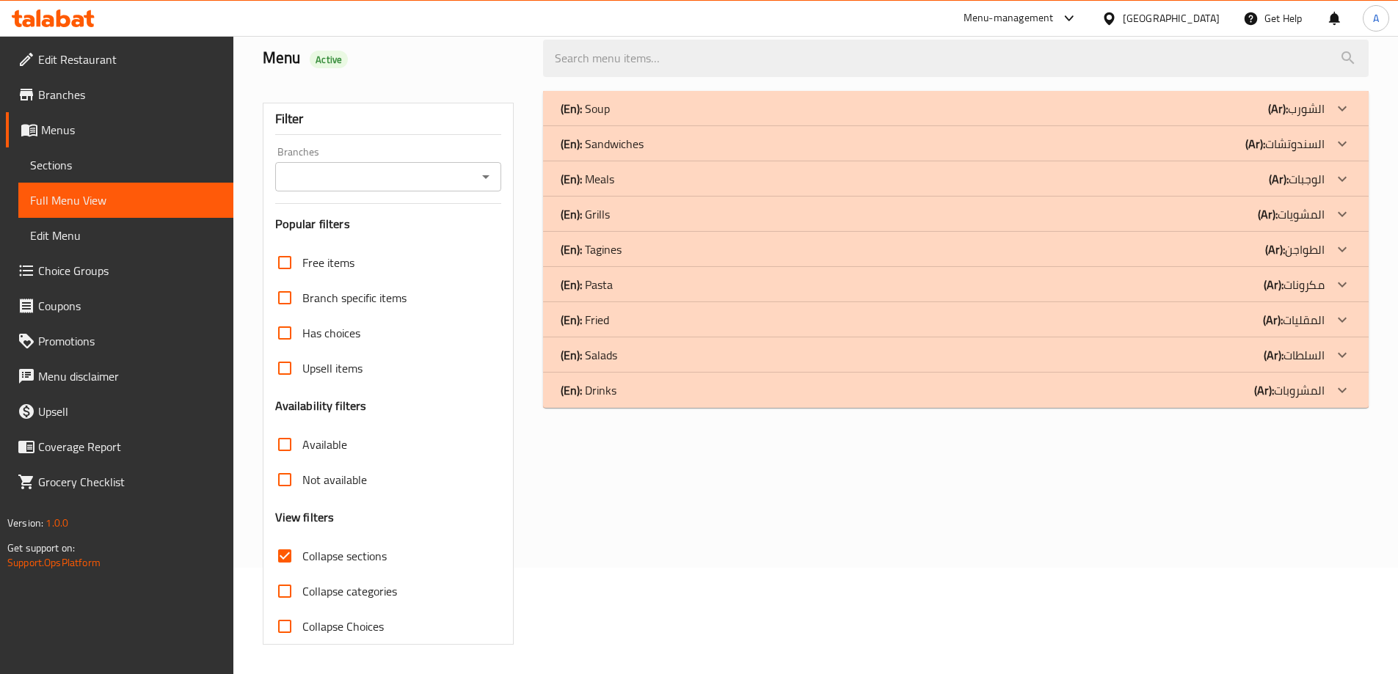
click at [660, 117] on div "(En): Meals (Ar): الوجبات" at bounding box center [943, 109] width 764 height 18
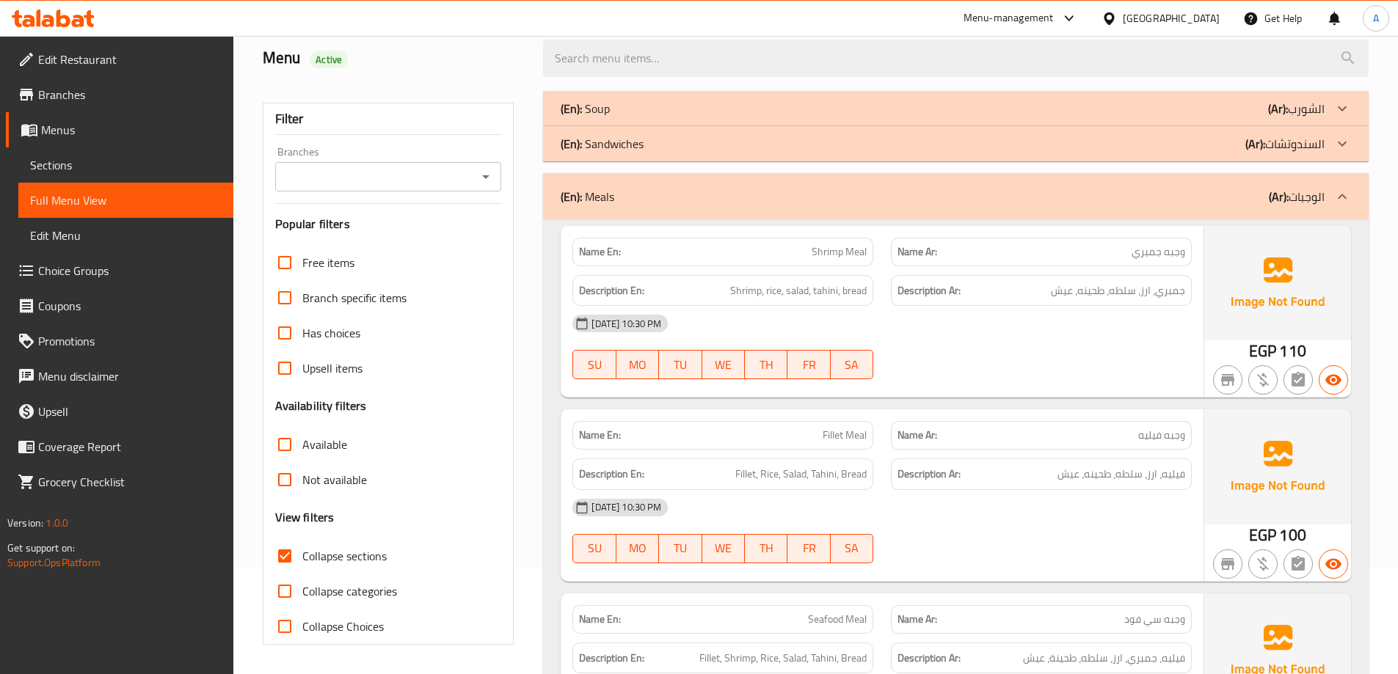
click at [660, 186] on div "(En): Meals (Ar): الوجبات" at bounding box center [955, 196] width 825 height 47
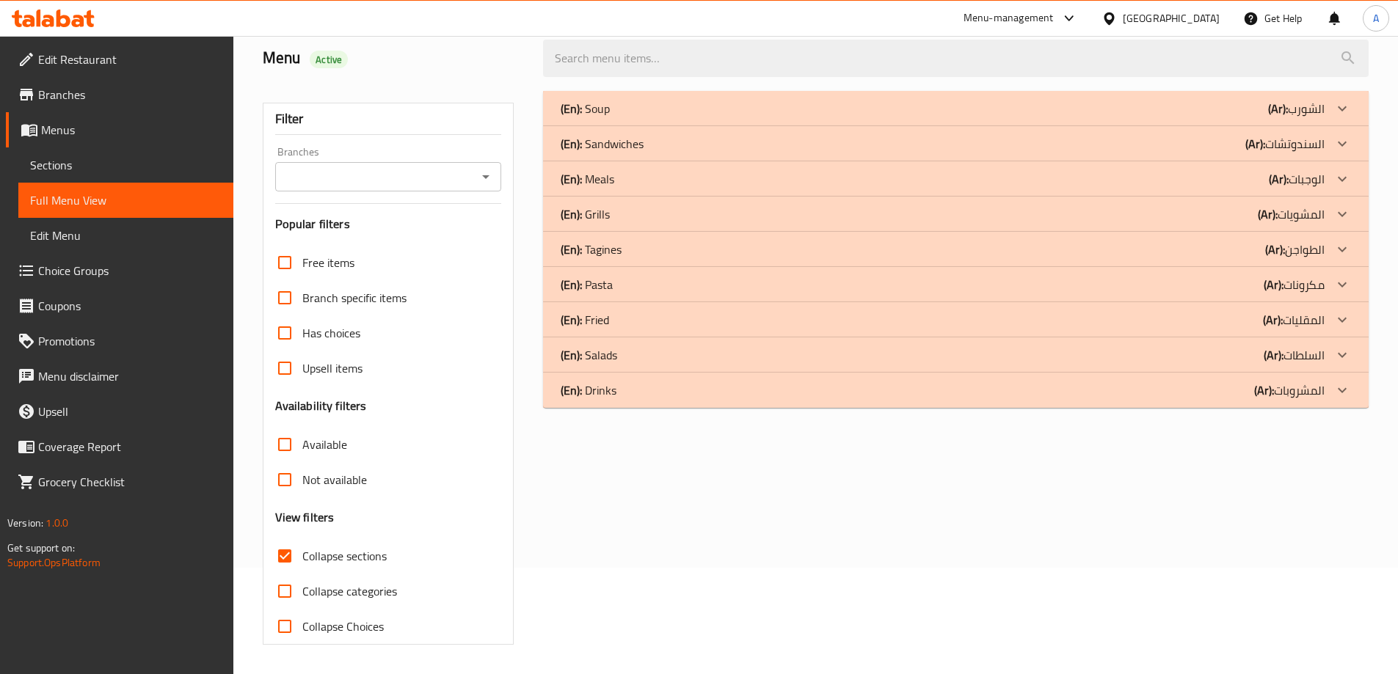
click at [616, 117] on div "(En): Pasta (Ar): مكرونات" at bounding box center [943, 109] width 764 height 18
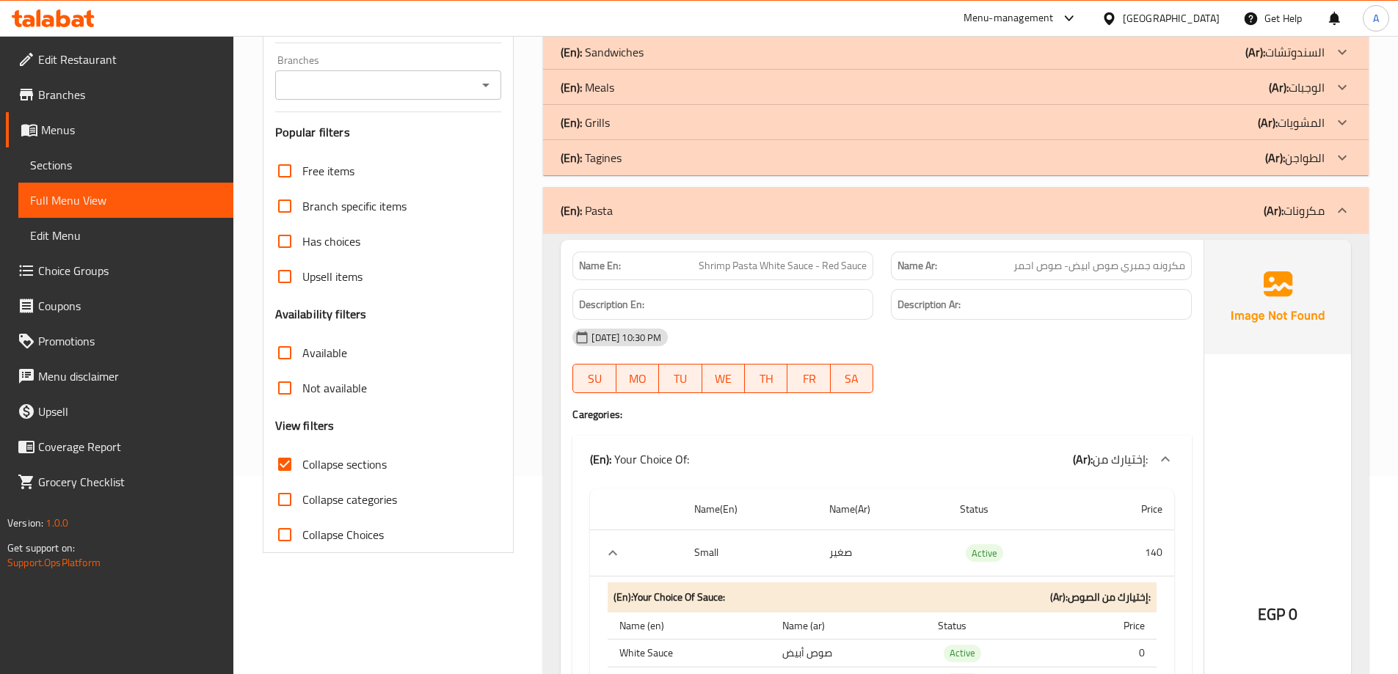
scroll to position [0, 0]
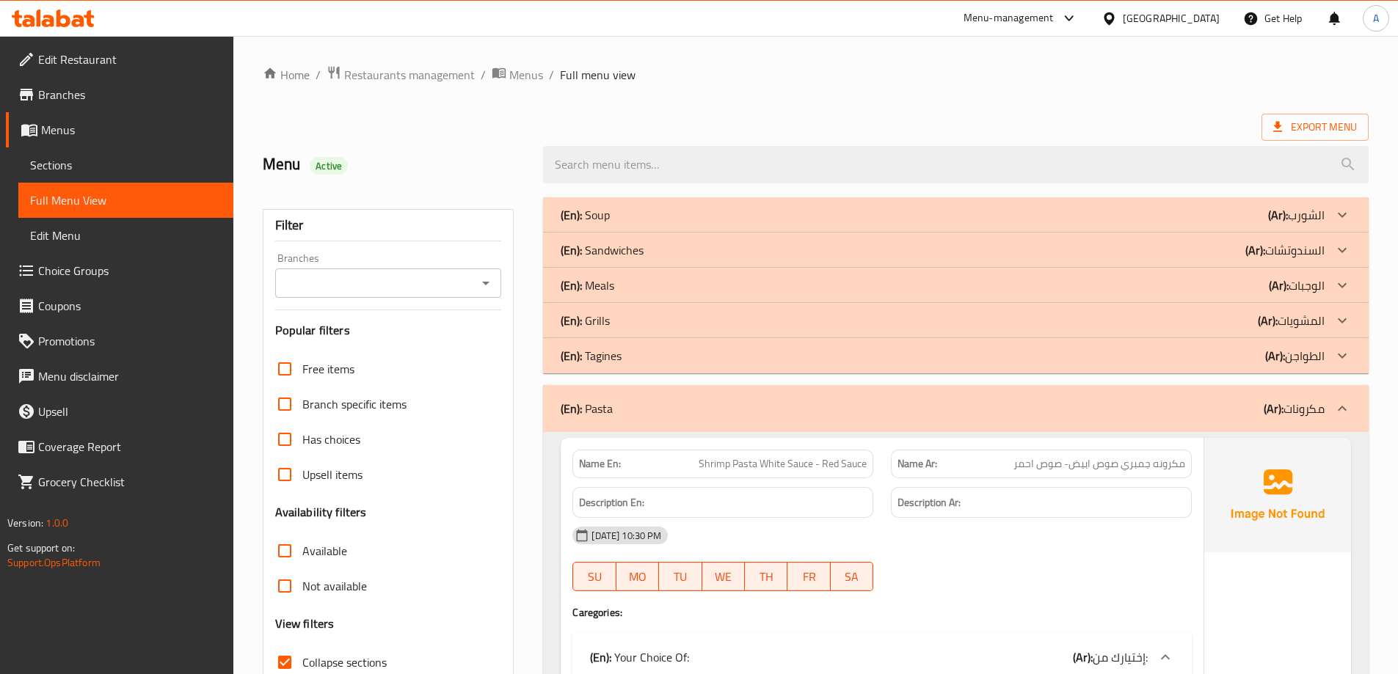
click at [59, 97] on span "Branches" at bounding box center [129, 95] width 183 height 18
